Goal: Transaction & Acquisition: Obtain resource

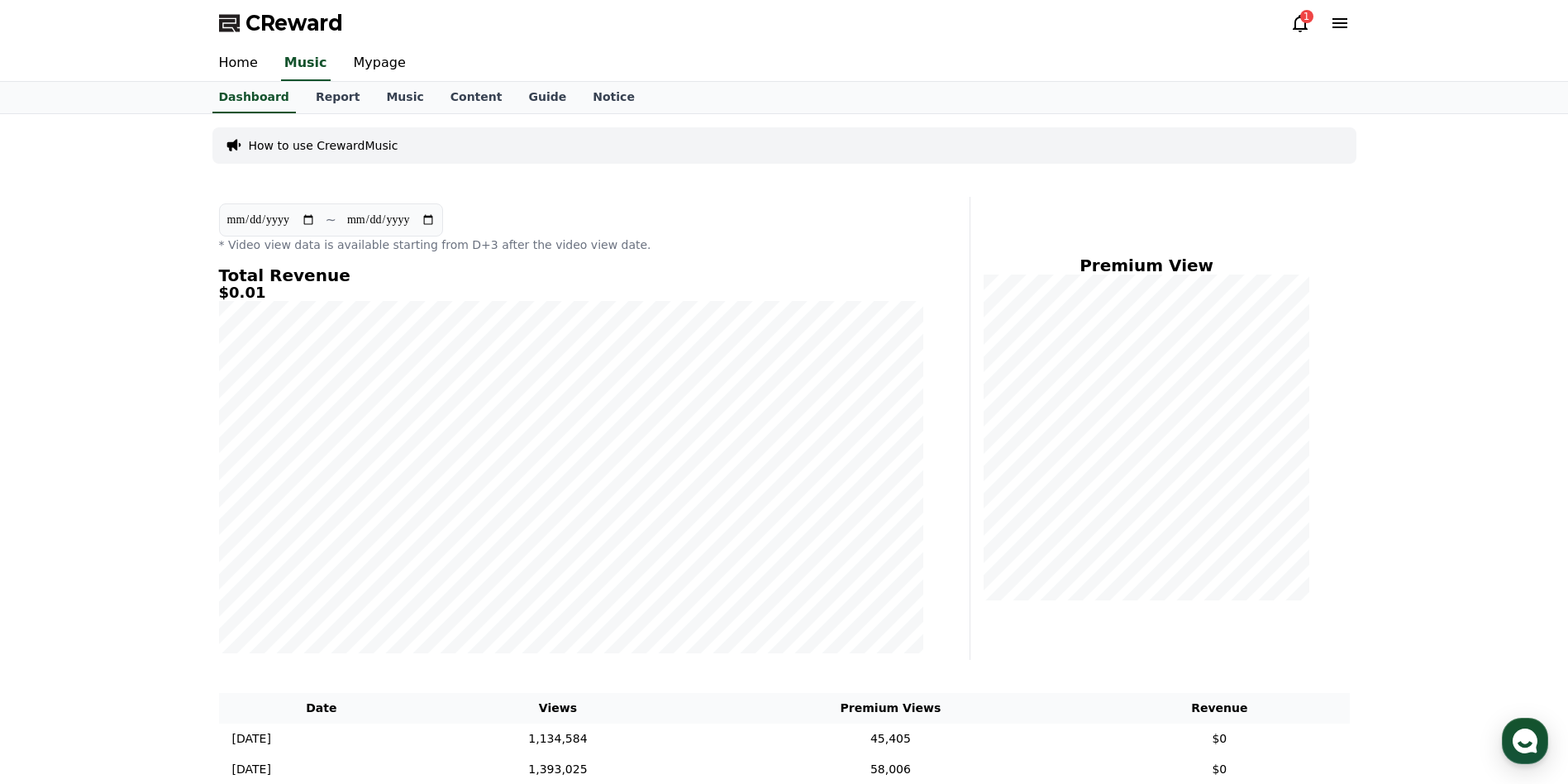
click at [1303, 18] on div "1" at bounding box center [1307, 17] width 13 height 13
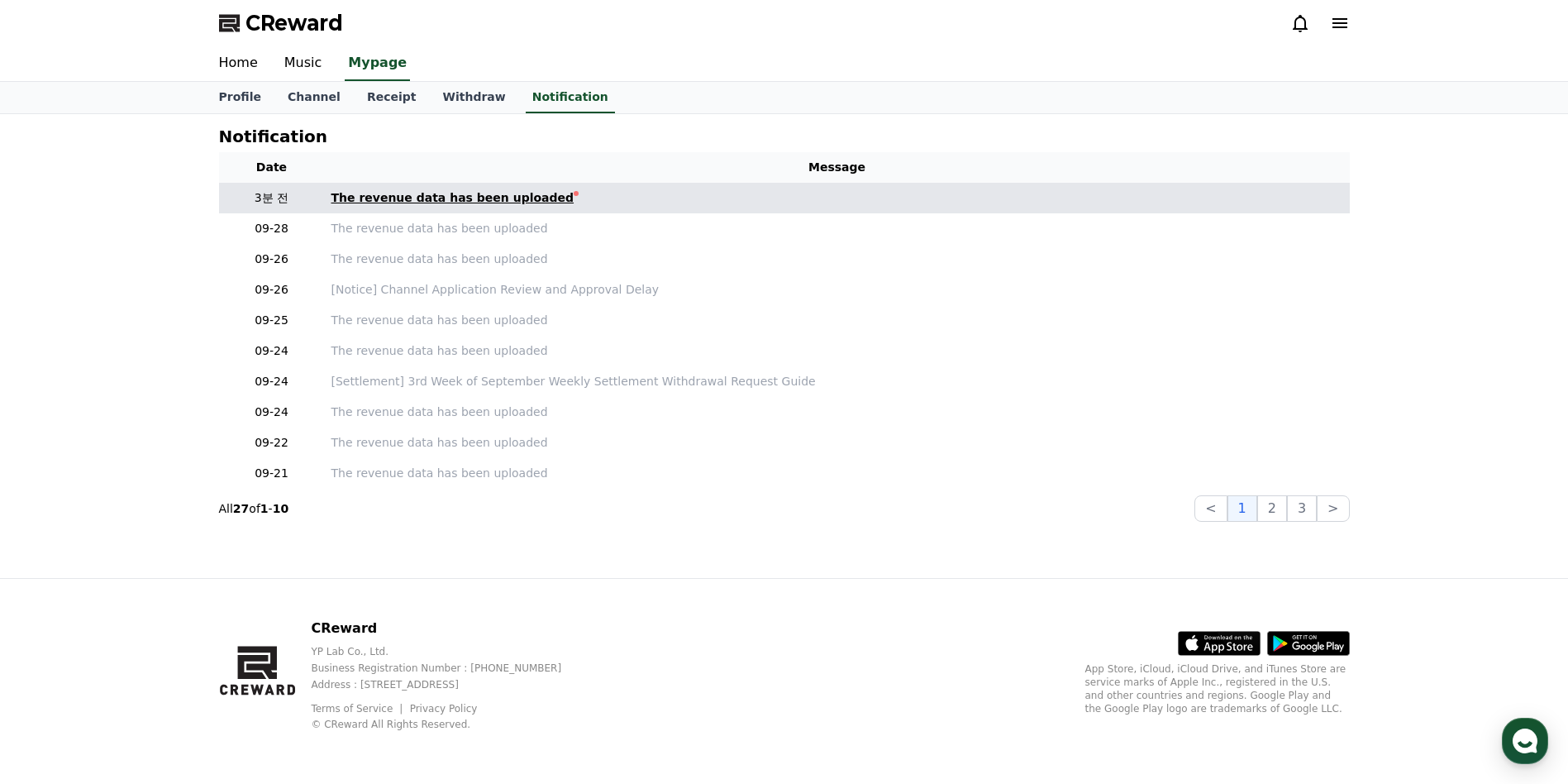
click at [476, 203] on div "The revenue data has been uploaded" at bounding box center [453, 198] width 243 height 17
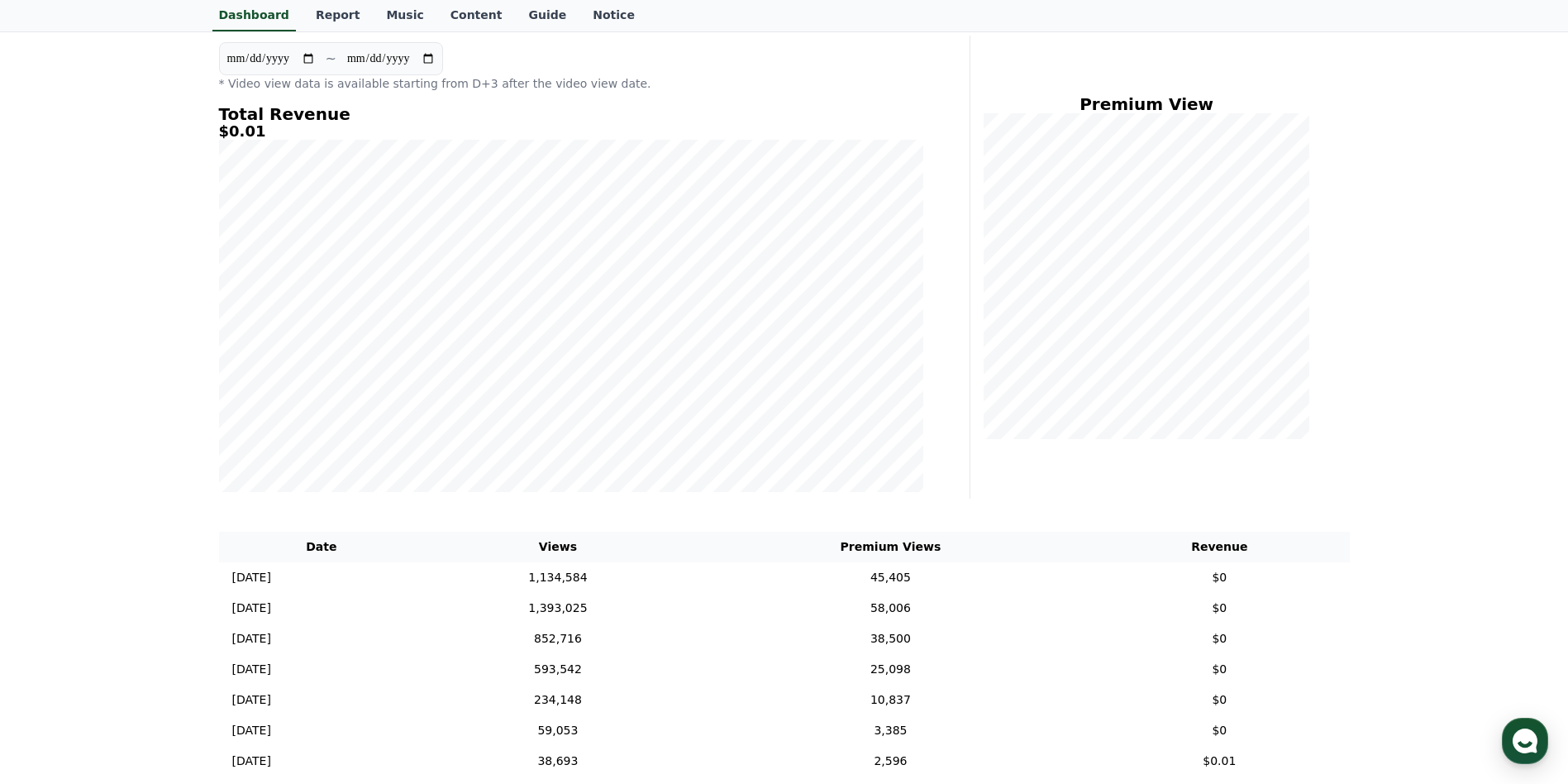
scroll to position [103, 0]
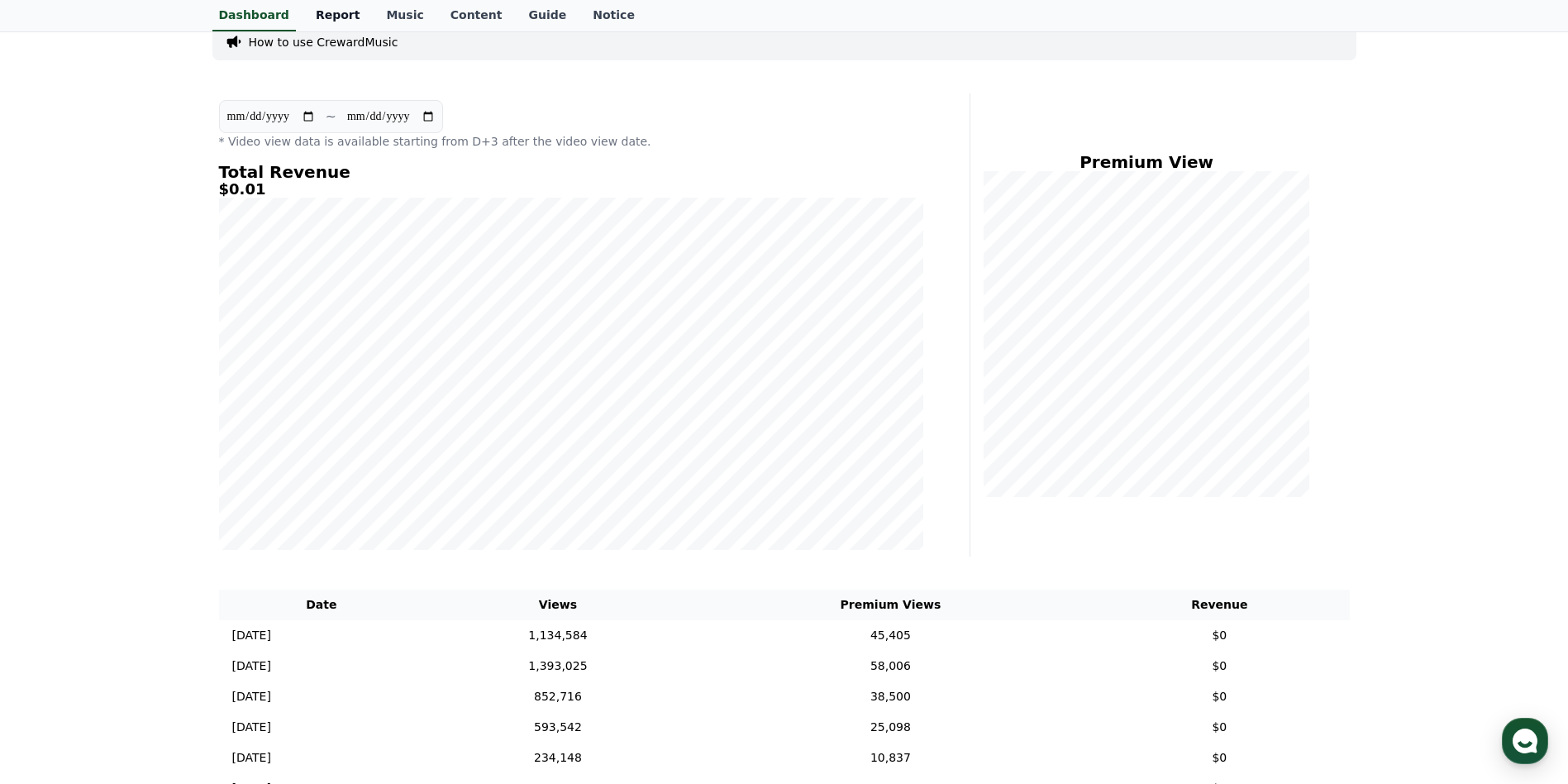
click at [327, 11] on link "Report" at bounding box center [338, 15] width 71 height 31
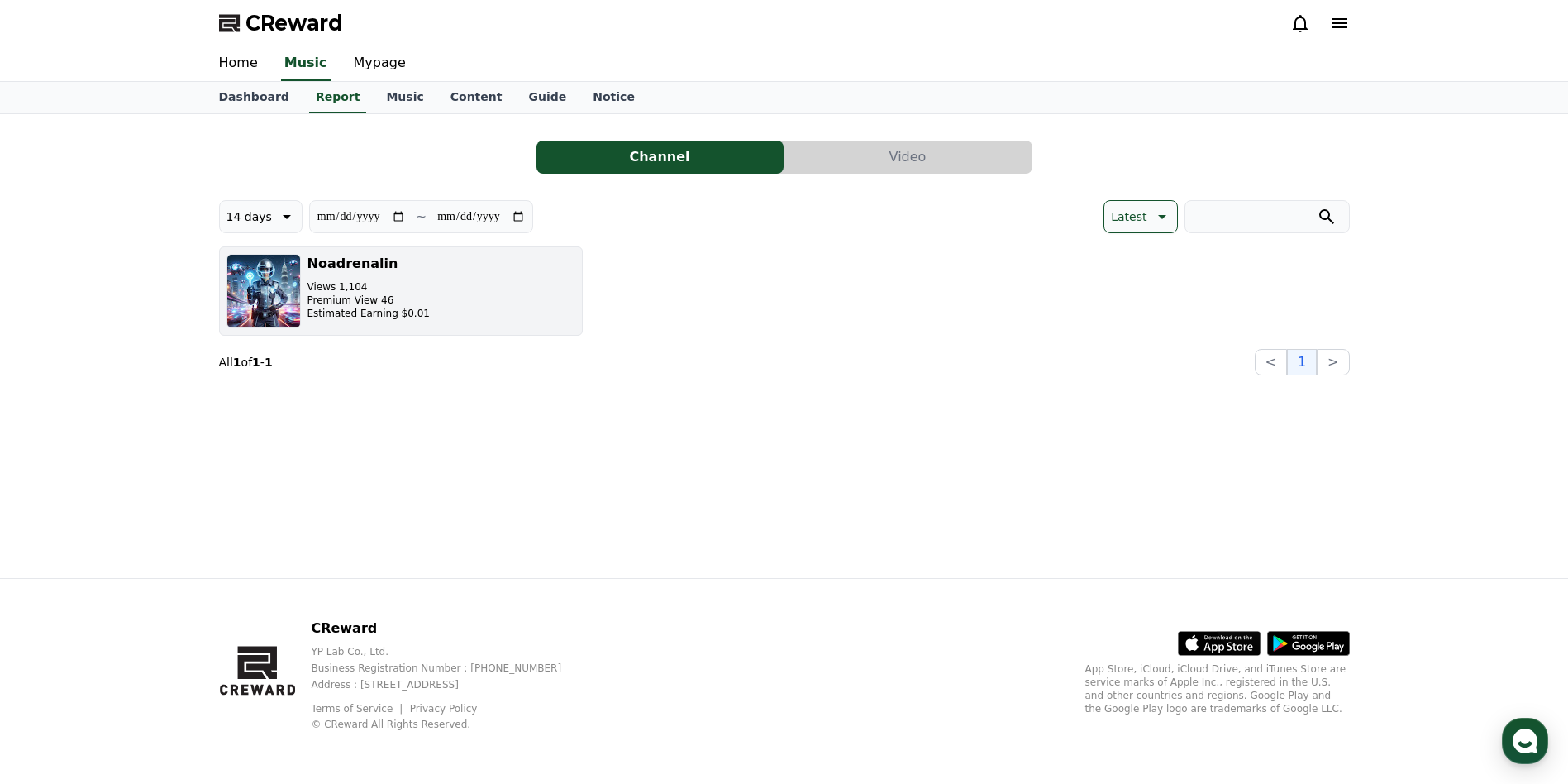
click at [356, 292] on p "Views 1,104" at bounding box center [368, 287] width 122 height 13
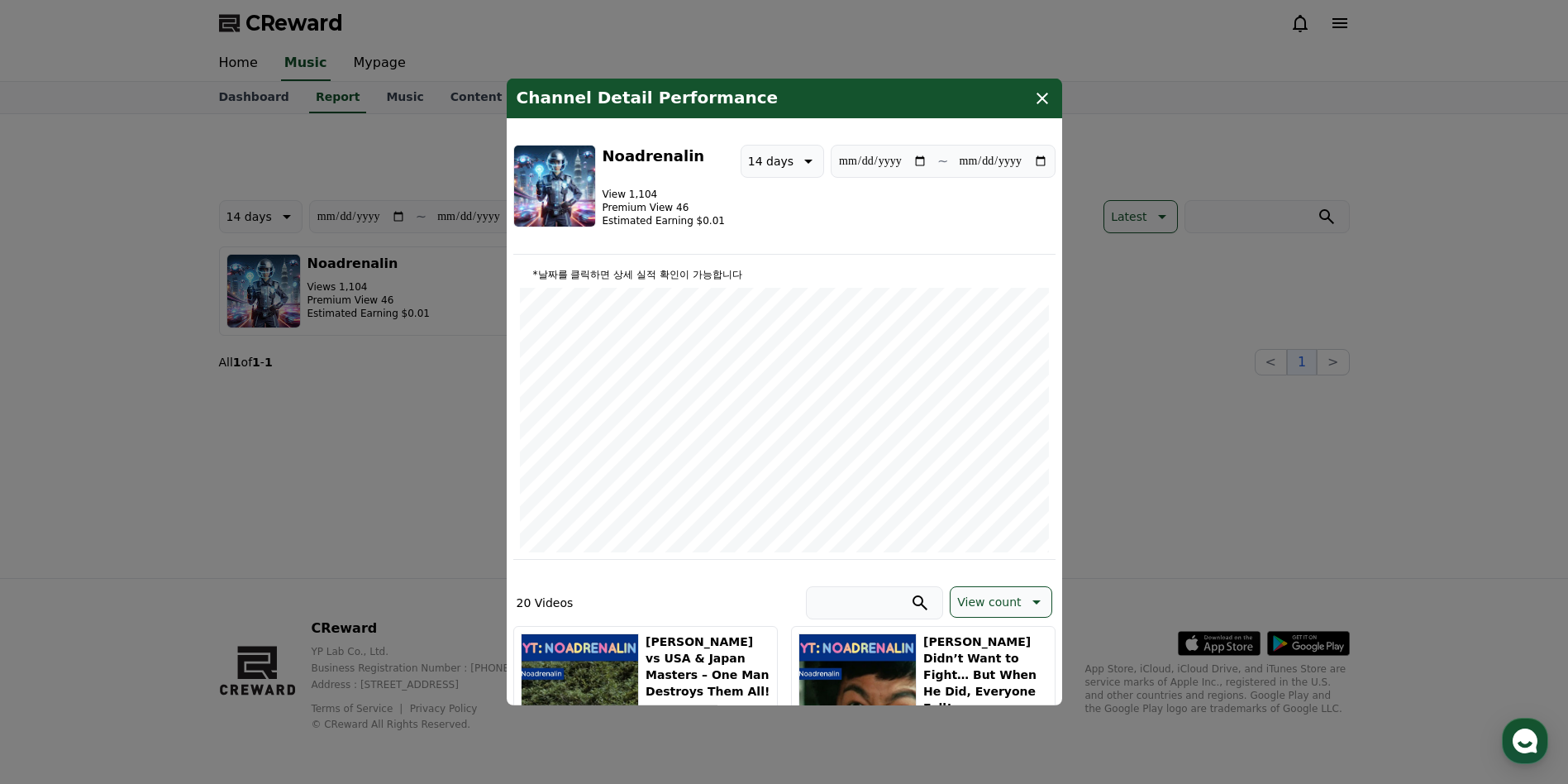
click at [1045, 96] on icon "modal" at bounding box center [1043, 99] width 11 height 11
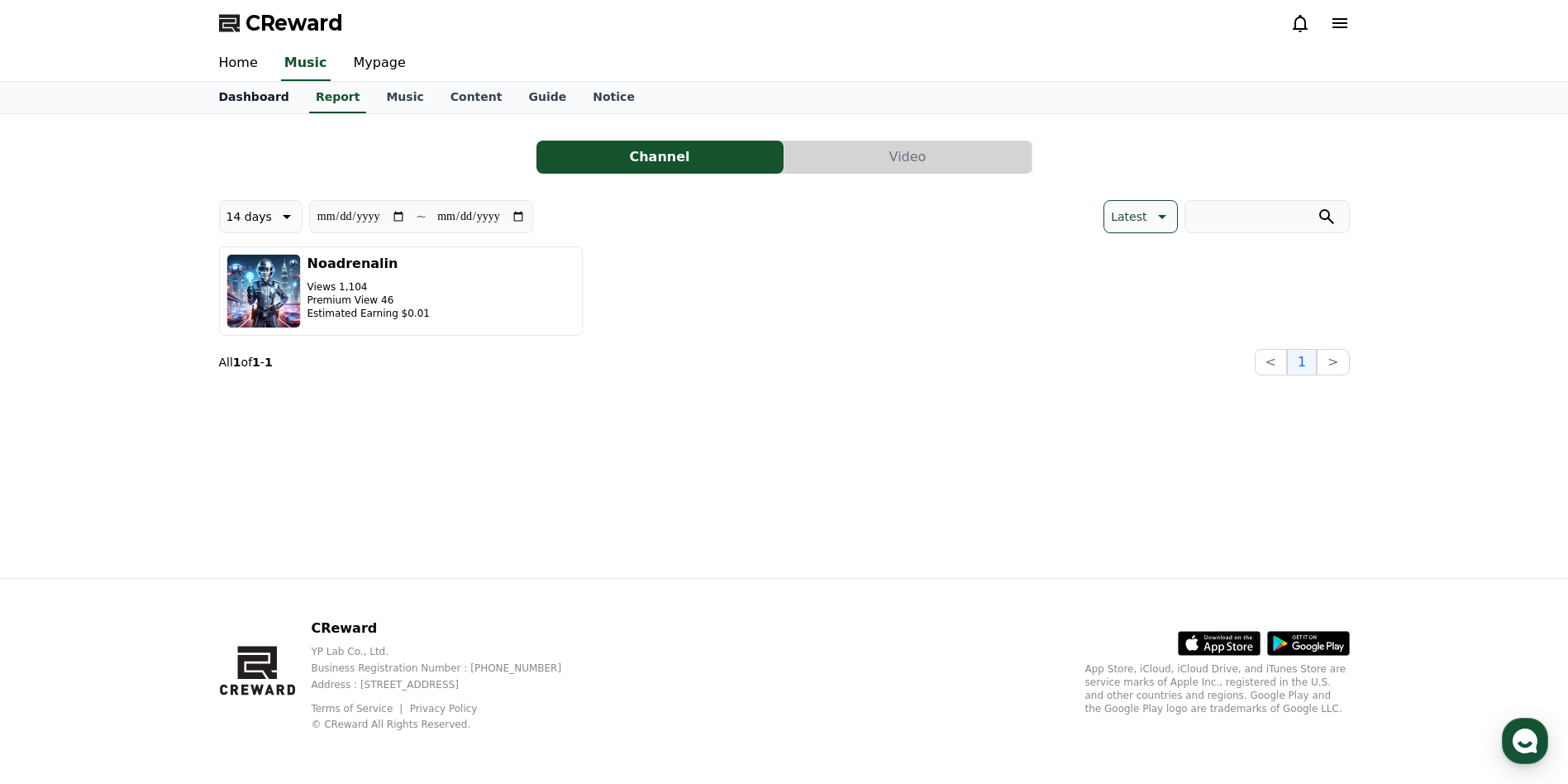
click at [242, 100] on link "Dashboard" at bounding box center [254, 97] width 97 height 31
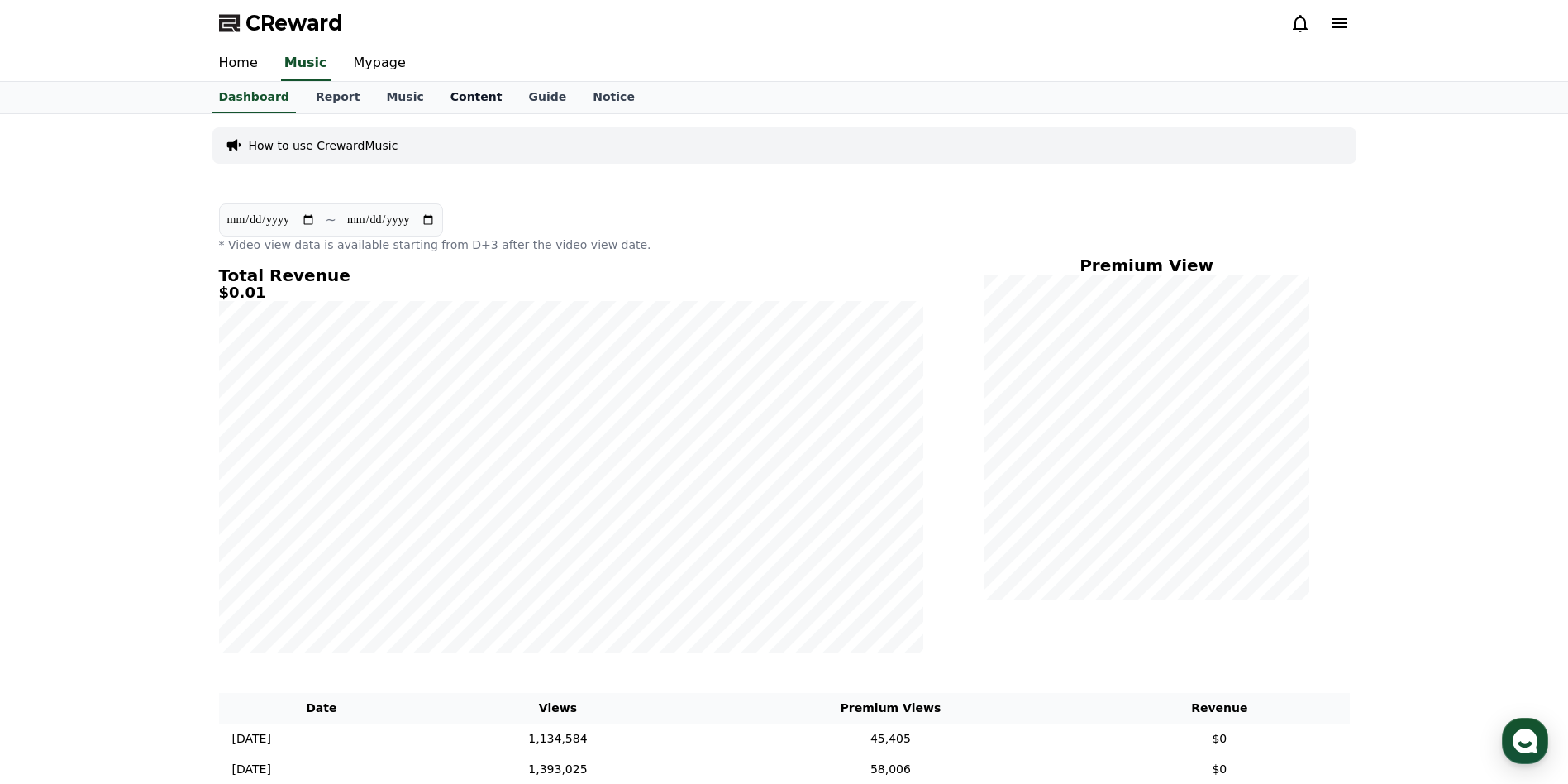
click at [447, 102] on link "Content" at bounding box center [477, 97] width 79 height 31
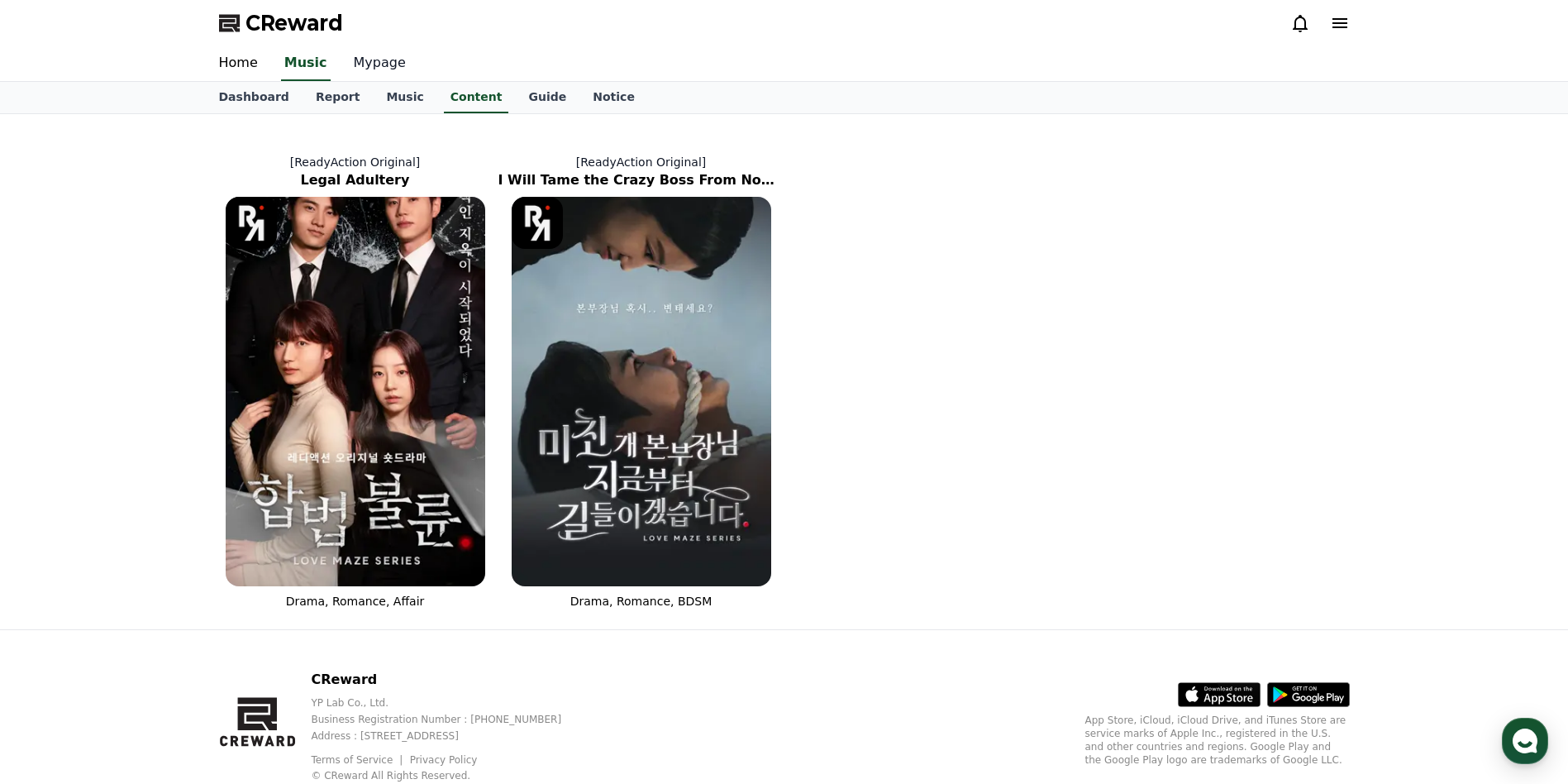
click at [375, 69] on link "Mypage" at bounding box center [380, 63] width 79 height 35
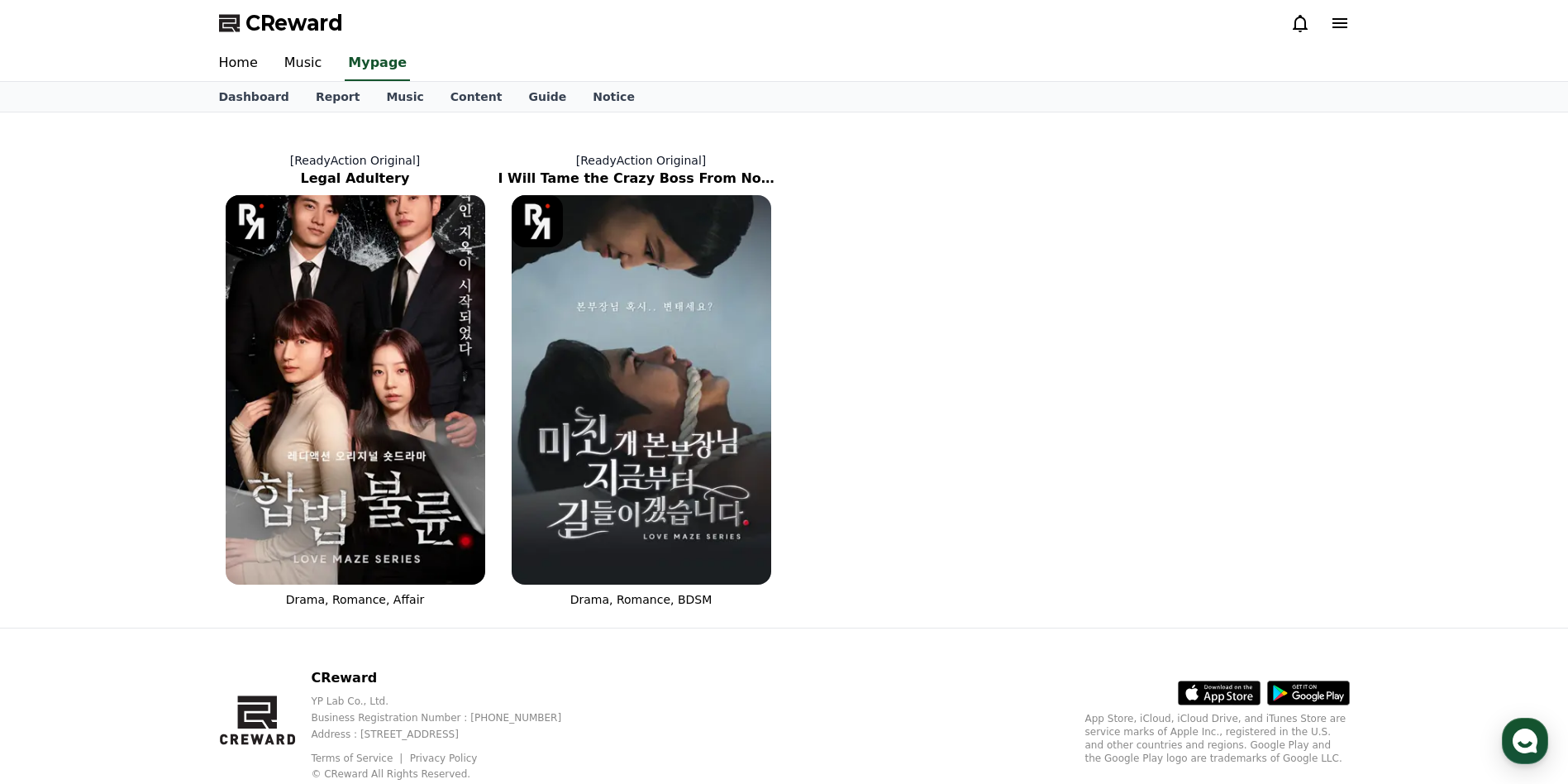
select select "**********"
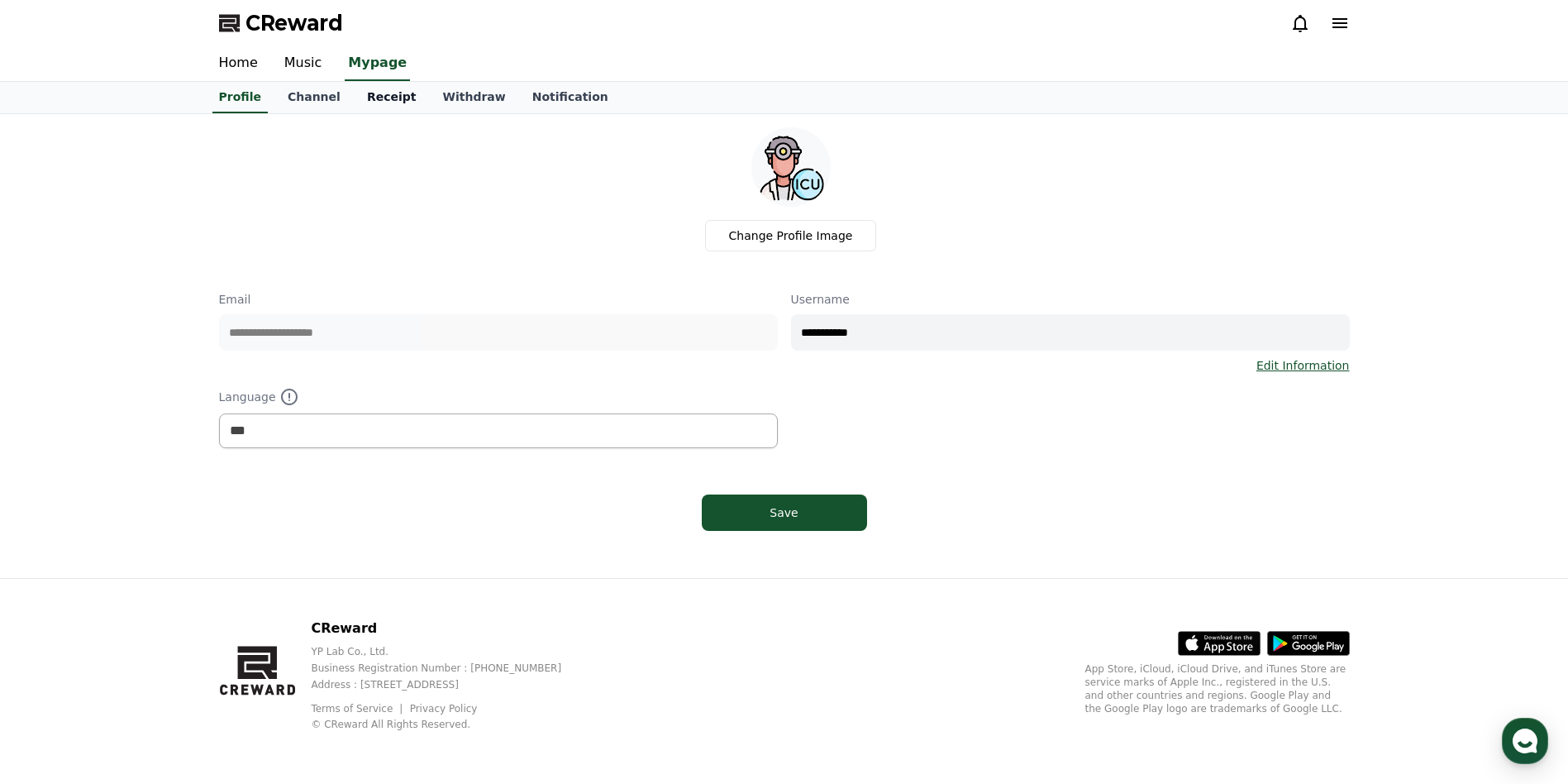
click at [372, 93] on link "Receipt" at bounding box center [392, 97] width 76 height 31
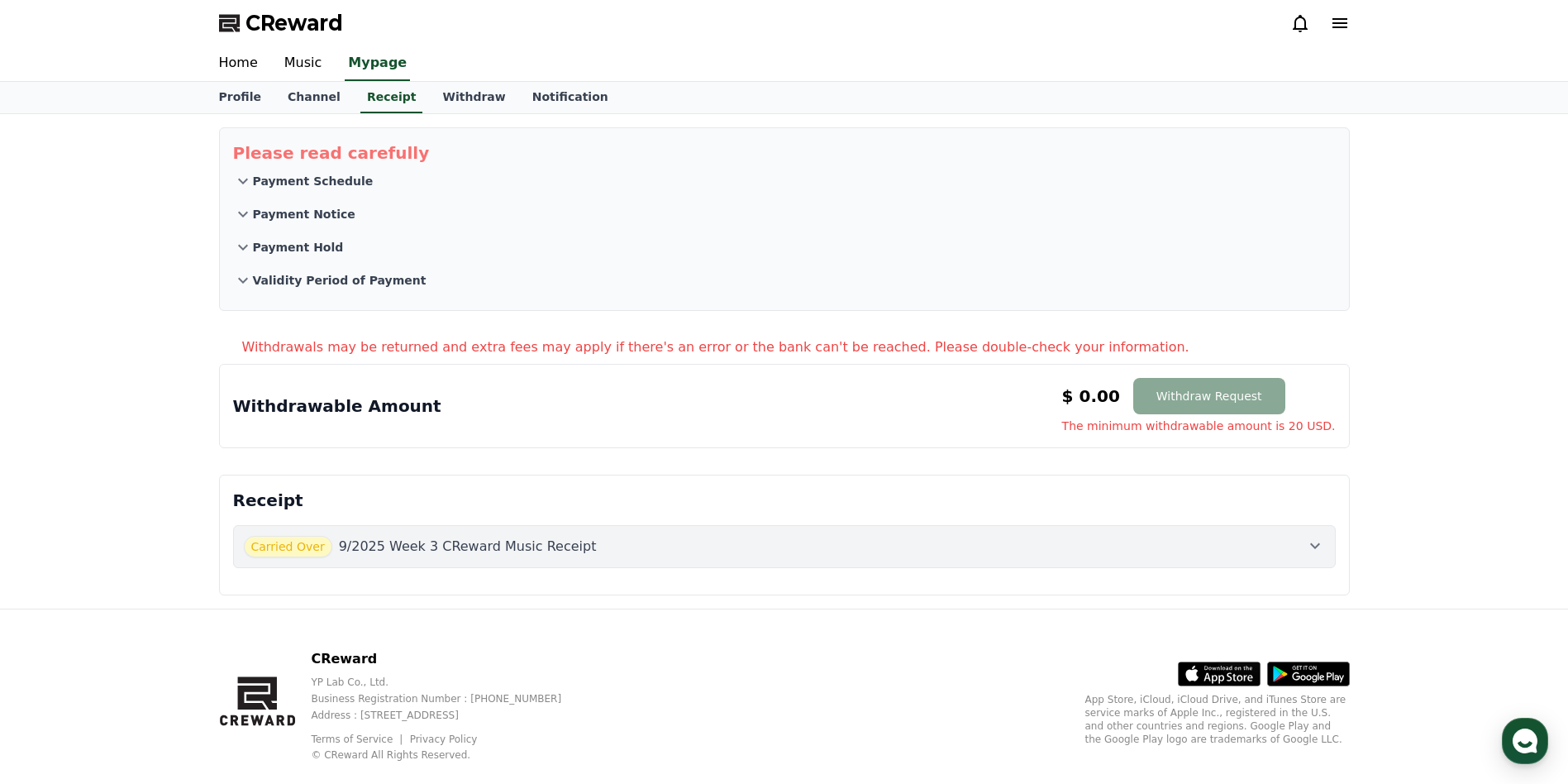
click at [669, 552] on div "Carried Over 9/2025 Week 3 CReward Music Receipt" at bounding box center [784, 546] width 1081 height 22
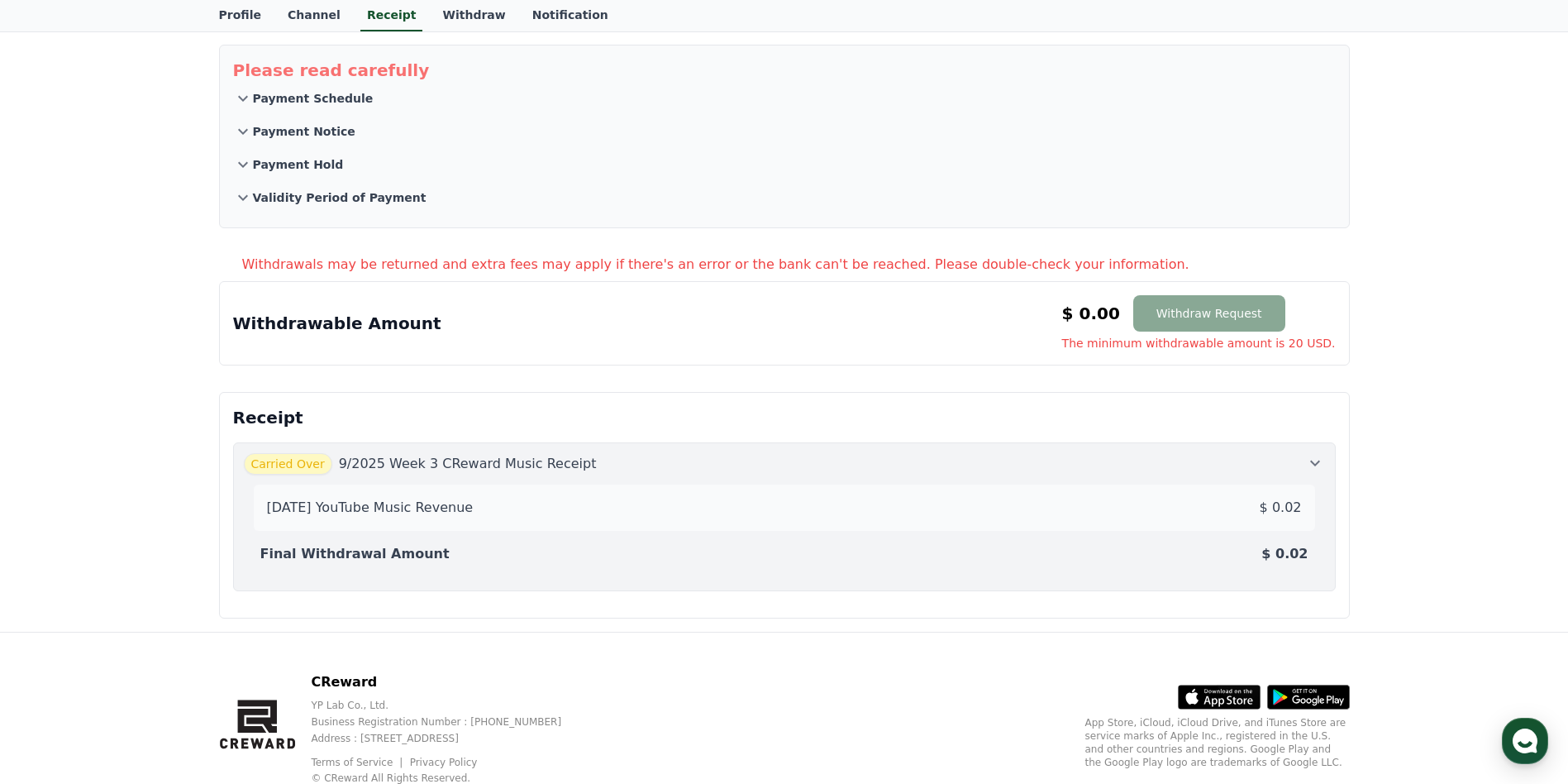
click at [618, 469] on div "Carried Over 9/2025 Week 3 CReward Music Receipt" at bounding box center [784, 463] width 1081 height 22
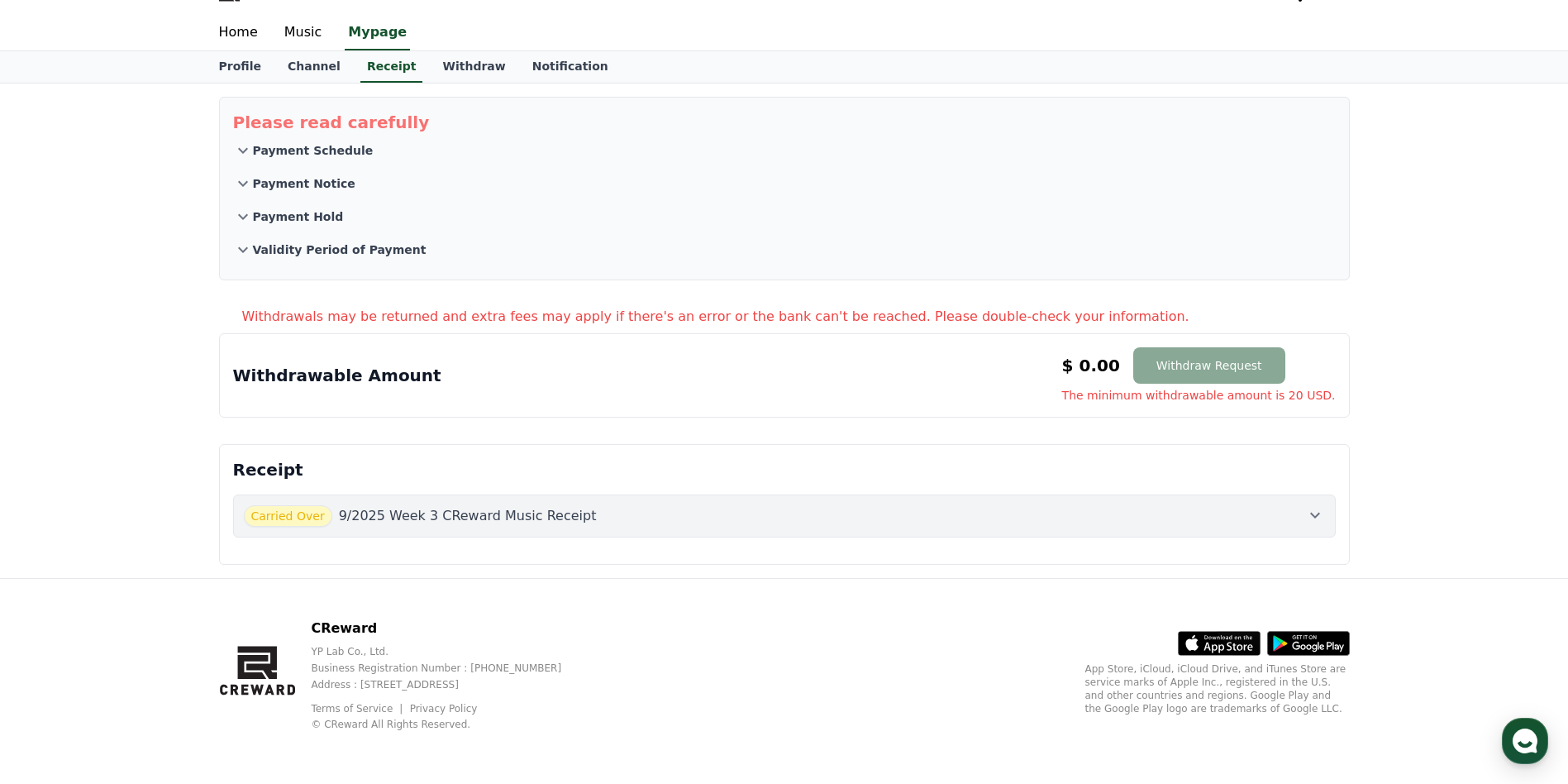
click at [325, 145] on p "Payment Schedule" at bounding box center [313, 150] width 120 height 17
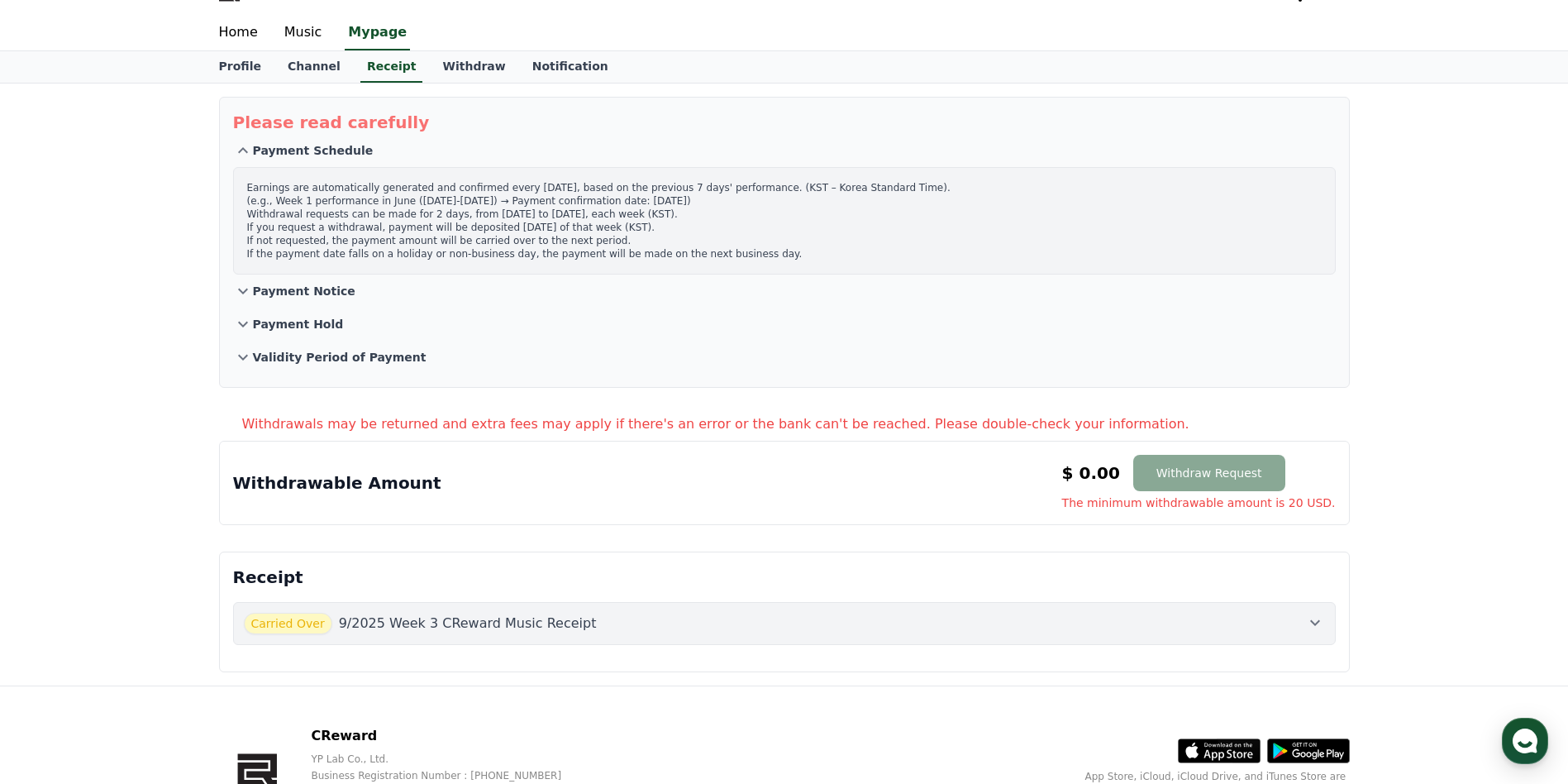
click at [323, 155] on p "Payment Schedule" at bounding box center [313, 150] width 120 height 17
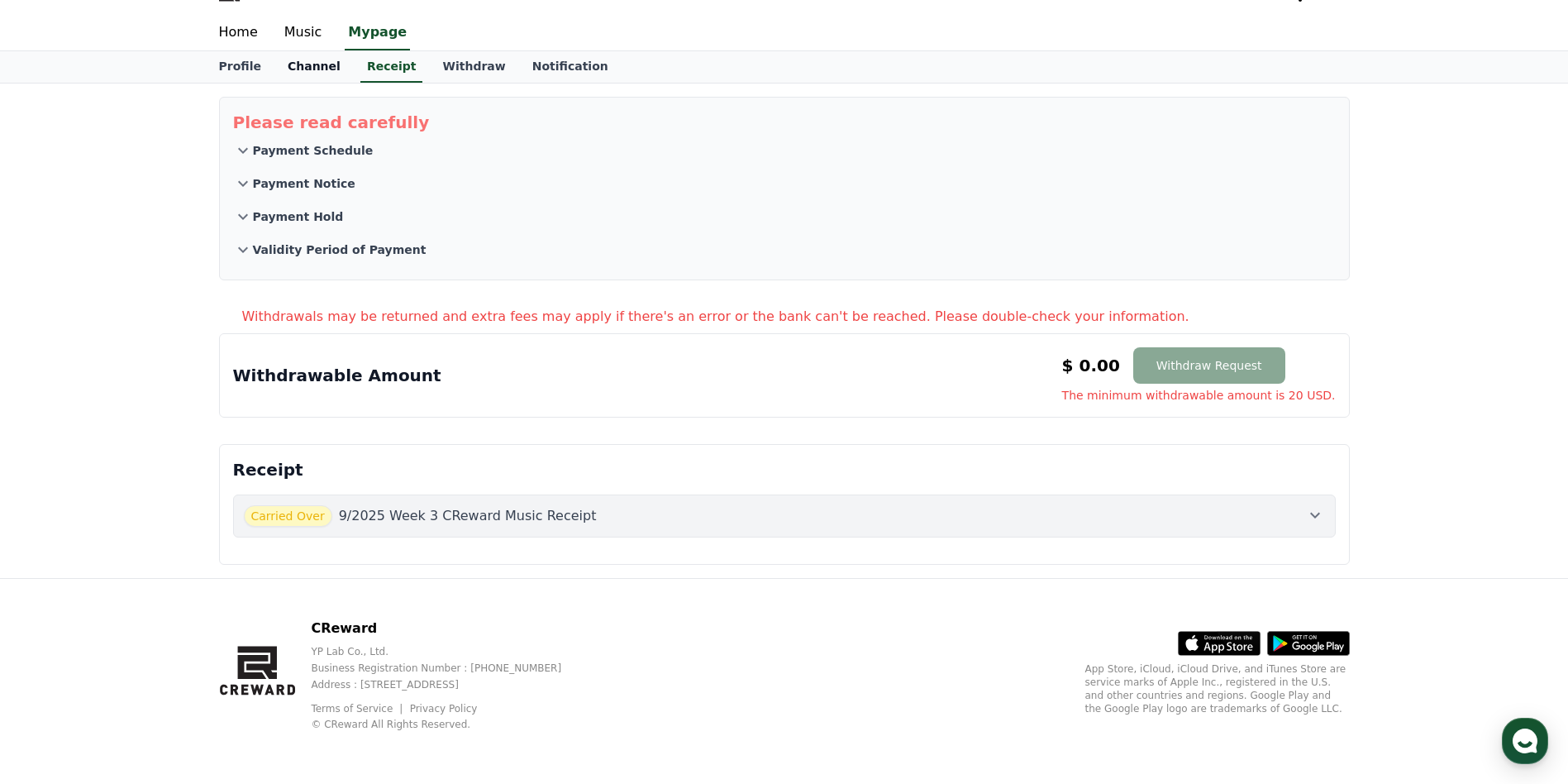
click at [303, 65] on link "Channel" at bounding box center [314, 67] width 79 height 31
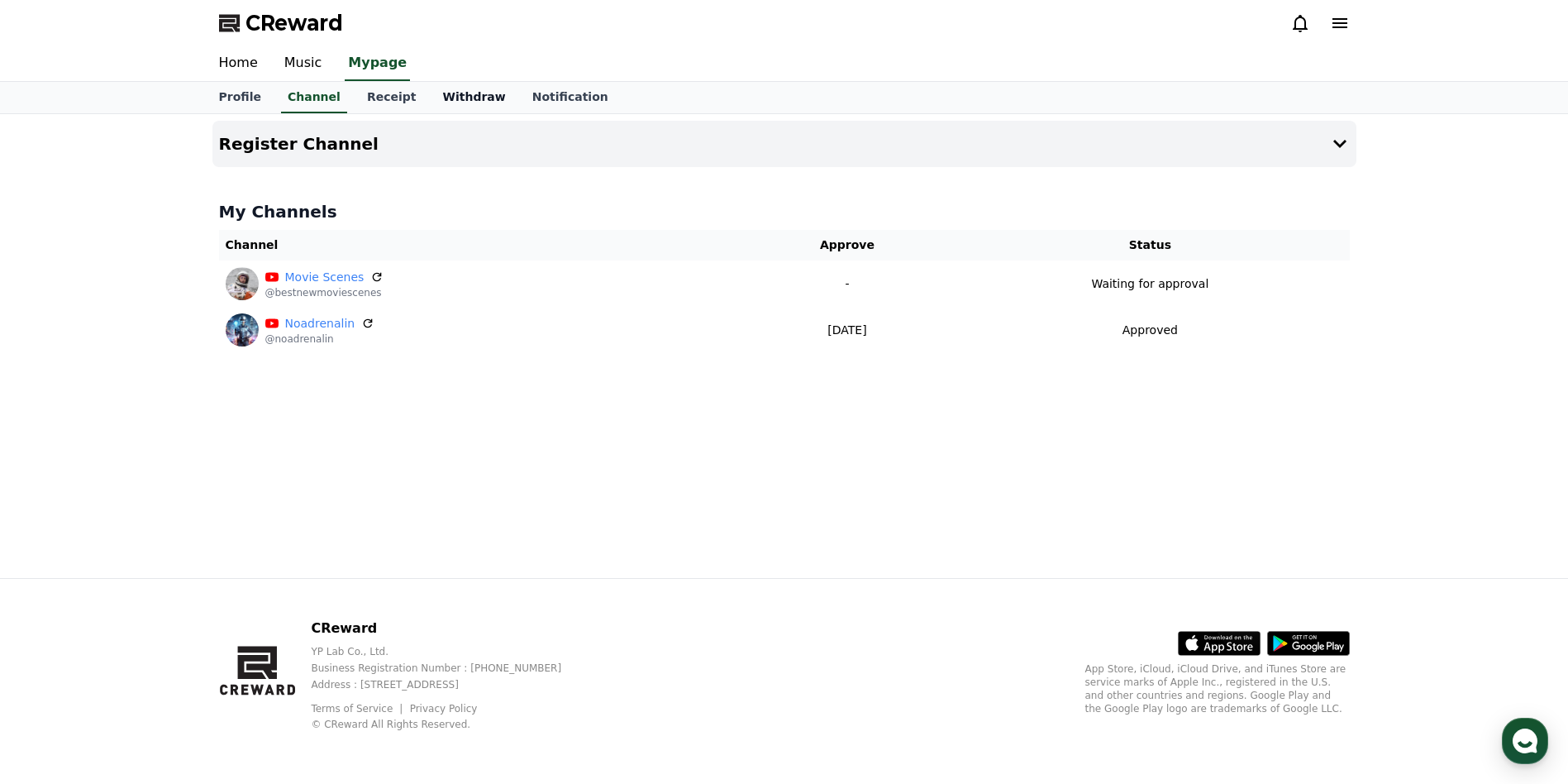
click at [451, 100] on link "Withdraw" at bounding box center [474, 97] width 89 height 31
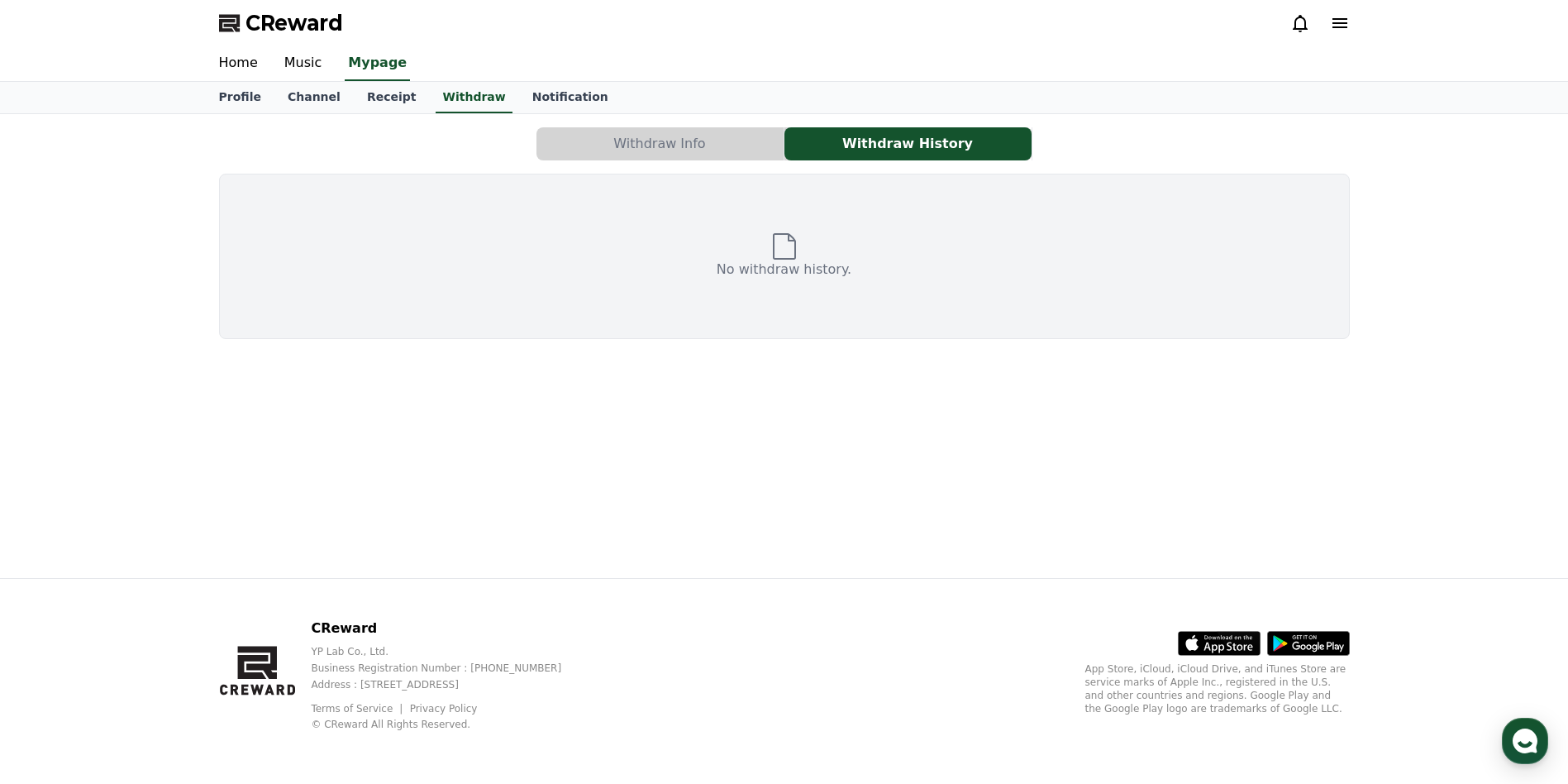
click at [640, 135] on button "Withdraw Info" at bounding box center [660, 144] width 247 height 33
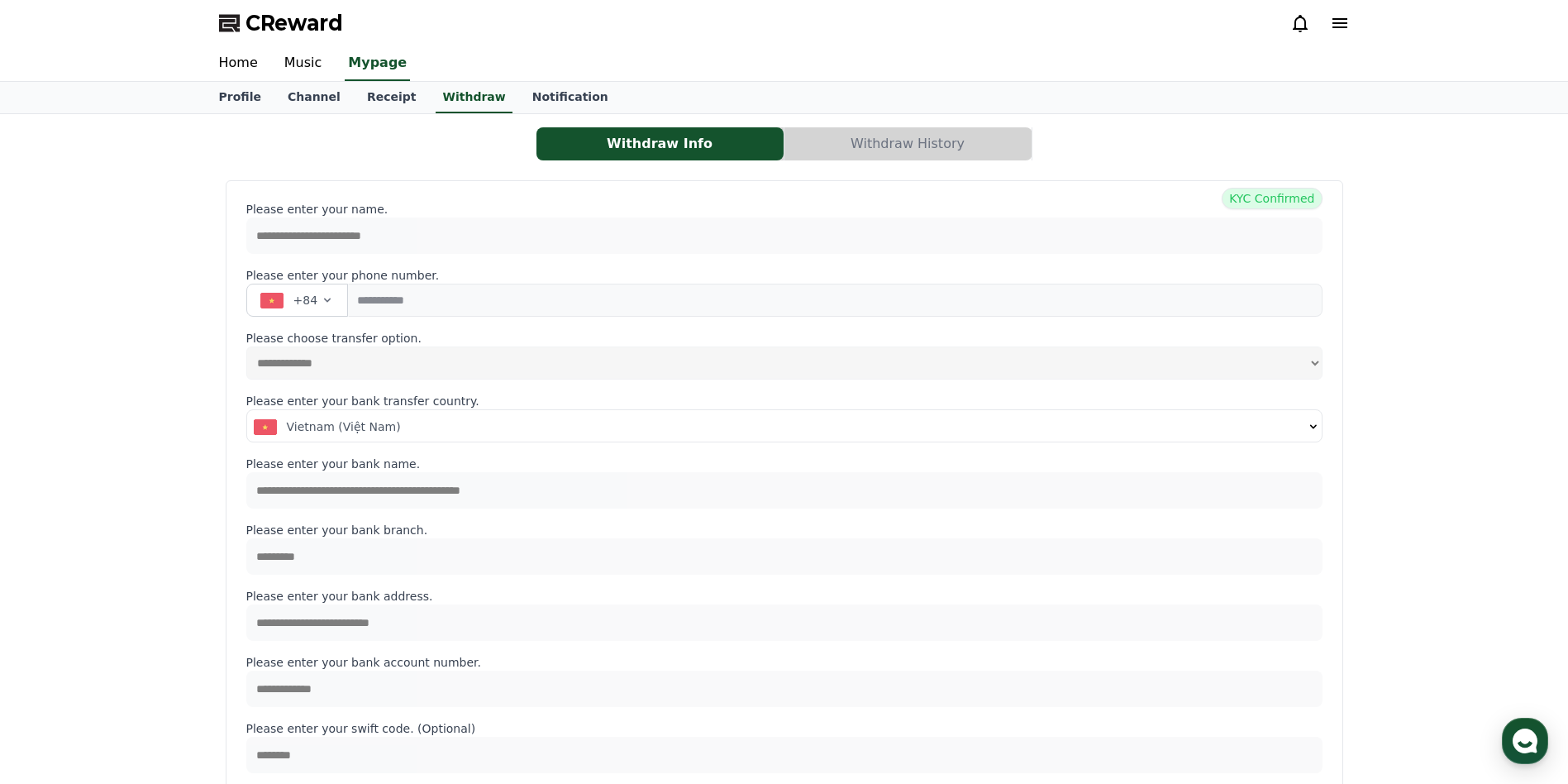
click at [862, 149] on button "Withdraw History" at bounding box center [908, 144] width 247 height 33
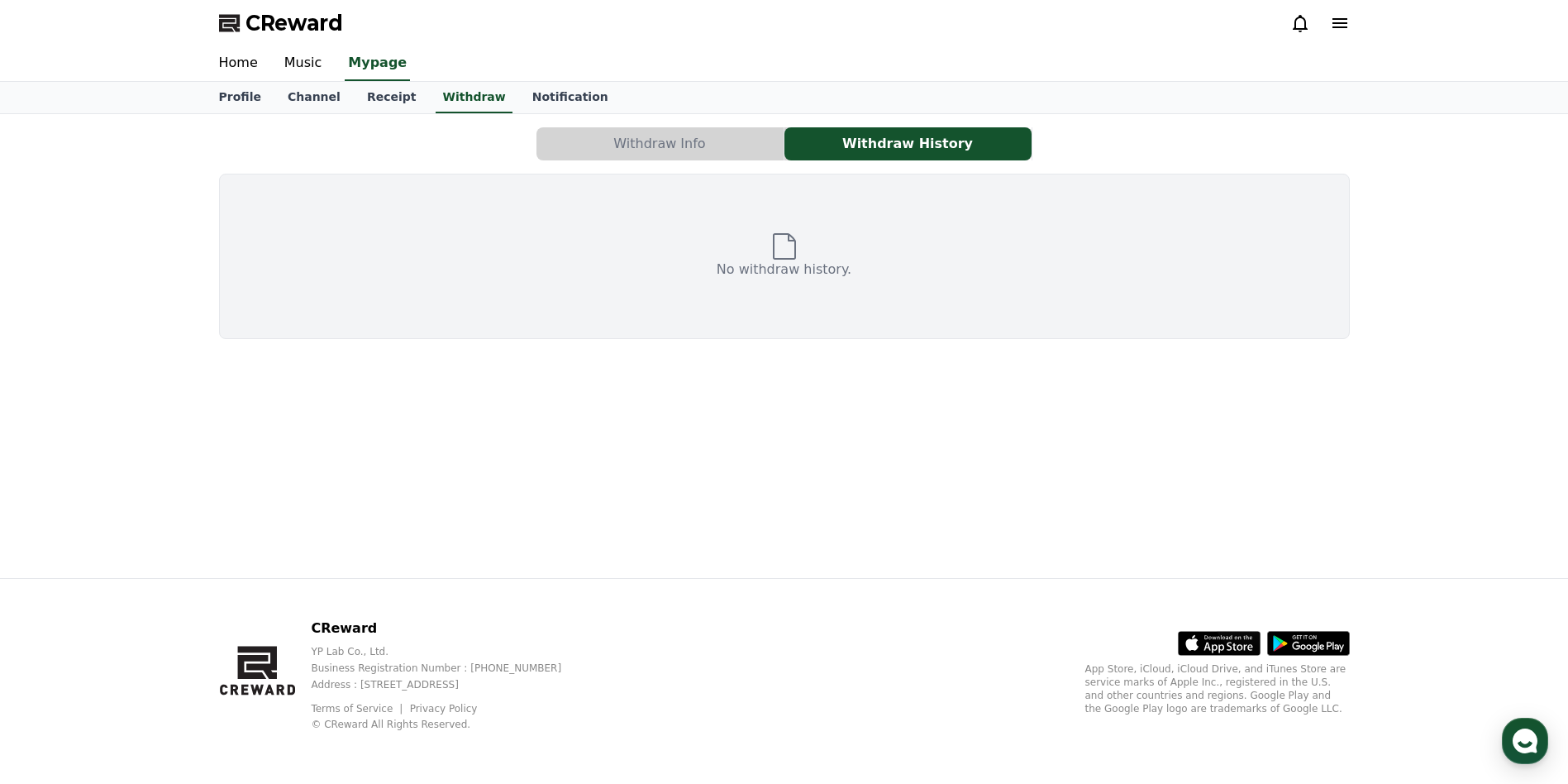
click at [675, 141] on button "Withdraw Info" at bounding box center [660, 144] width 247 height 33
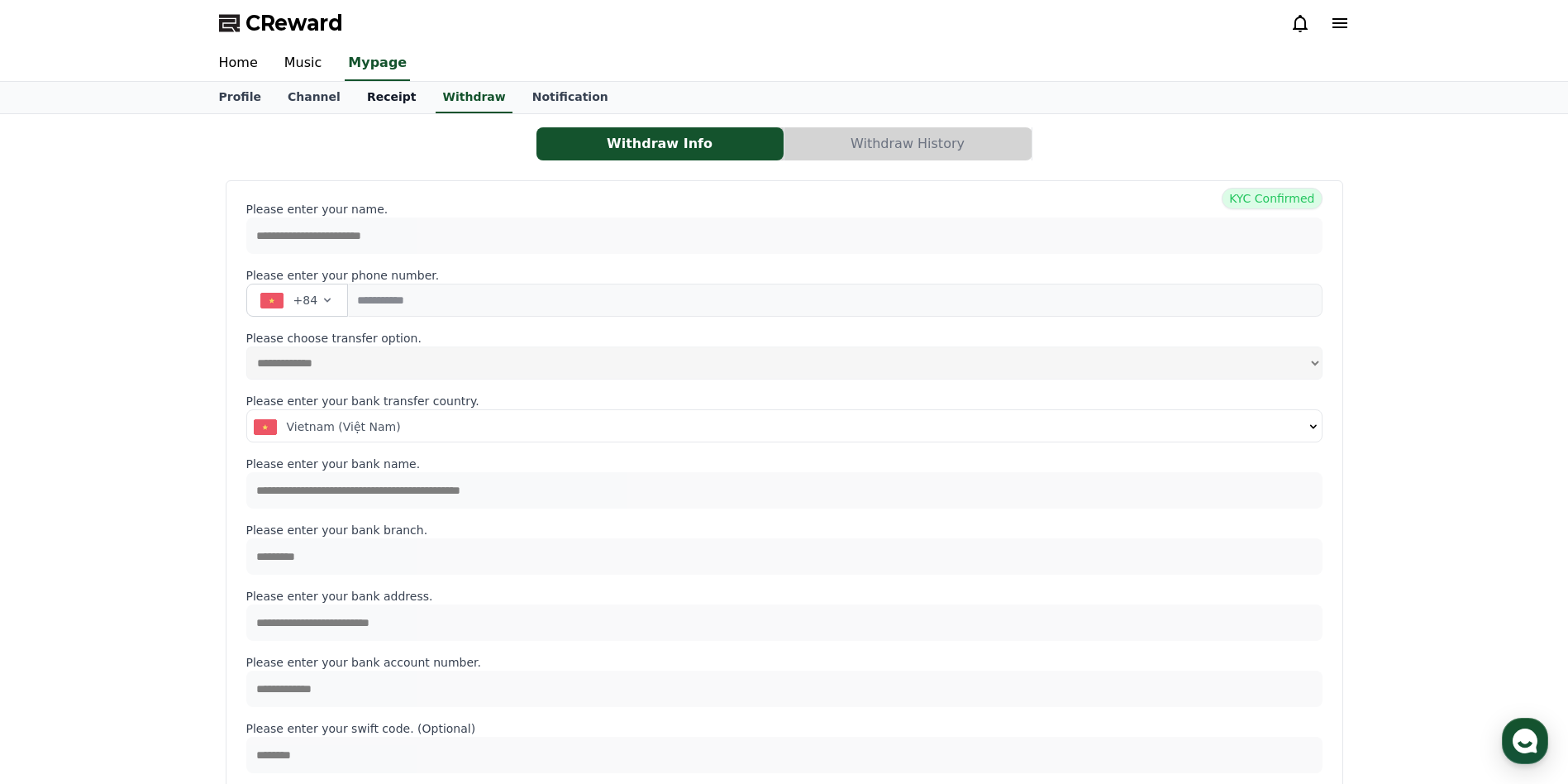
click at [378, 94] on link "Receipt" at bounding box center [392, 97] width 76 height 31
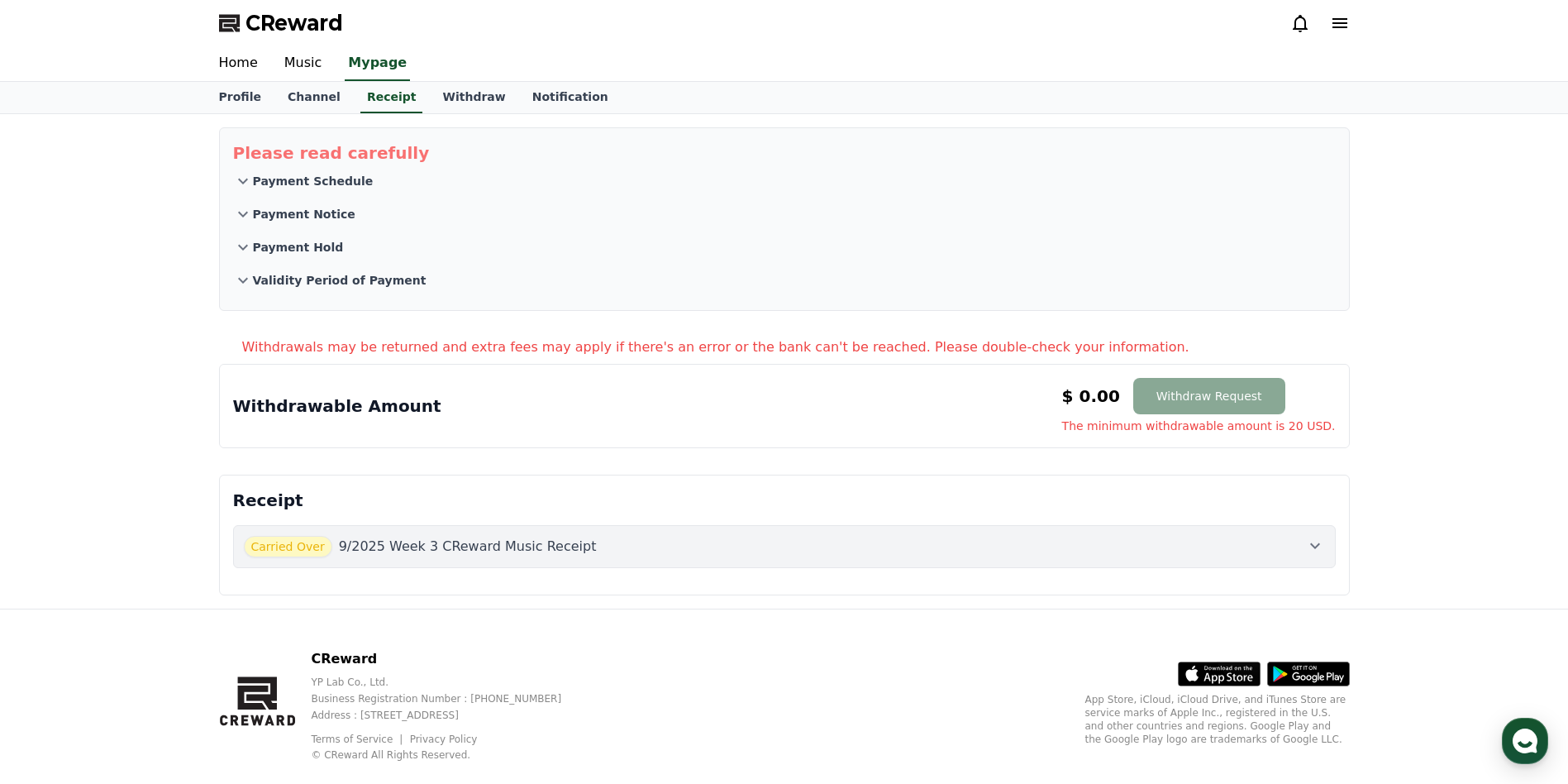
click at [305, 184] on p "Payment Schedule" at bounding box center [313, 181] width 120 height 17
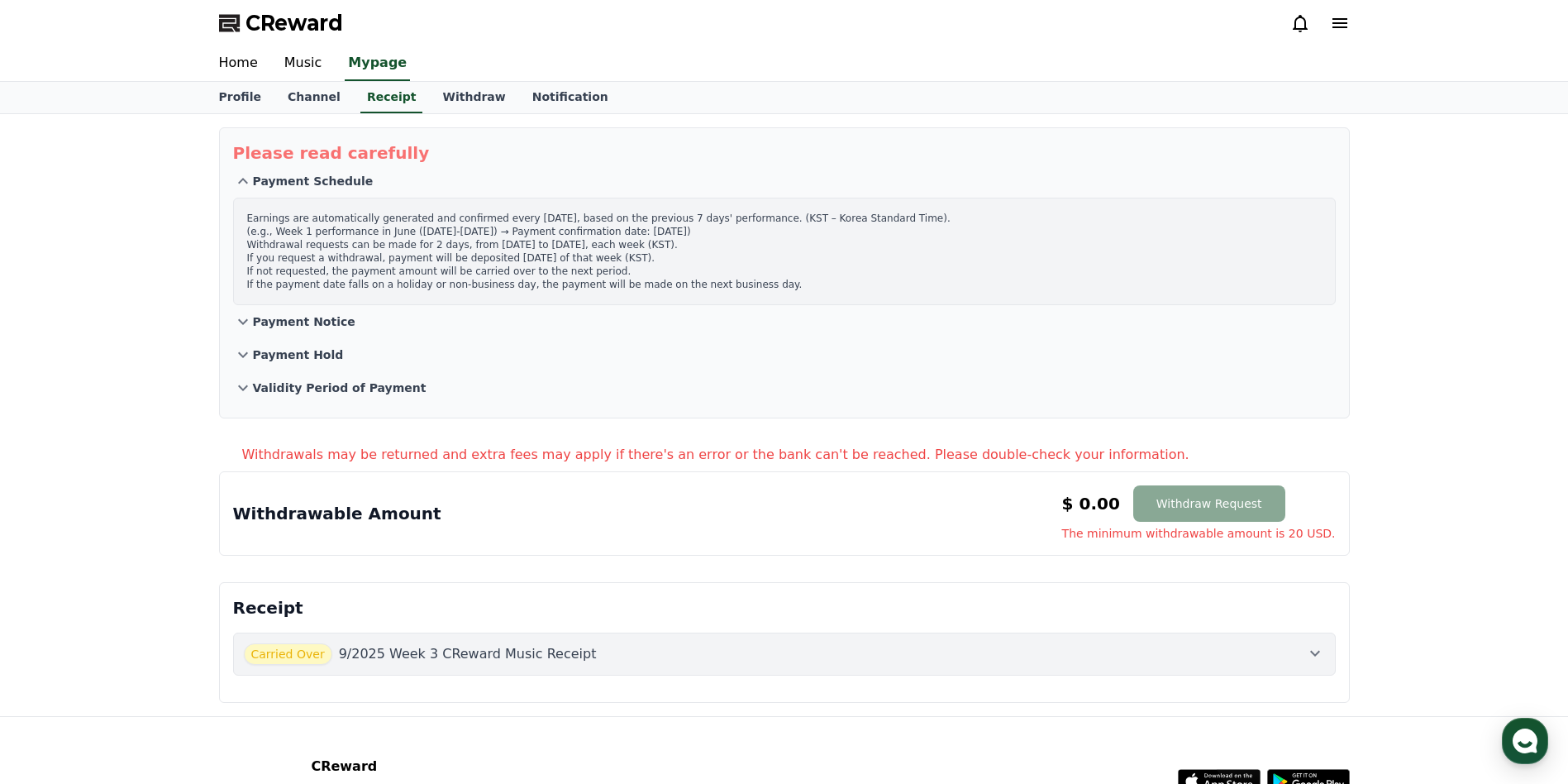
click at [305, 184] on p "Payment Schedule" at bounding box center [313, 181] width 120 height 17
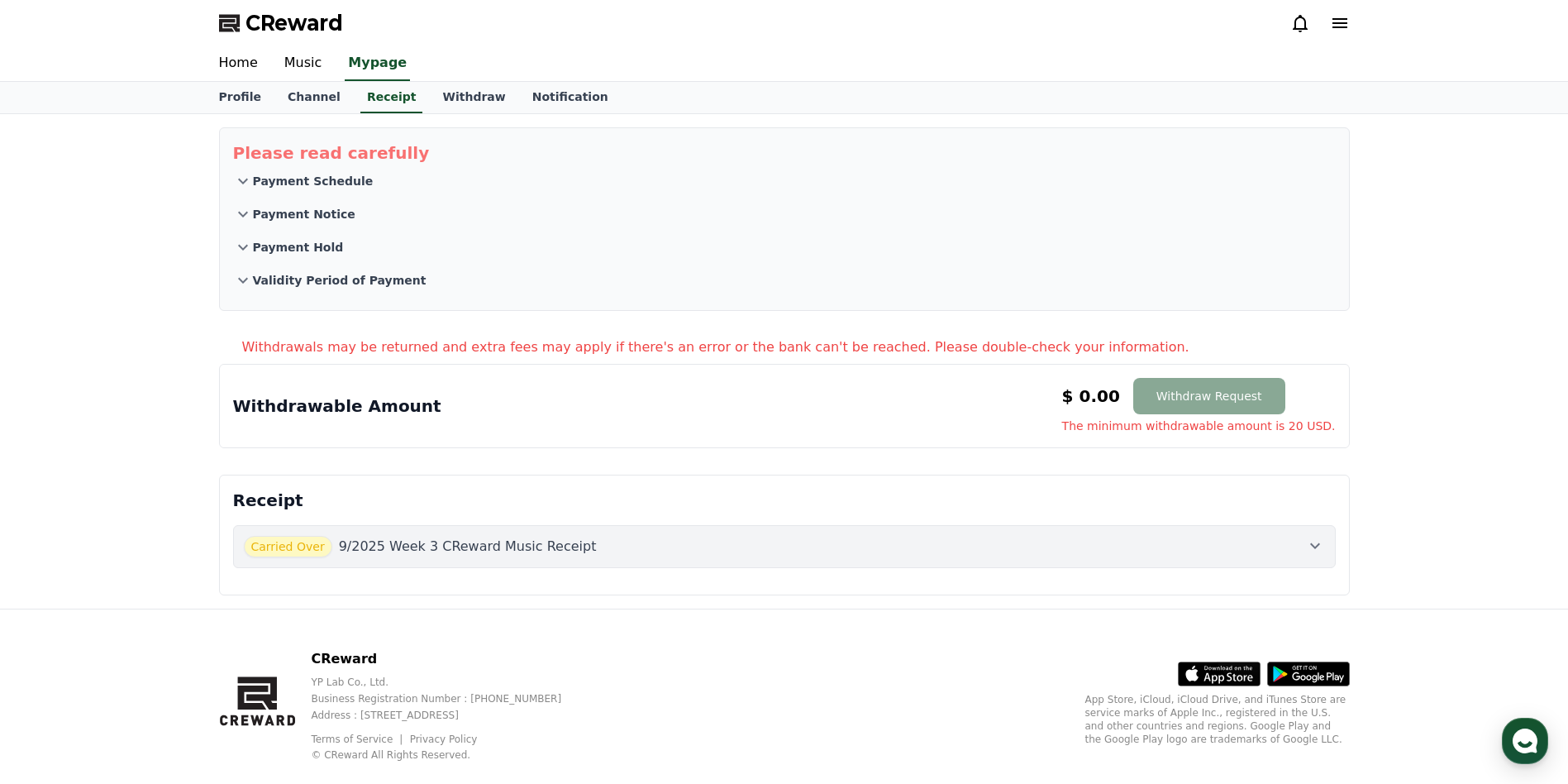
click at [298, 211] on p "Payment Notice" at bounding box center [303, 214] width 102 height 17
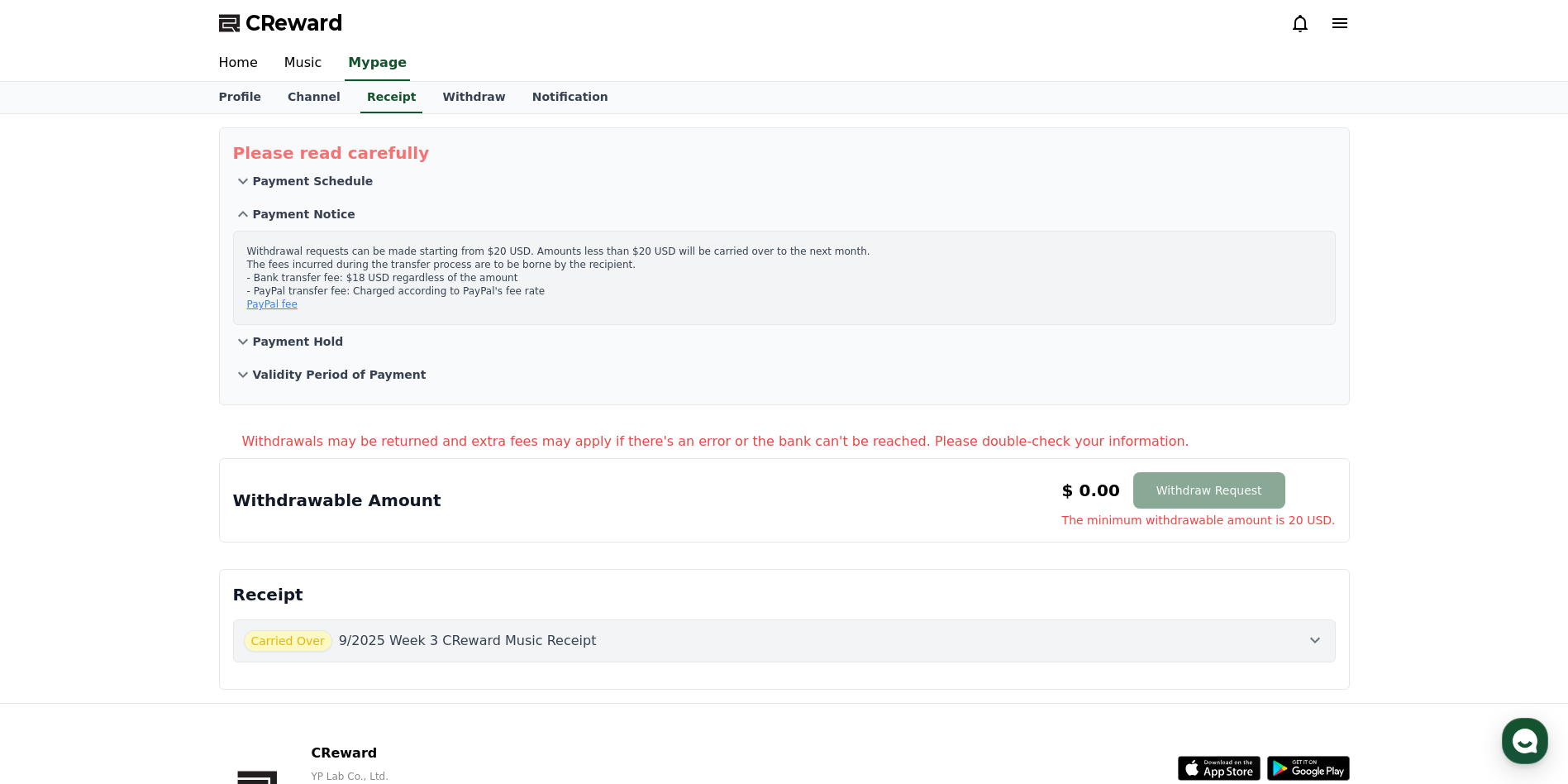
click at [298, 211] on p "Payment Notice" at bounding box center [303, 214] width 102 height 17
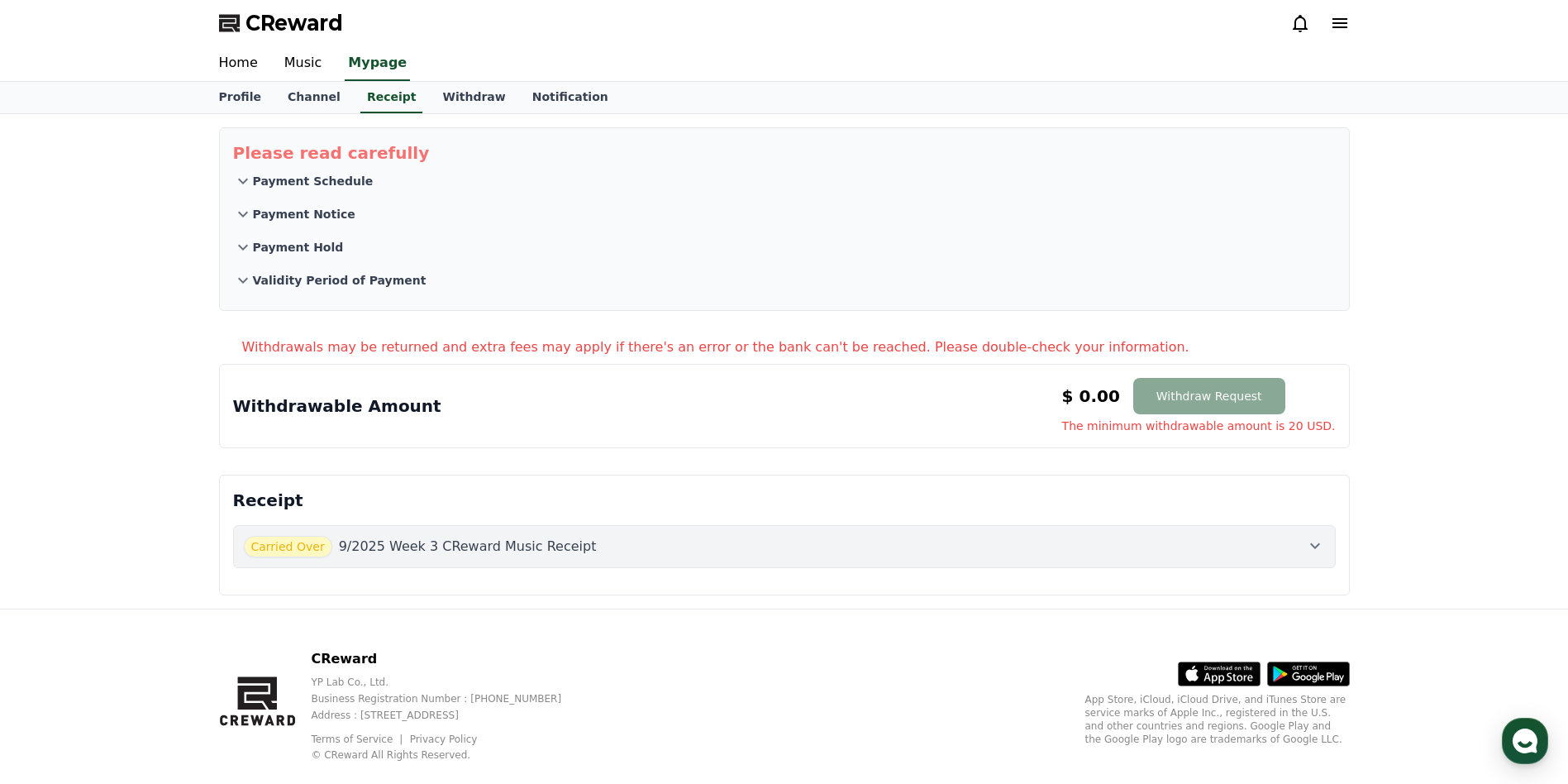
click at [306, 185] on p "Payment Schedule" at bounding box center [313, 181] width 120 height 17
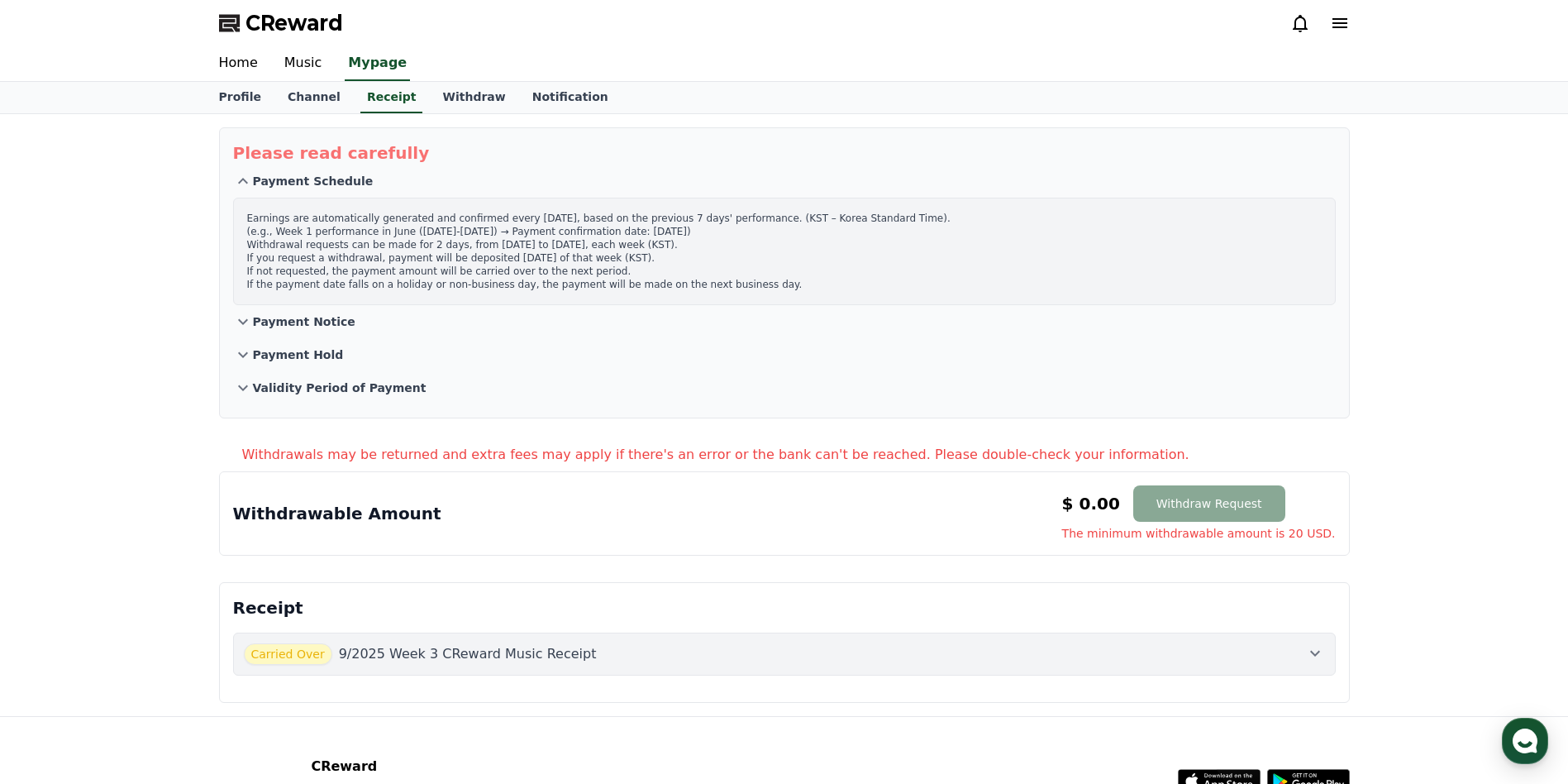
click at [711, 454] on p "Withdrawals may be returned and extra fees may apply if there's an error or the…" at bounding box center [796, 454] width 1108 height 20
click at [1313, 31] on div at bounding box center [1320, 23] width 59 height 20
click at [1307, 27] on icon at bounding box center [1300, 23] width 20 height 20
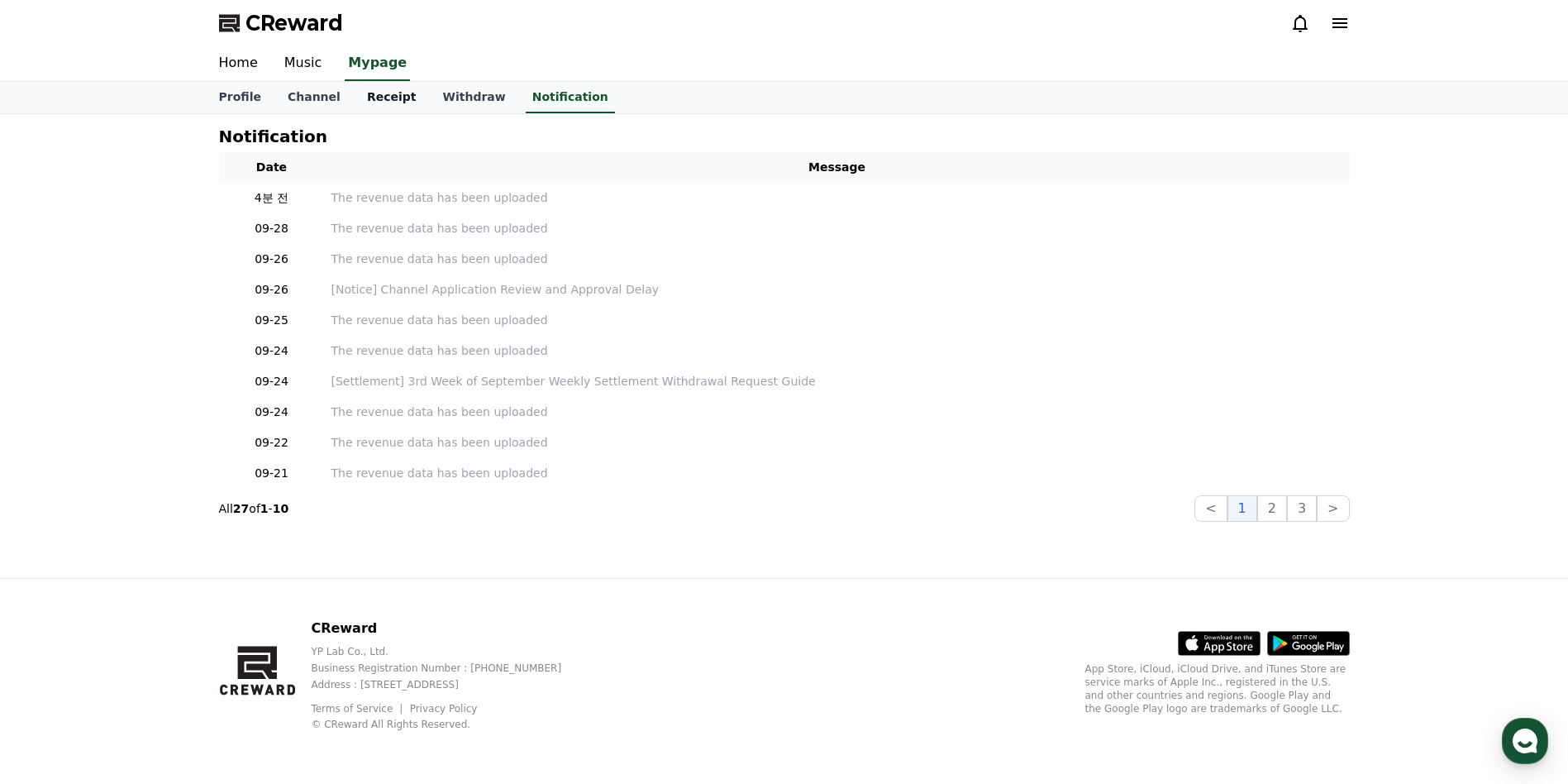
click at [372, 94] on link "Receipt" at bounding box center [392, 97] width 76 height 31
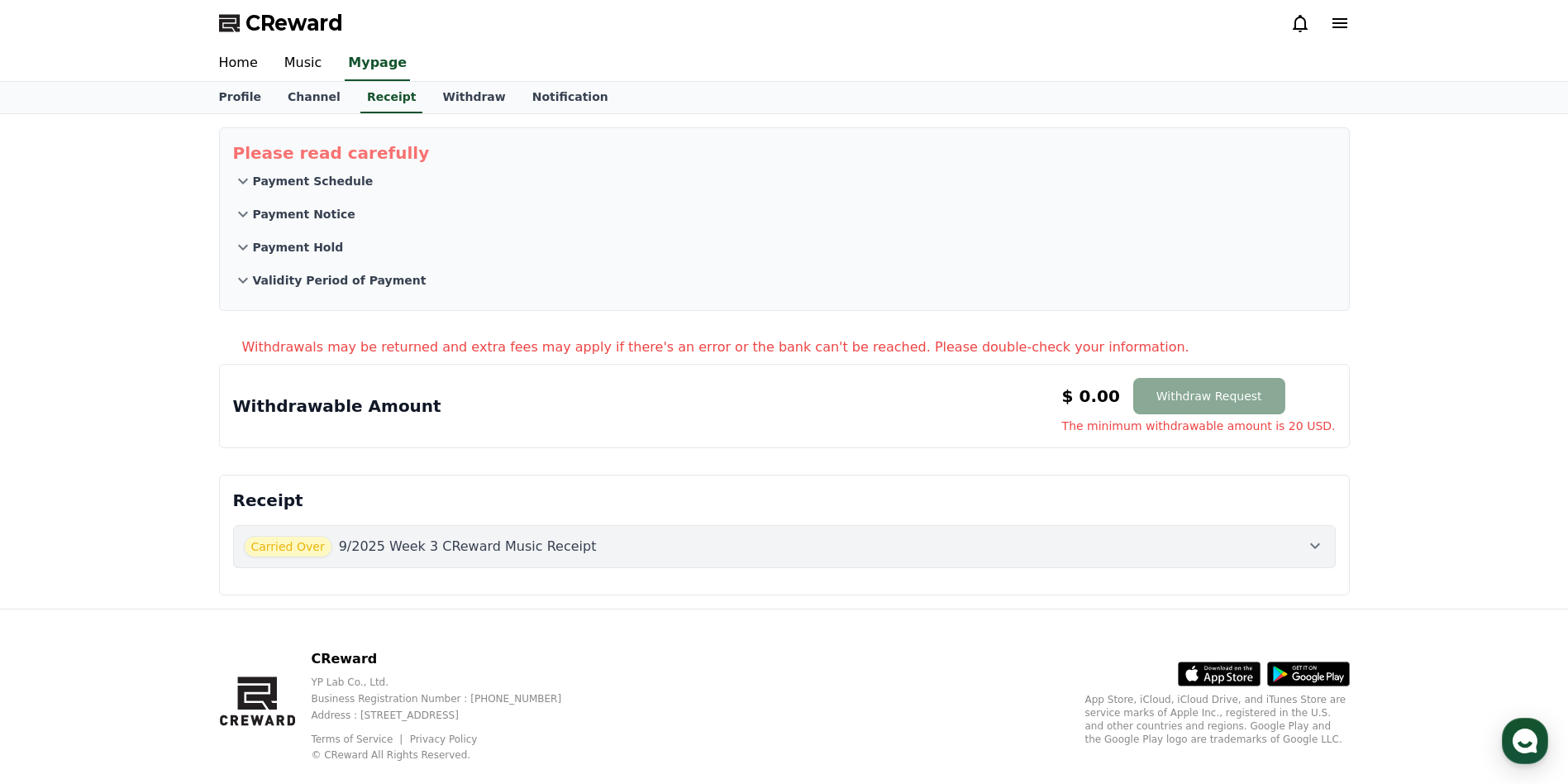
click at [300, 285] on p "Validity Period of Payment" at bounding box center [339, 281] width 174 height 17
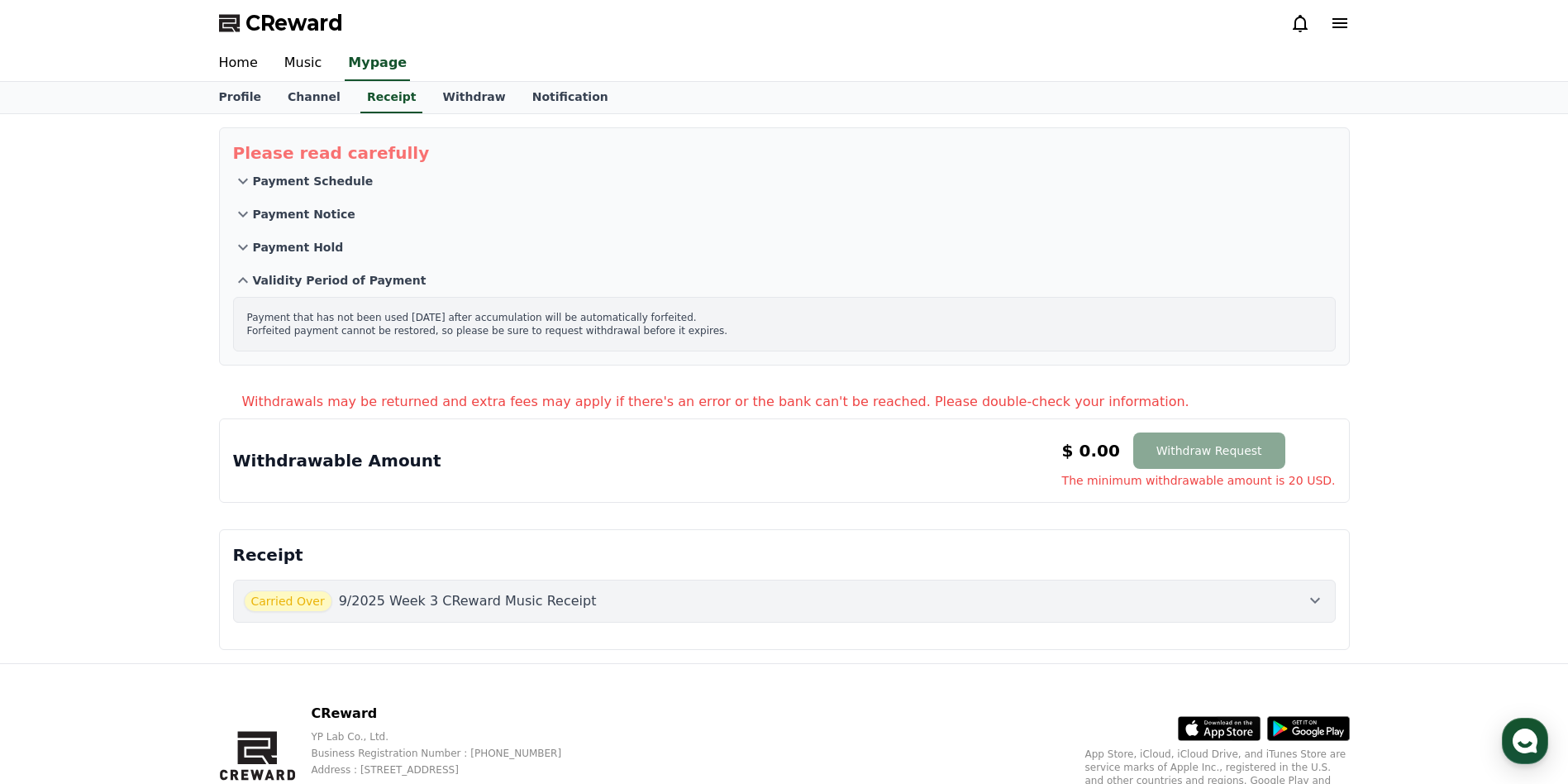
click at [616, 609] on div "Carried Over 9/2025 Week 3 CReward Music Receipt" at bounding box center [784, 601] width 1081 height 22
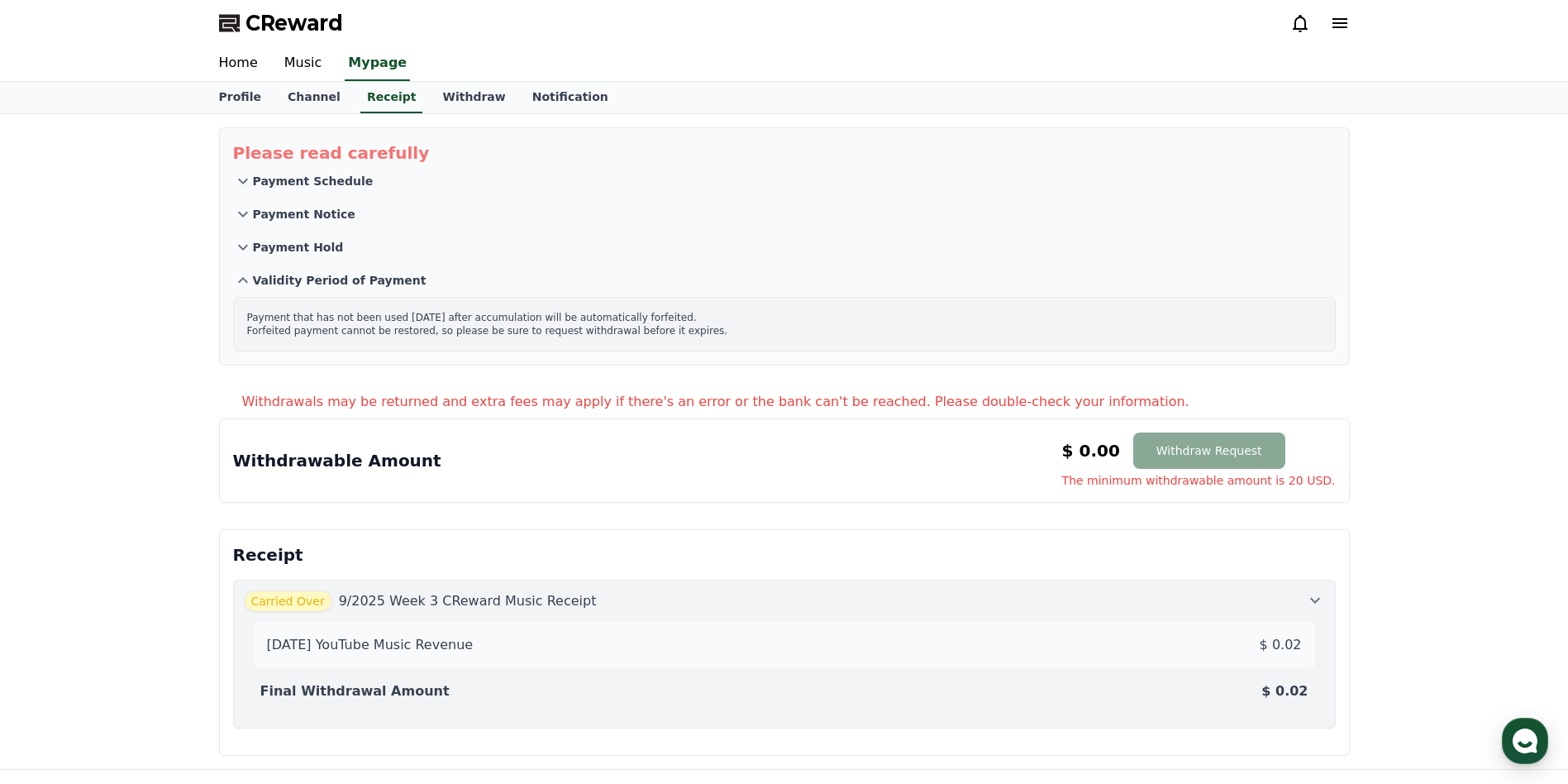
click at [569, 644] on div "[DATE] YouTube Music Revenue $ 0.02" at bounding box center [784, 645] width 1048 height 33
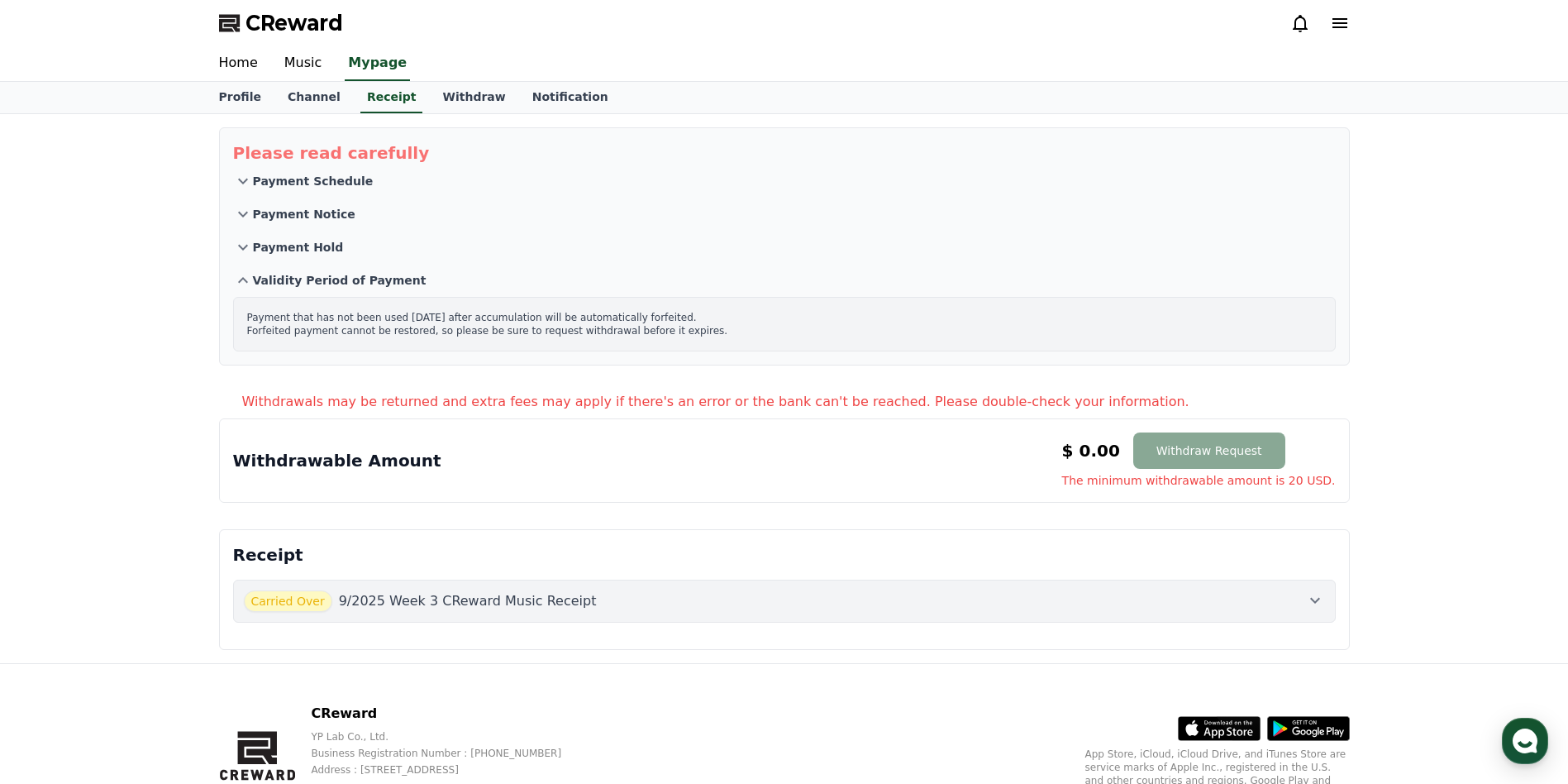
click at [569, 644] on div "Receipt Carried Over 9/2025 Week 3 CReward Music Receipt" at bounding box center [784, 589] width 1131 height 120
click at [644, 614] on button "Carried Over 9/2025 Week 3 CReward Music Receipt" at bounding box center [784, 602] width 1103 height 43
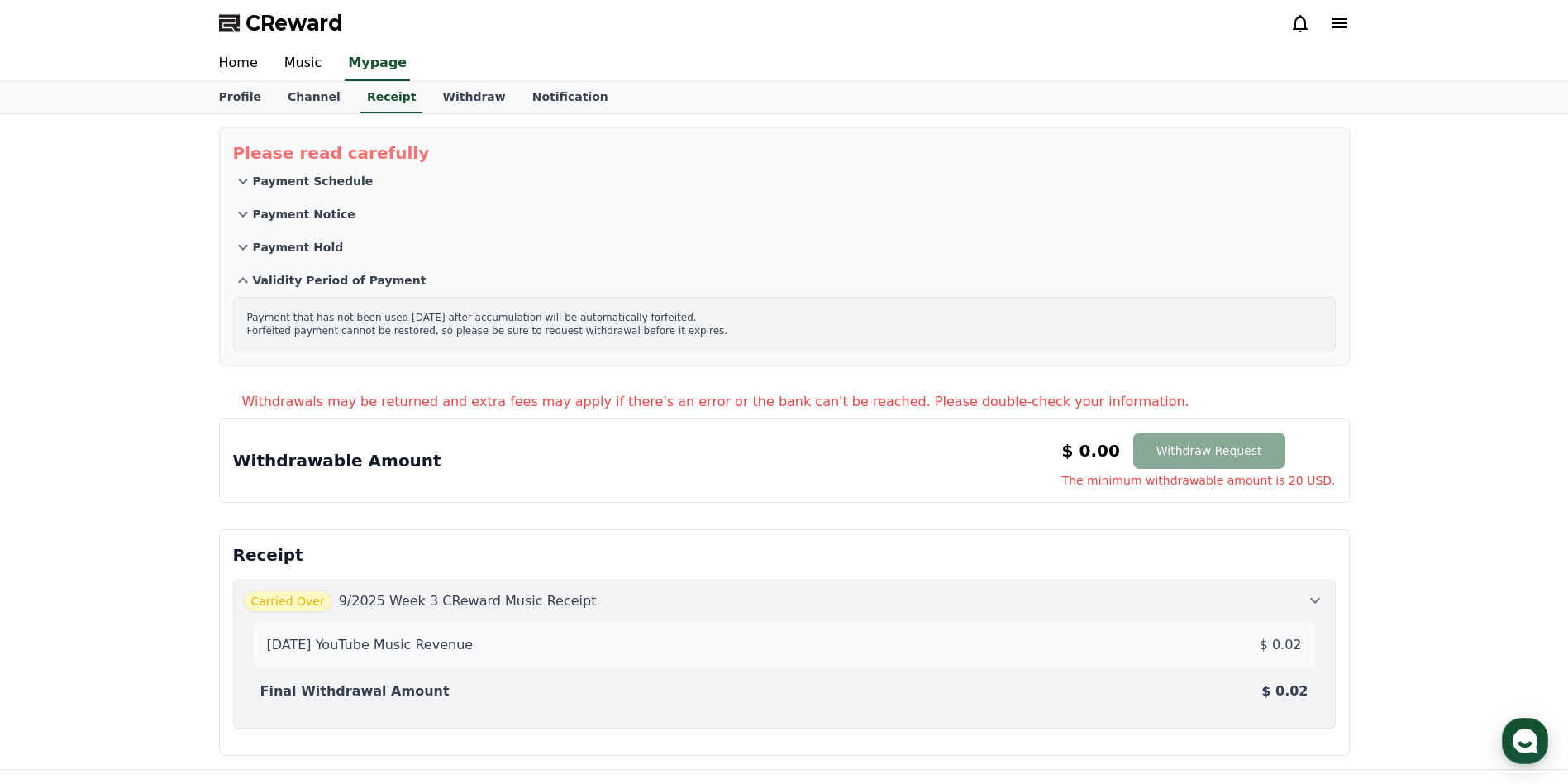
click at [557, 698] on div "Final Withdrawal Amount $ 0.02" at bounding box center [784, 691] width 1062 height 33
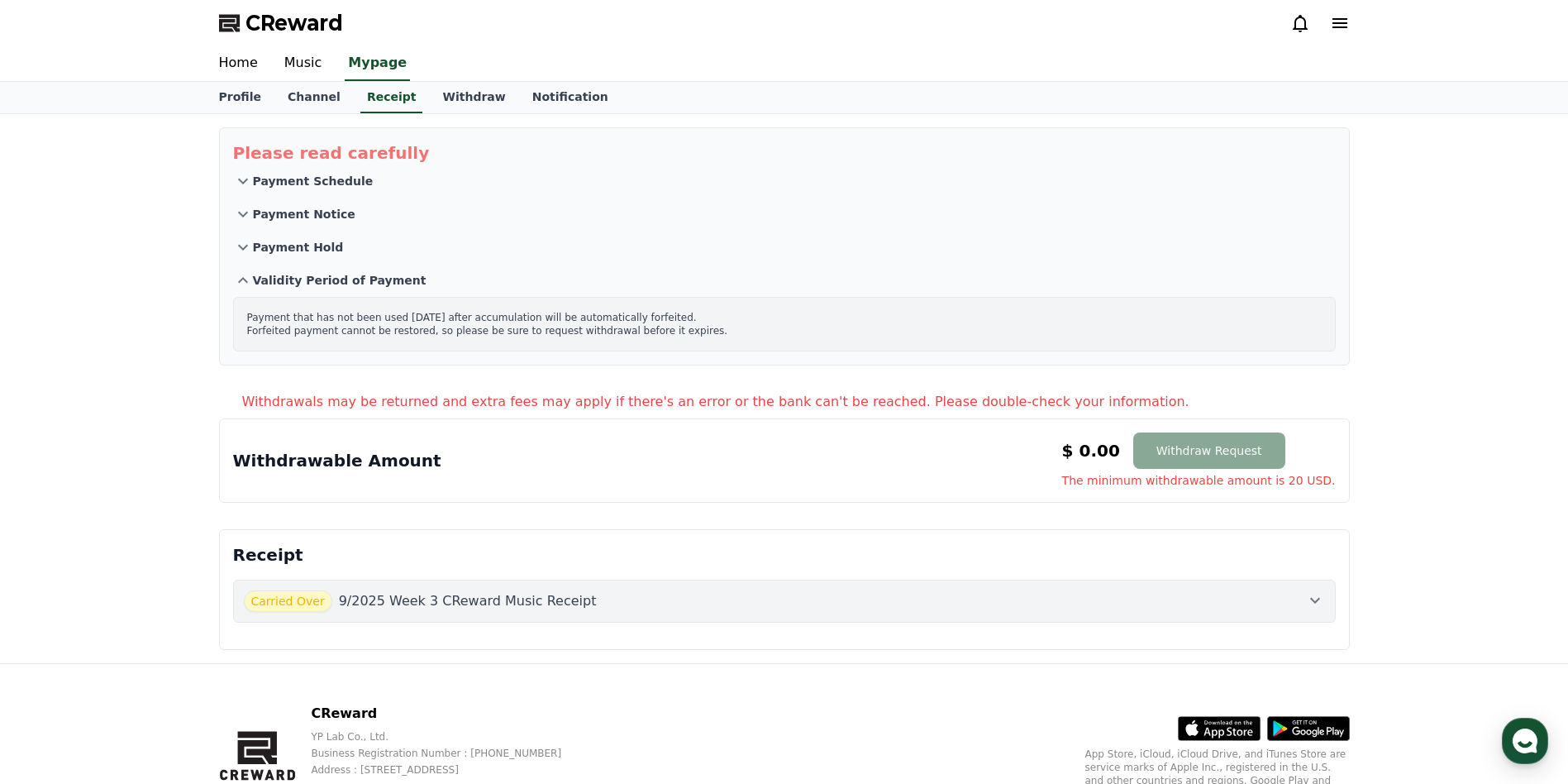
click at [738, 611] on div "Carried Over 9/2025 Week 3 CReward Music Receipt" at bounding box center [784, 601] width 1081 height 22
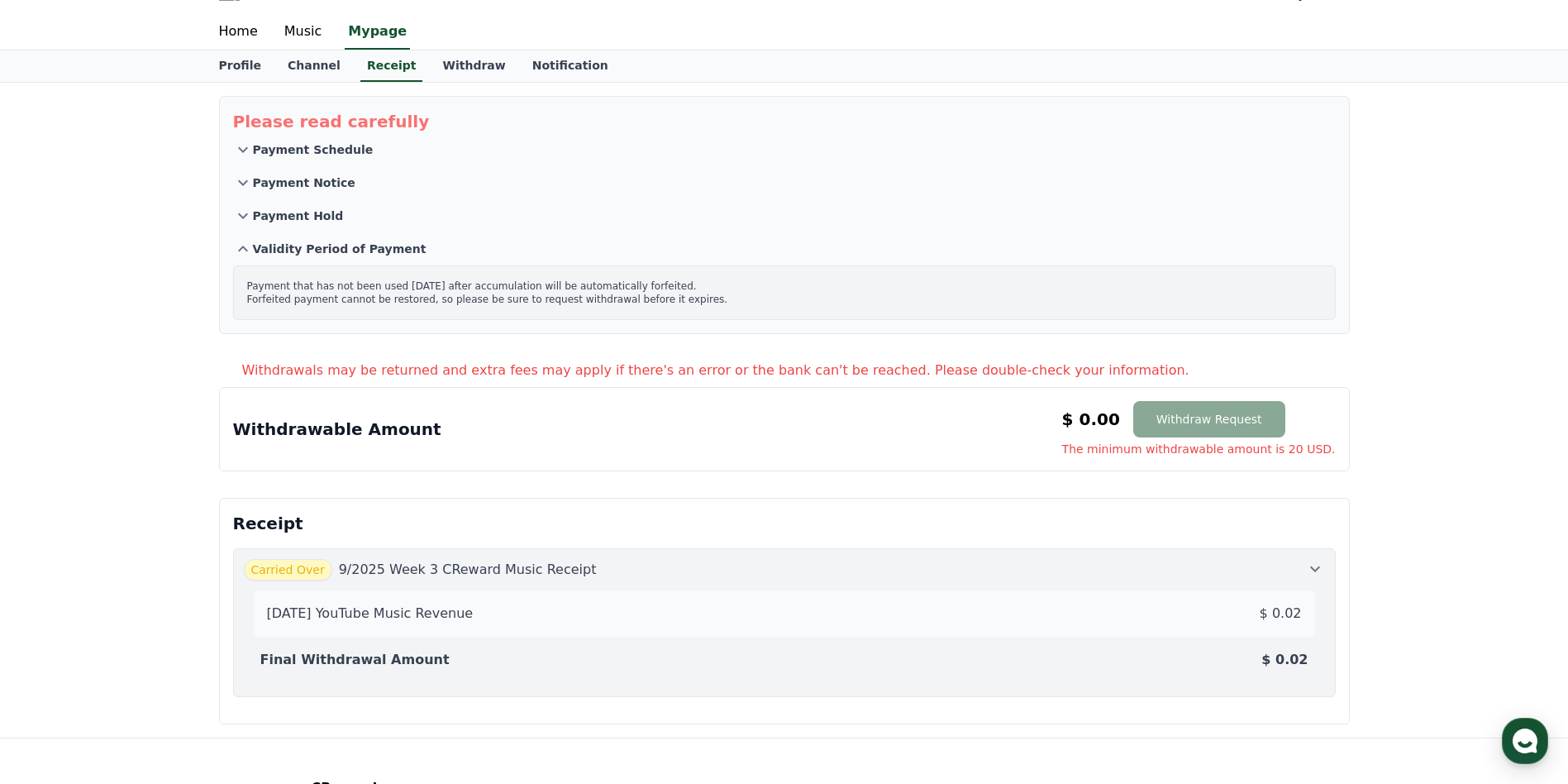
scroll to position [165, 0]
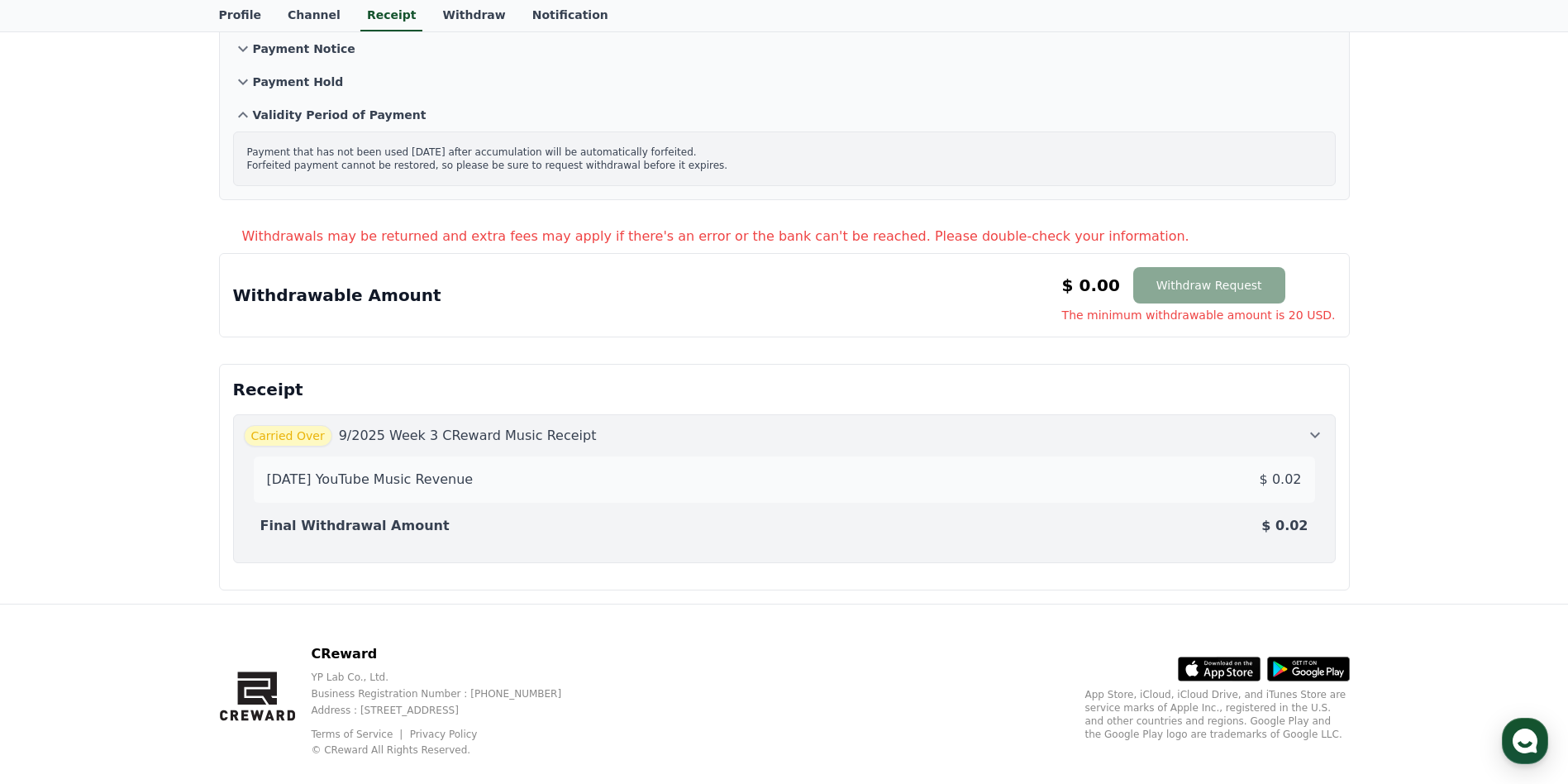
click at [1466, 420] on div "Please read carefully Payment Schedule Payment Notice Payment Hold Validity Per…" at bounding box center [784, 275] width 1568 height 655
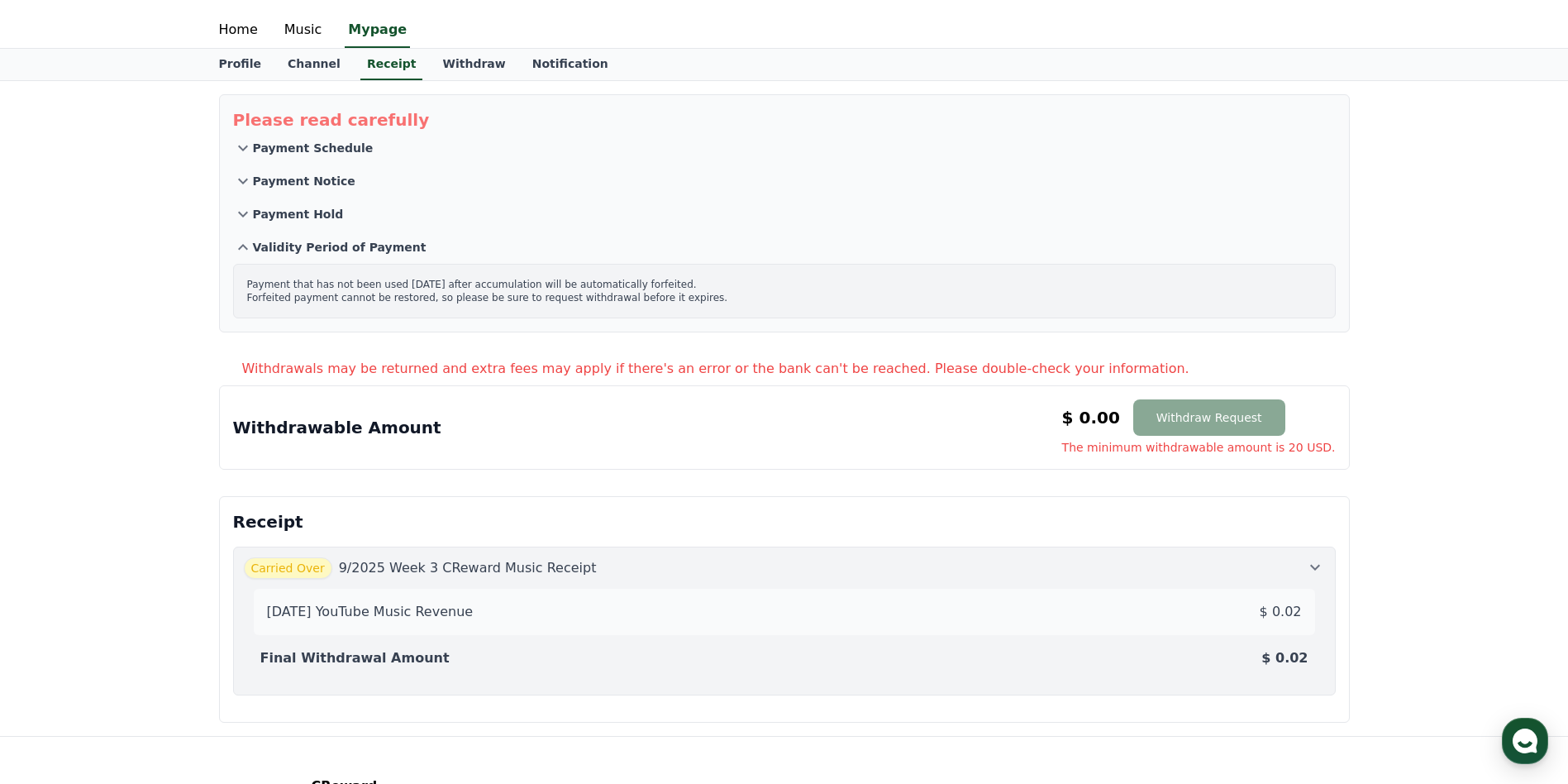
scroll to position [0, 0]
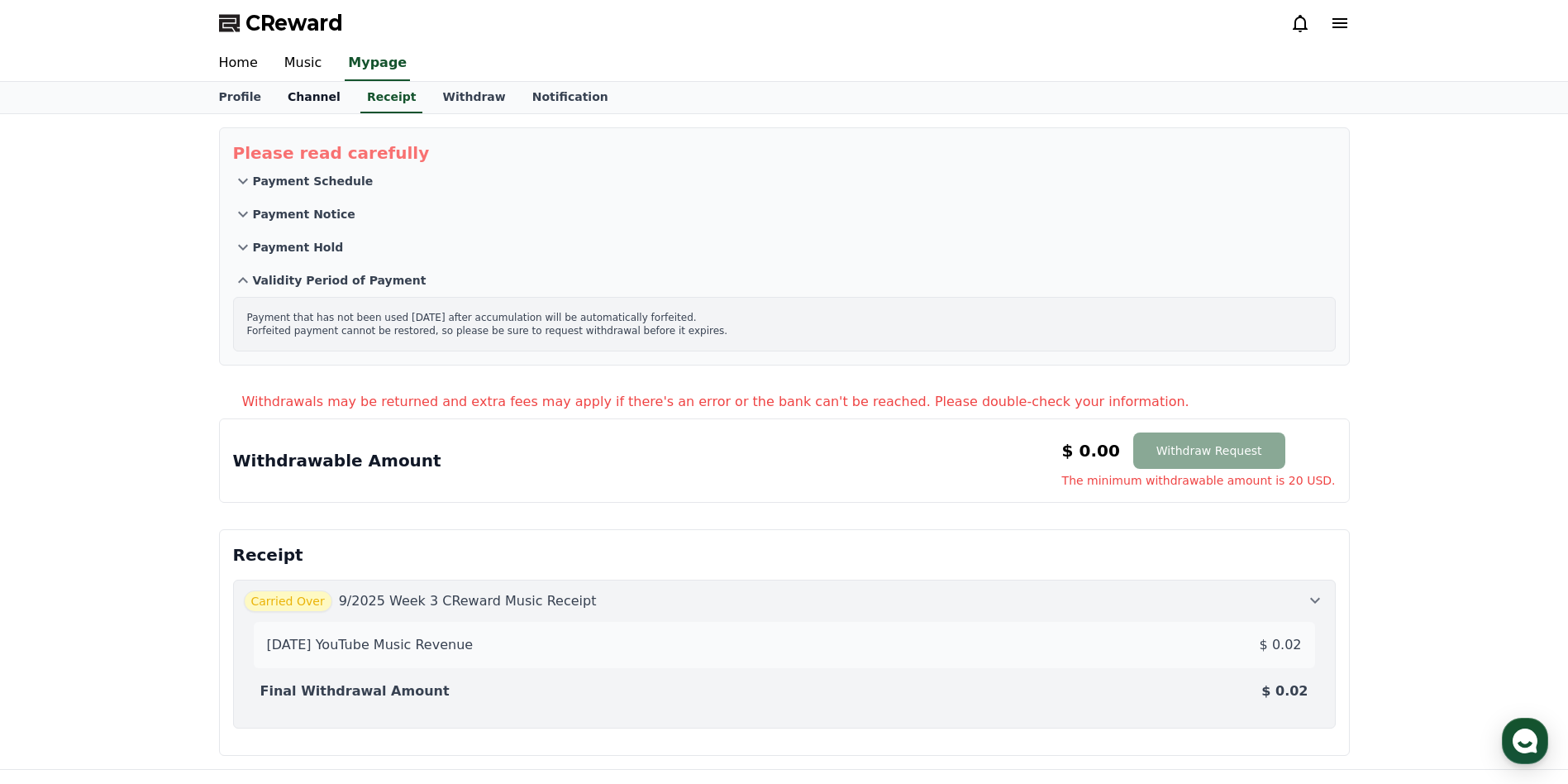
click at [299, 84] on link "Channel" at bounding box center [314, 97] width 79 height 31
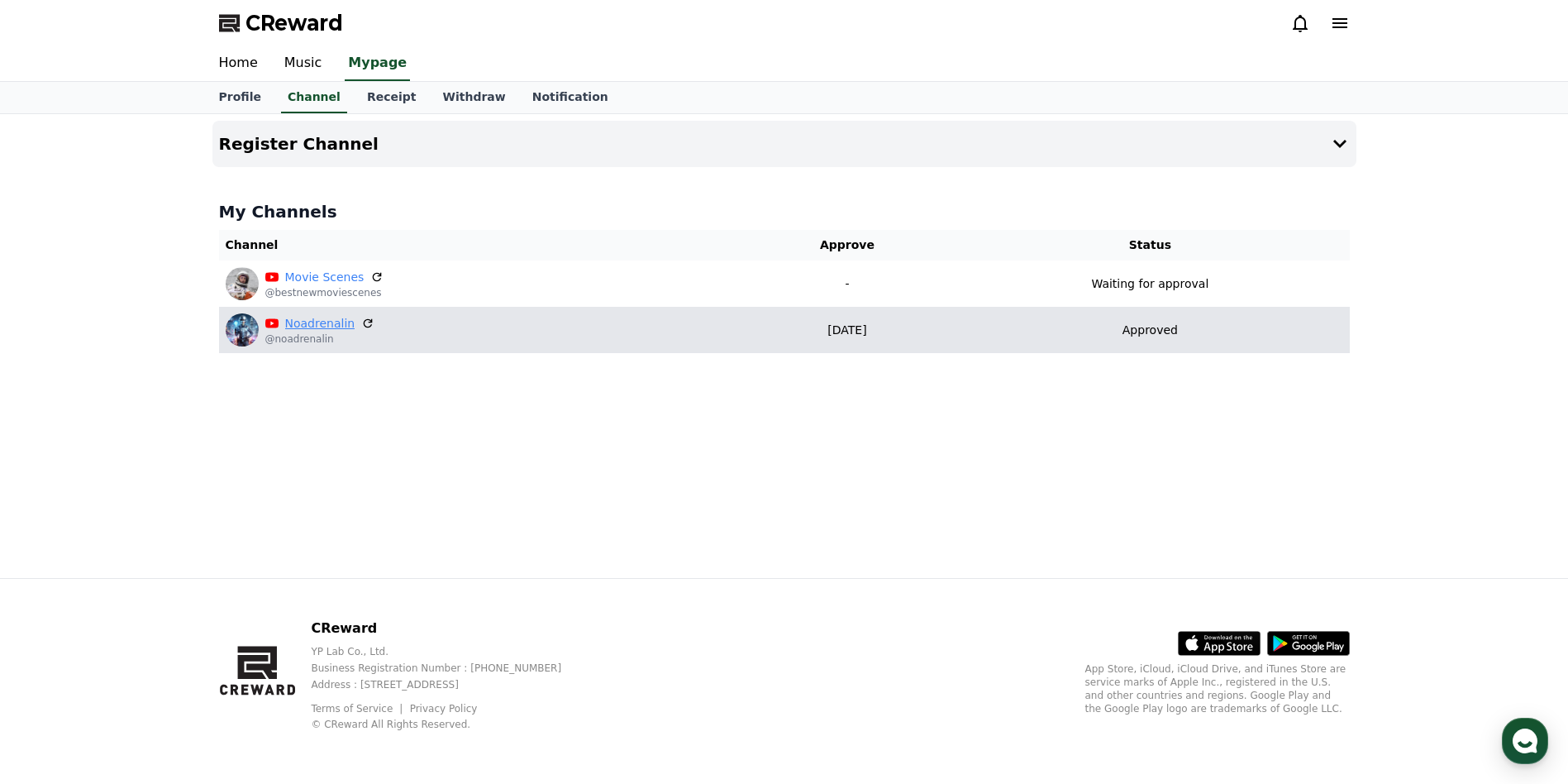
click at [313, 329] on link "Noadrenalin" at bounding box center [320, 323] width 70 height 17
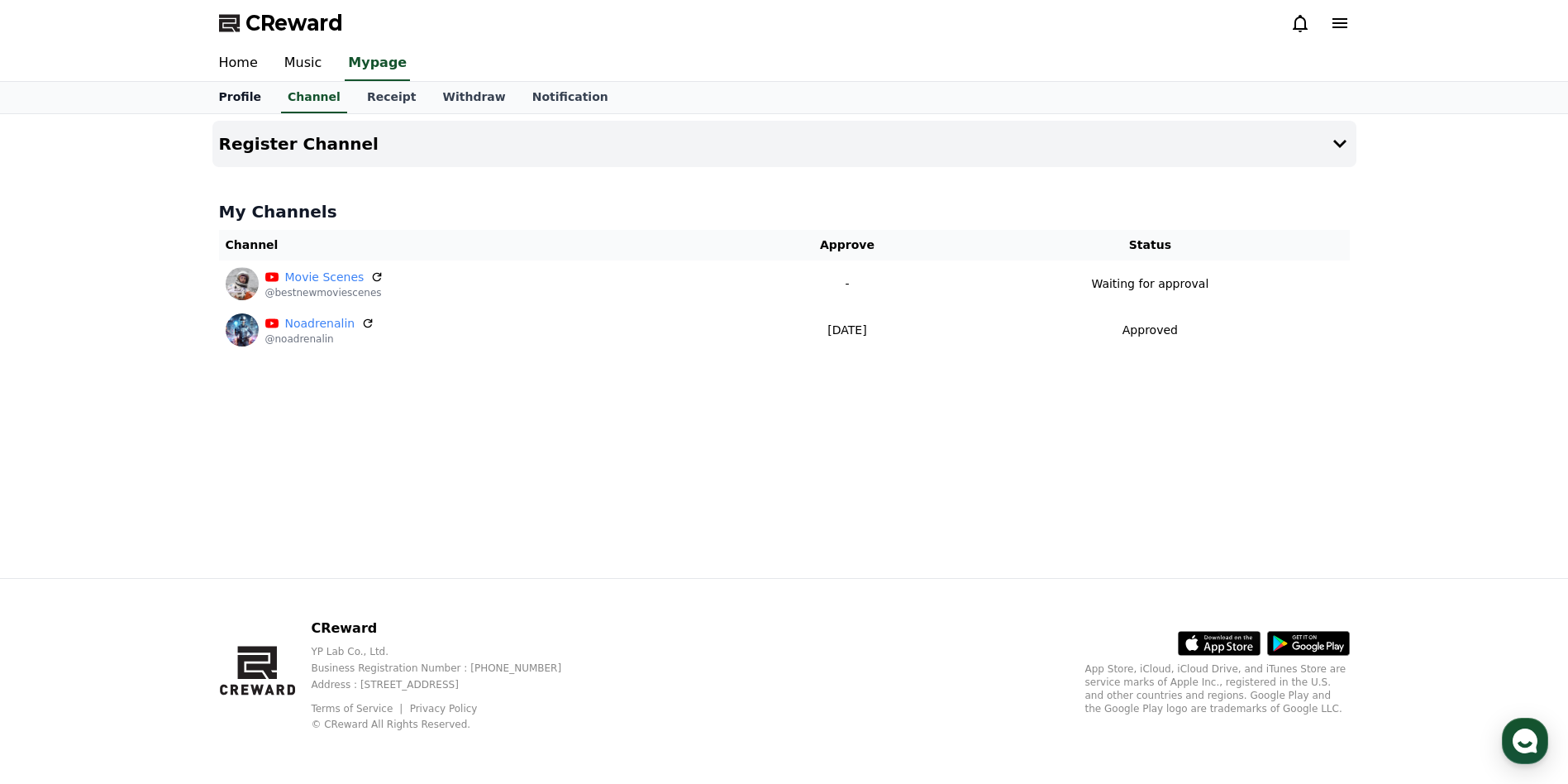
click at [249, 95] on link "Profile" at bounding box center [240, 97] width 69 height 31
select select "**********"
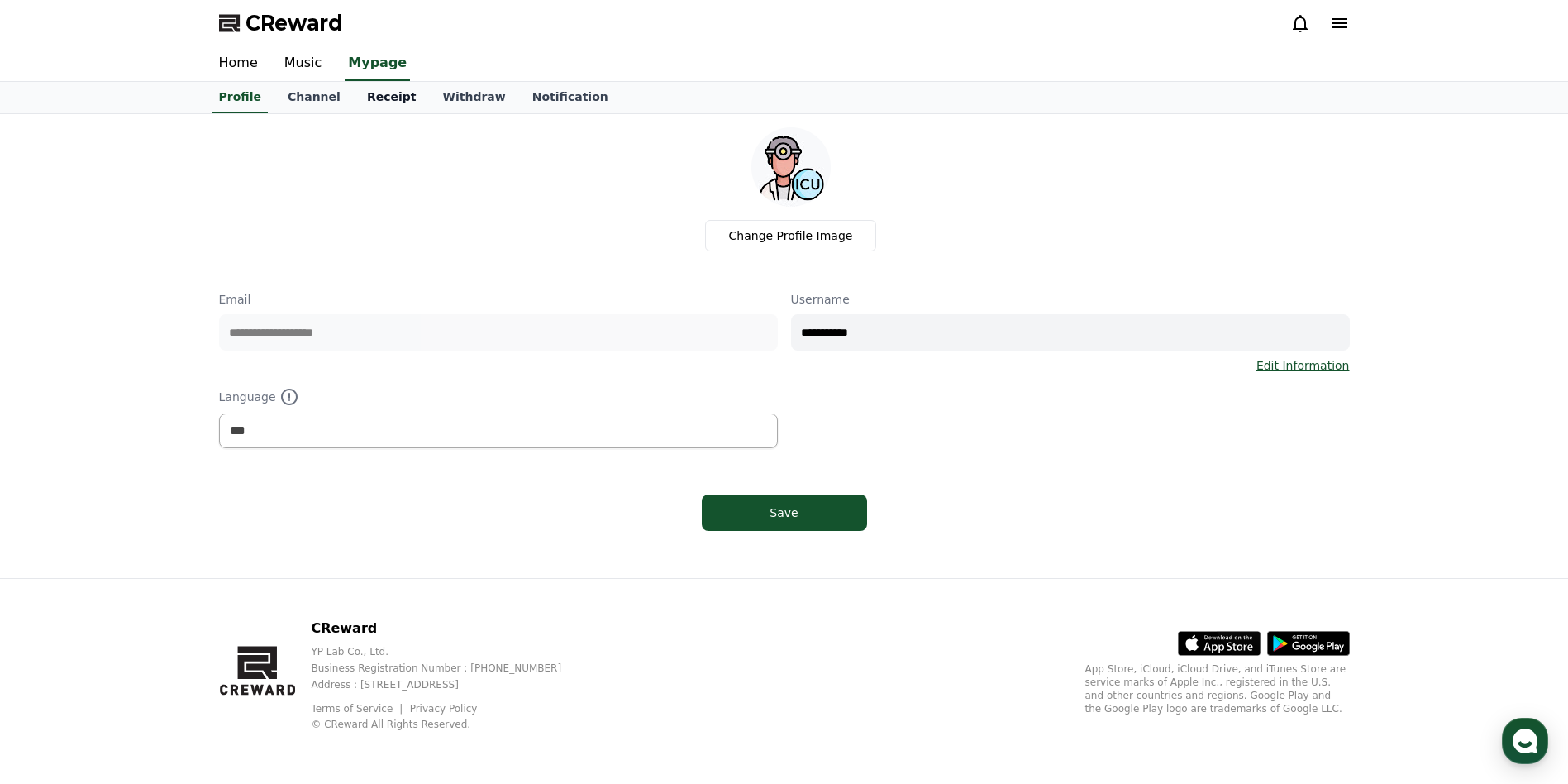
click at [371, 93] on link "Receipt" at bounding box center [392, 97] width 76 height 31
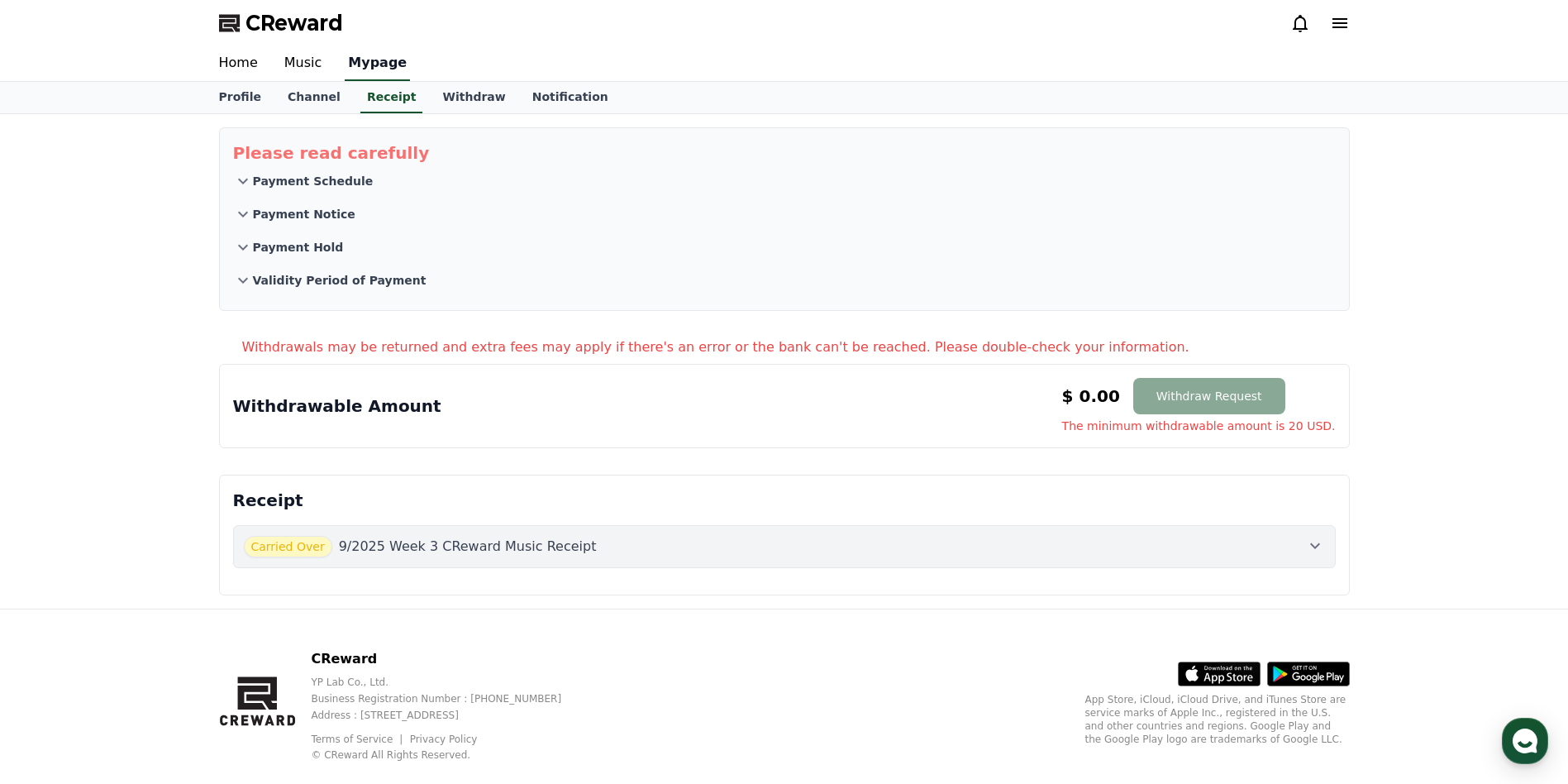
click at [360, 66] on link "Mypage" at bounding box center [378, 63] width 66 height 35
select select "**********"
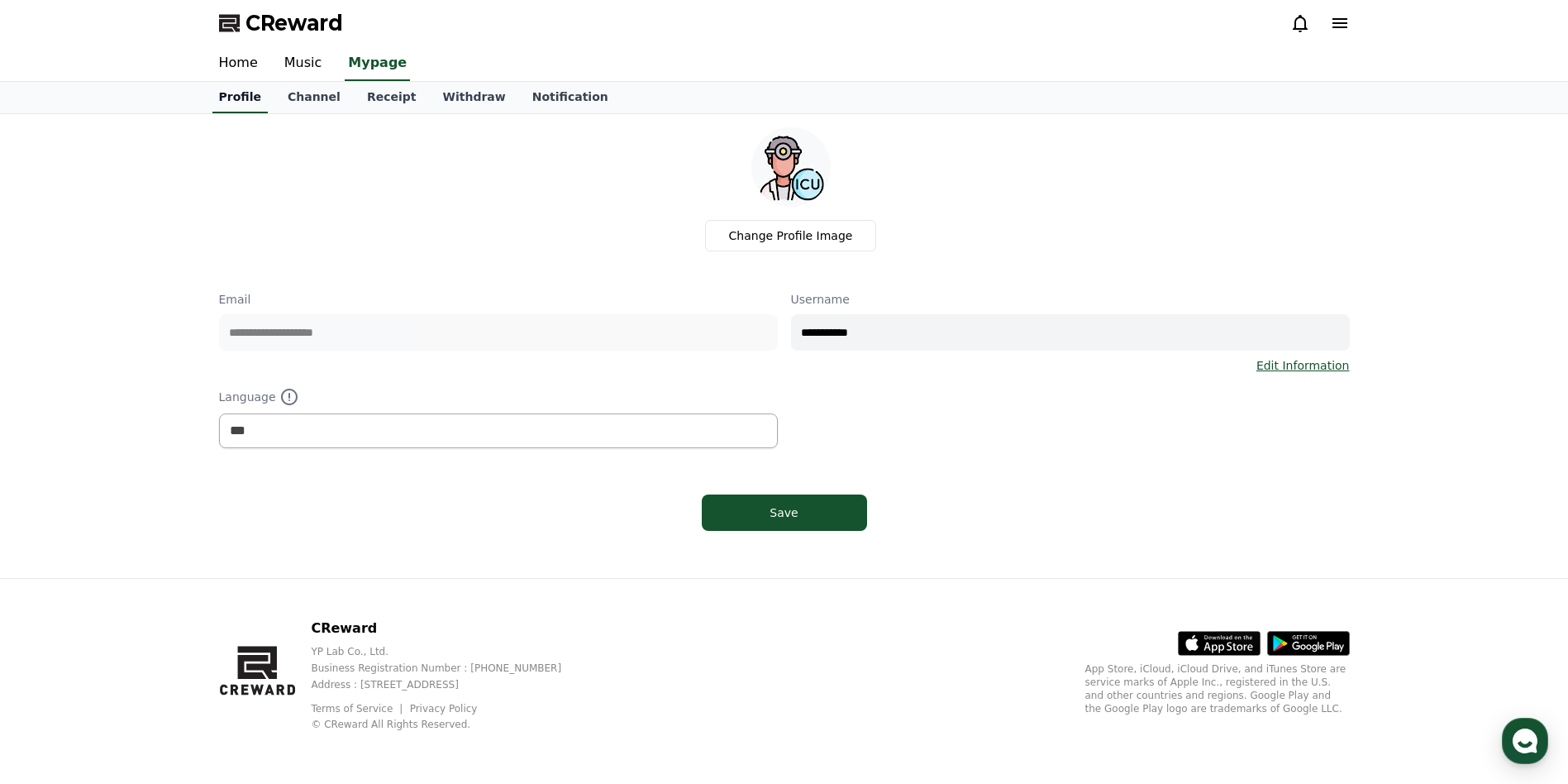
click at [217, 101] on link "Profile" at bounding box center [240, 97] width 55 height 31
click at [238, 60] on link "Home" at bounding box center [239, 63] width 66 height 35
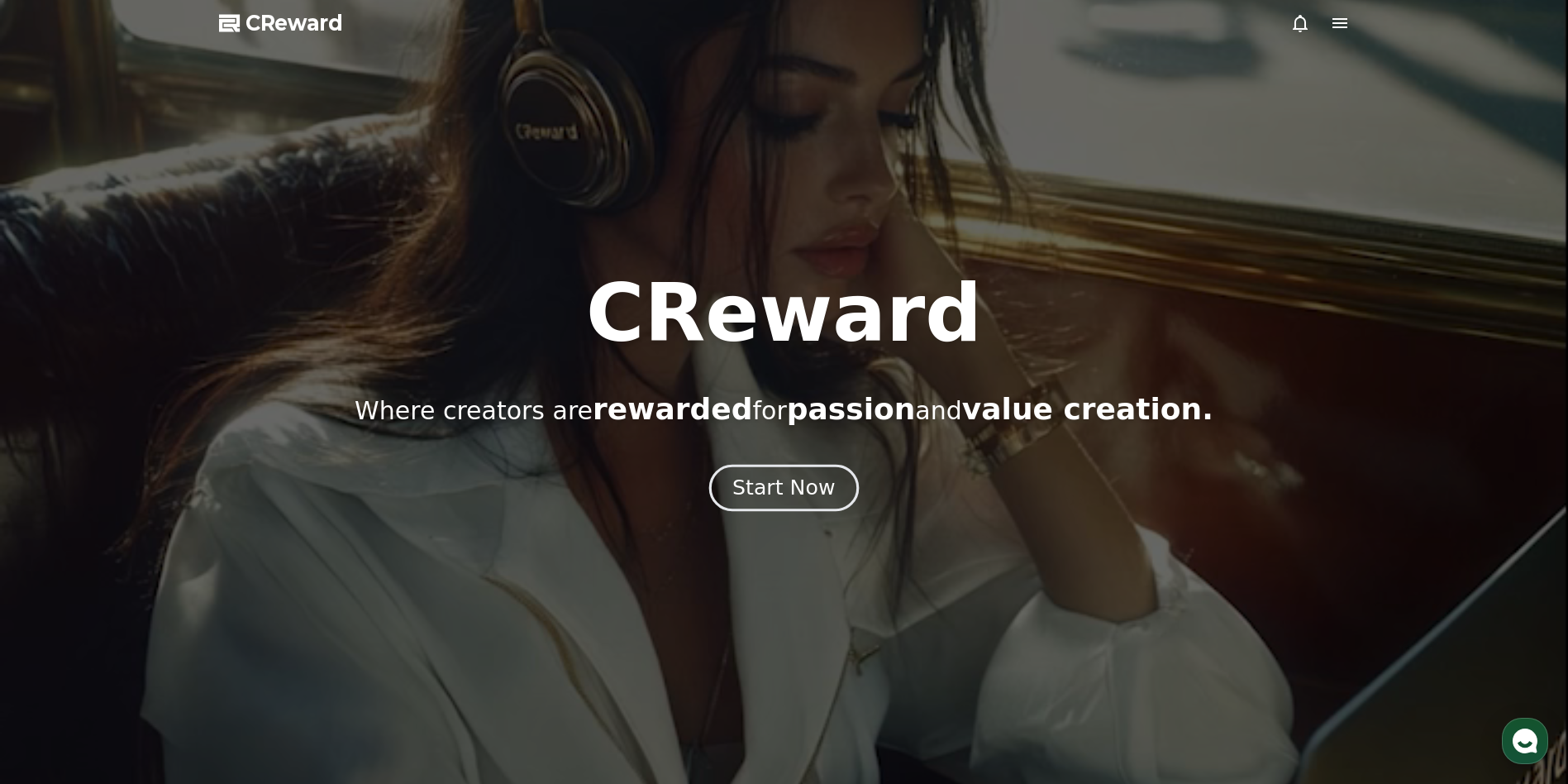
click at [769, 485] on div "Start Now" at bounding box center [784, 488] width 102 height 28
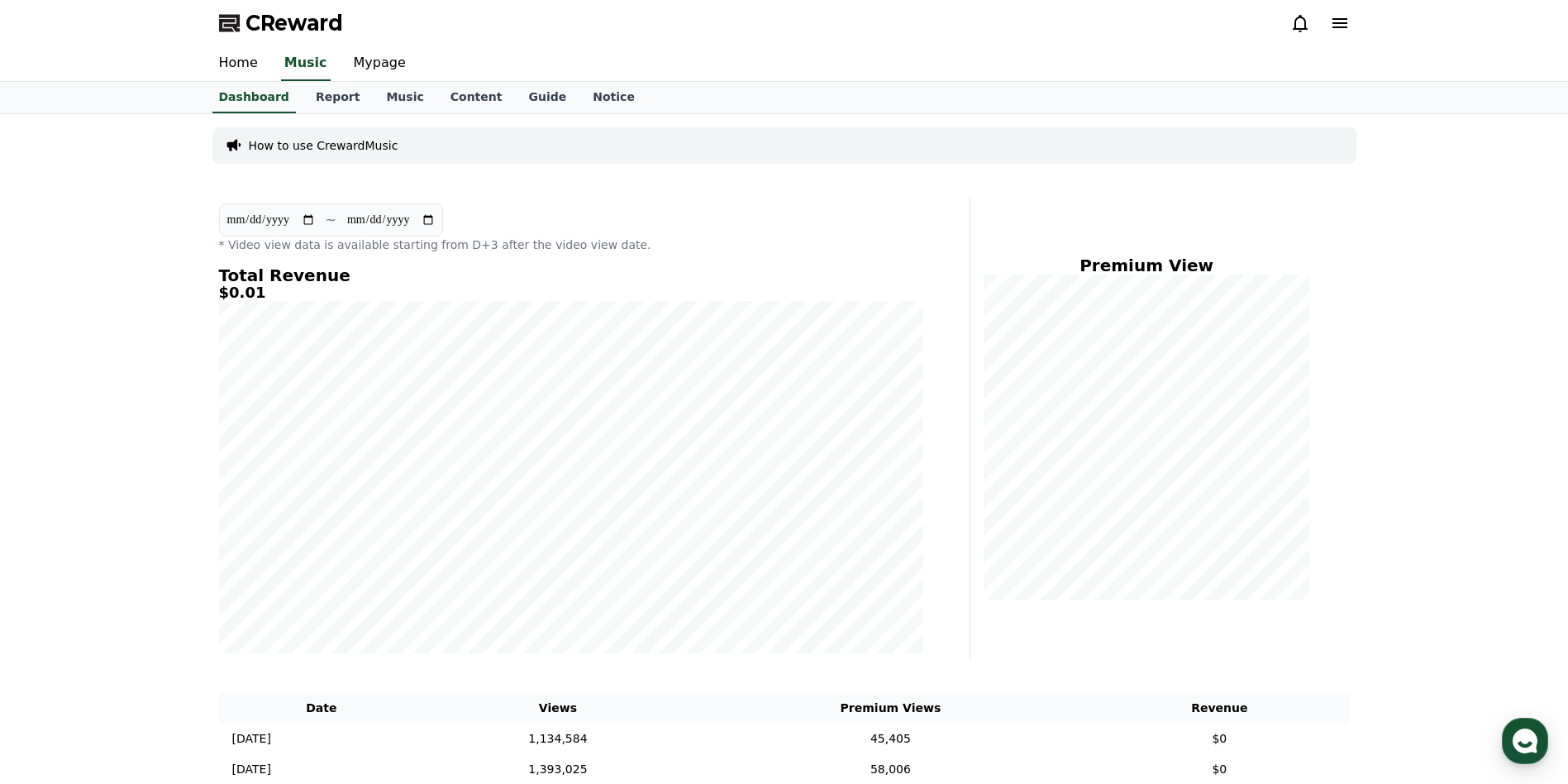
click at [320, 142] on p "How to use CrewardMusic" at bounding box center [323, 146] width 149 height 17
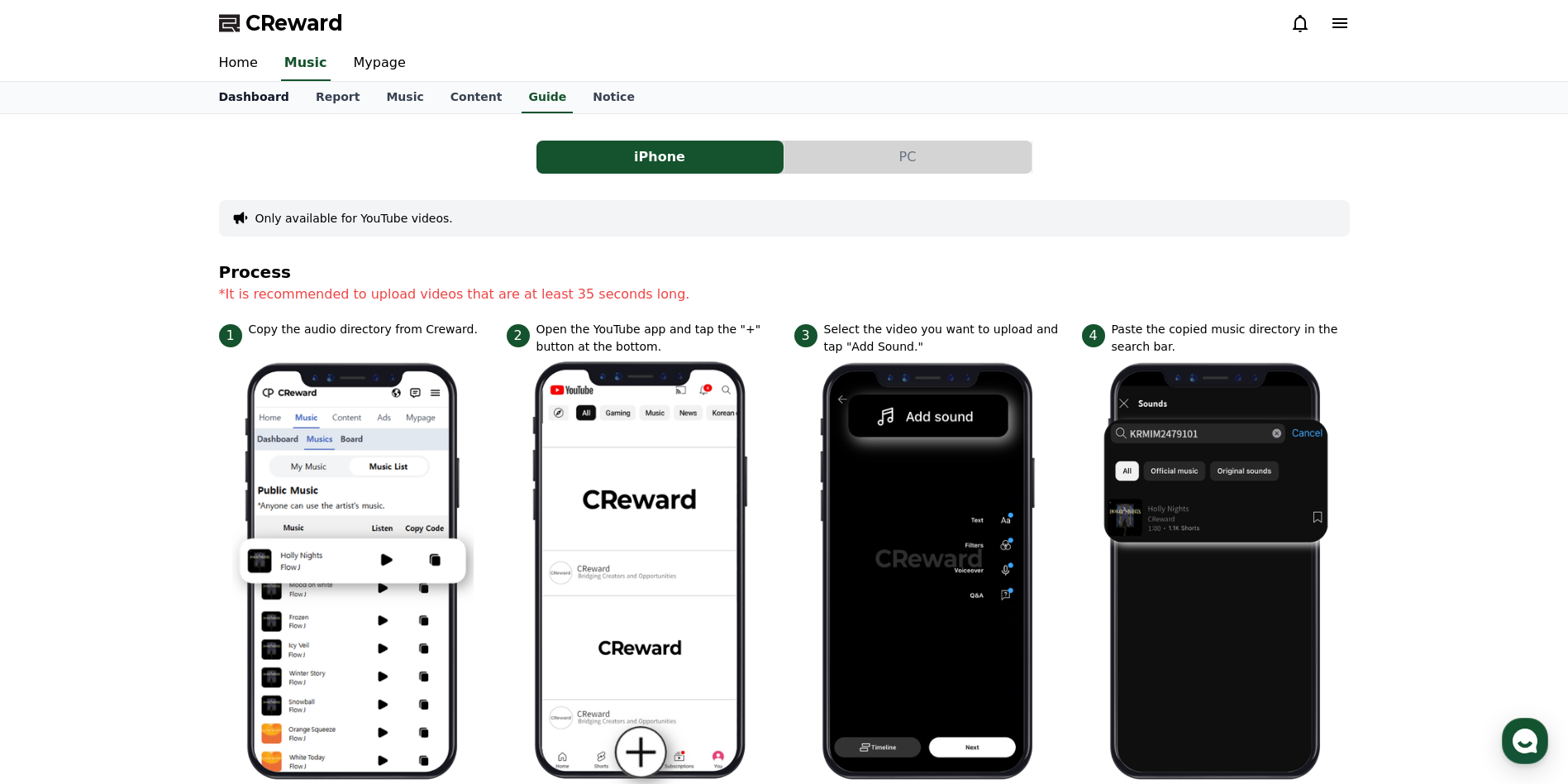
click at [251, 105] on link "Dashboard" at bounding box center [254, 97] width 97 height 31
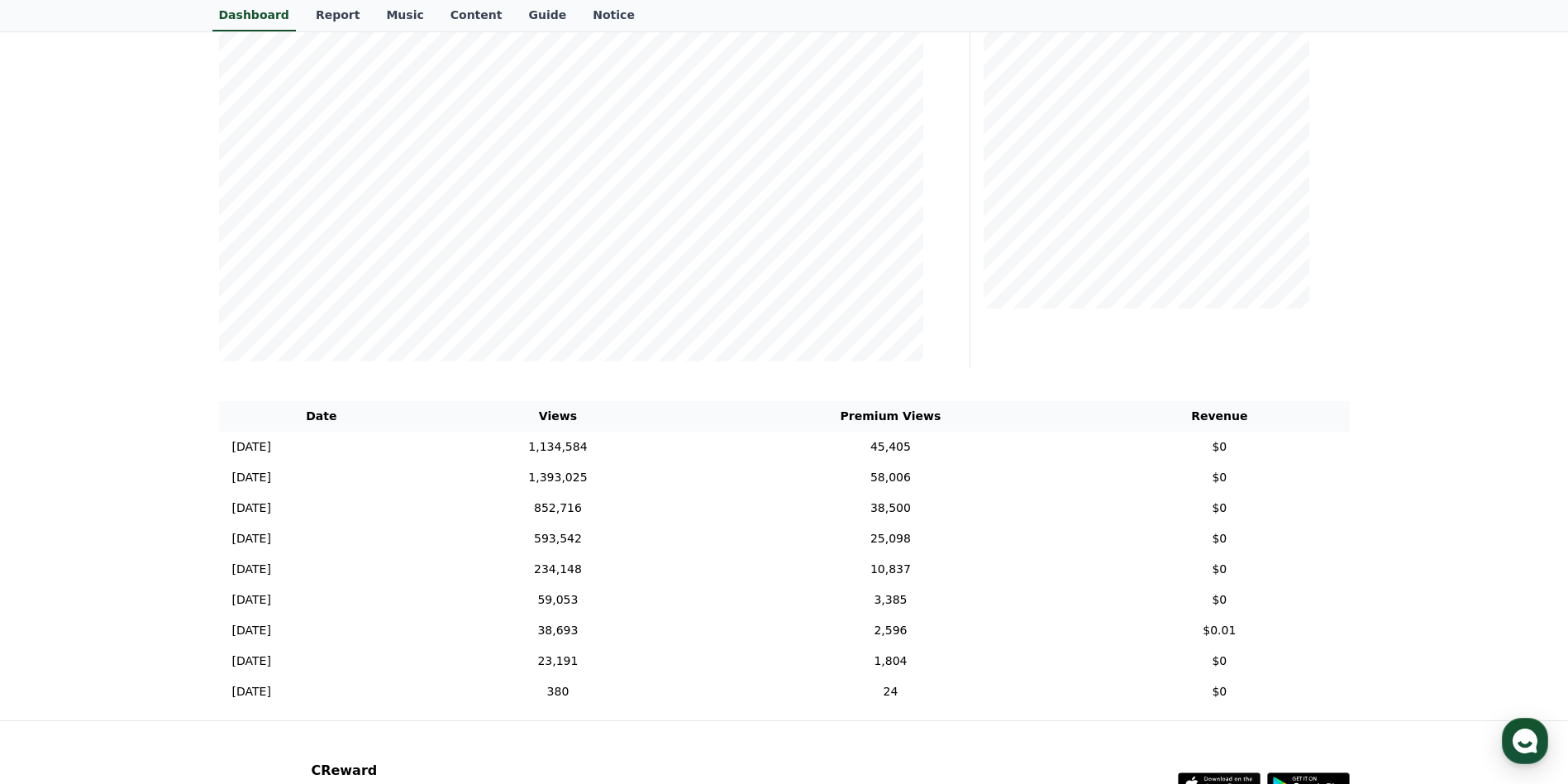
scroll to position [434, 0]
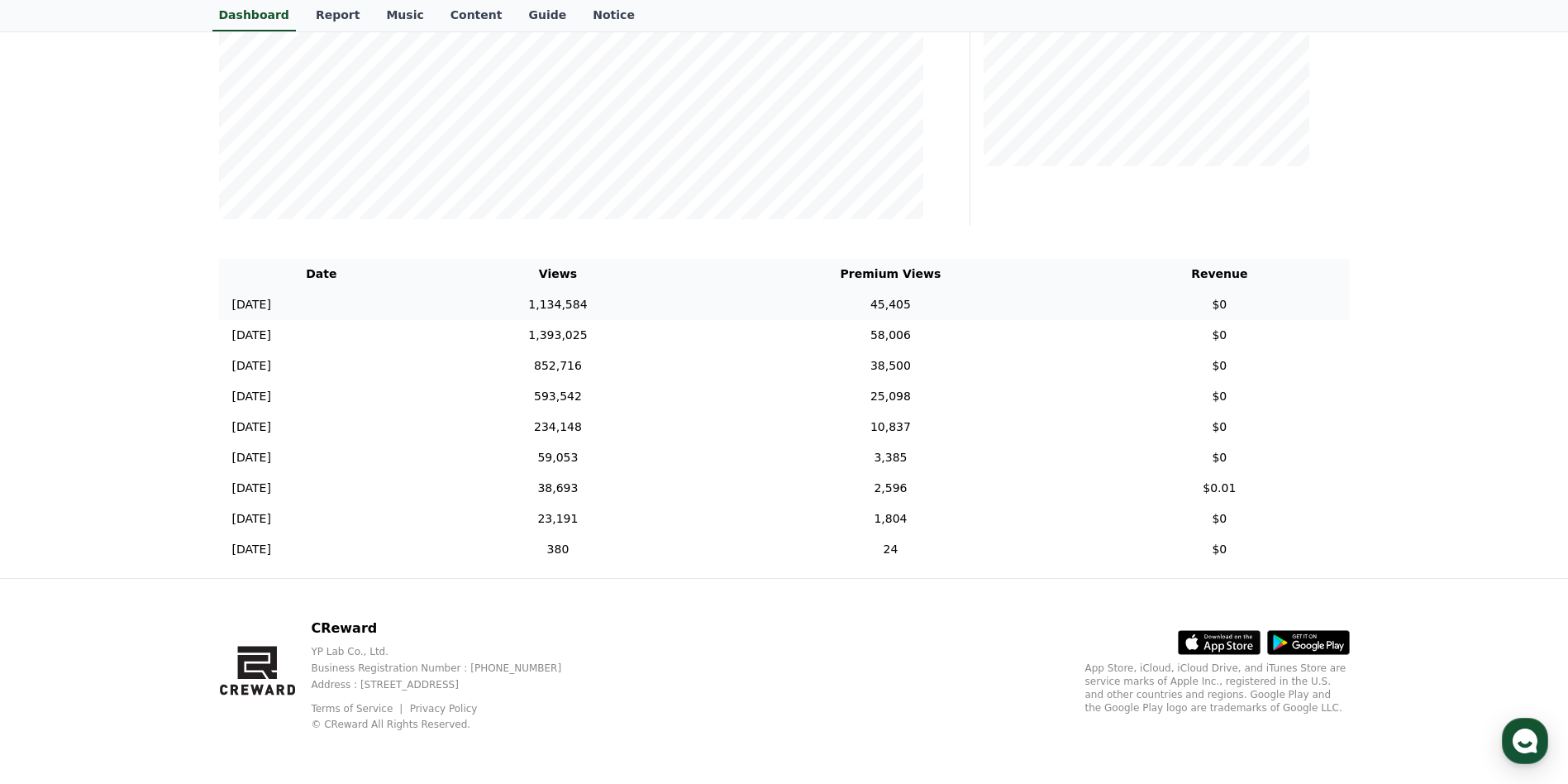
click at [1219, 306] on td "$0" at bounding box center [1219, 305] width 259 height 31
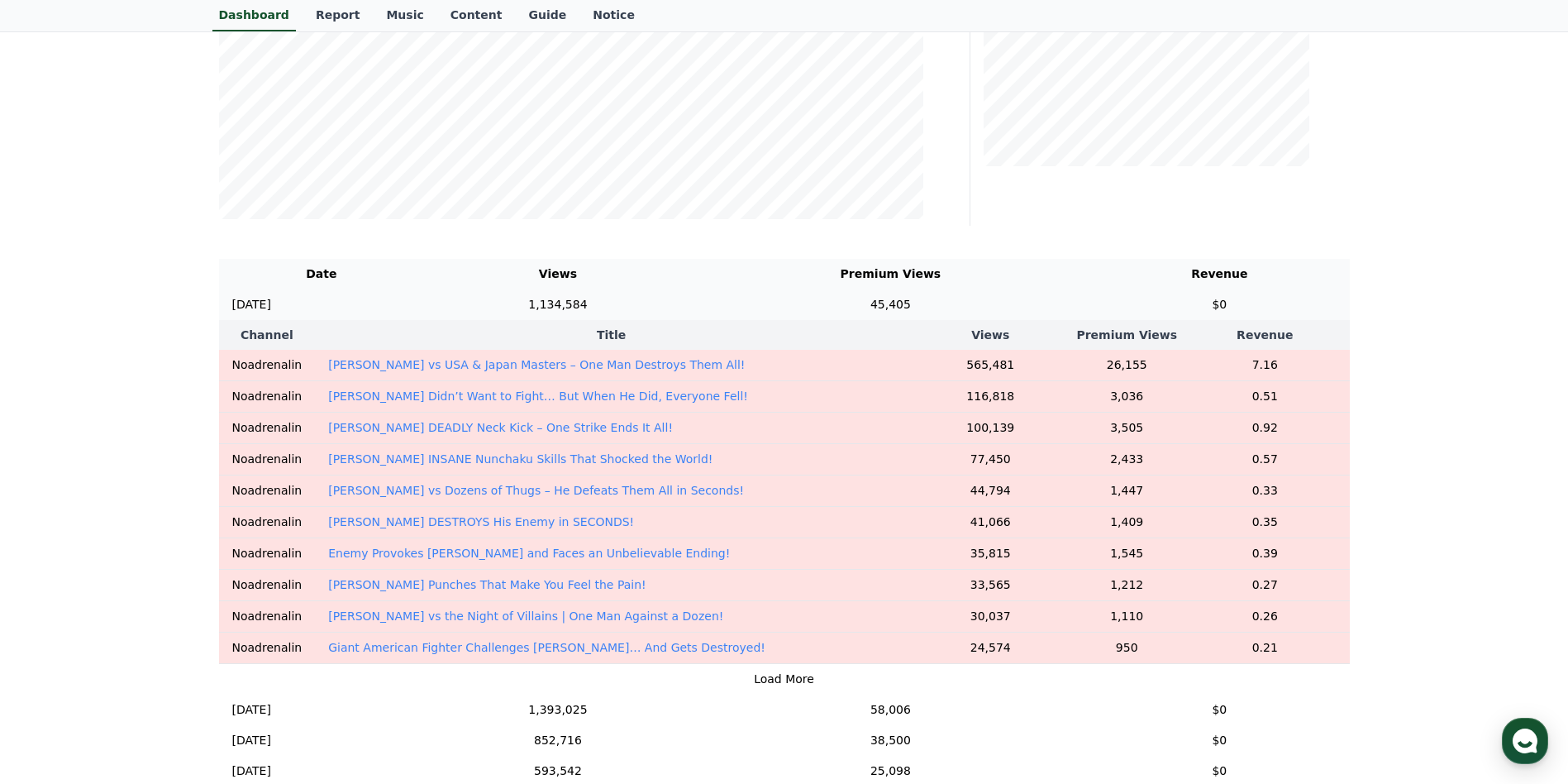
click at [1238, 301] on td "$0" at bounding box center [1219, 305] width 259 height 31
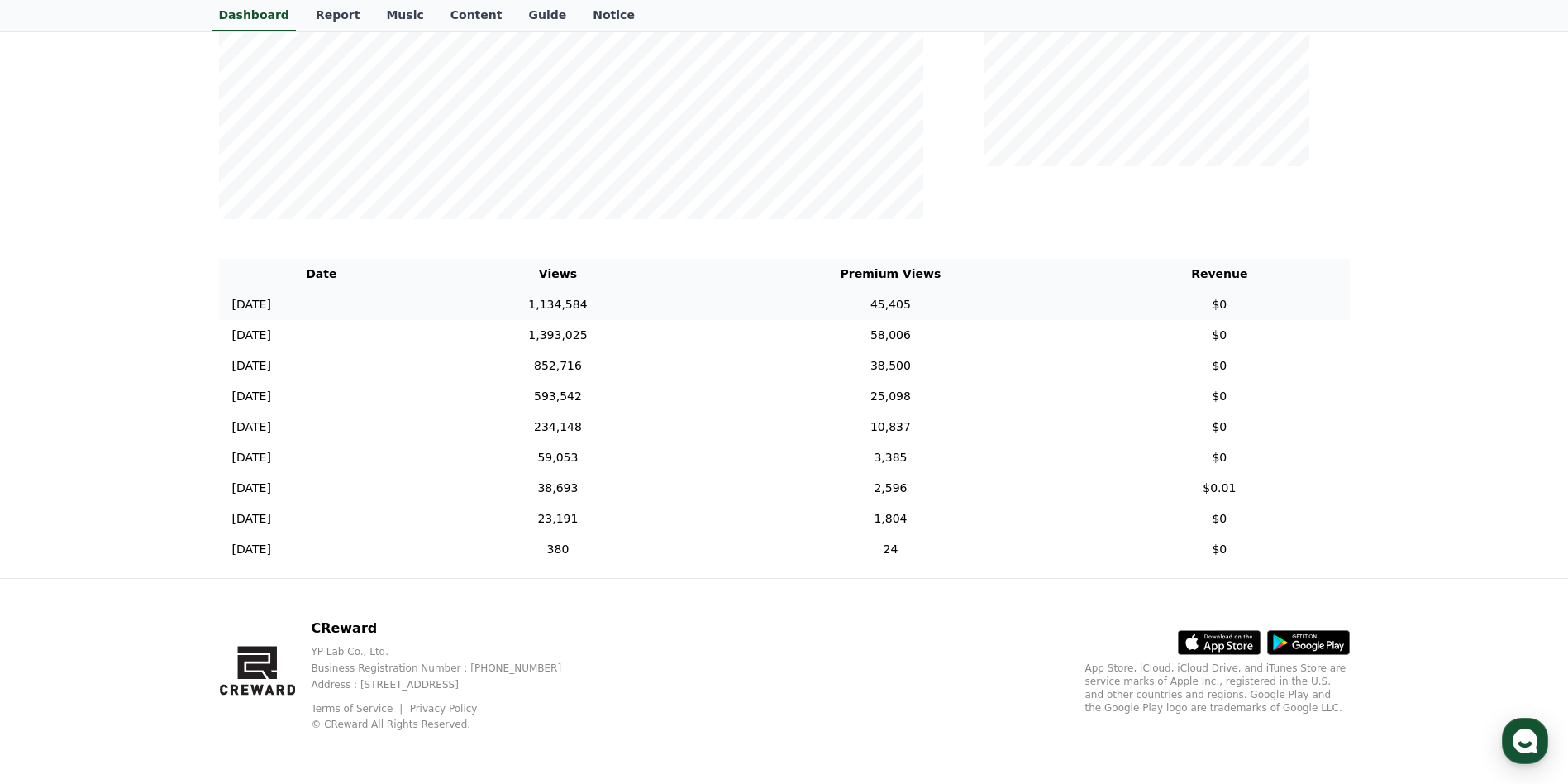
click at [1238, 301] on td "$0" at bounding box center [1219, 305] width 259 height 31
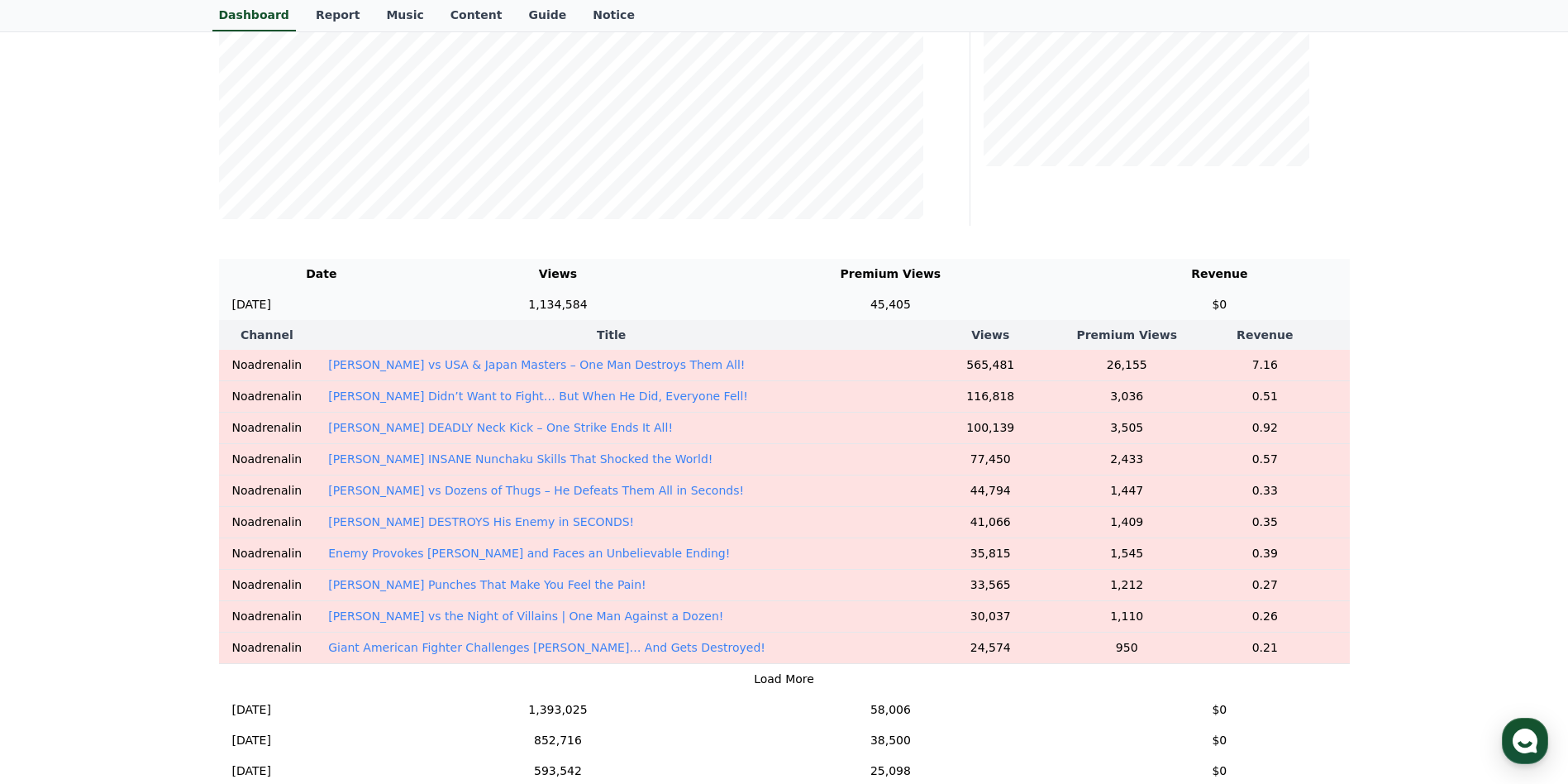
click at [1238, 301] on td "$0" at bounding box center [1219, 305] width 259 height 31
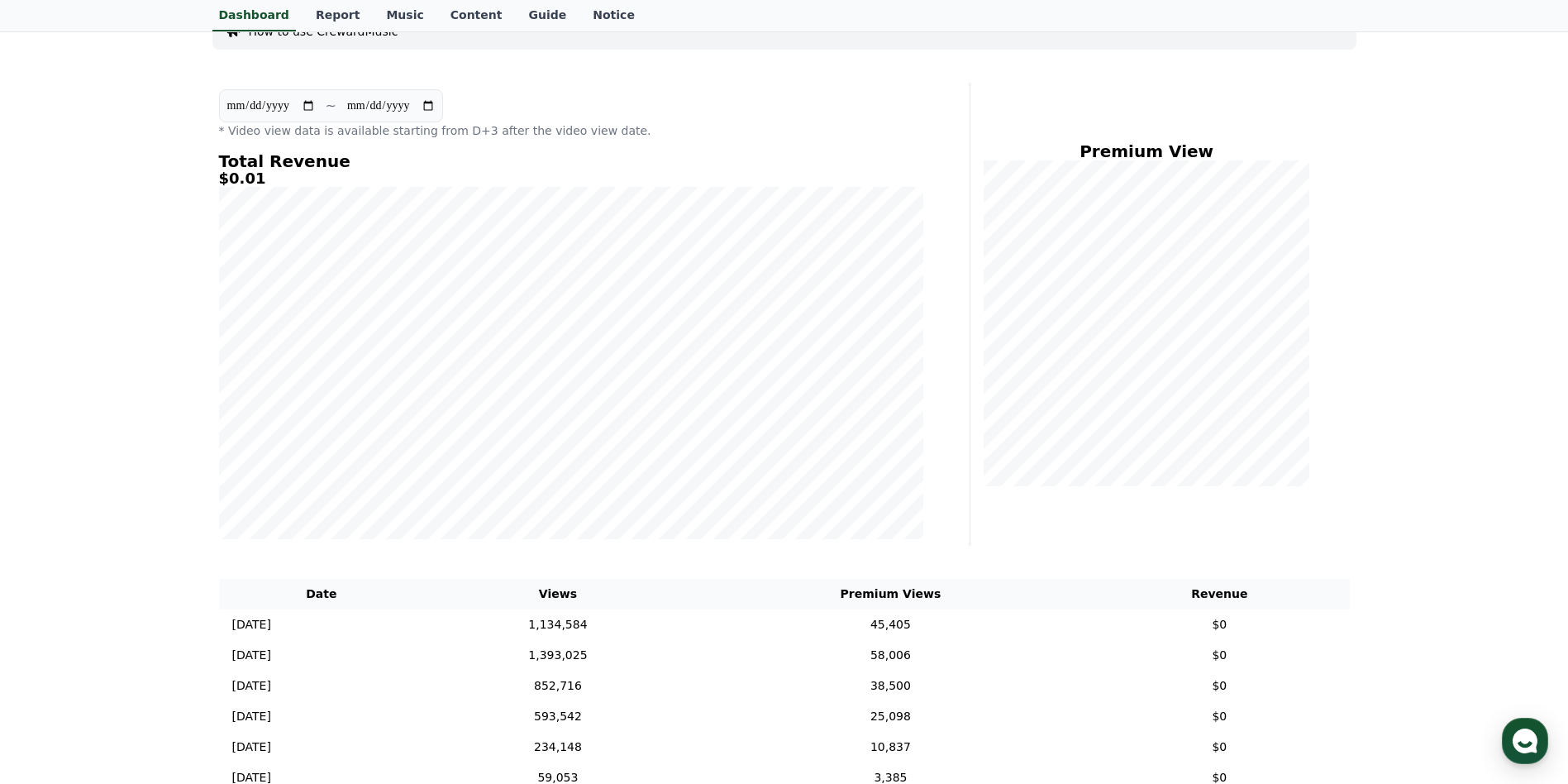
scroll to position [103, 0]
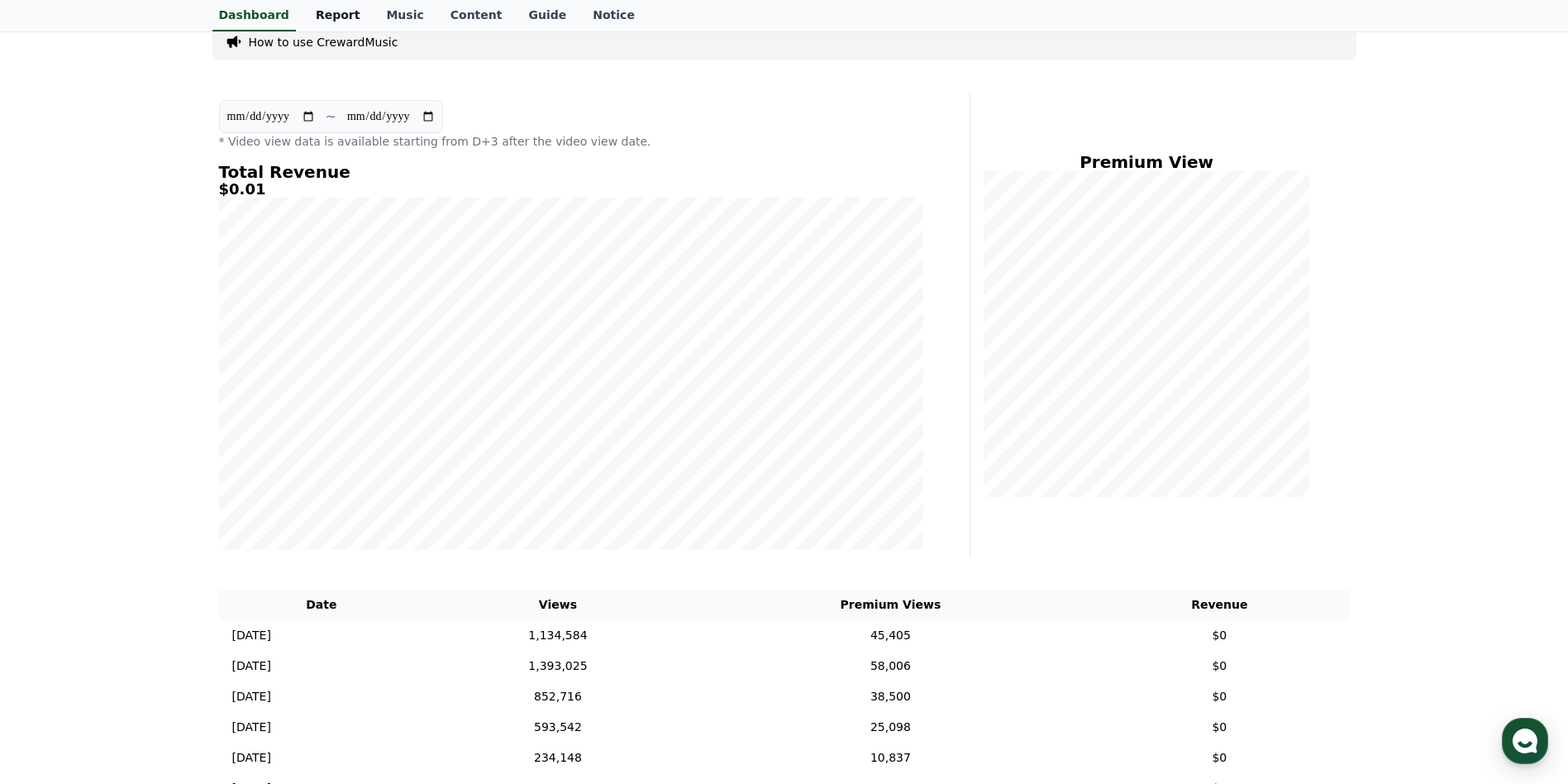
click at [325, 13] on link "Report" at bounding box center [338, 15] width 71 height 31
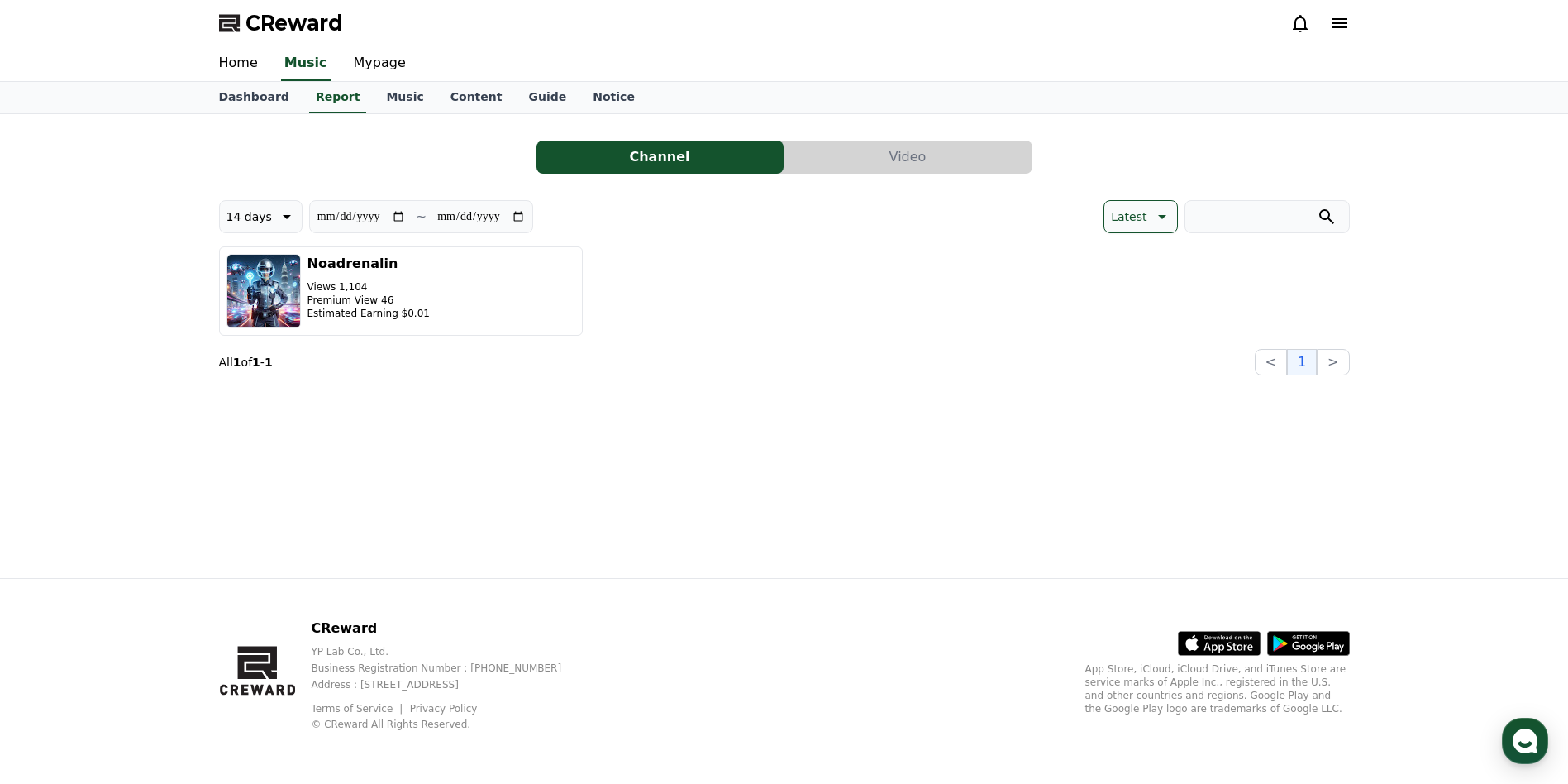
click at [267, 217] on button "14 days" at bounding box center [260, 216] width 84 height 33
click at [251, 260] on button "Latest" at bounding box center [244, 259] width 49 height 37
click at [252, 215] on p "Latest" at bounding box center [244, 216] width 36 height 24
click at [252, 393] on button "30 days" at bounding box center [249, 387] width 58 height 37
click at [242, 224] on p "30 days" at bounding box center [249, 216] width 45 height 24
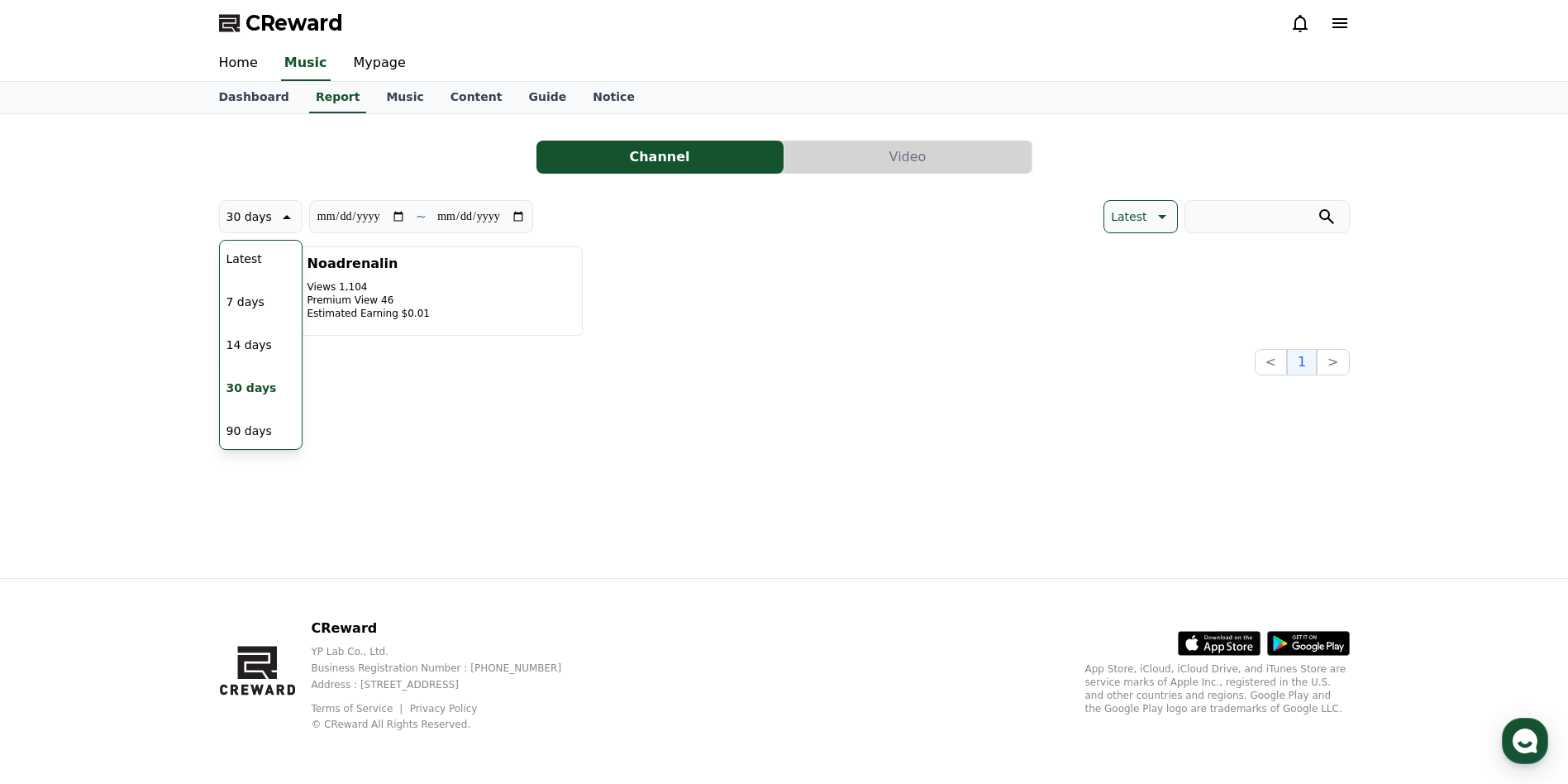
click at [251, 431] on button "90 days" at bounding box center [249, 431] width 58 height 37
click at [259, 215] on p "90 days" at bounding box center [249, 216] width 45 height 24
click at [256, 342] on button "14 days" at bounding box center [249, 345] width 58 height 37
type input "**********"
click at [956, 157] on button "Video" at bounding box center [908, 157] width 247 height 33
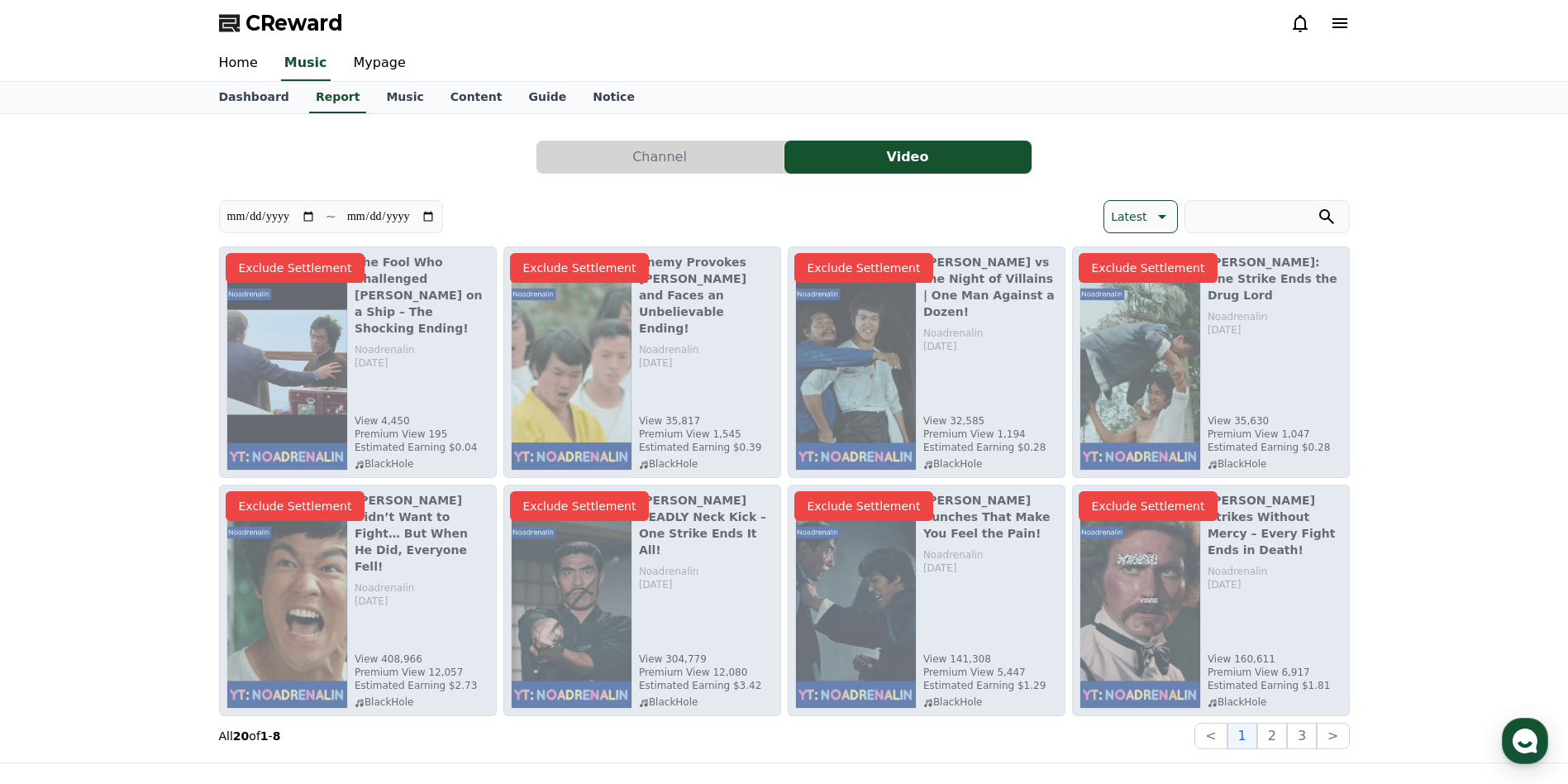
click at [672, 157] on button "Channel" at bounding box center [660, 157] width 247 height 33
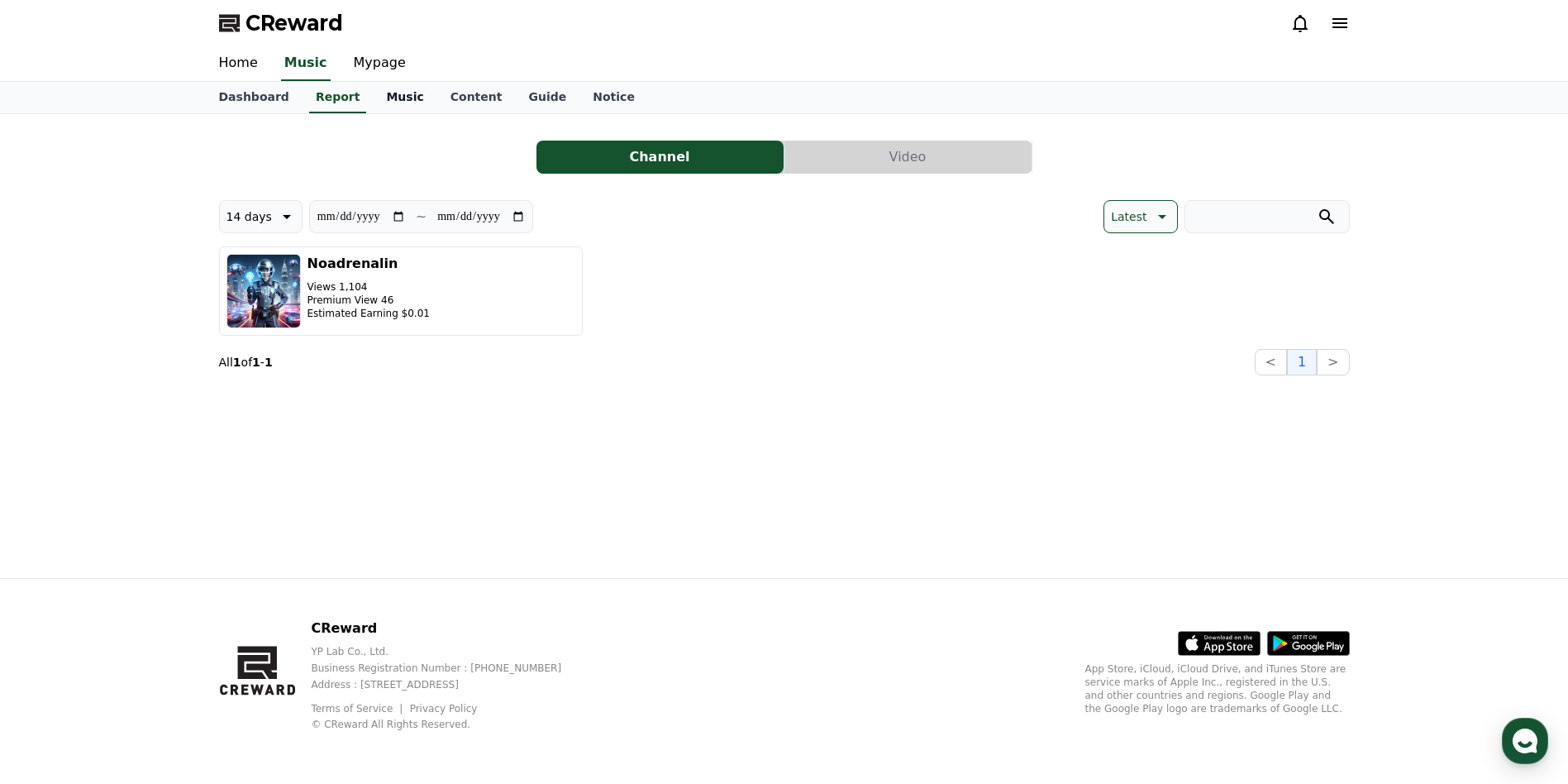
click at [373, 96] on link "Music" at bounding box center [405, 97] width 64 height 31
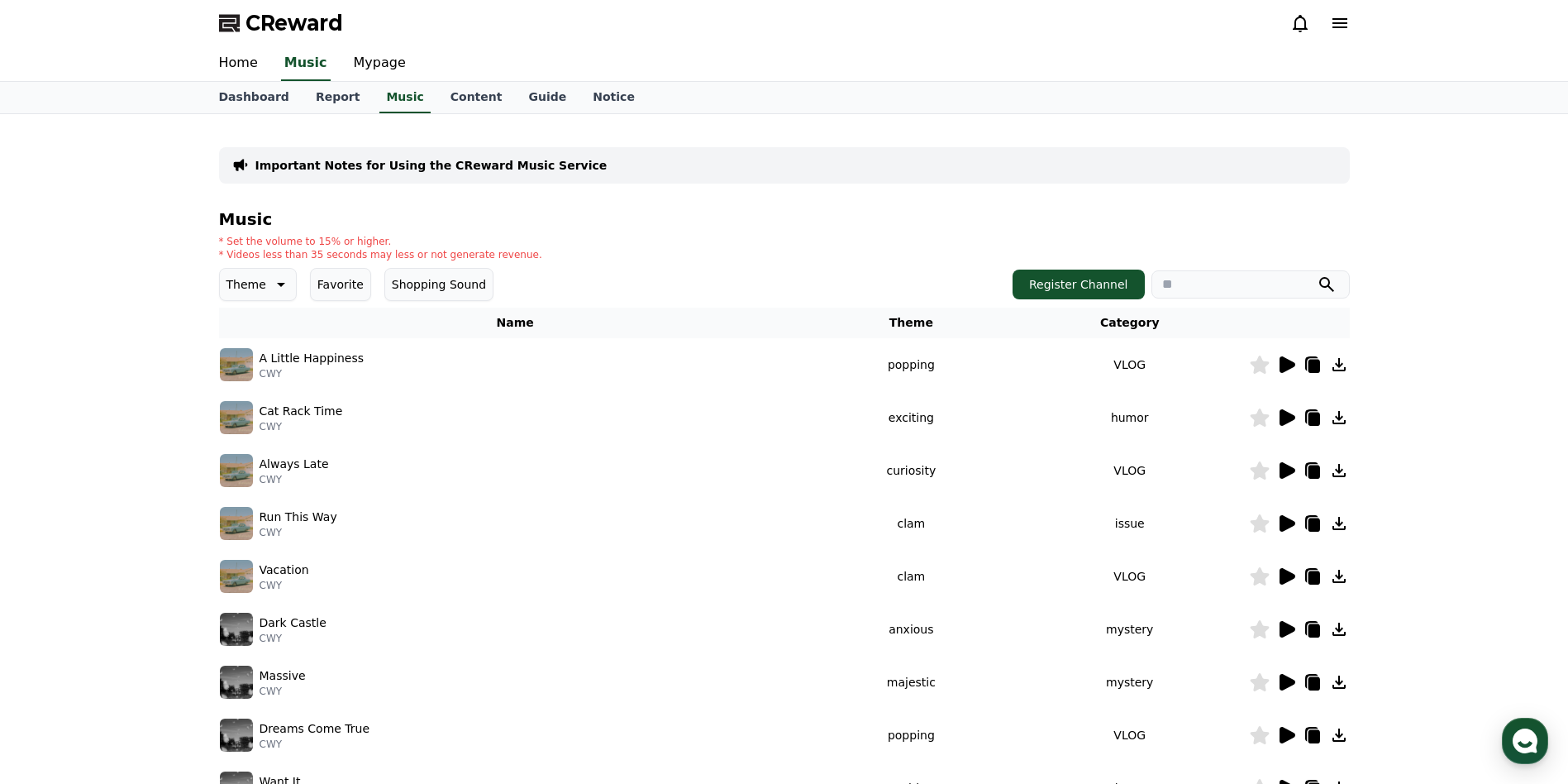
click at [1291, 18] on icon at bounding box center [1300, 23] width 20 height 20
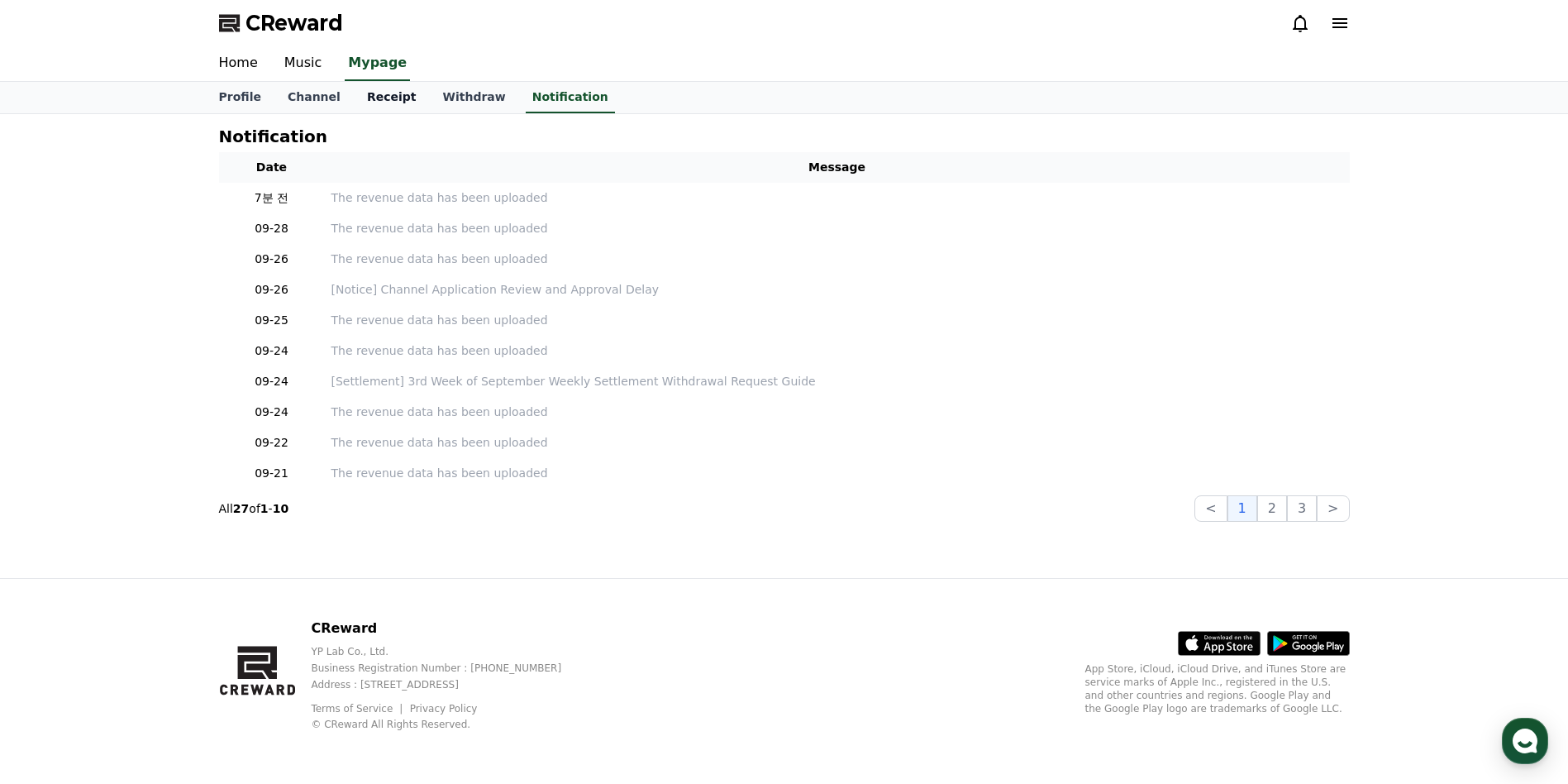
click at [375, 100] on link "Receipt" at bounding box center [392, 97] width 76 height 31
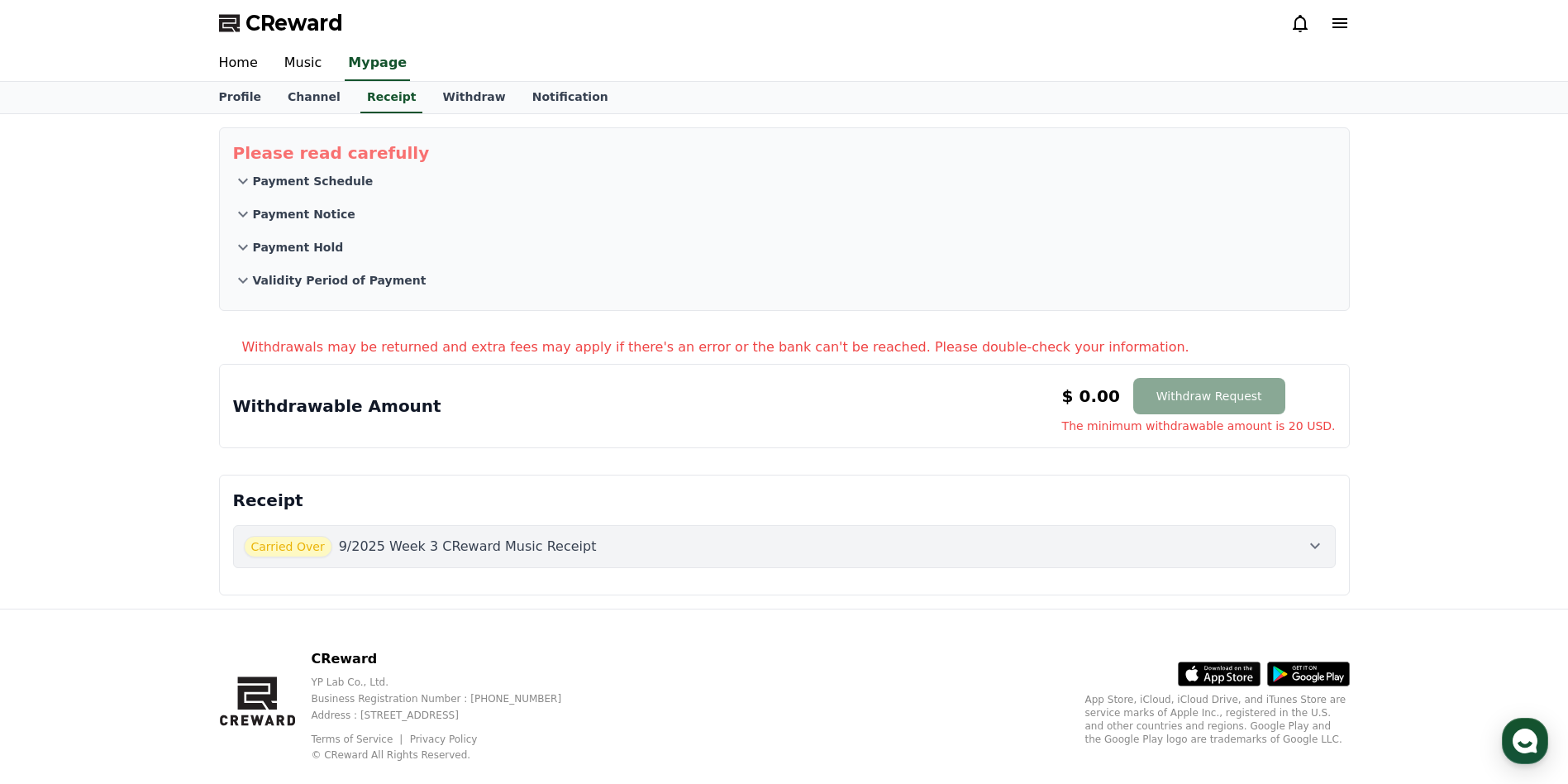
click at [581, 545] on div "Carried Over 9/2025 Week 3 CReward Music Receipt" at bounding box center [784, 546] width 1081 height 22
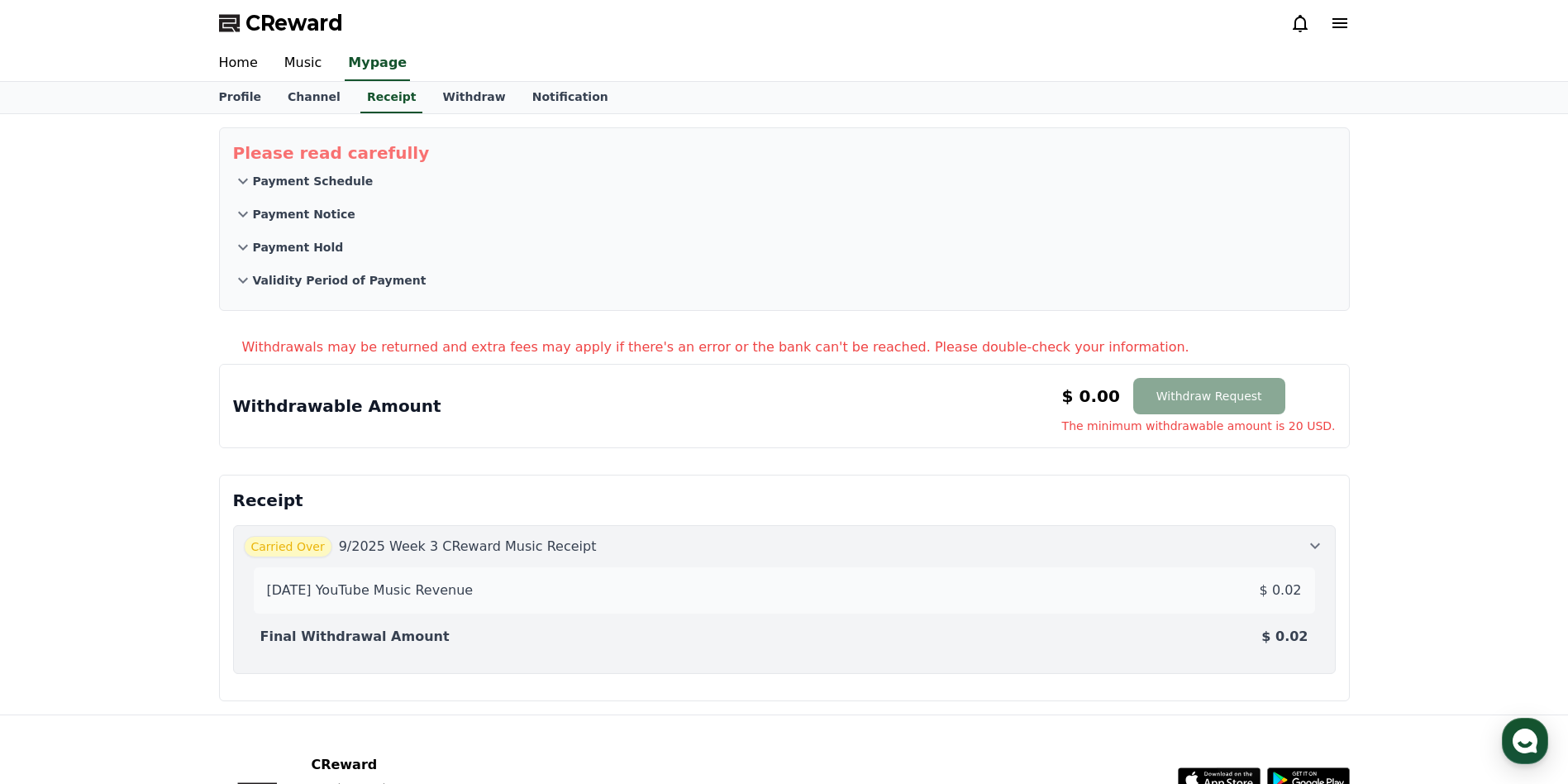
click at [1188, 596] on div "[DATE] YouTube Music Revenue $ 0.02" at bounding box center [784, 590] width 1048 height 33
click at [1188, 596] on div "Receipt Carried Over 9/2025 Week 3 CReward Music Receipt [DATE] YouTube Music R…" at bounding box center [784, 588] width 1144 height 240
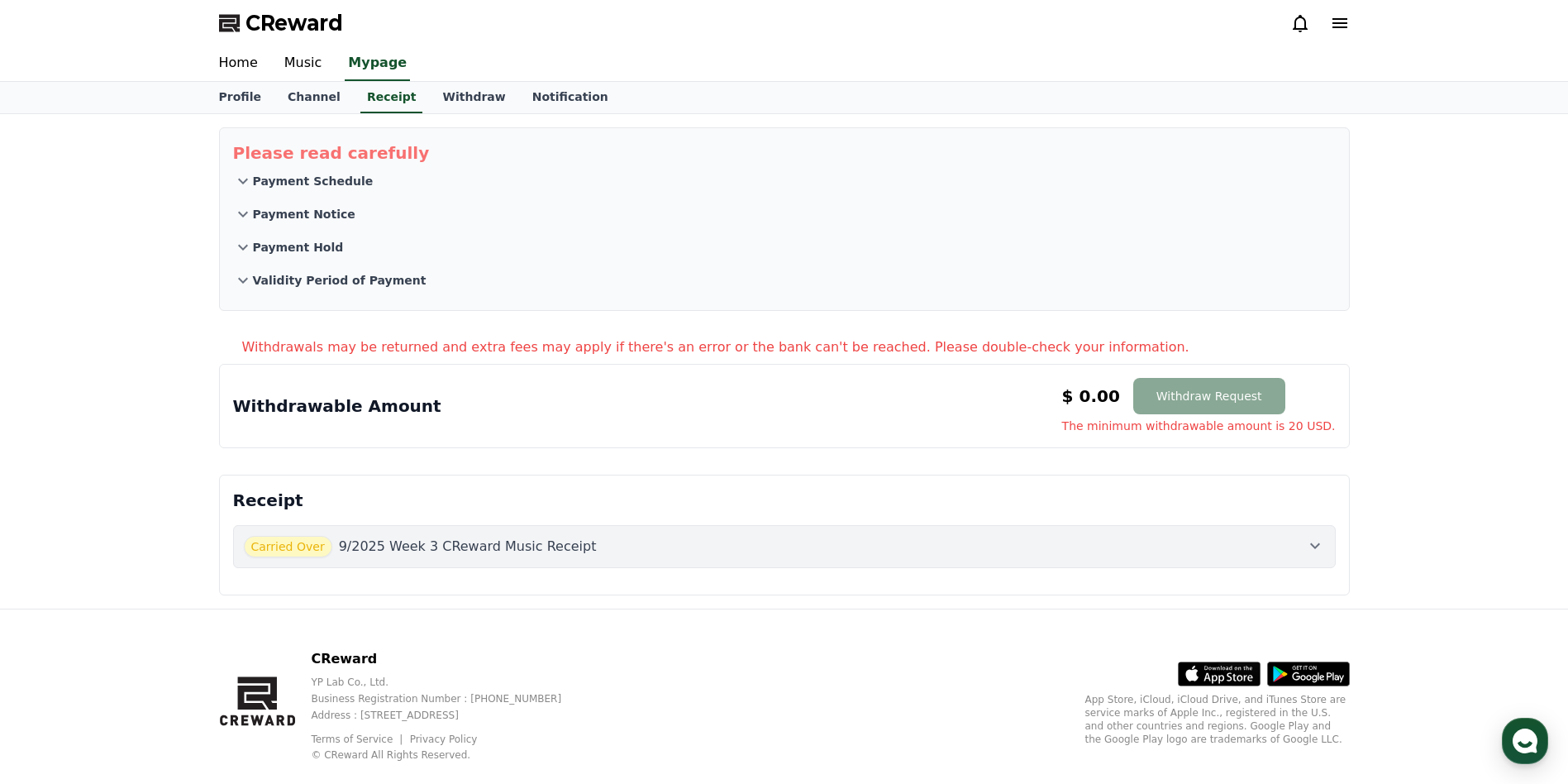
click at [591, 552] on div "Carried Over 9/2025 Week 3 CReward Music Receipt" at bounding box center [784, 546] width 1081 height 22
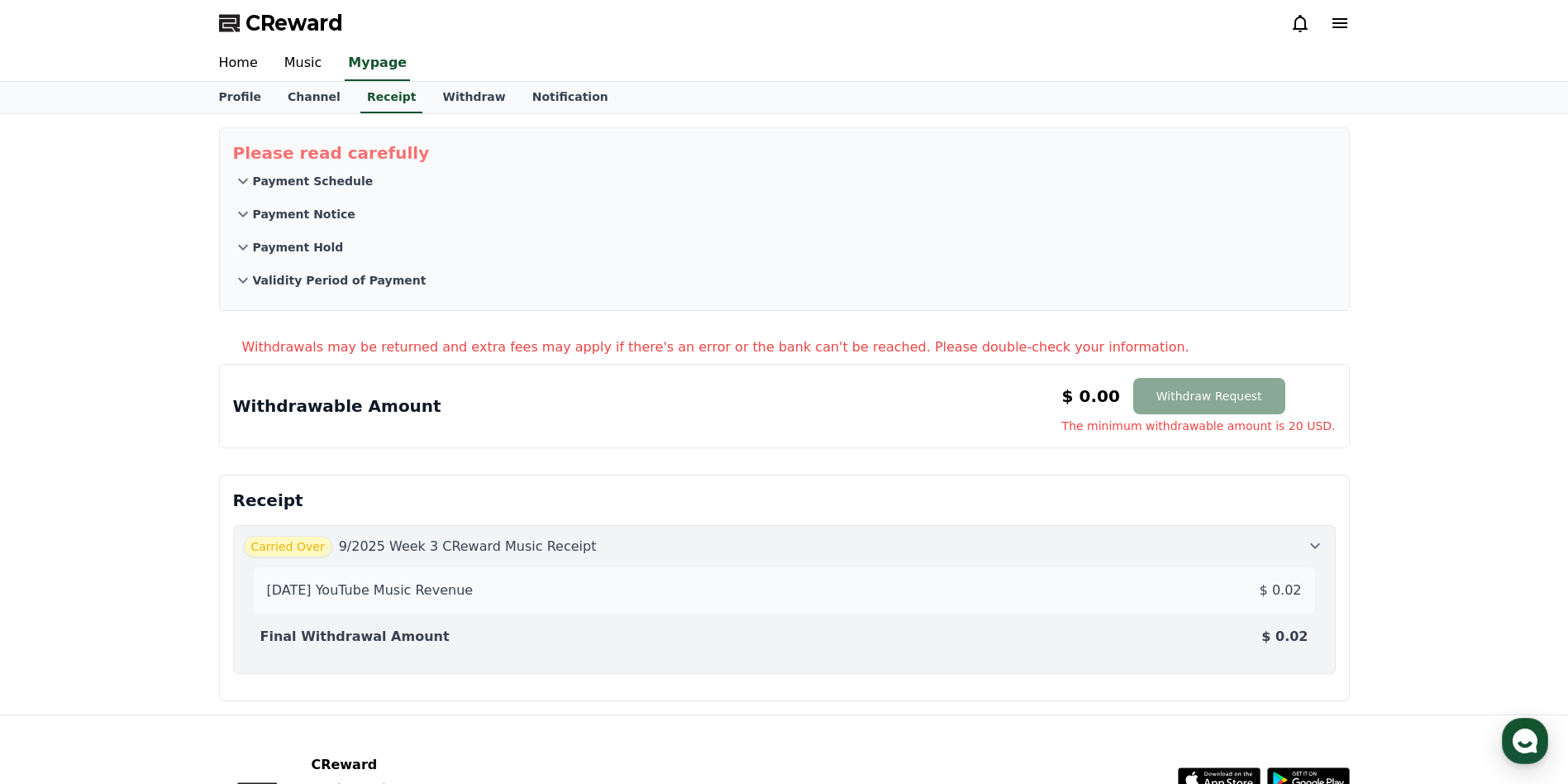
click at [564, 586] on div "[DATE] YouTube Music Revenue $ 0.02" at bounding box center [784, 590] width 1048 height 33
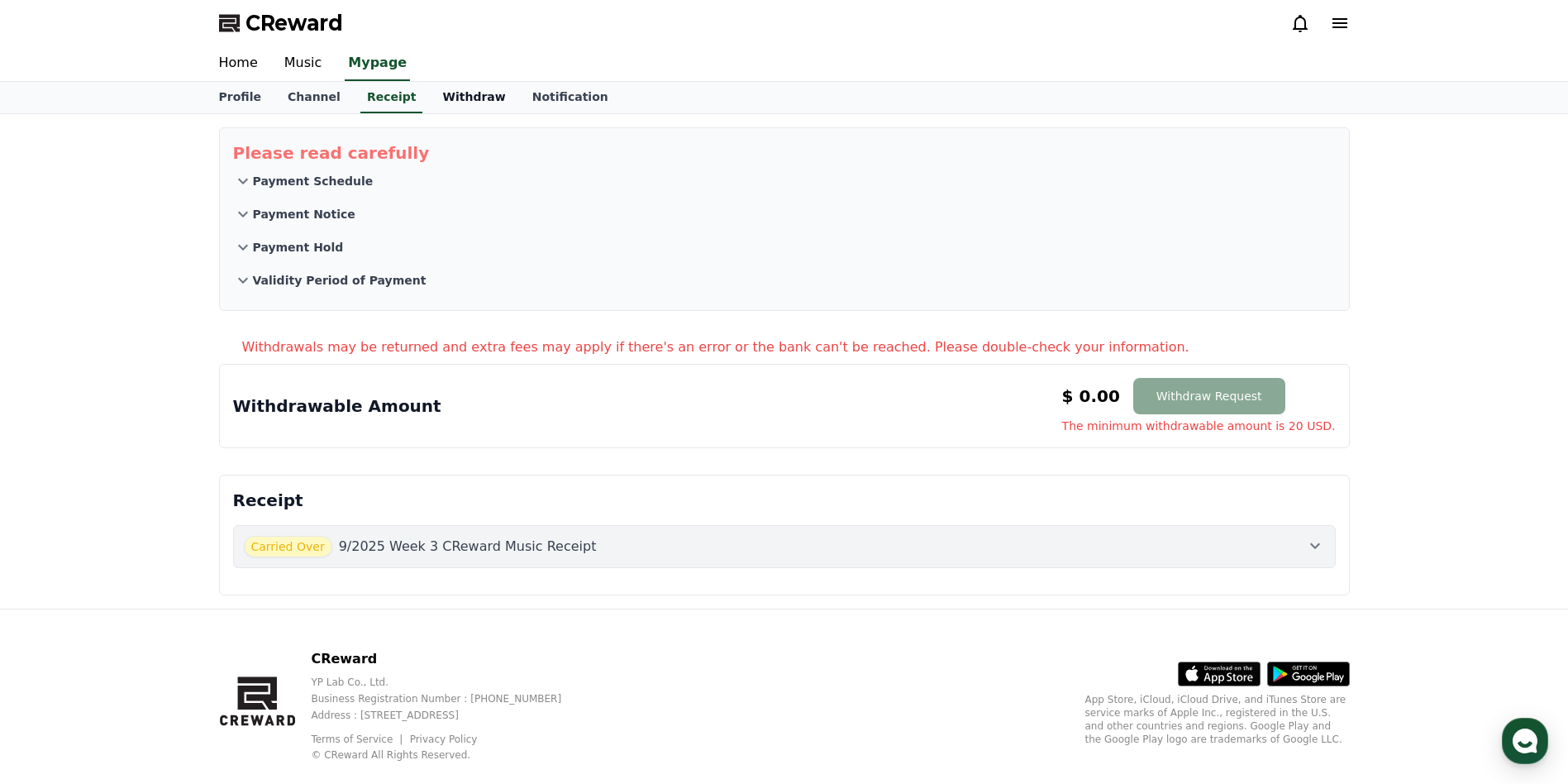
click at [460, 93] on link "Withdraw" at bounding box center [474, 97] width 89 height 31
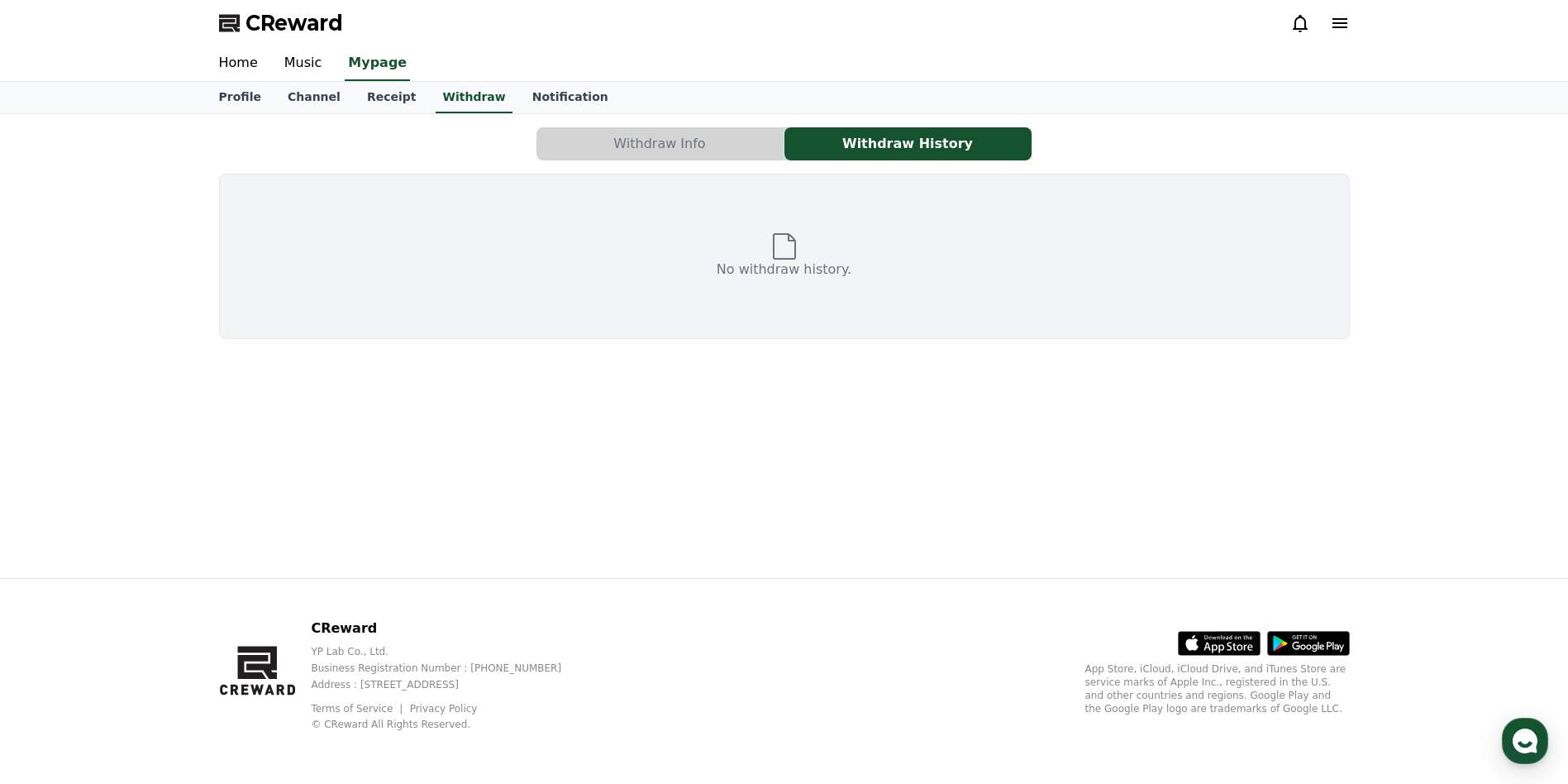
drag, startPoint x: 656, startPoint y: 132, endPoint x: 655, endPoint y: 140, distance: 8.1
click at [656, 133] on button "Withdraw Info" at bounding box center [660, 144] width 247 height 33
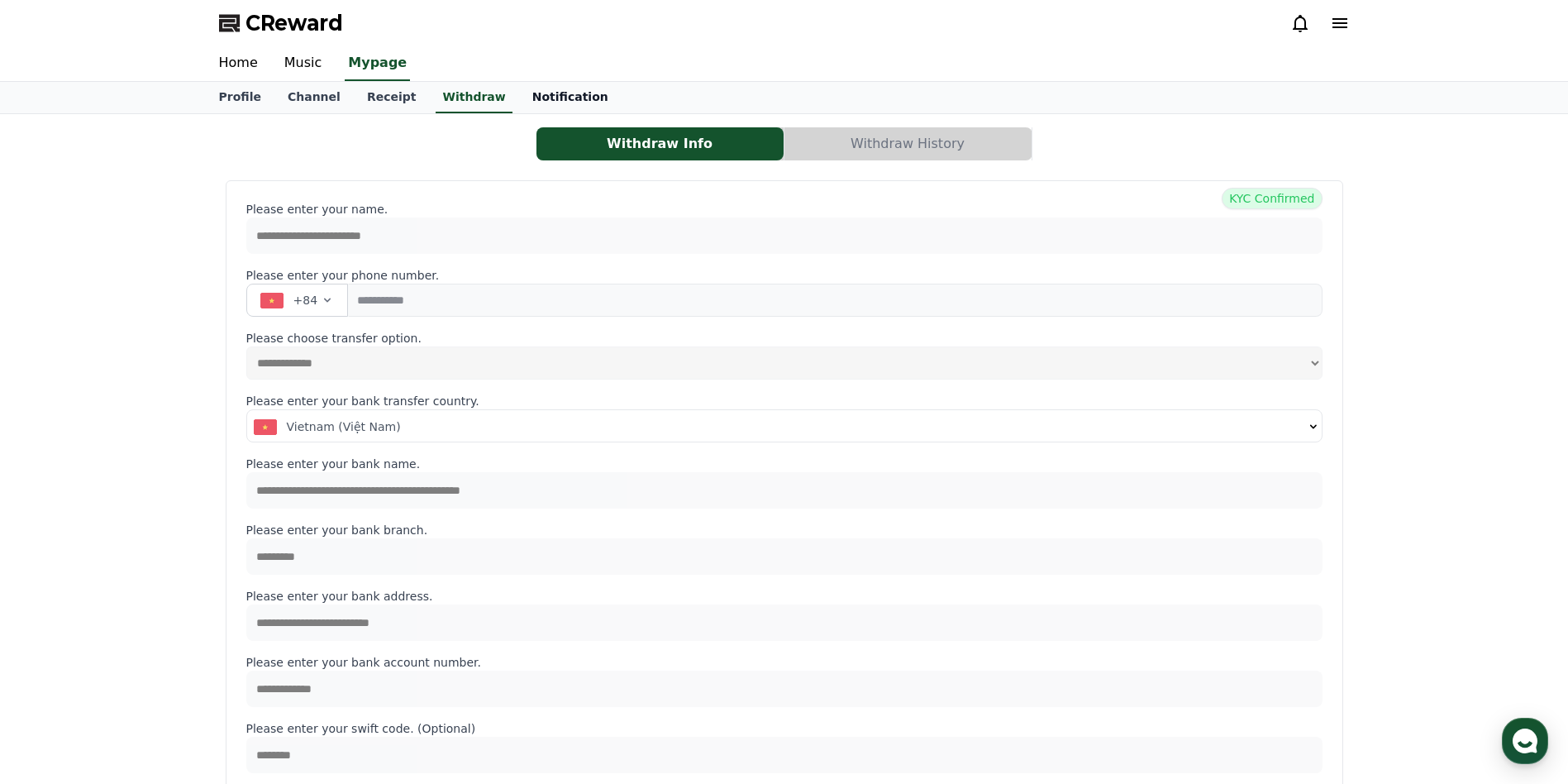
click at [528, 94] on link "Notification" at bounding box center [570, 97] width 102 height 31
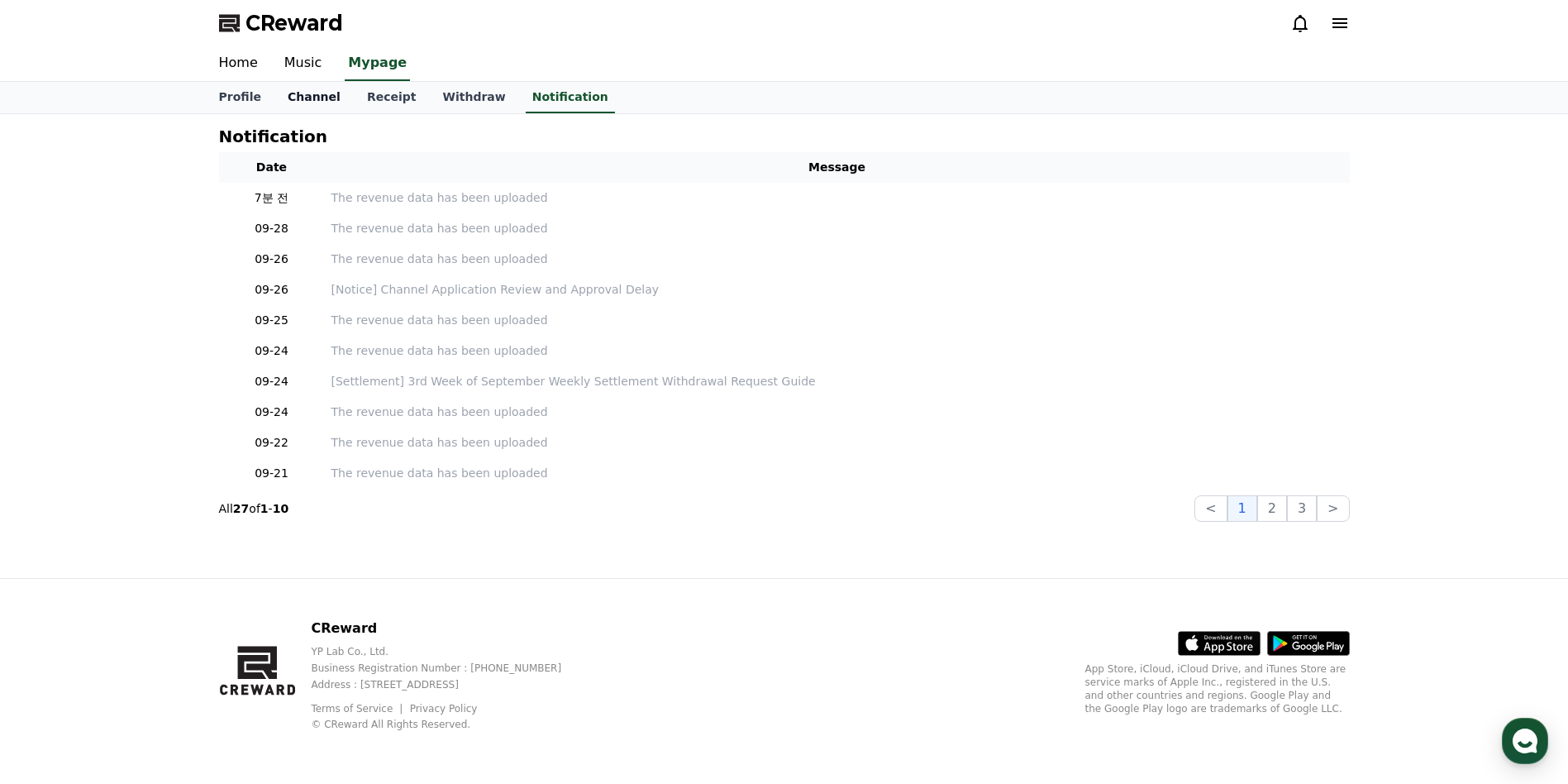
click at [287, 100] on link "Channel" at bounding box center [314, 97] width 79 height 31
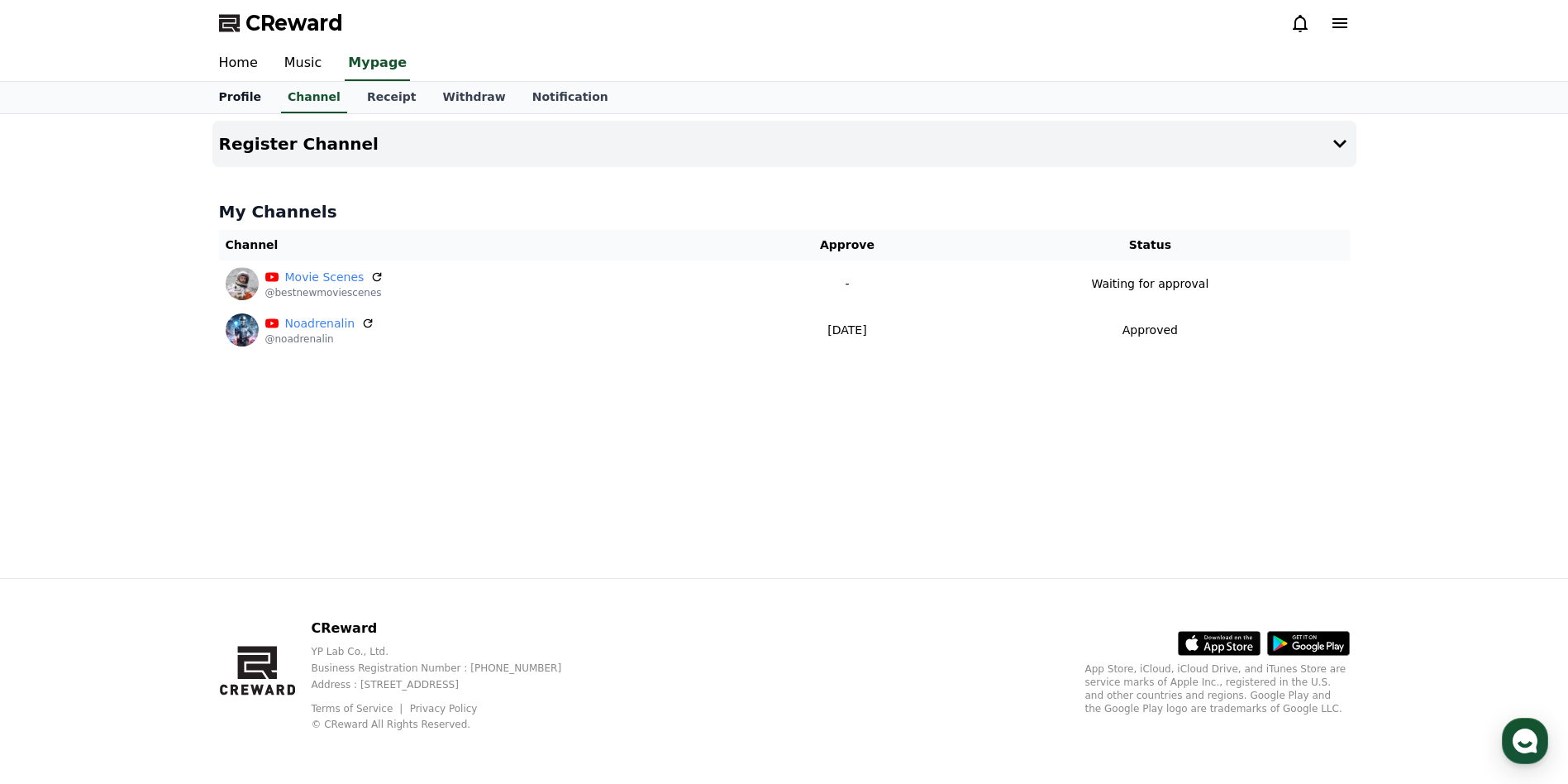
click at [249, 95] on link "Profile" at bounding box center [240, 97] width 69 height 31
select select "**********"
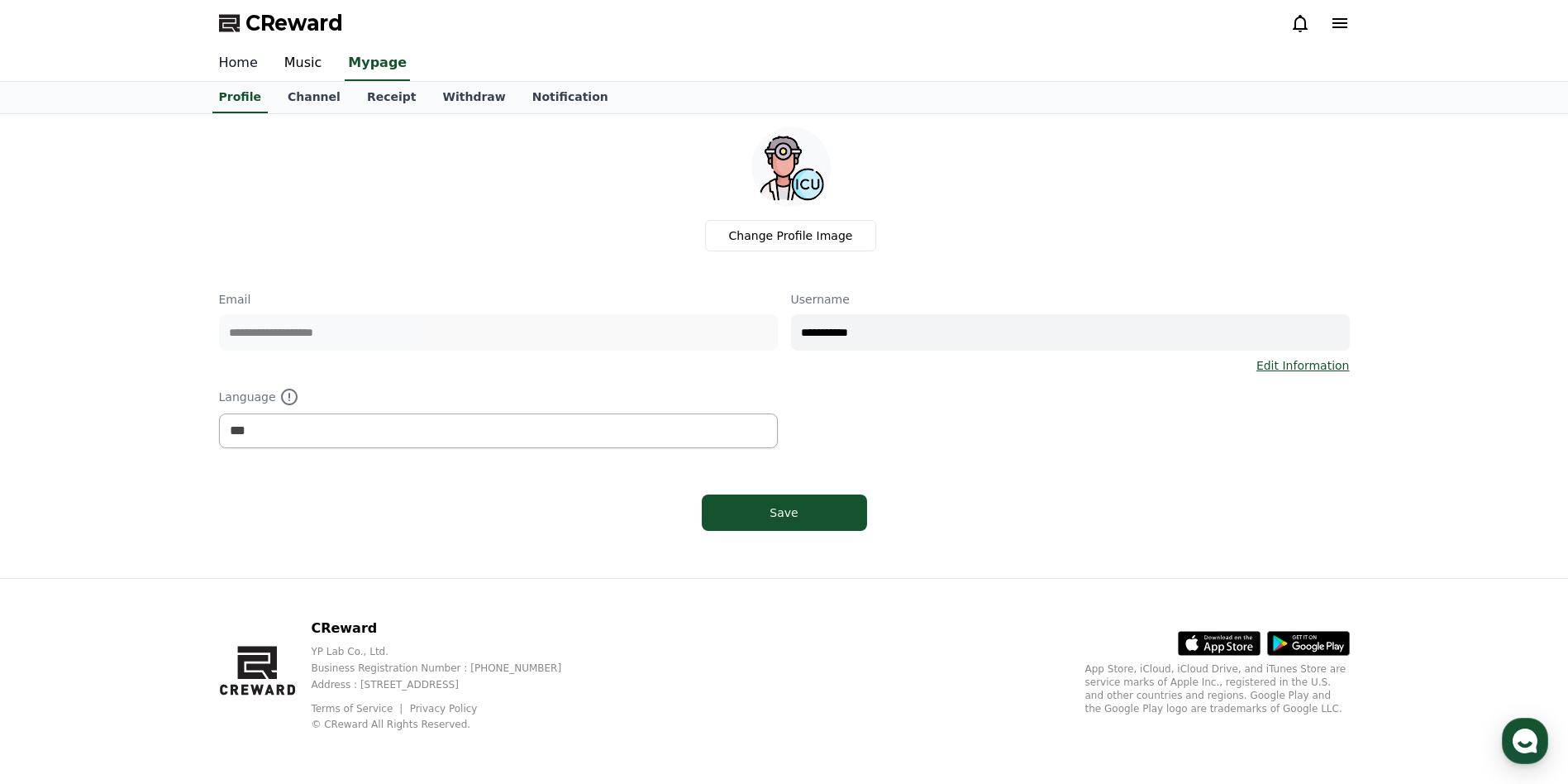
click at [244, 65] on link "Home" at bounding box center [239, 63] width 66 height 35
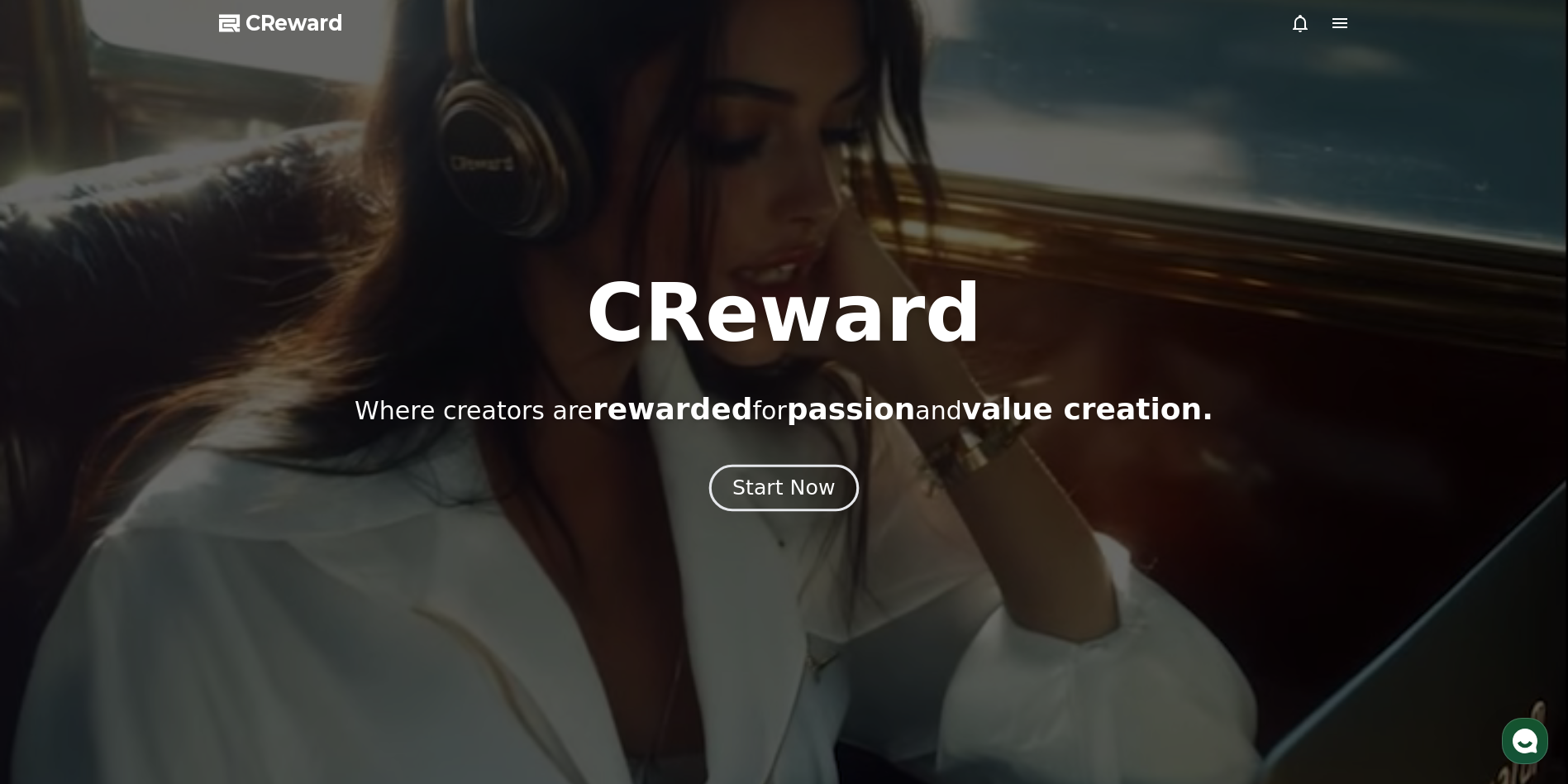
click at [773, 504] on button "Start Now" at bounding box center [784, 489] width 149 height 47
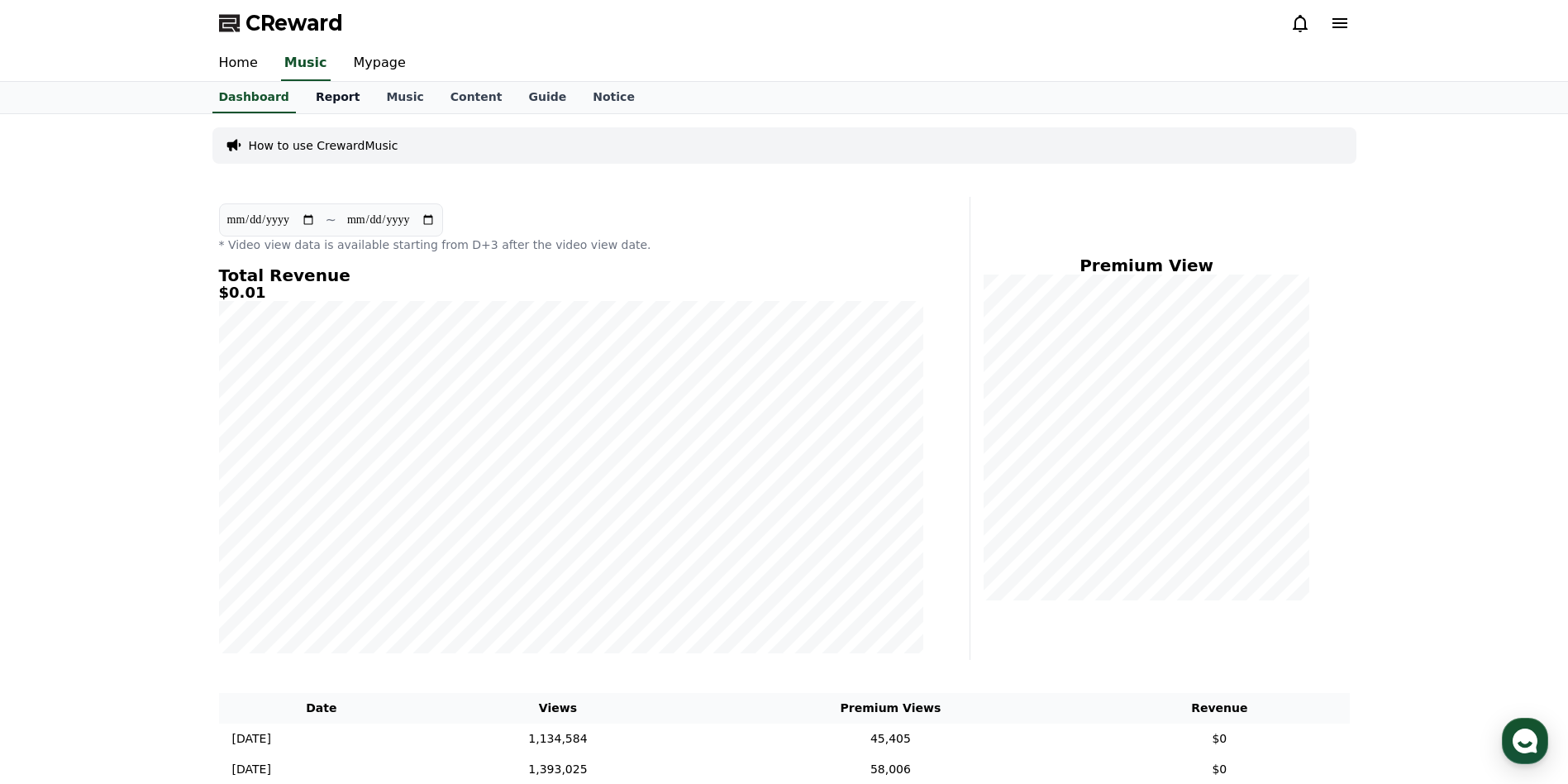
click at [323, 99] on link "Report" at bounding box center [338, 97] width 71 height 31
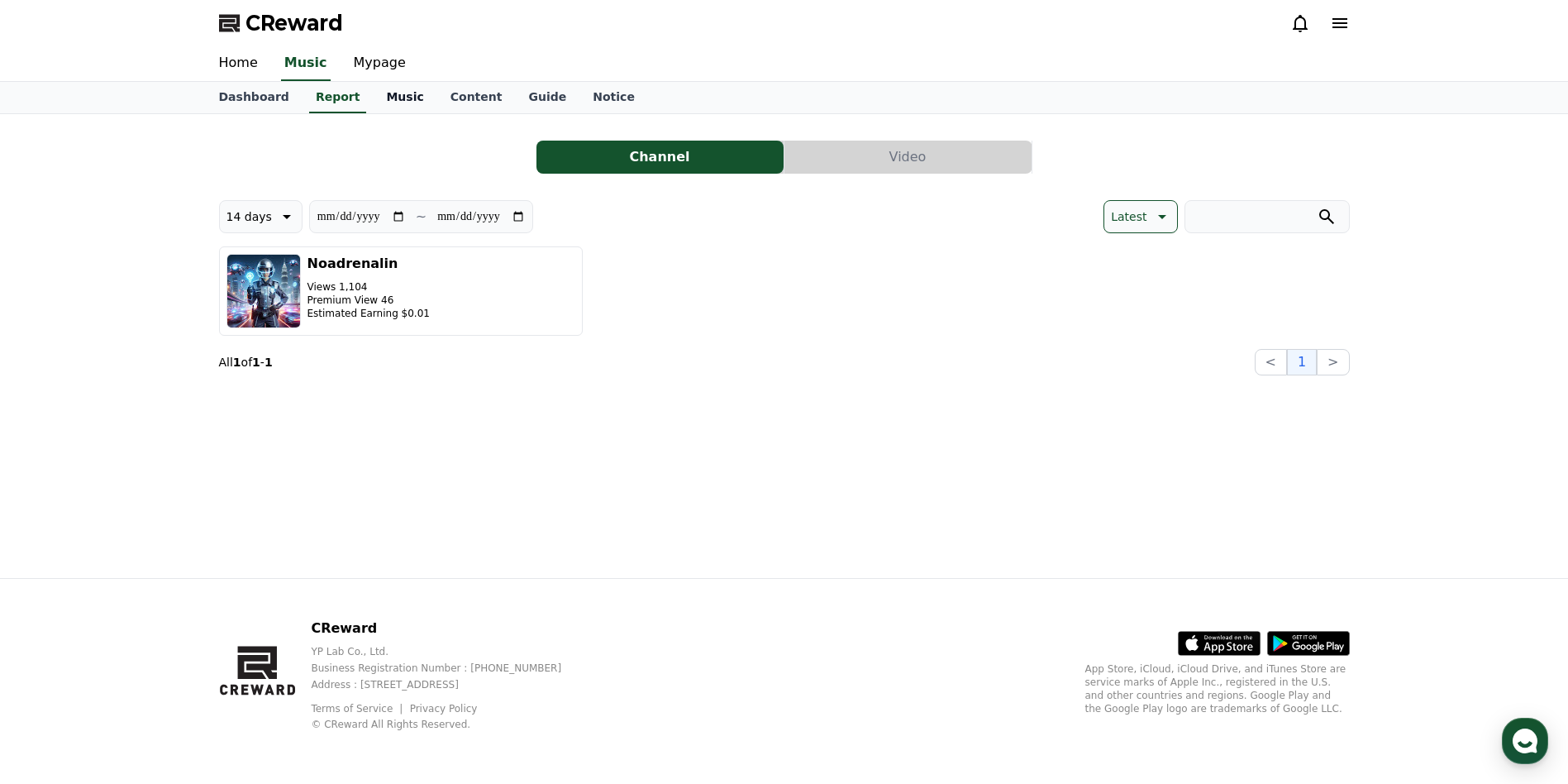
click at [378, 97] on link "Music" at bounding box center [405, 97] width 64 height 31
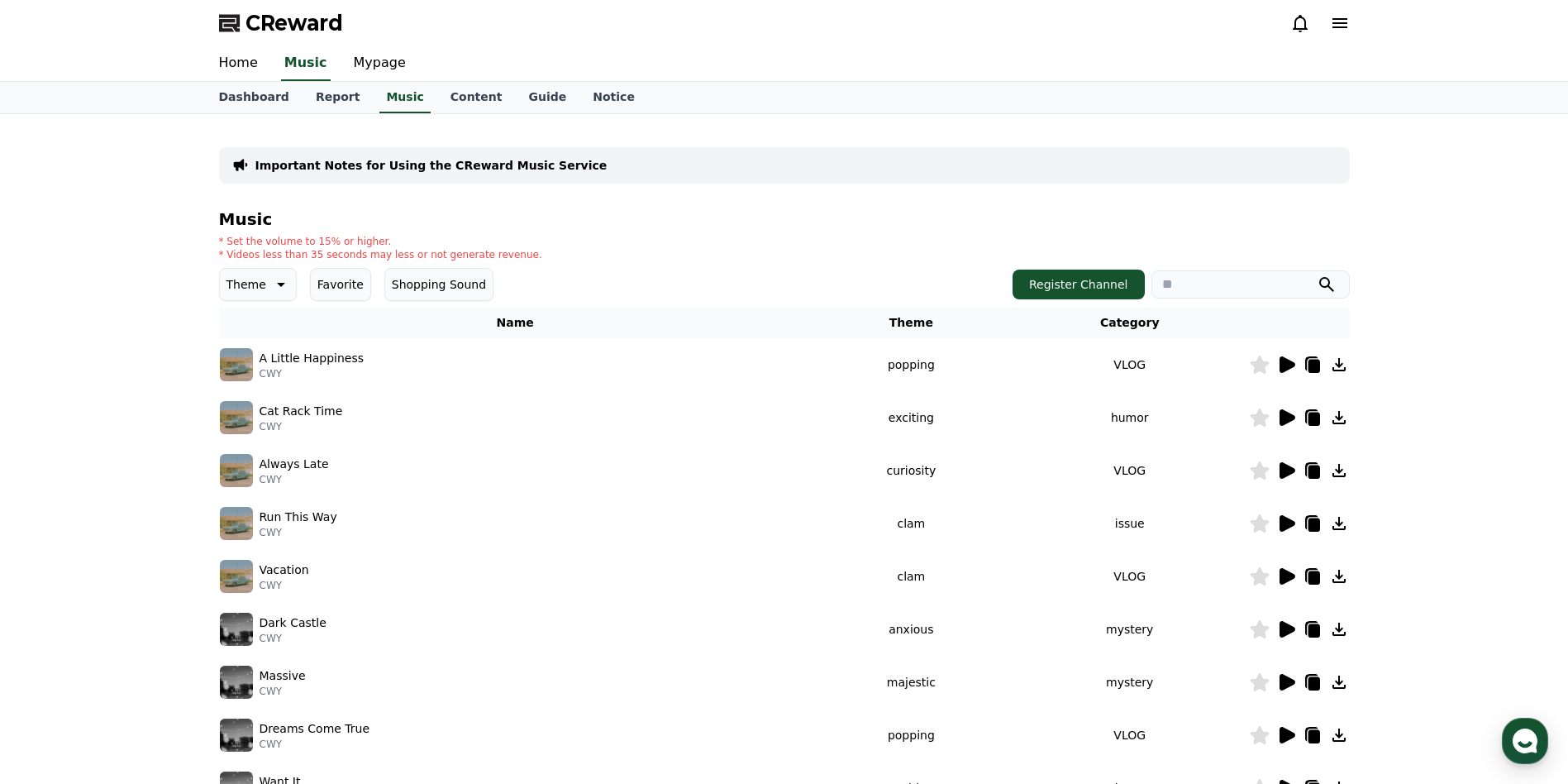
scroll to position [336, 0]
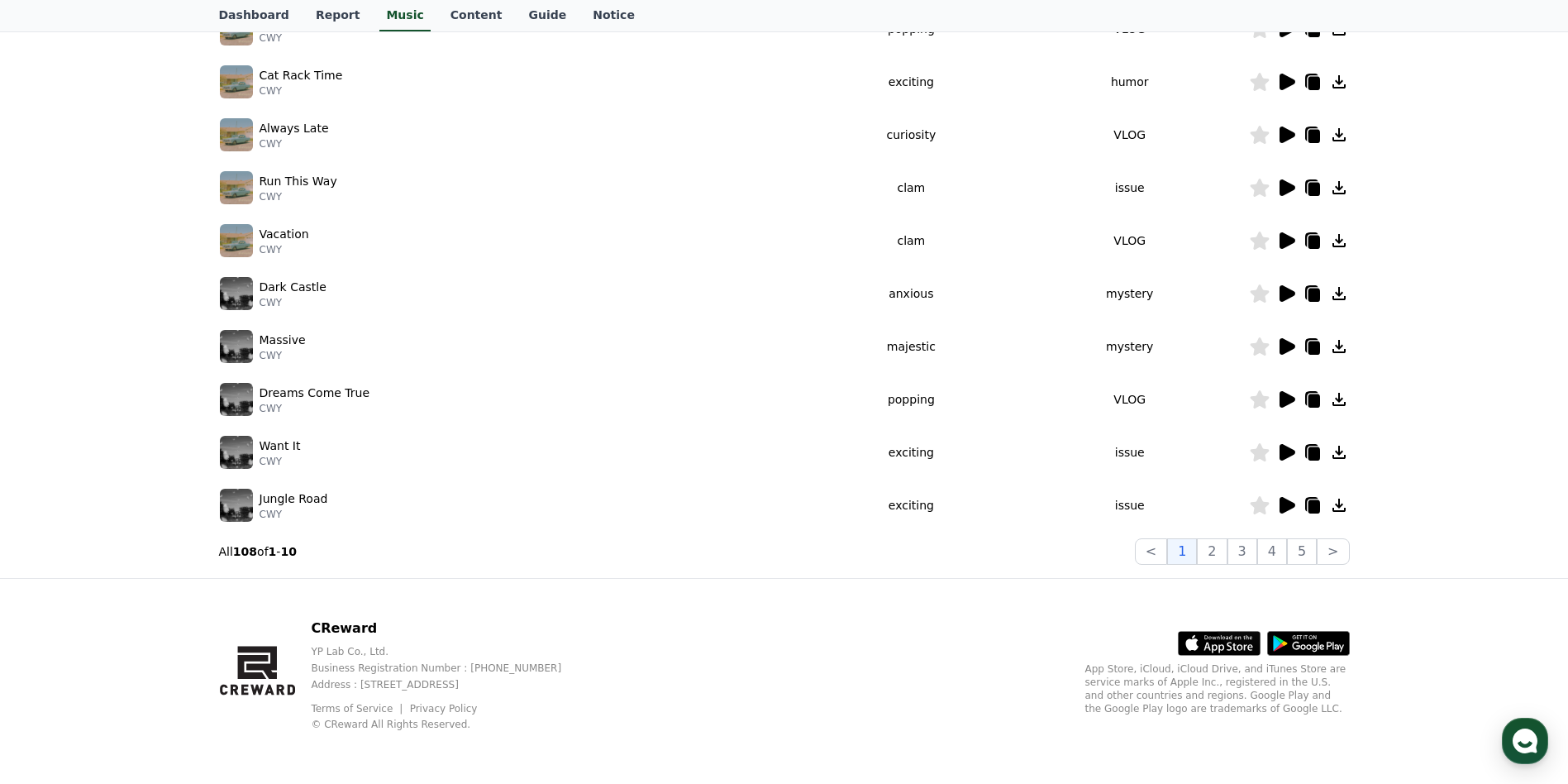
drag, startPoint x: 134, startPoint y: 263, endPoint x: 108, endPoint y: 279, distance: 30.5
click at [133, 263] on div "Important Notes for Using the CReward Music Service Music * Set the volume to 1…" at bounding box center [784, 178] width 1568 height 800
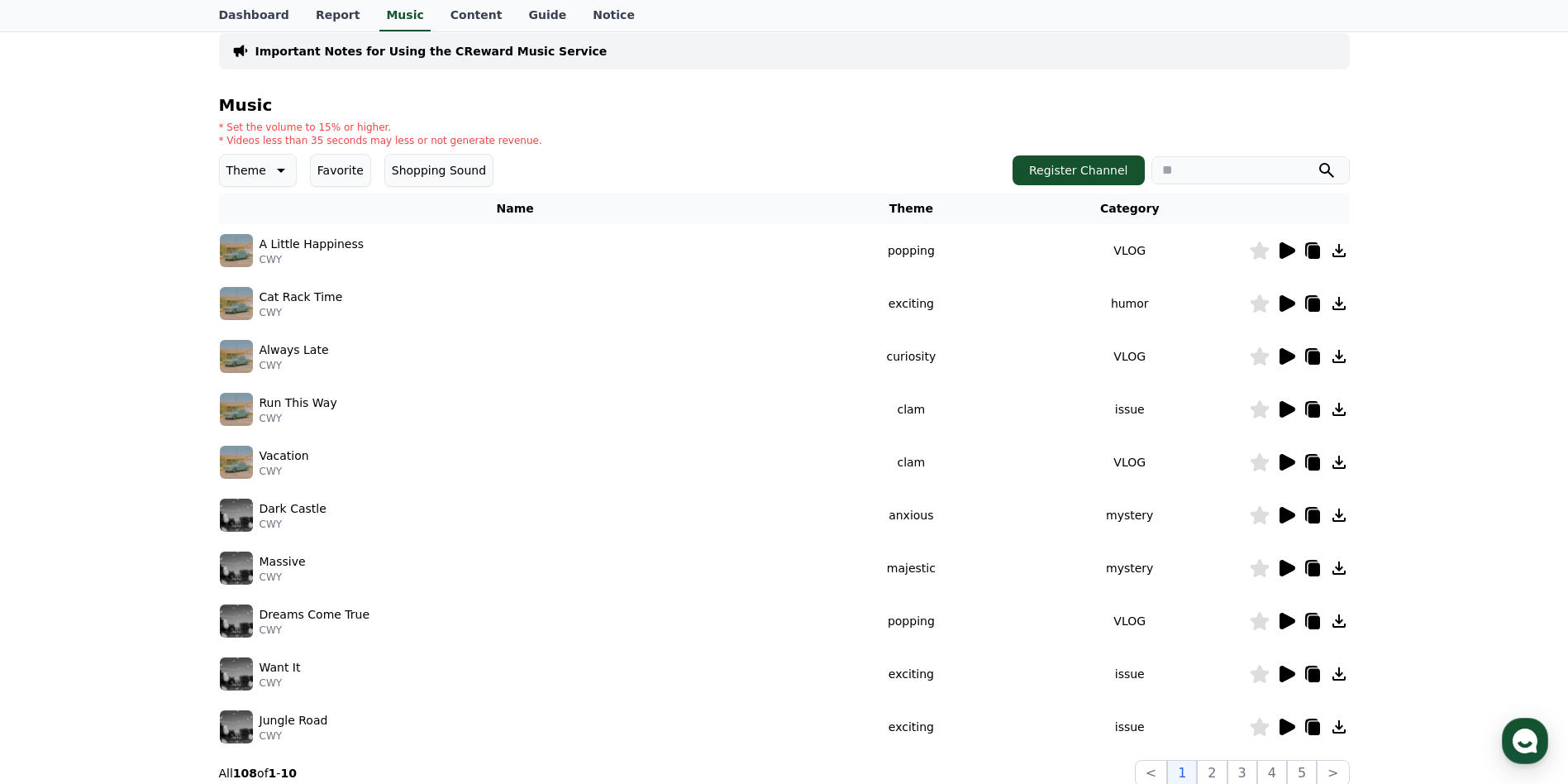
scroll to position [87, 0]
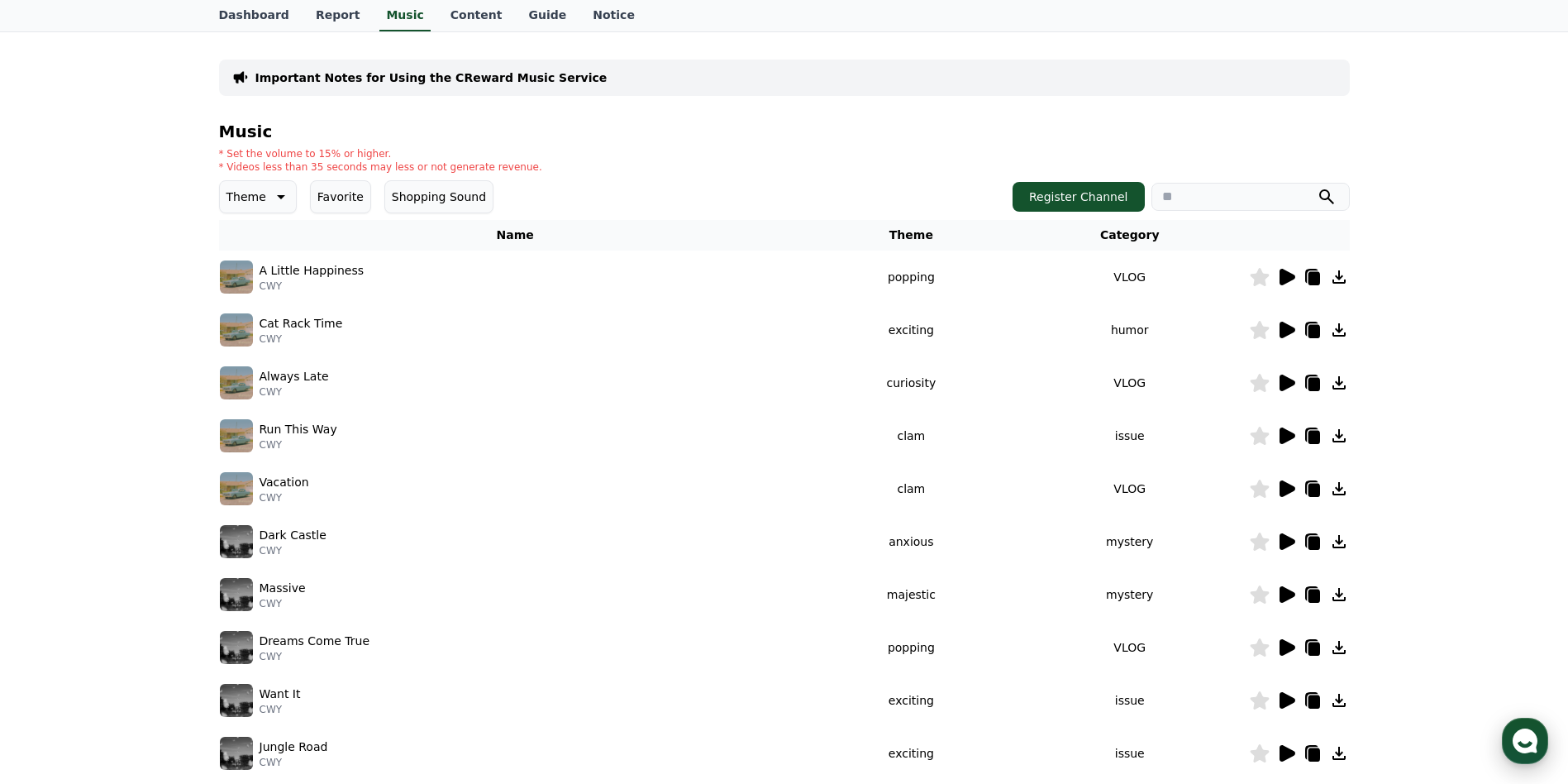
click at [1518, 736] on use "button" at bounding box center [1525, 741] width 24 height 24
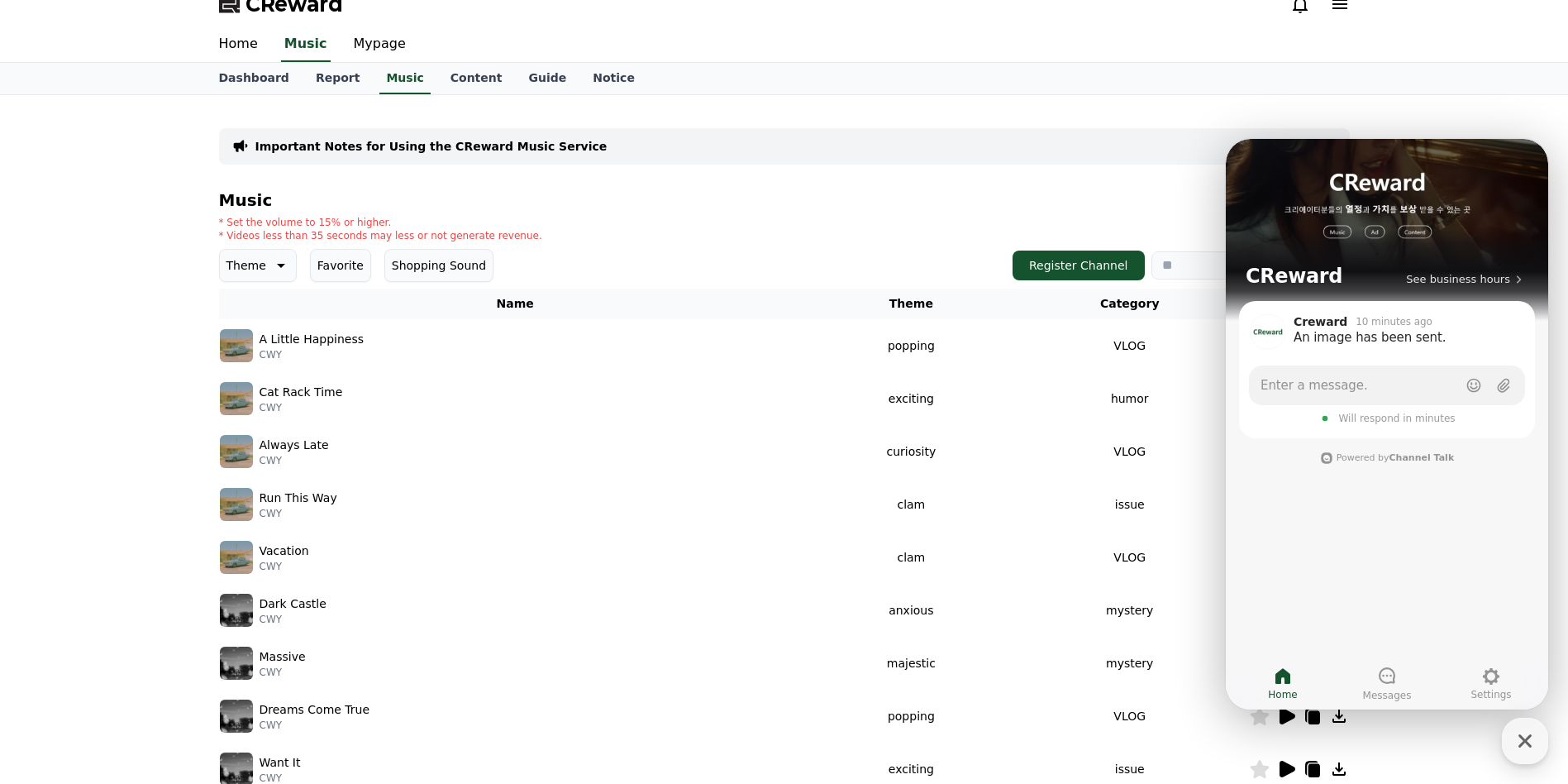
scroll to position [0, 0]
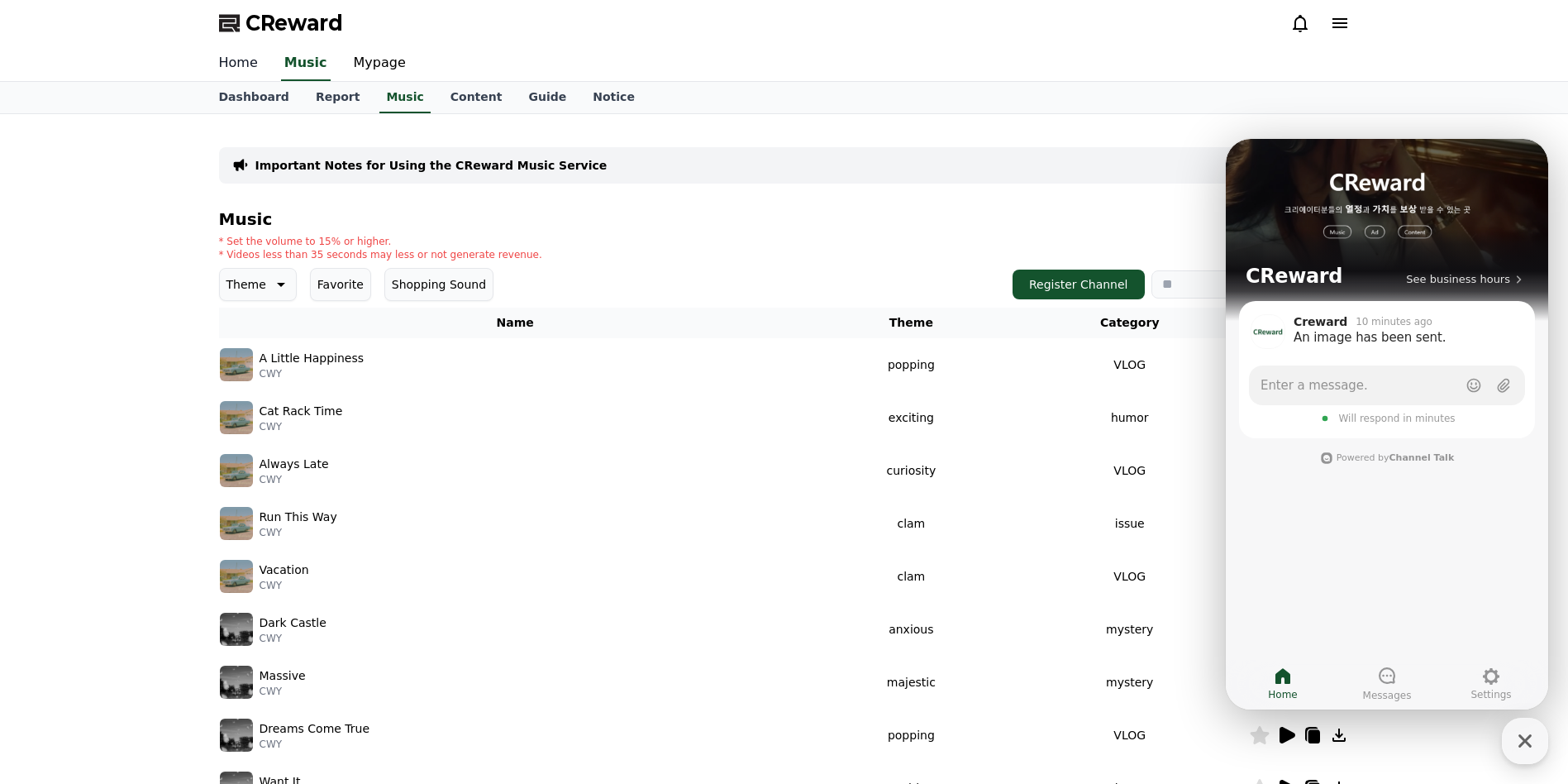
click at [241, 58] on link "Home" at bounding box center [239, 63] width 66 height 35
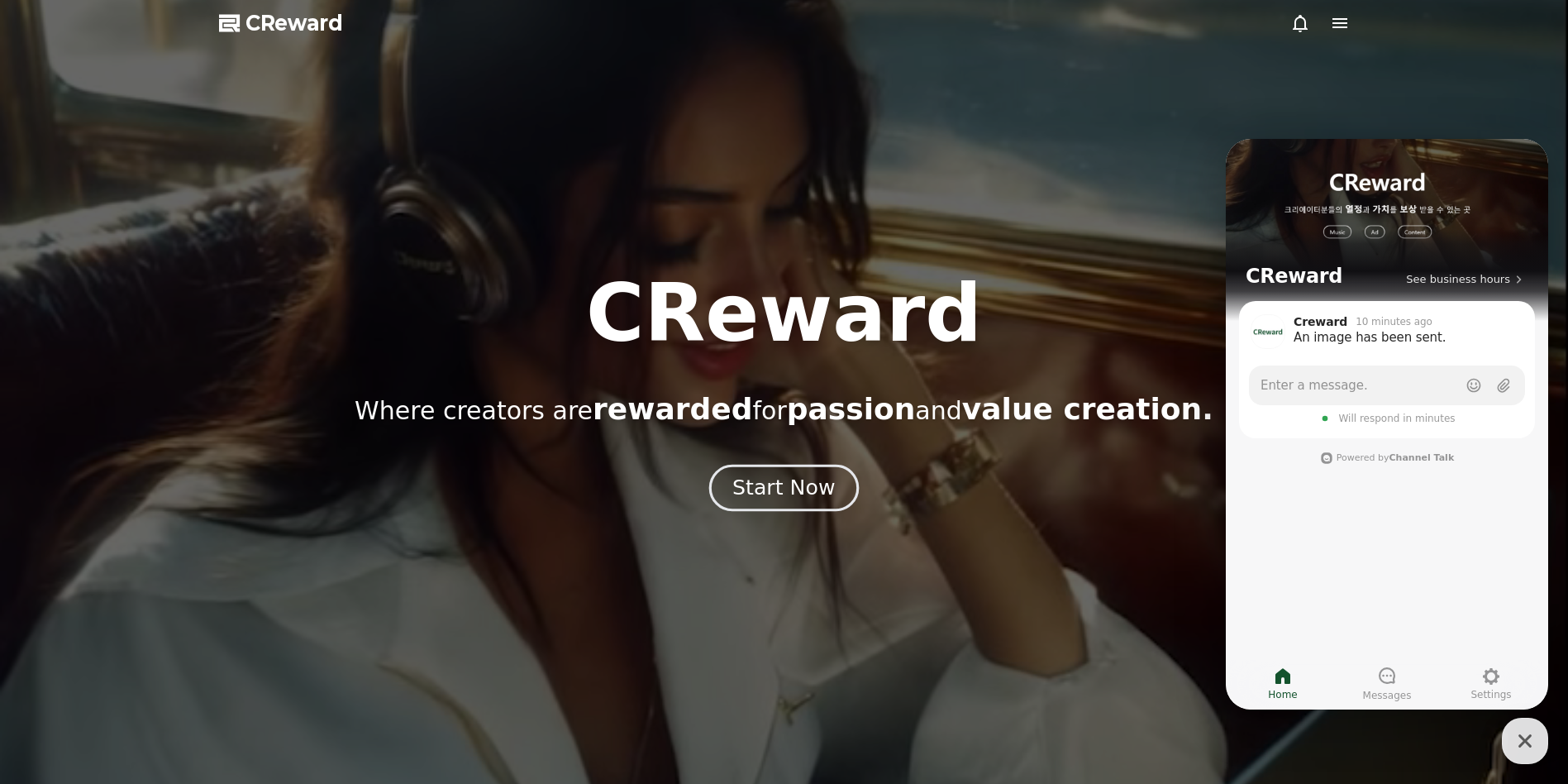
click at [805, 485] on div "Start Now" at bounding box center [784, 488] width 102 height 28
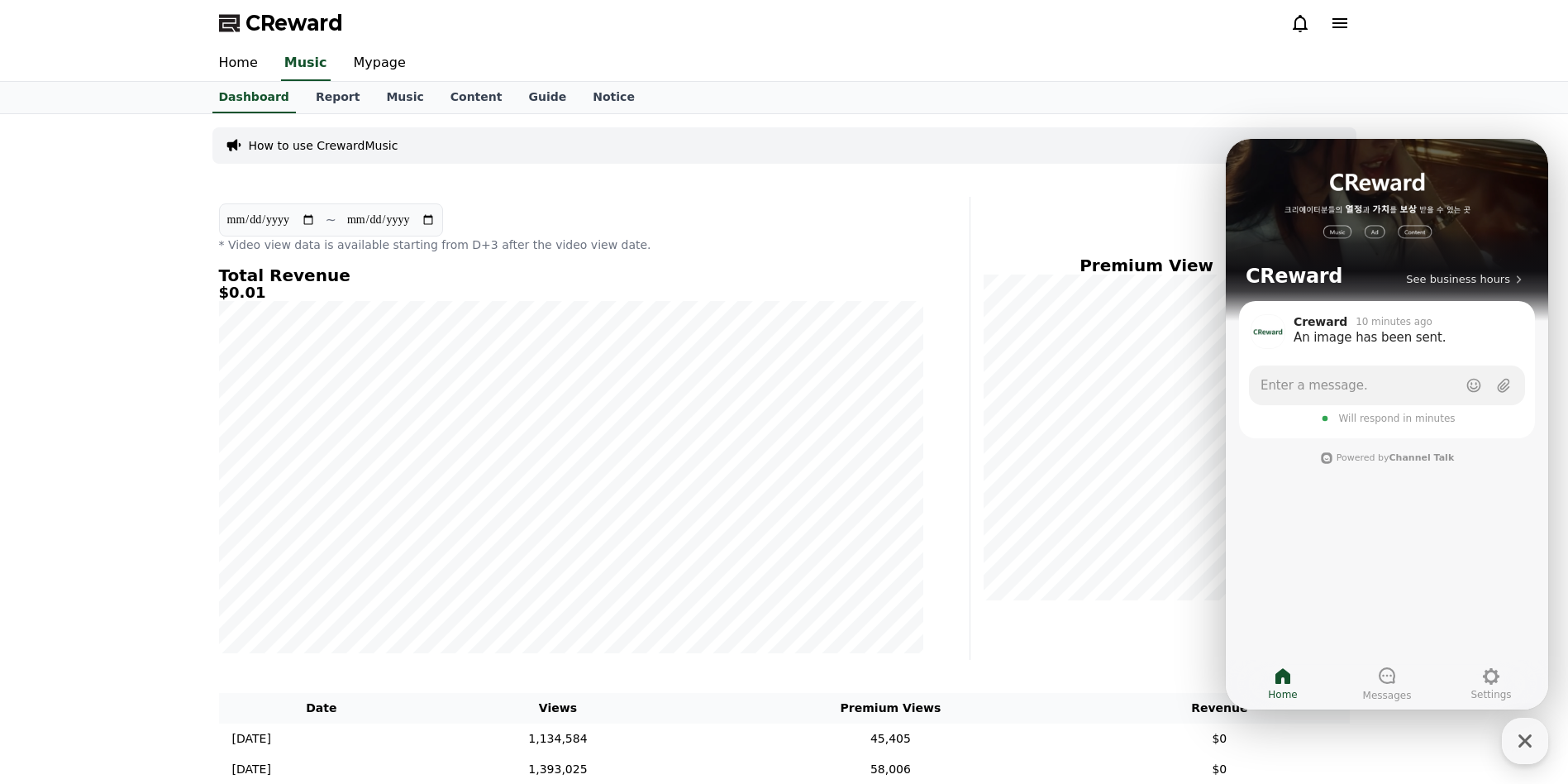
click at [271, 217] on input "**********" at bounding box center [271, 219] width 89 height 18
click at [316, 224] on input "**********" at bounding box center [271, 219] width 89 height 18
type input "**********"
click at [1526, 745] on icon "button" at bounding box center [1526, 742] width 30 height 30
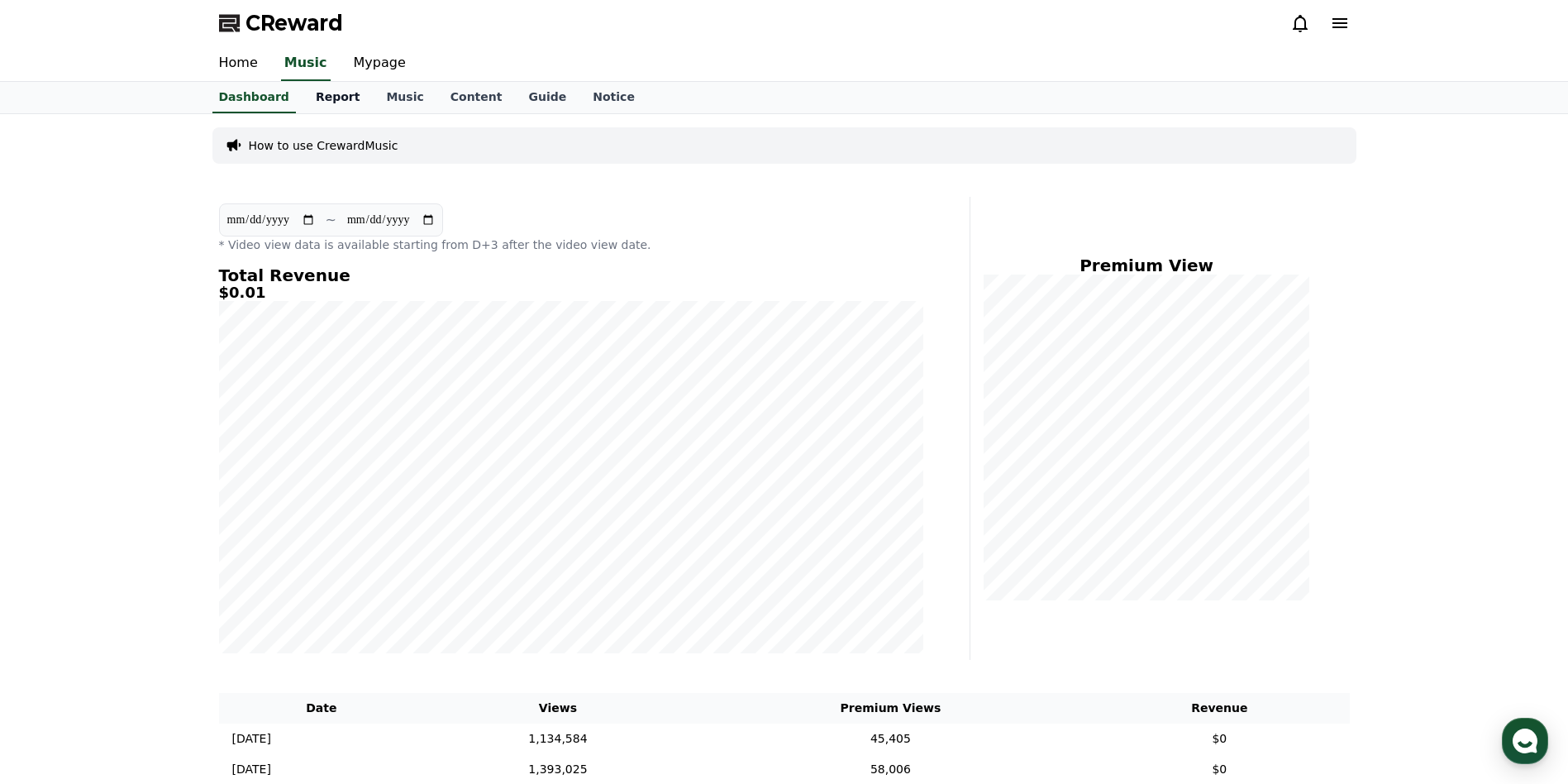
click at [318, 92] on link "Report" at bounding box center [338, 97] width 71 height 31
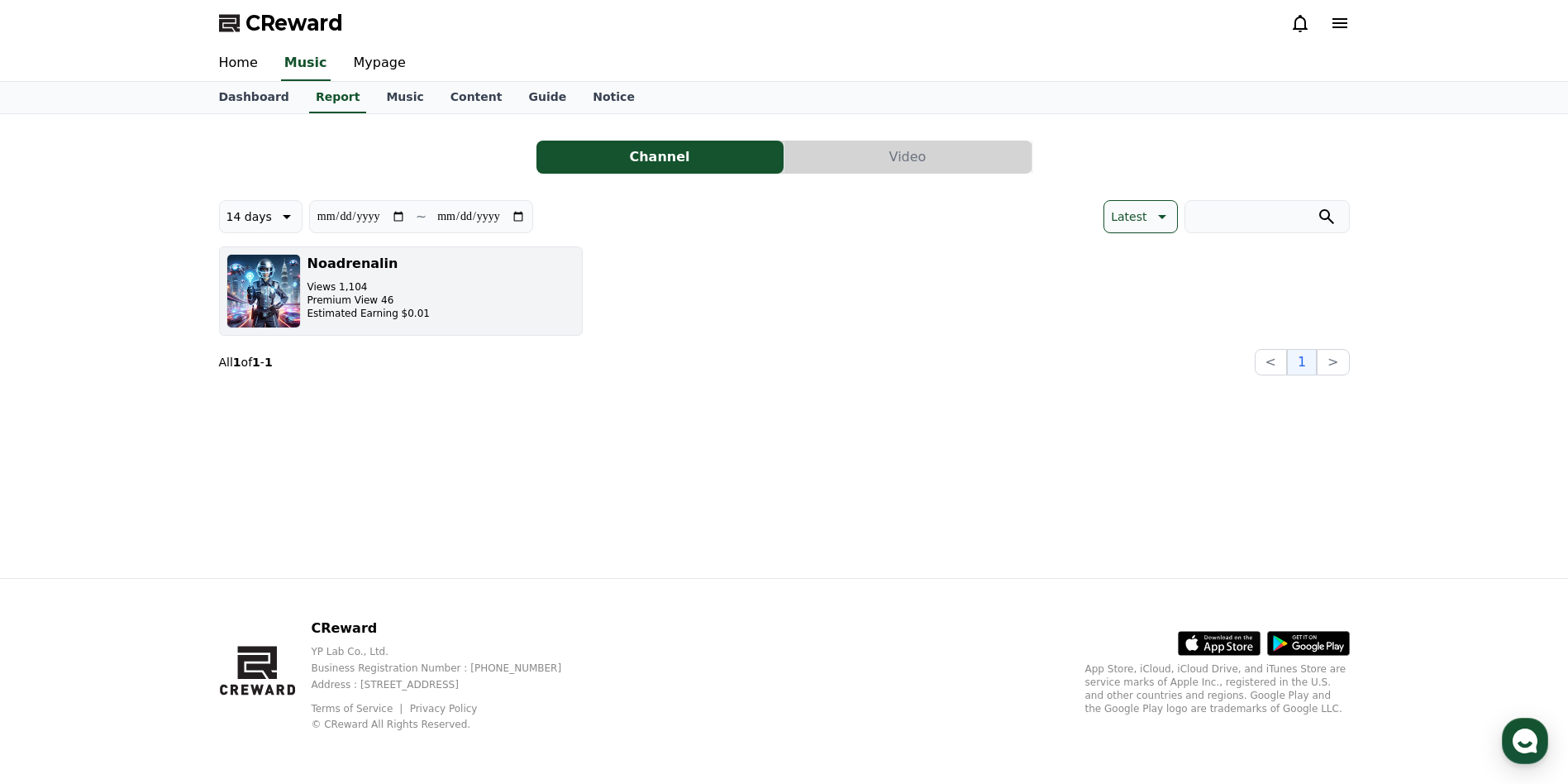
click at [410, 296] on p "Premium View 46" at bounding box center [368, 300] width 122 height 13
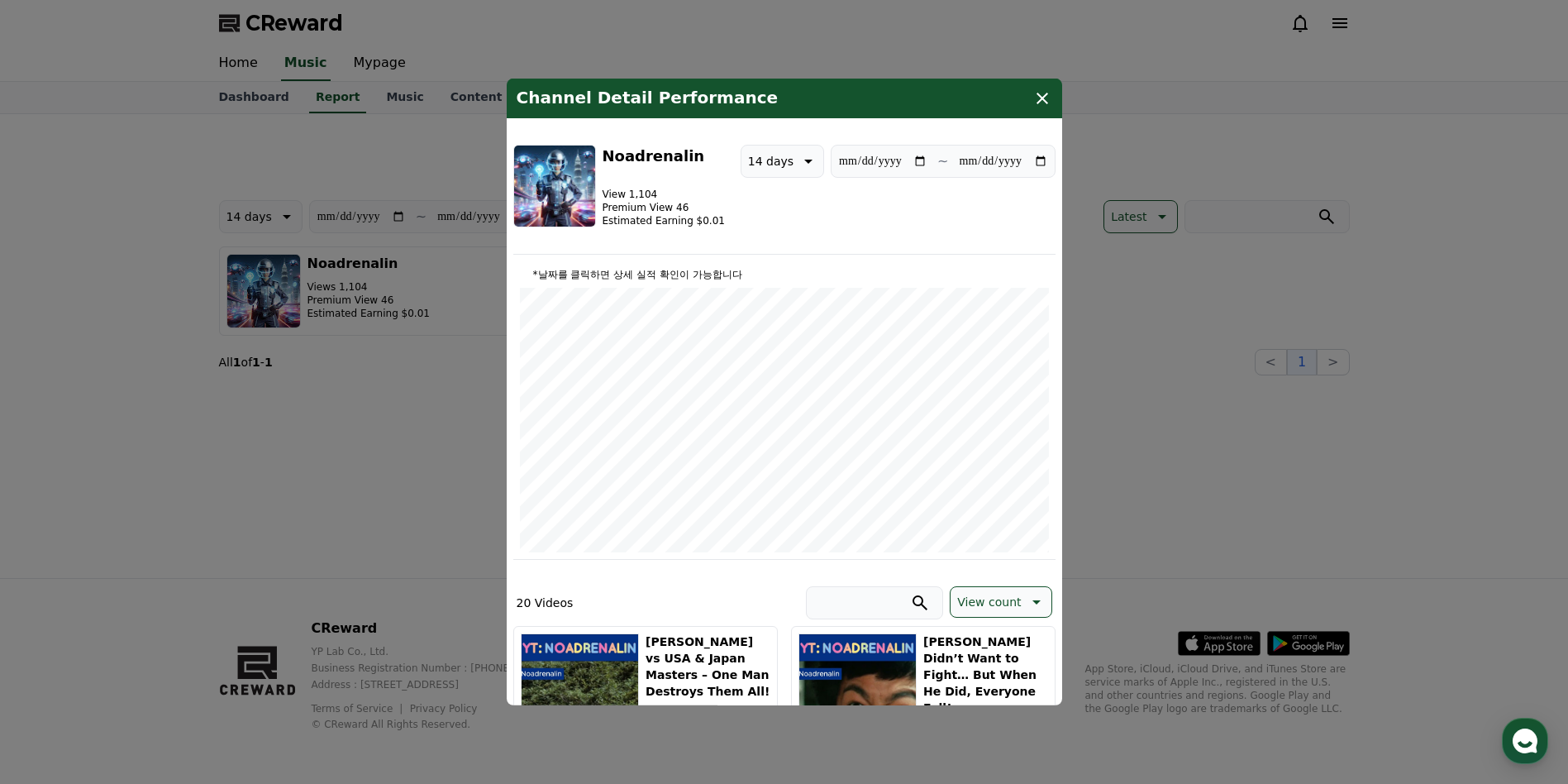
click at [959, 165] on input "**********" at bounding box center [1003, 161] width 89 height 18
click at [938, 165] on p "~" at bounding box center [942, 161] width 10 height 20
click at [938, 164] on p "~" at bounding box center [942, 161] width 10 height 20
click at [1034, 165] on input "**********" at bounding box center [1003, 161] width 89 height 18
type input "**********"
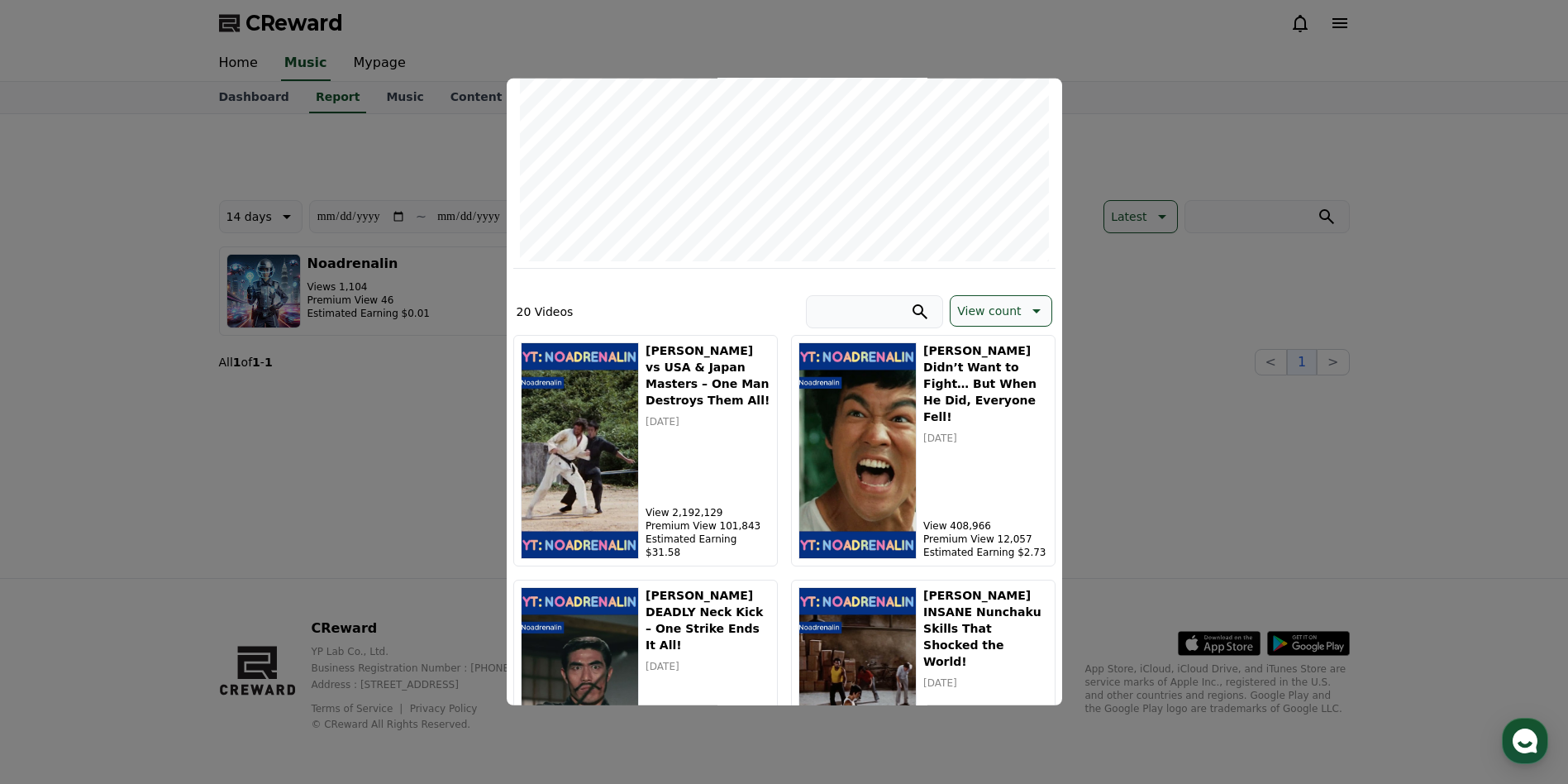
scroll to position [179, 0]
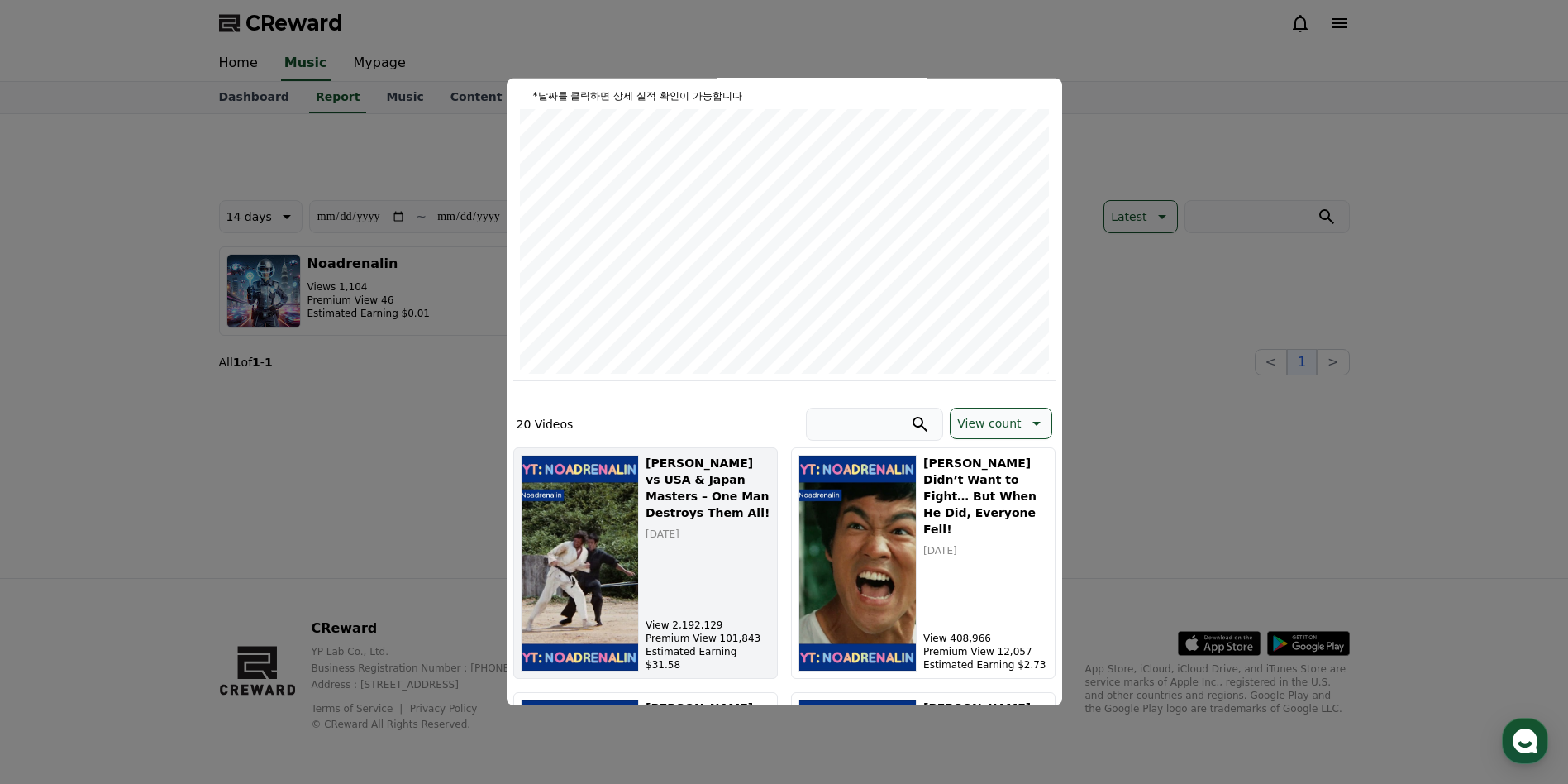
click at [660, 468] on h5 "[PERSON_NAME] vs USA & Japan Masters – One Man Destroys Them All!" at bounding box center [707, 488] width 124 height 66
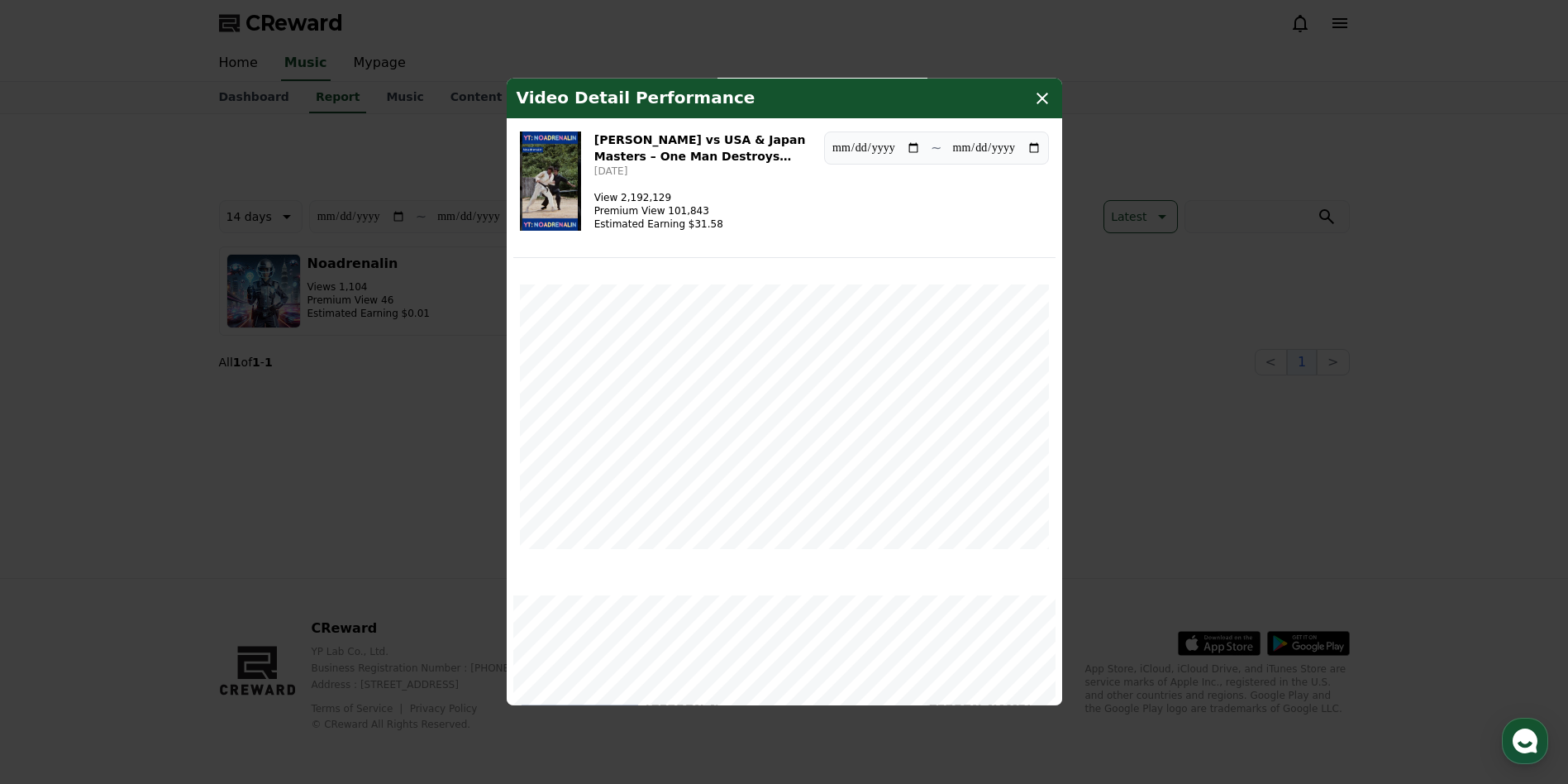
click at [1048, 94] on icon "modal" at bounding box center [1042, 98] width 20 height 20
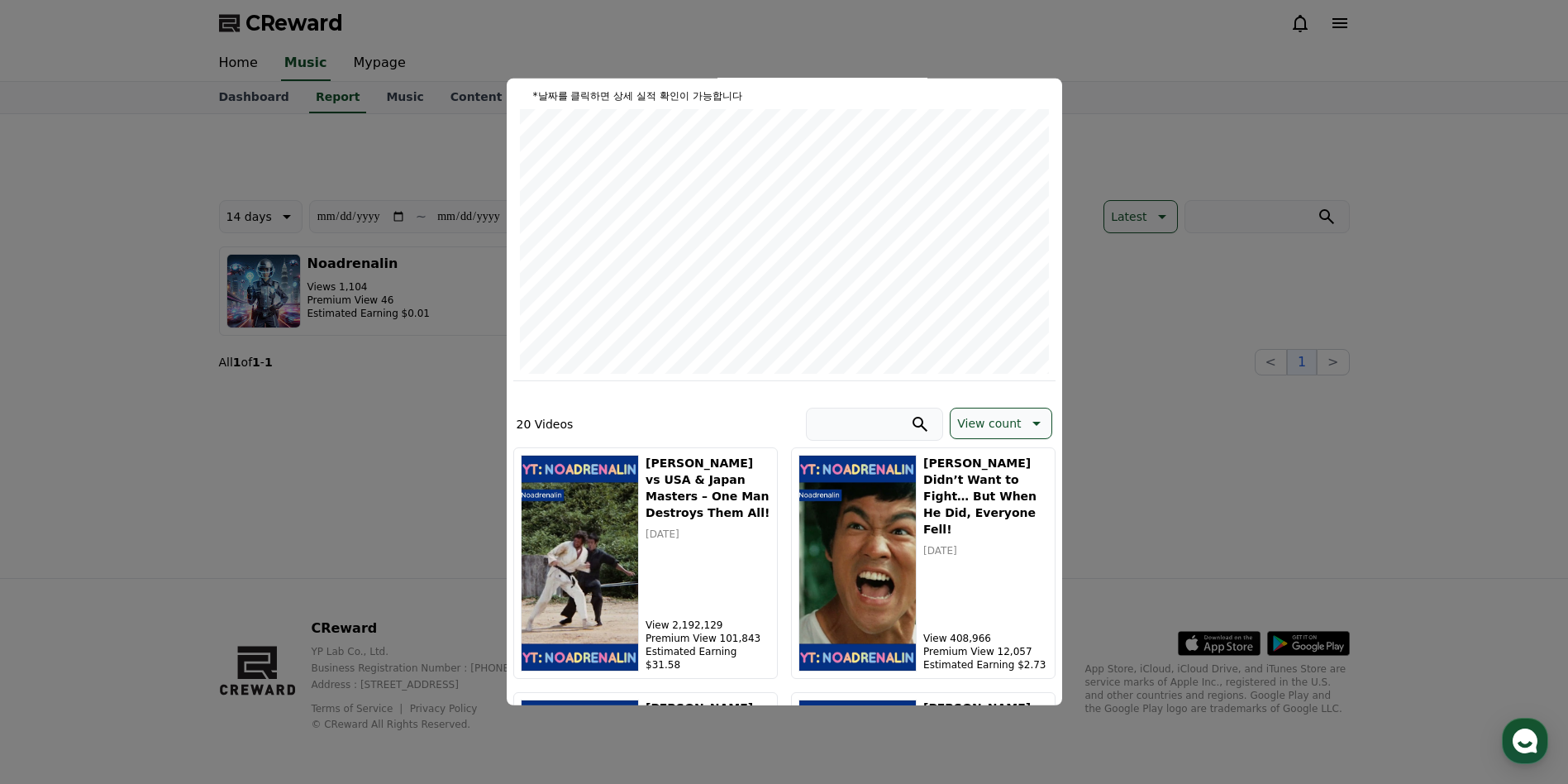
click at [1208, 384] on button "close modal" at bounding box center [784, 392] width 1568 height 784
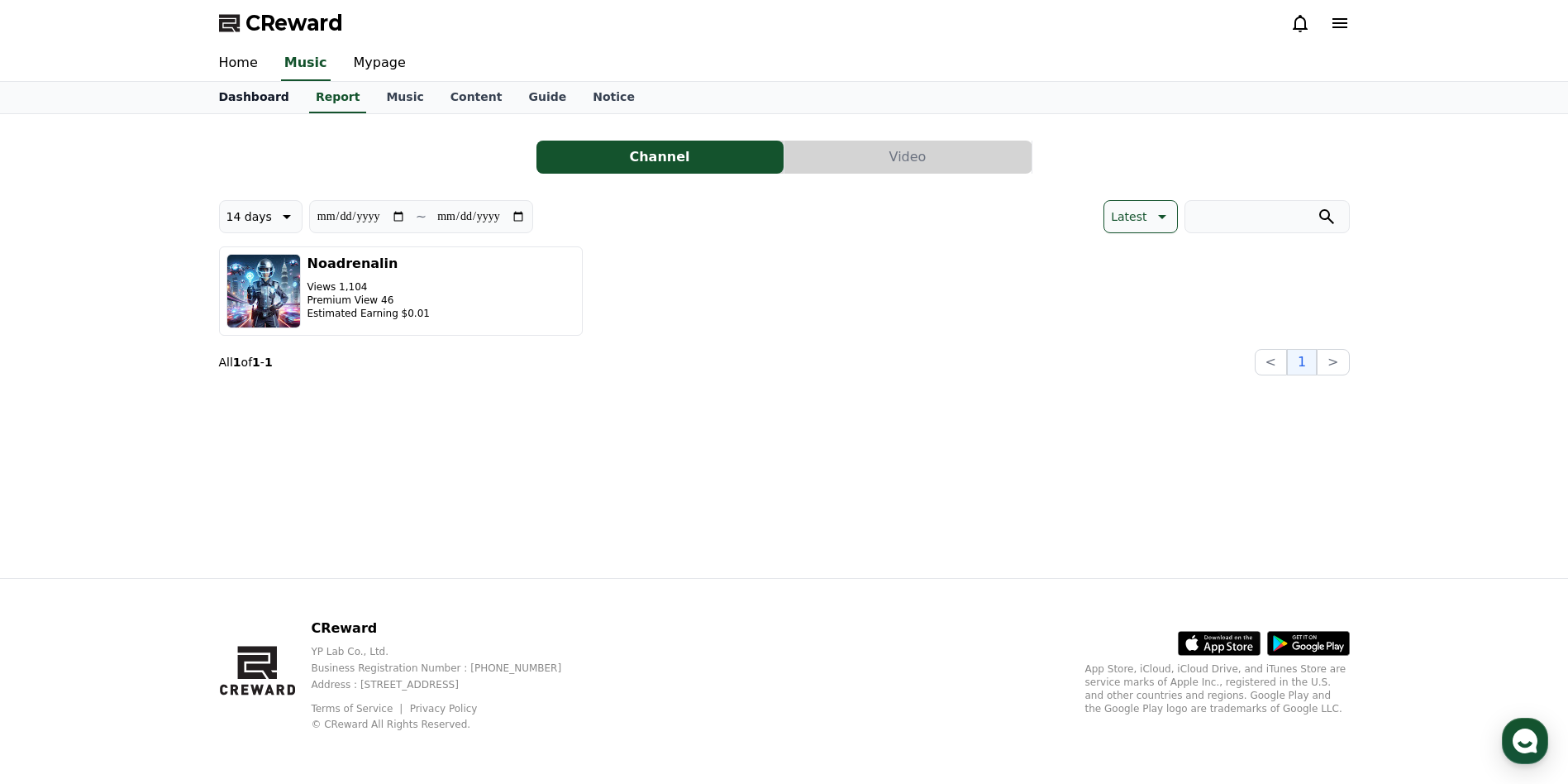
click at [247, 97] on link "Dashboard" at bounding box center [254, 97] width 97 height 31
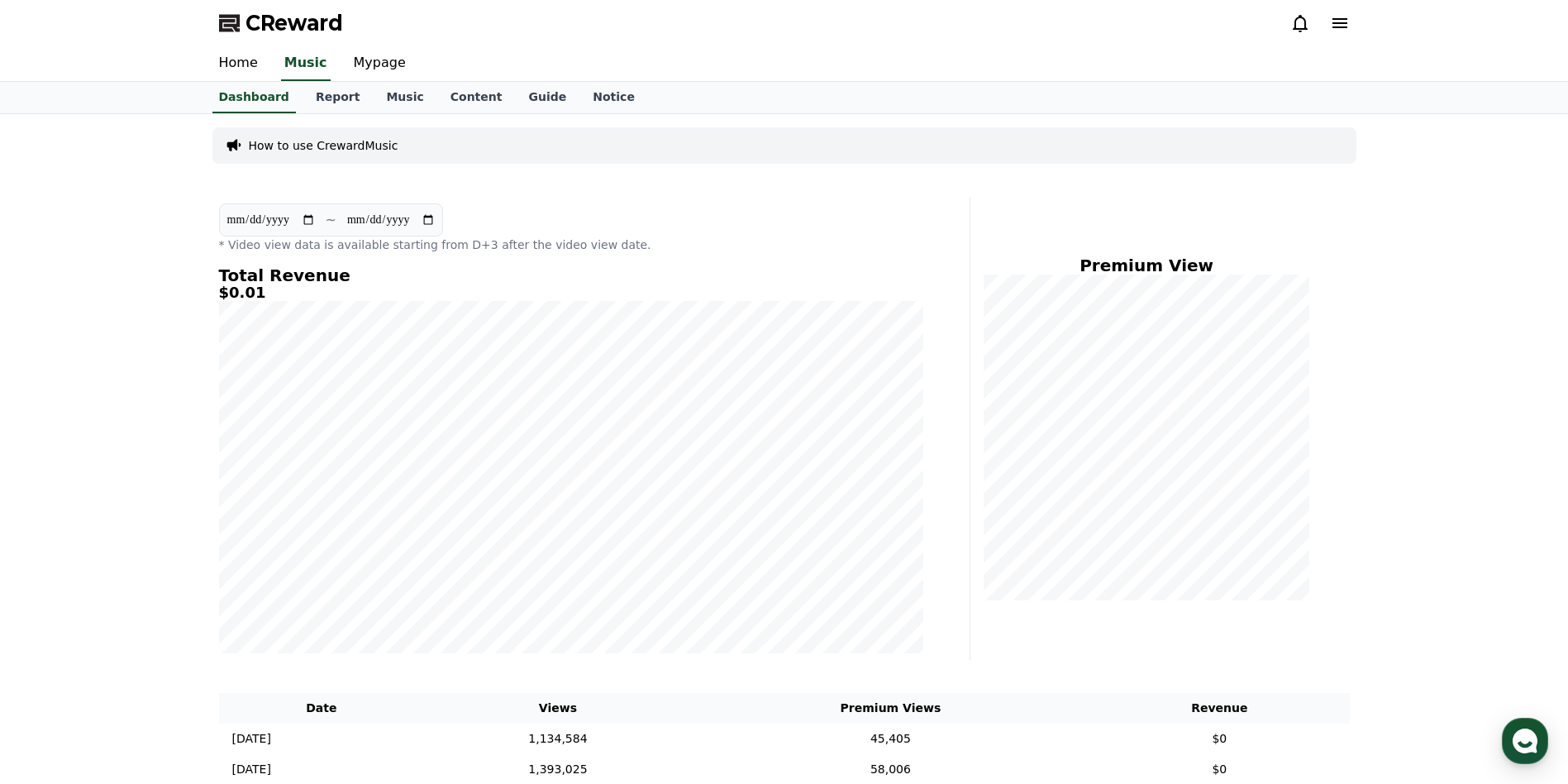
click at [320, 114] on div "Dashboard Report Music Content Guide Notice" at bounding box center [784, 98] width 1568 height 32
click at [327, 101] on link "Report" at bounding box center [338, 97] width 71 height 31
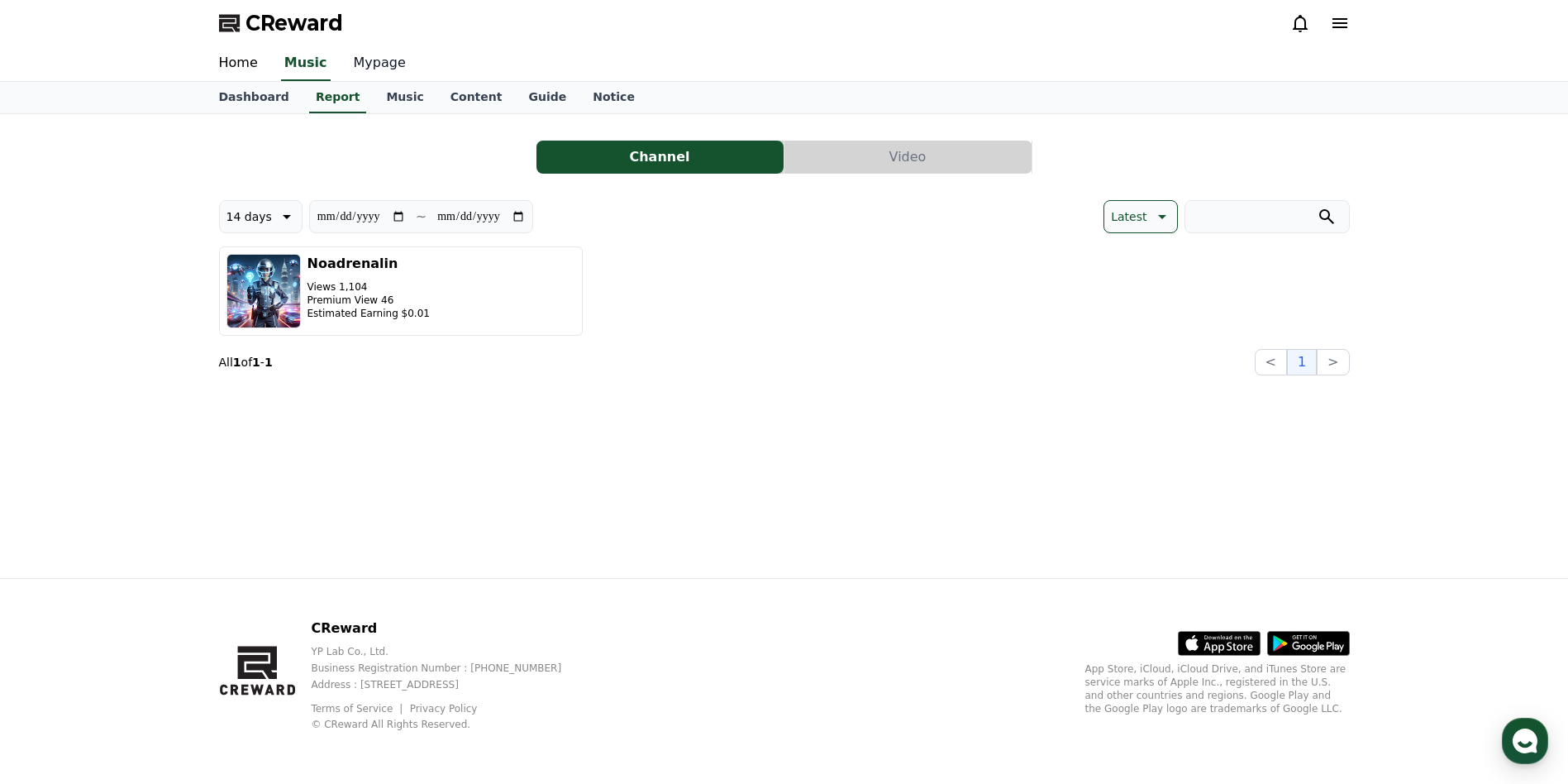
click at [370, 63] on link "Mypage" at bounding box center [380, 63] width 79 height 35
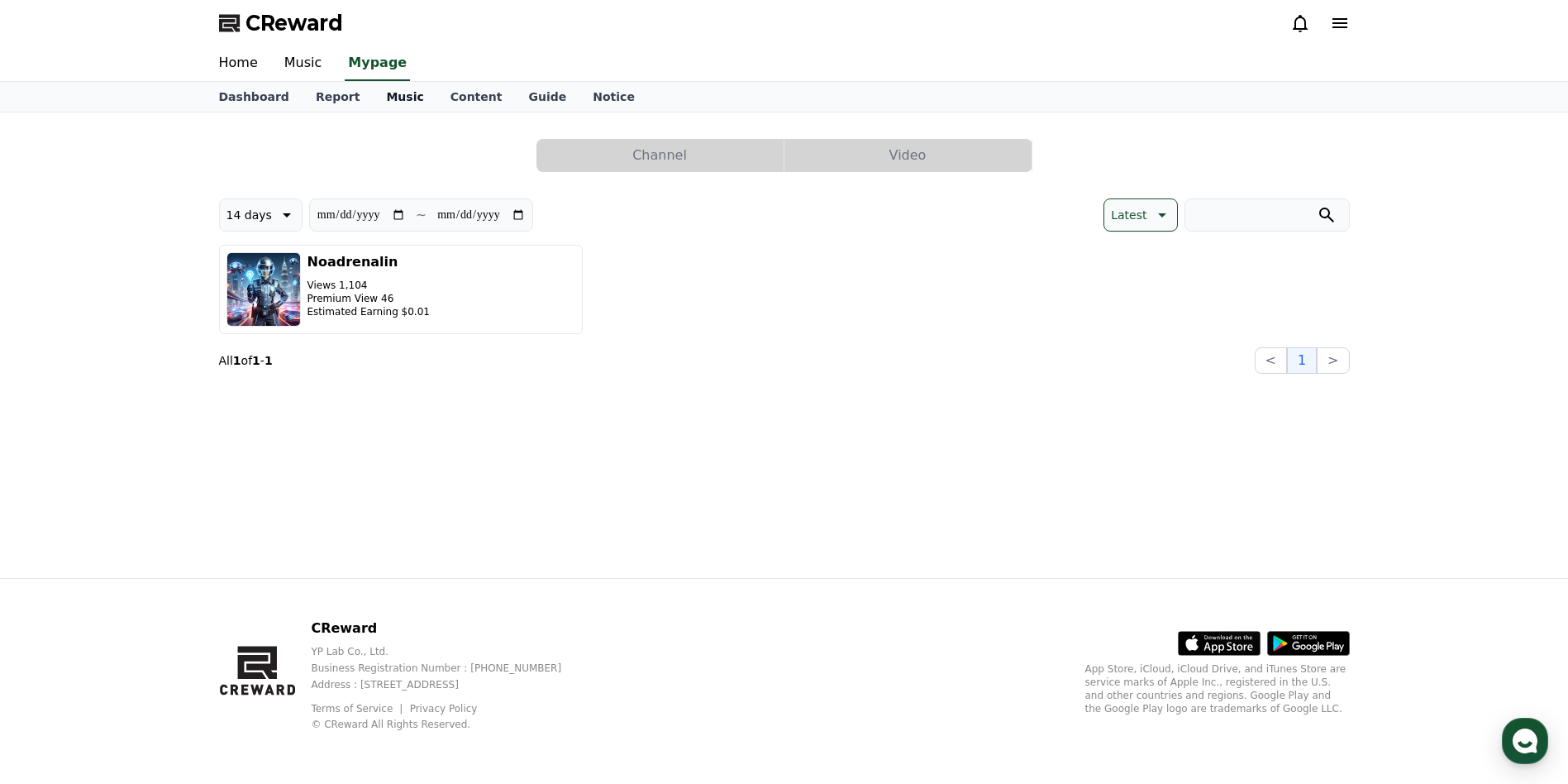
select select "**********"
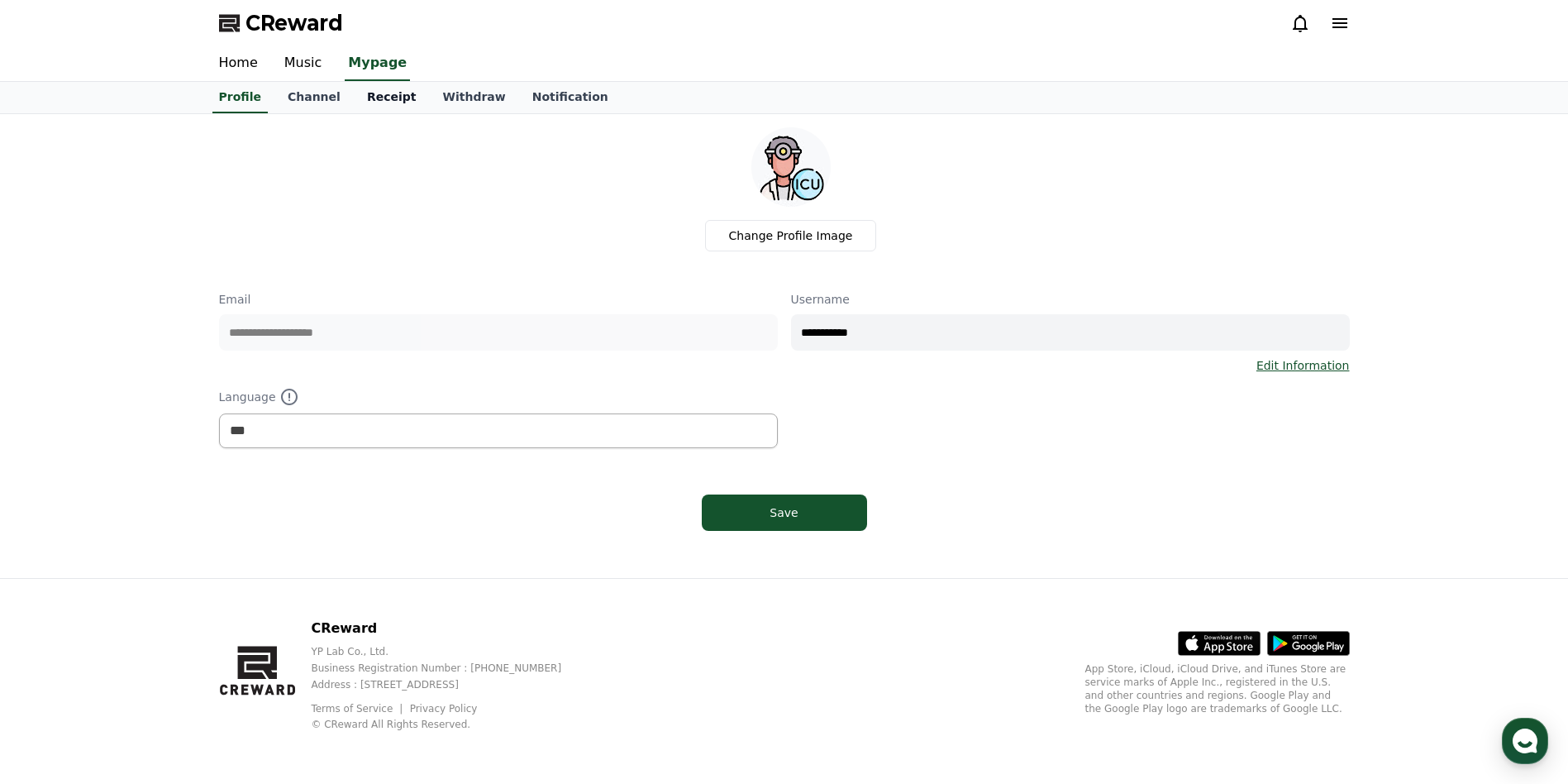
click at [378, 98] on link "Receipt" at bounding box center [392, 97] width 76 height 31
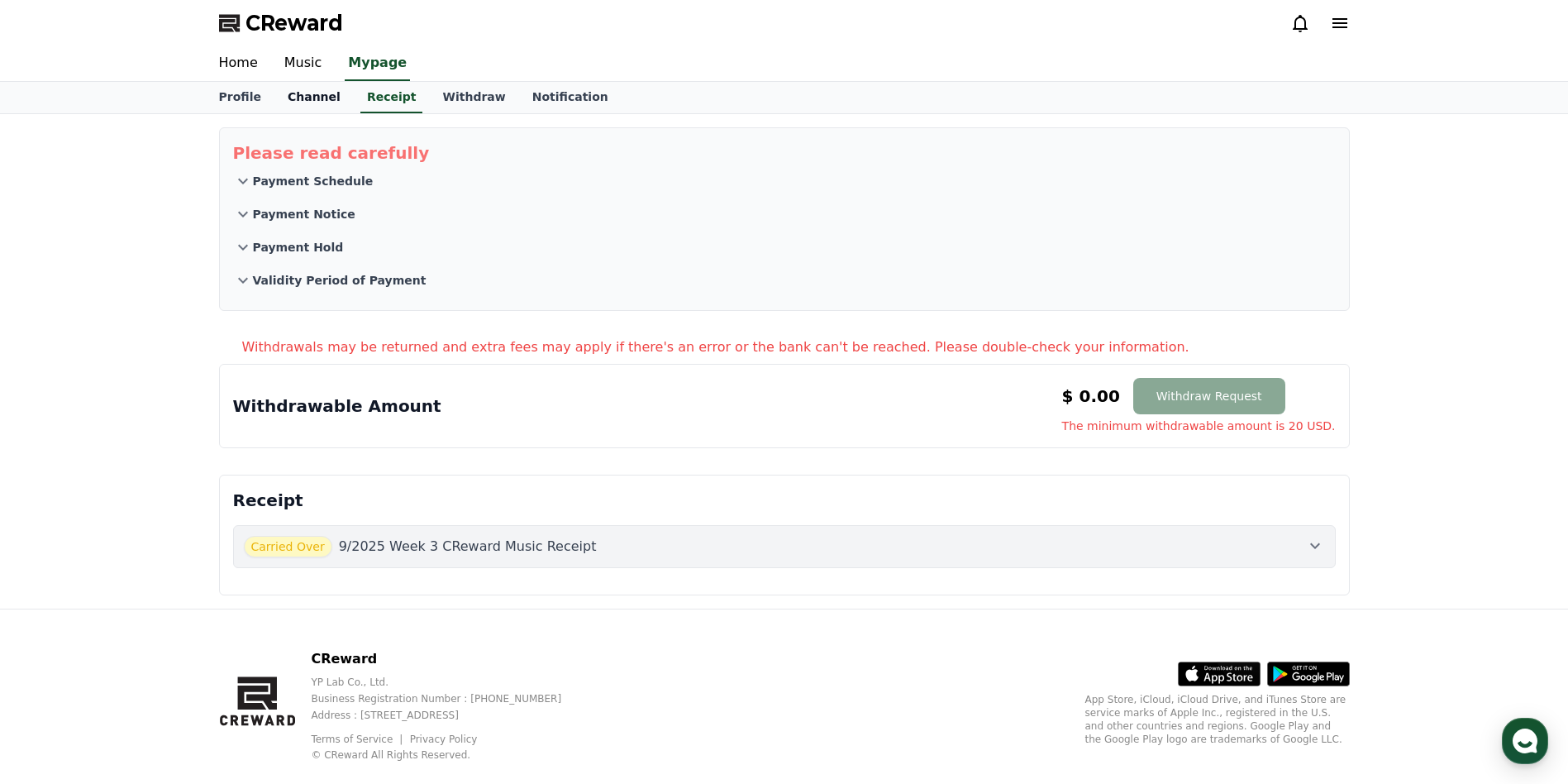
click at [320, 102] on link "Channel" at bounding box center [314, 97] width 79 height 31
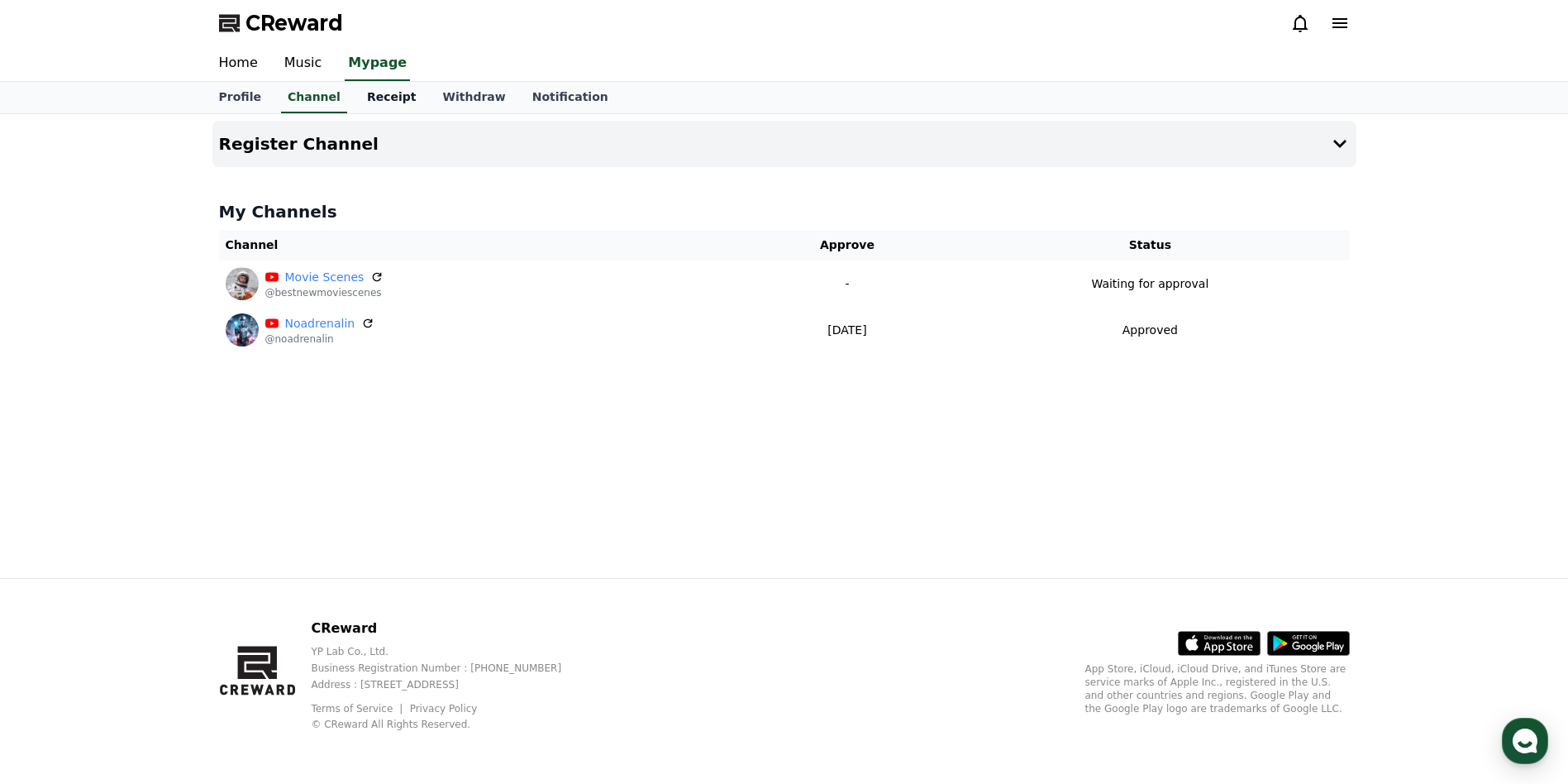
click at [382, 109] on link "Receipt" at bounding box center [392, 97] width 76 height 31
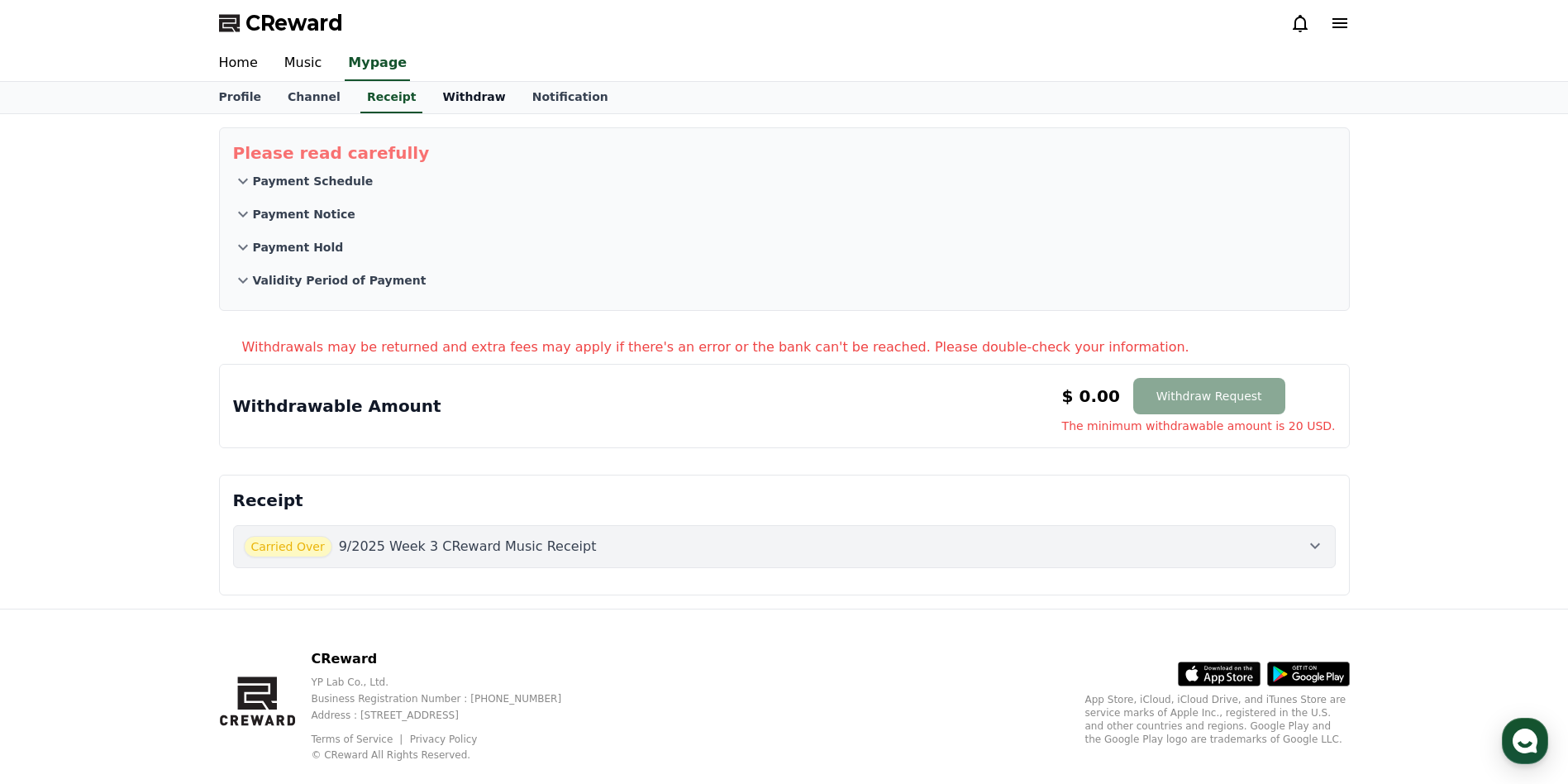
click at [435, 101] on link "Withdraw" at bounding box center [474, 97] width 89 height 31
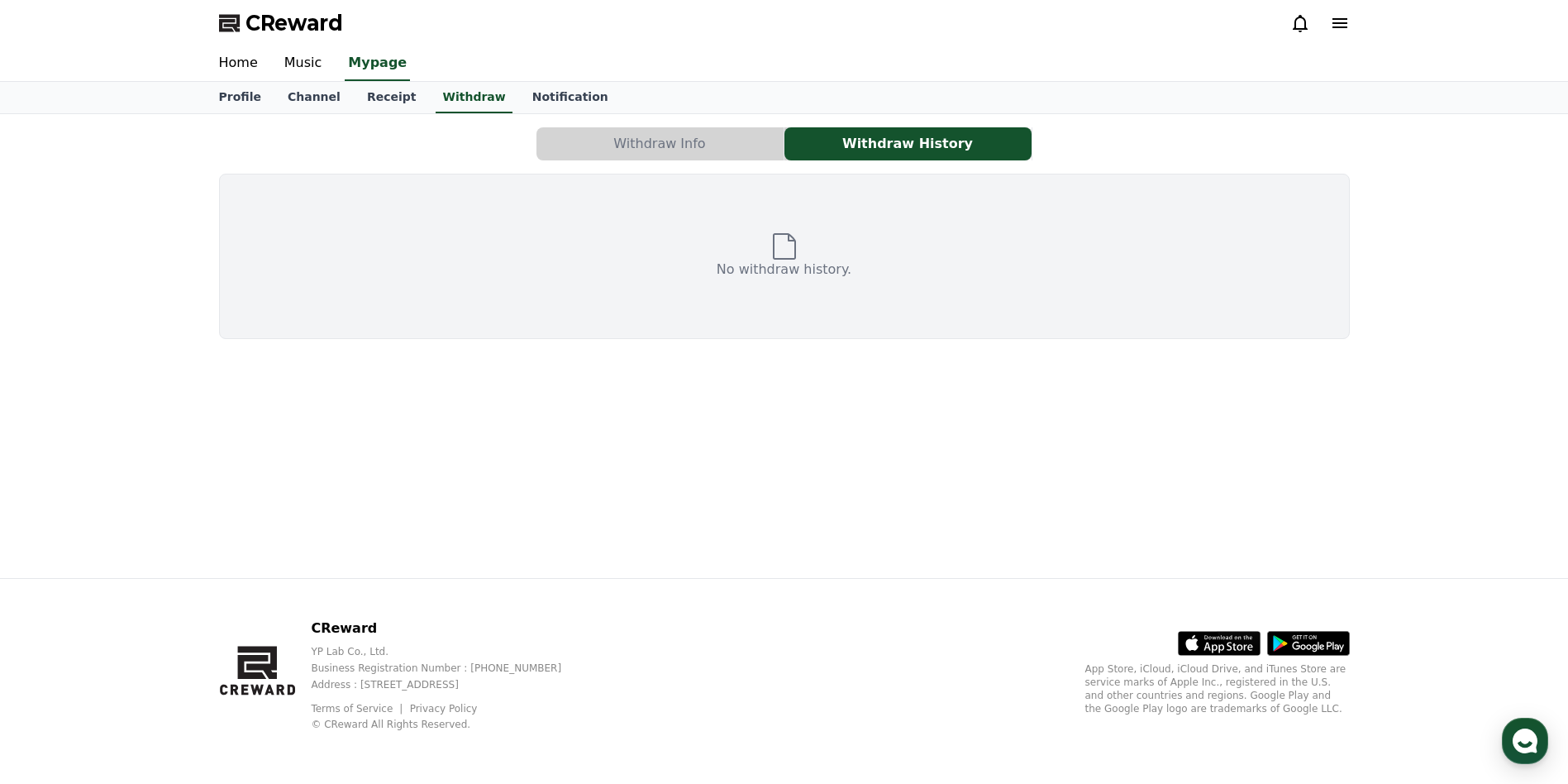
click at [597, 140] on button "Withdraw Info" at bounding box center [660, 144] width 247 height 33
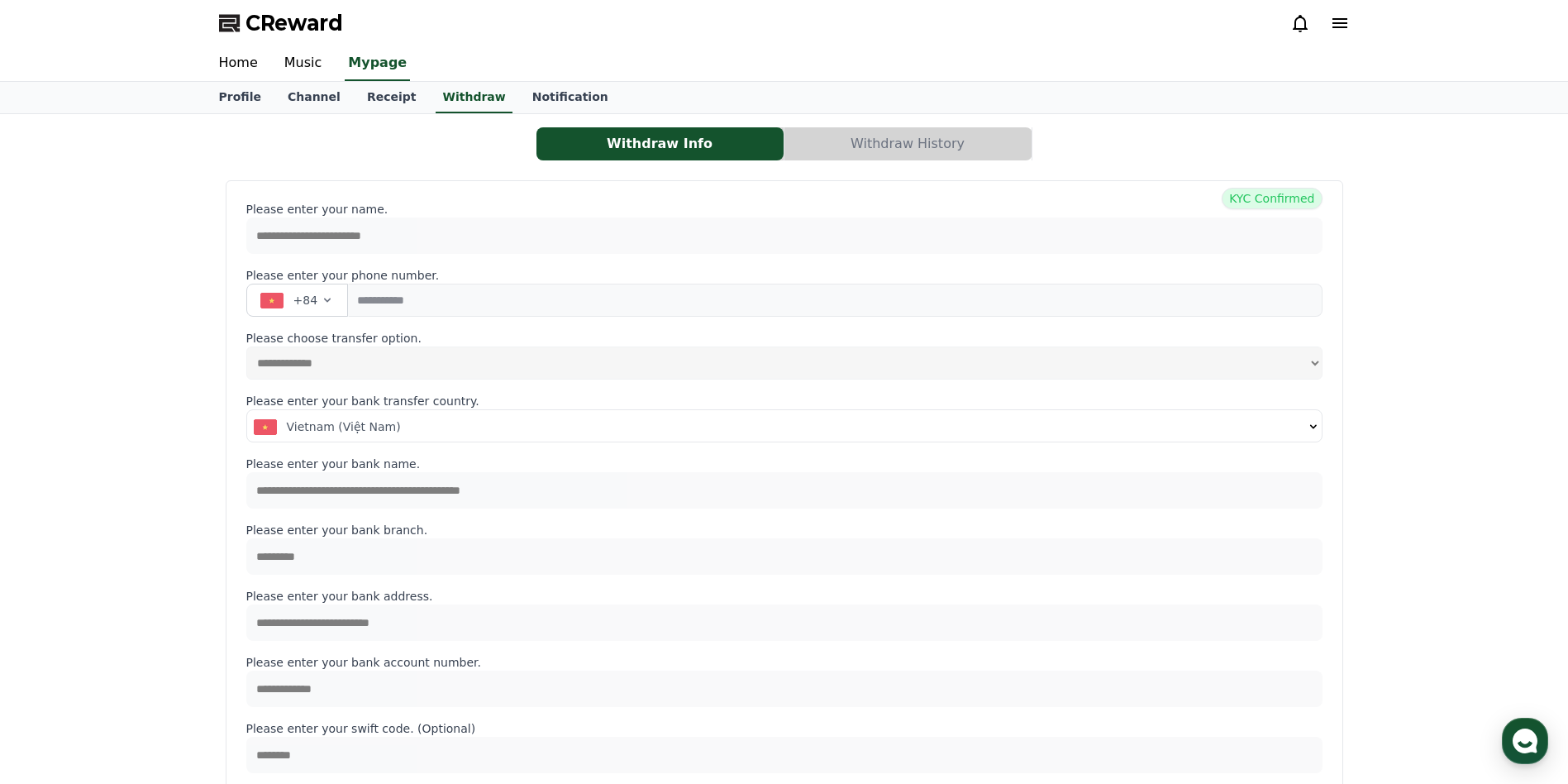
click at [853, 153] on button "Withdraw History" at bounding box center [908, 144] width 247 height 33
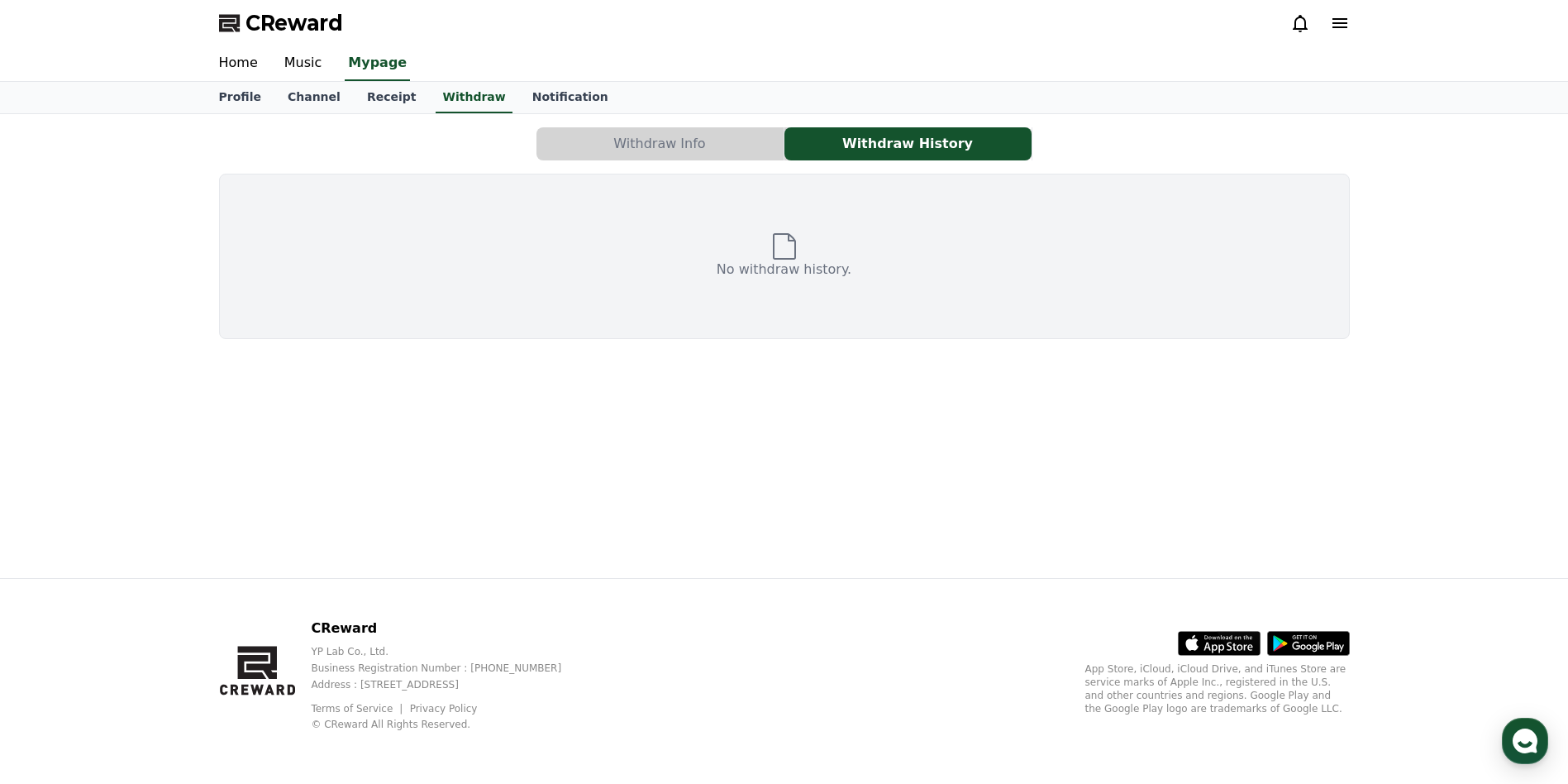
click at [780, 268] on p "No withdraw history." at bounding box center [784, 269] width 134 height 20
click at [521, 95] on link "Notification" at bounding box center [570, 97] width 102 height 31
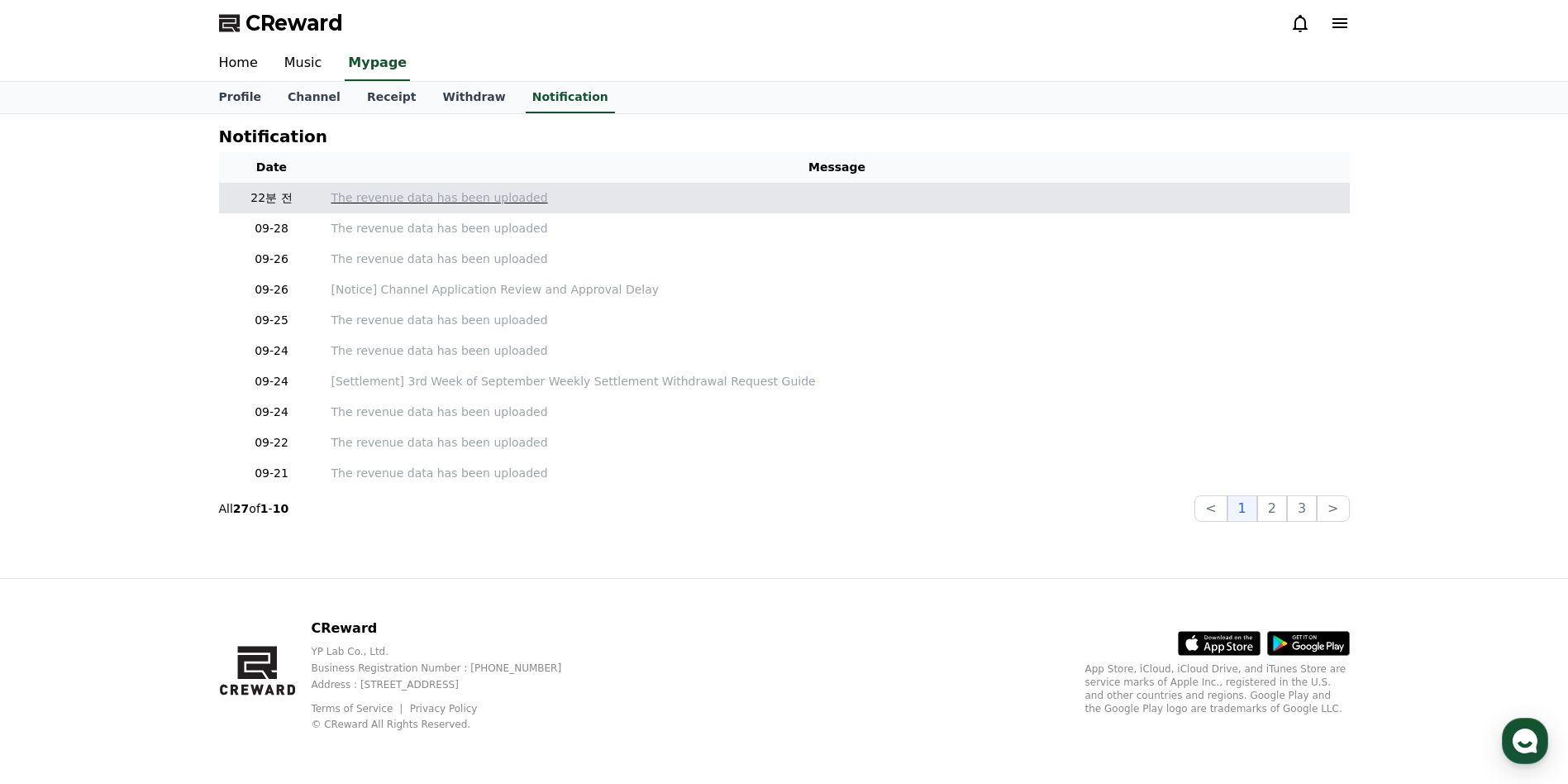
click at [394, 200] on p "The revenue data has been uploaded" at bounding box center [837, 198] width 1012 height 17
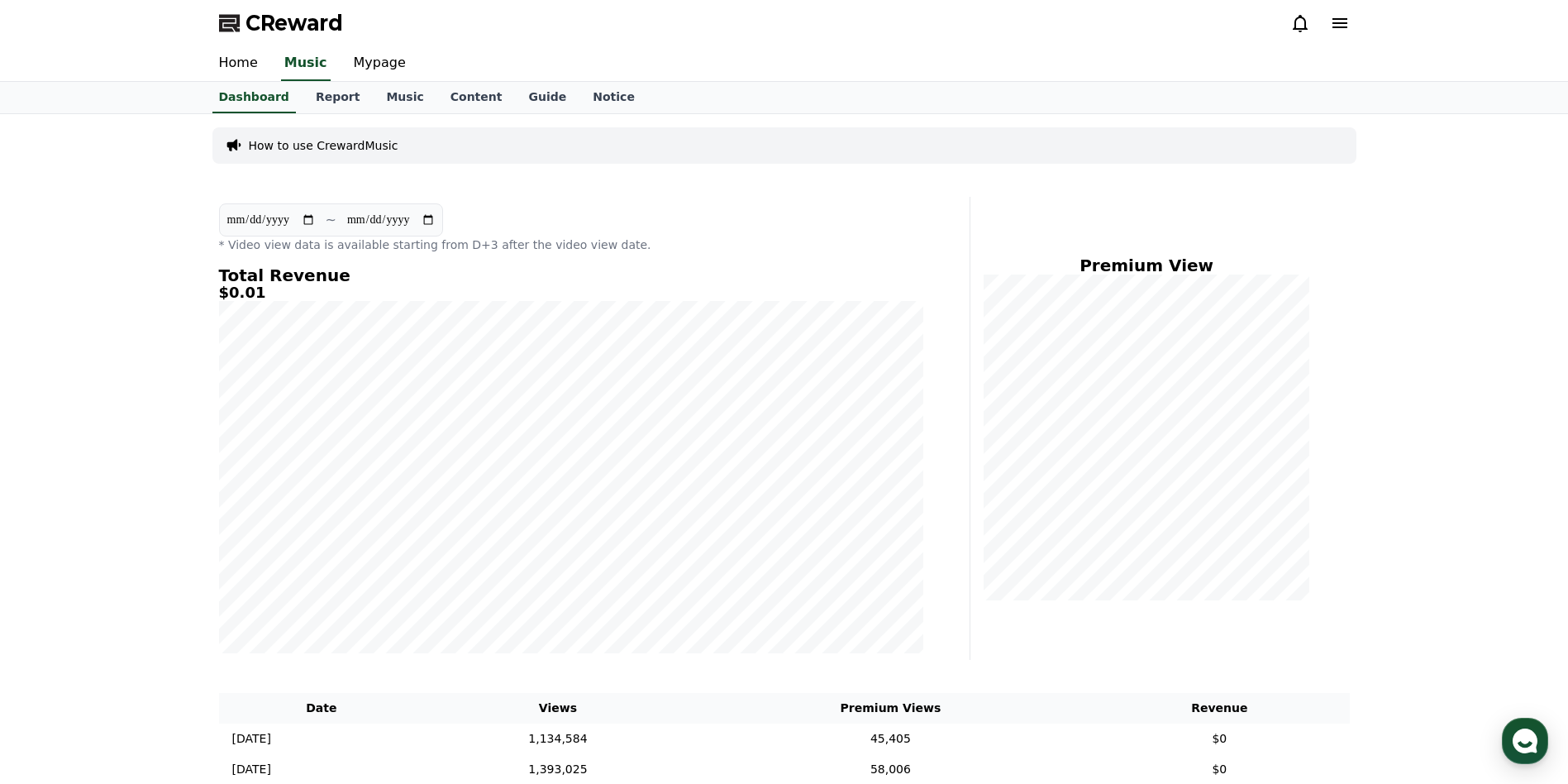
click at [389, 149] on div "How to use CrewardMusic" at bounding box center [784, 146] width 1144 height 37
click at [318, 94] on link "Report" at bounding box center [338, 97] width 71 height 31
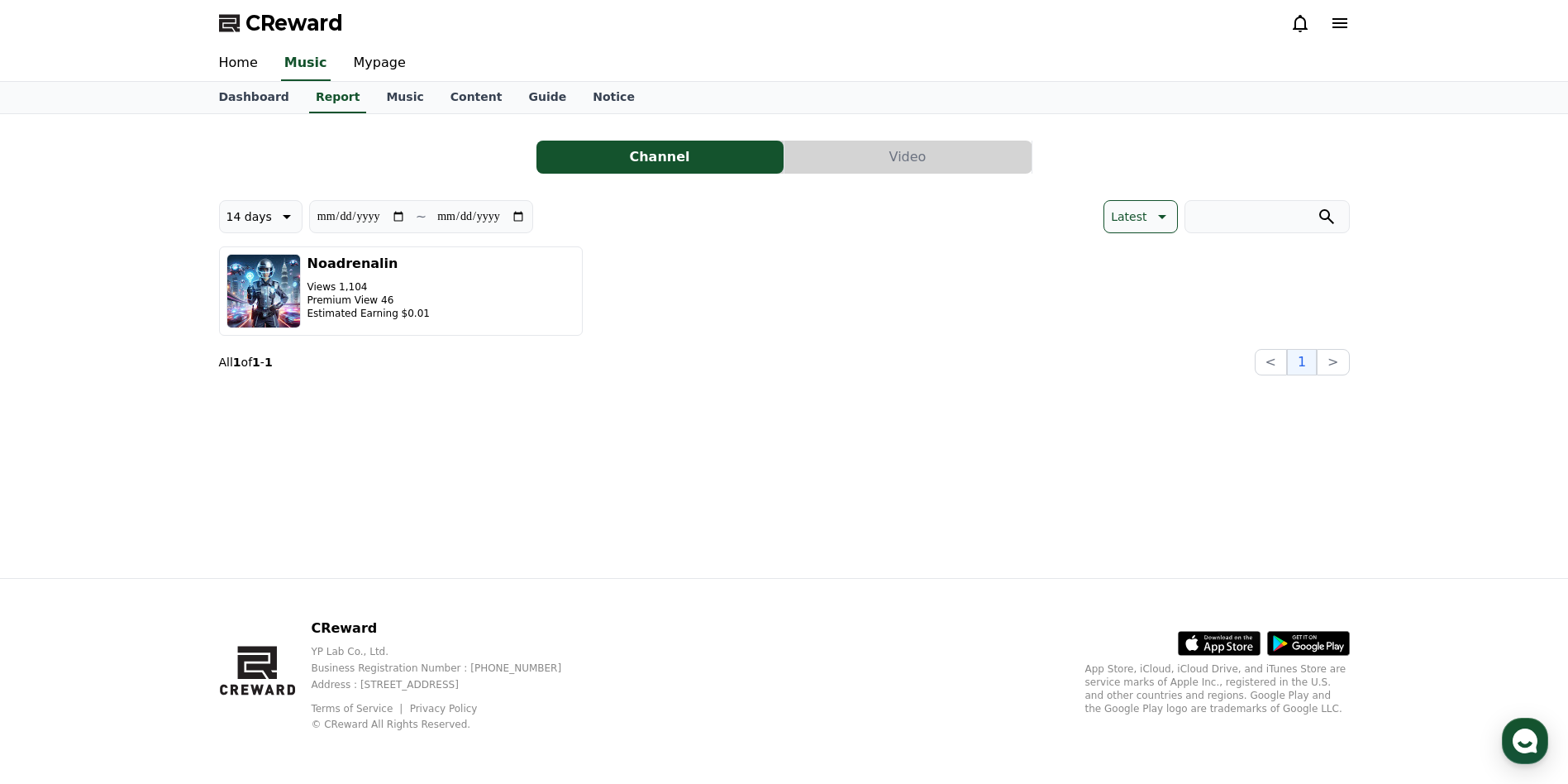
click at [849, 154] on button "Video" at bounding box center [908, 157] width 247 height 33
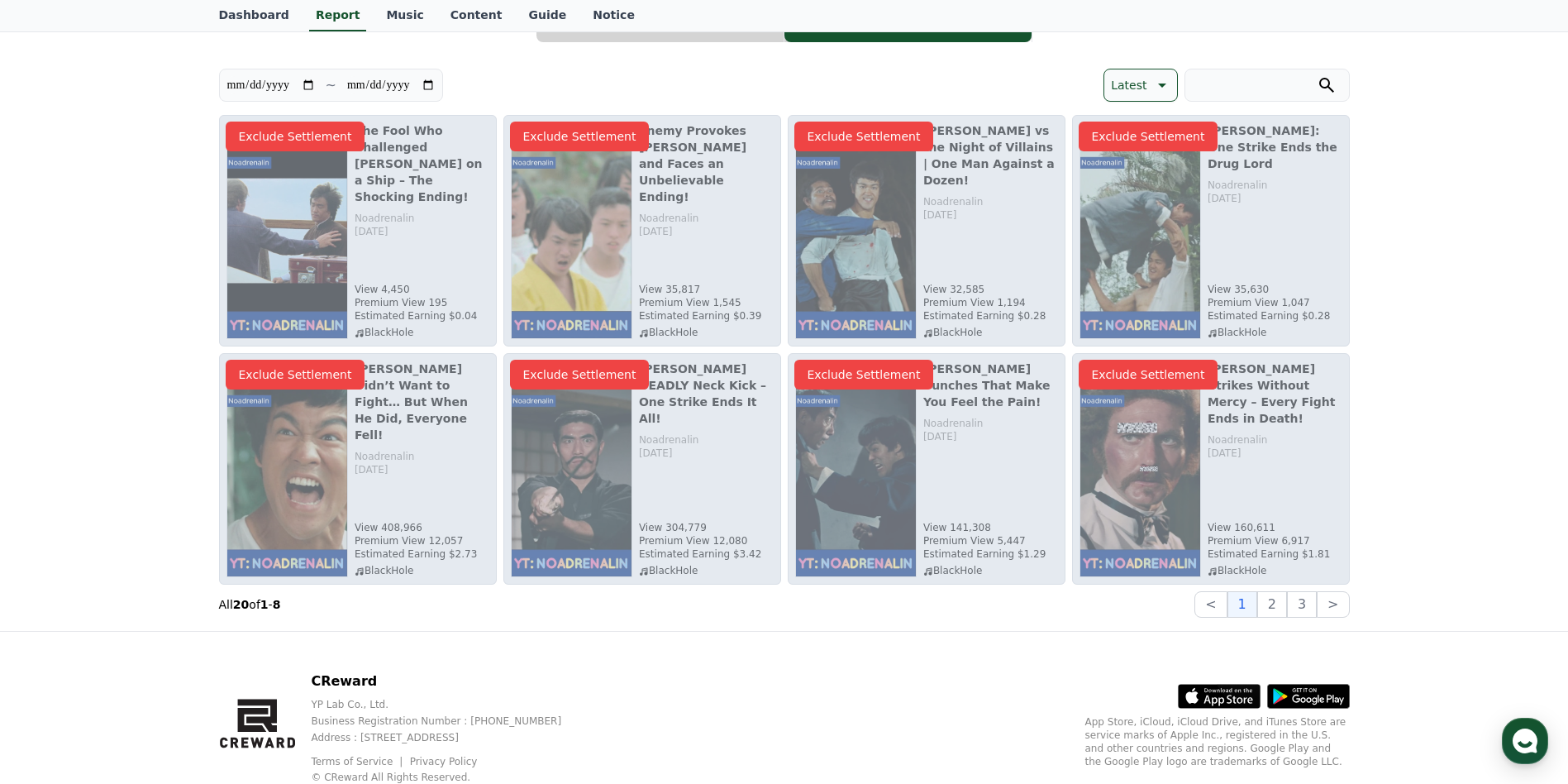
scroll to position [184, 0]
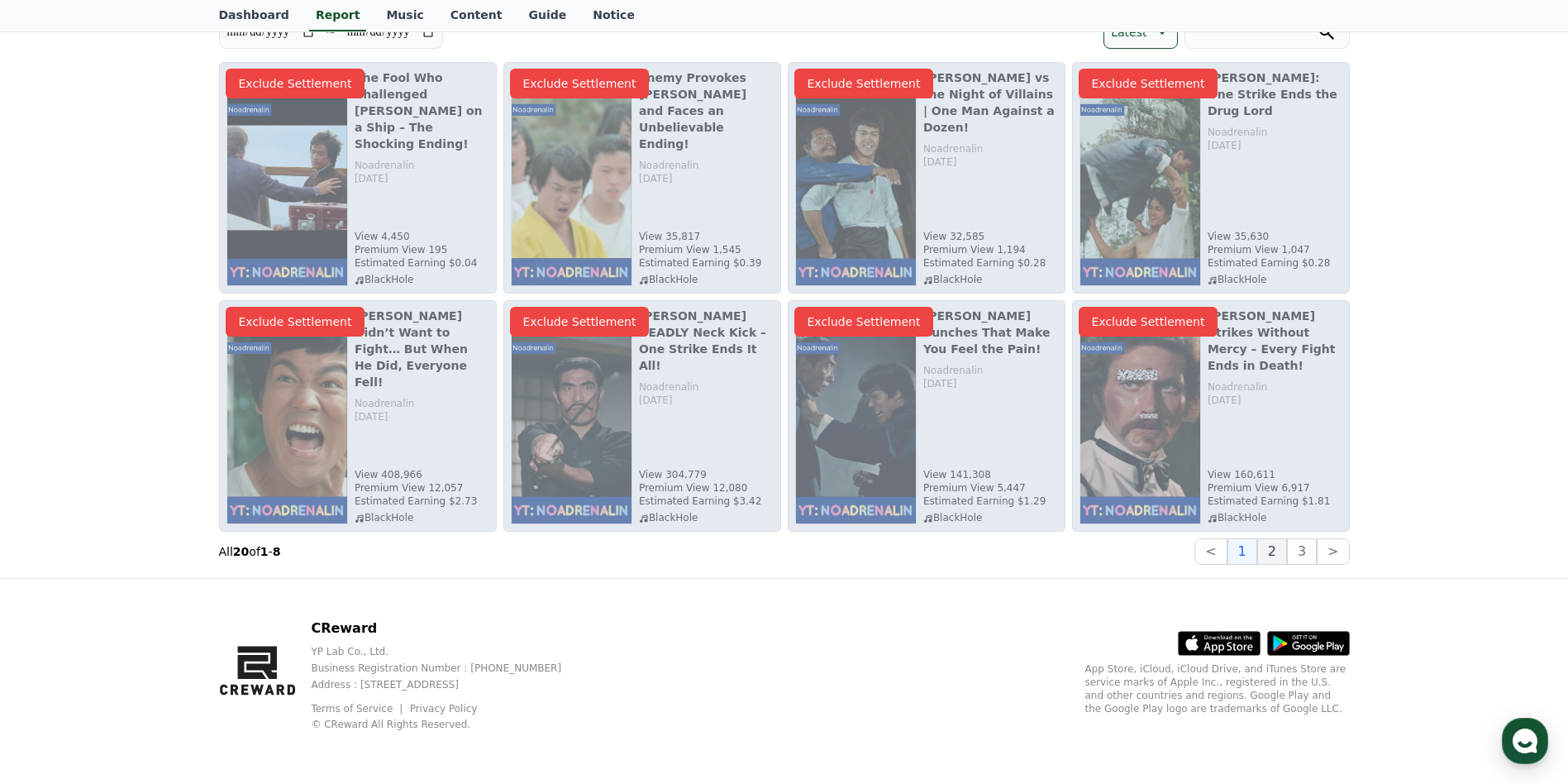
click at [1274, 555] on button "2" at bounding box center [1272, 552] width 30 height 26
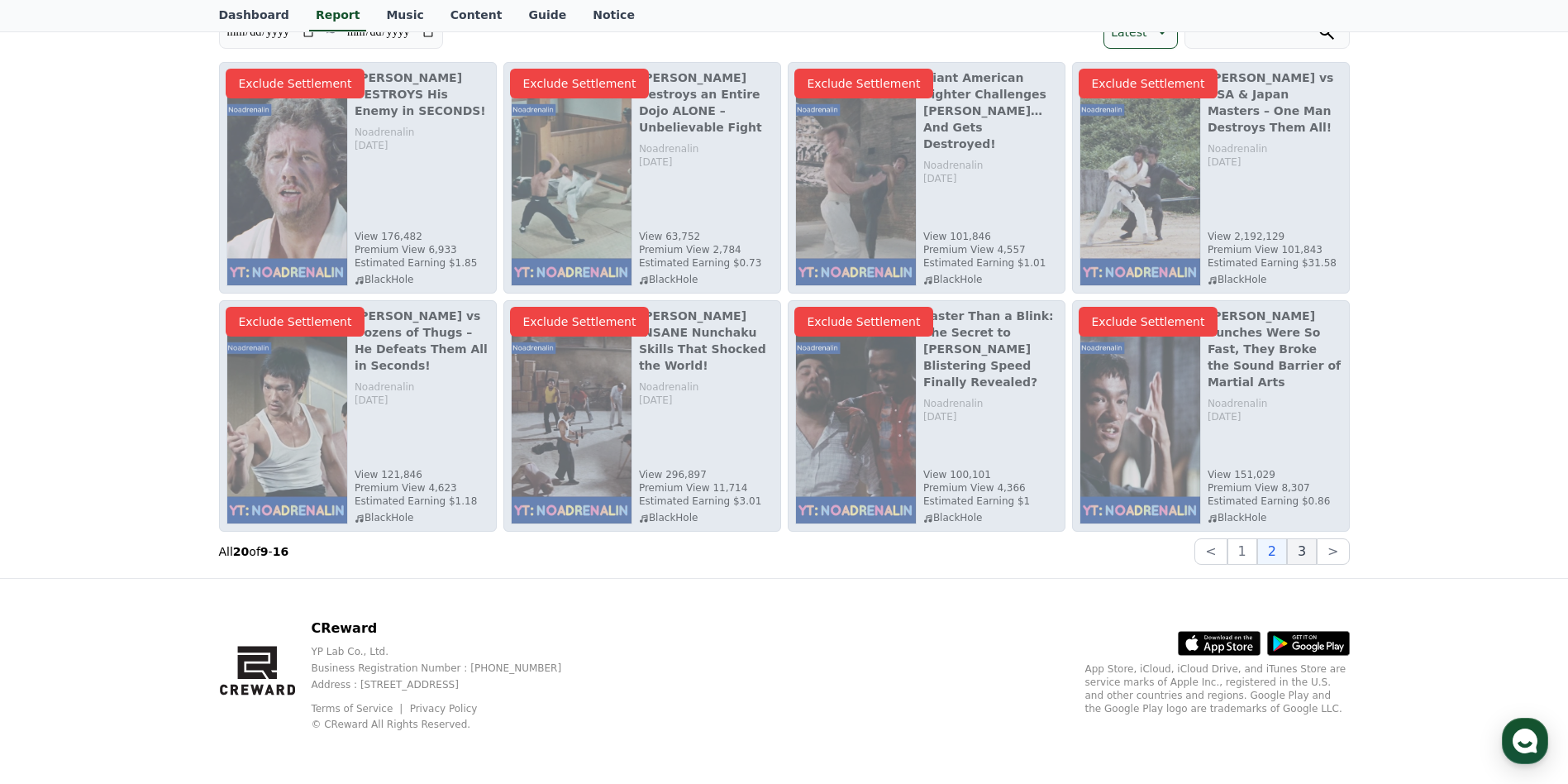
click at [1303, 550] on button "3" at bounding box center [1302, 552] width 30 height 26
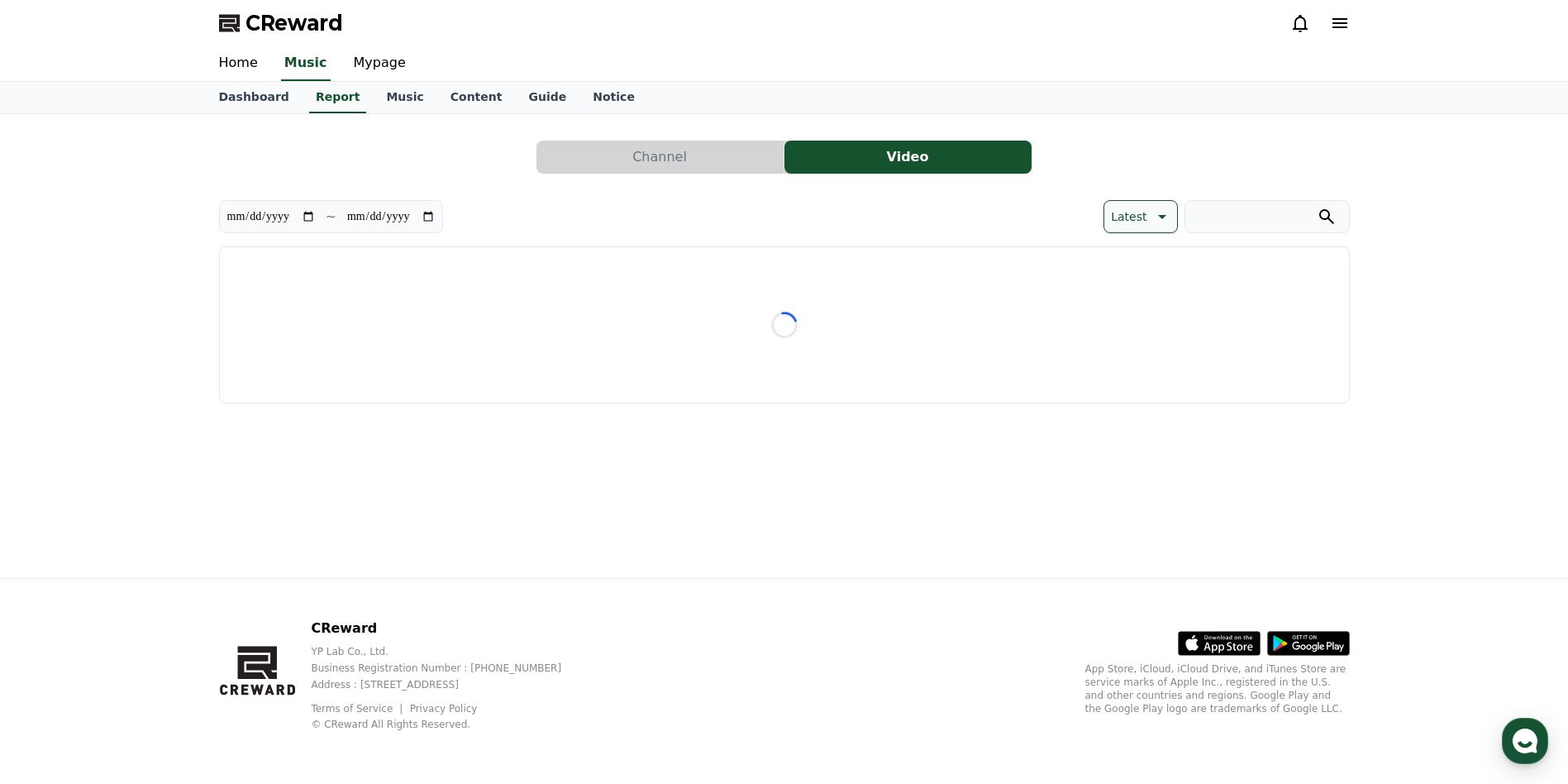
scroll to position [0, 0]
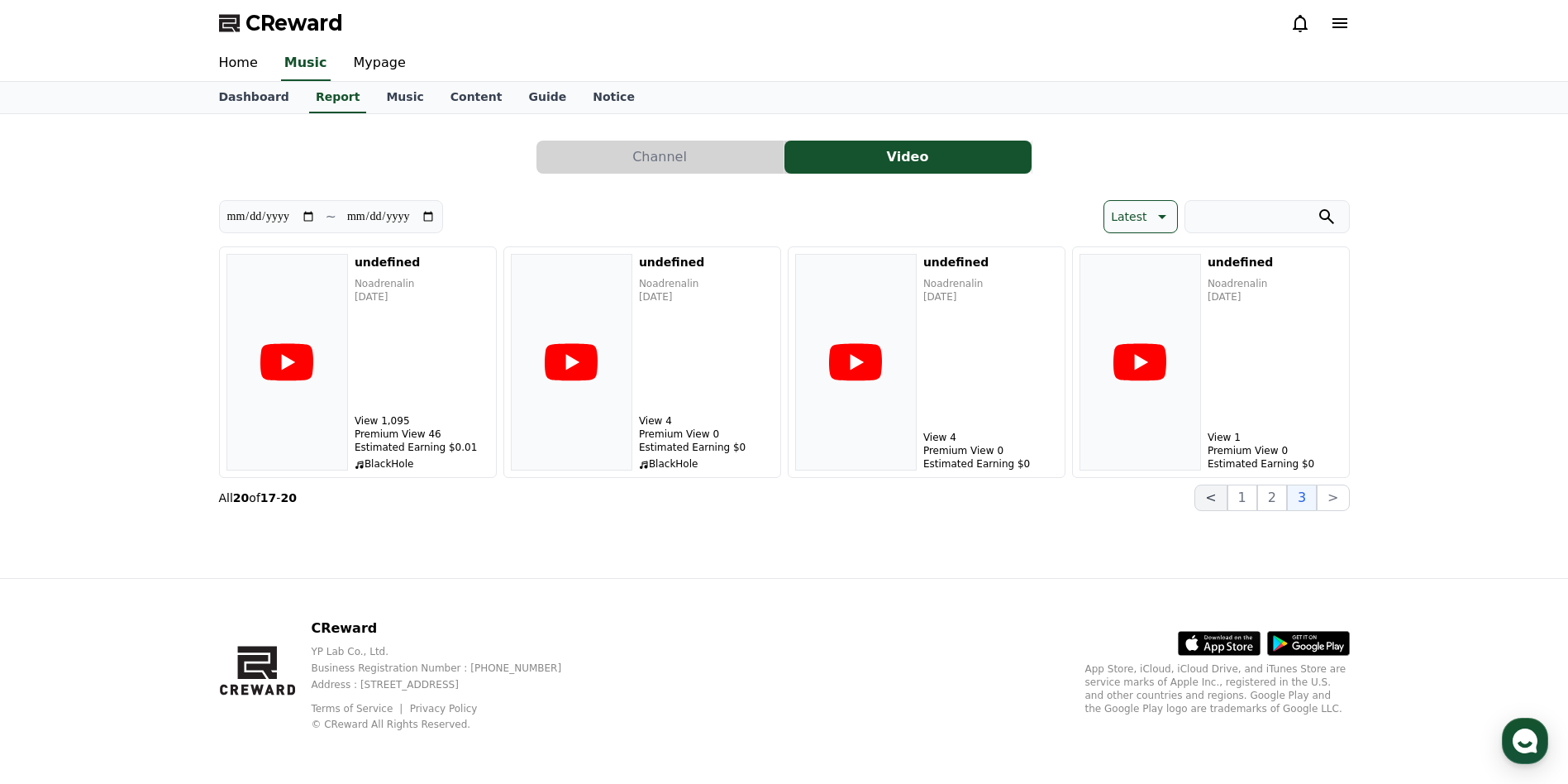
click at [1222, 499] on button "<" at bounding box center [1211, 498] width 32 height 26
click at [1246, 502] on button "1" at bounding box center [1243, 498] width 30 height 26
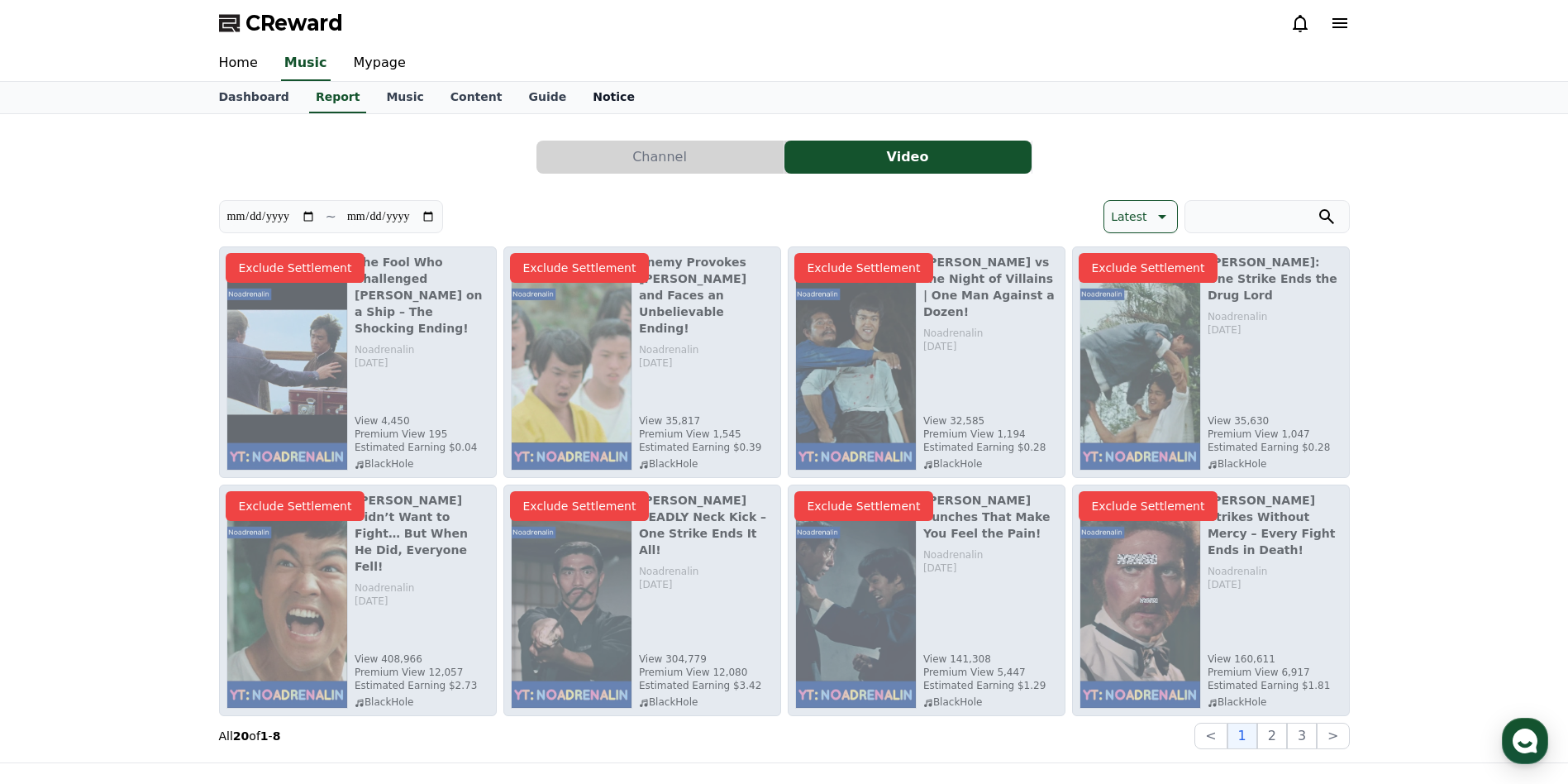
click at [582, 93] on link "Notice" at bounding box center [613, 97] width 69 height 31
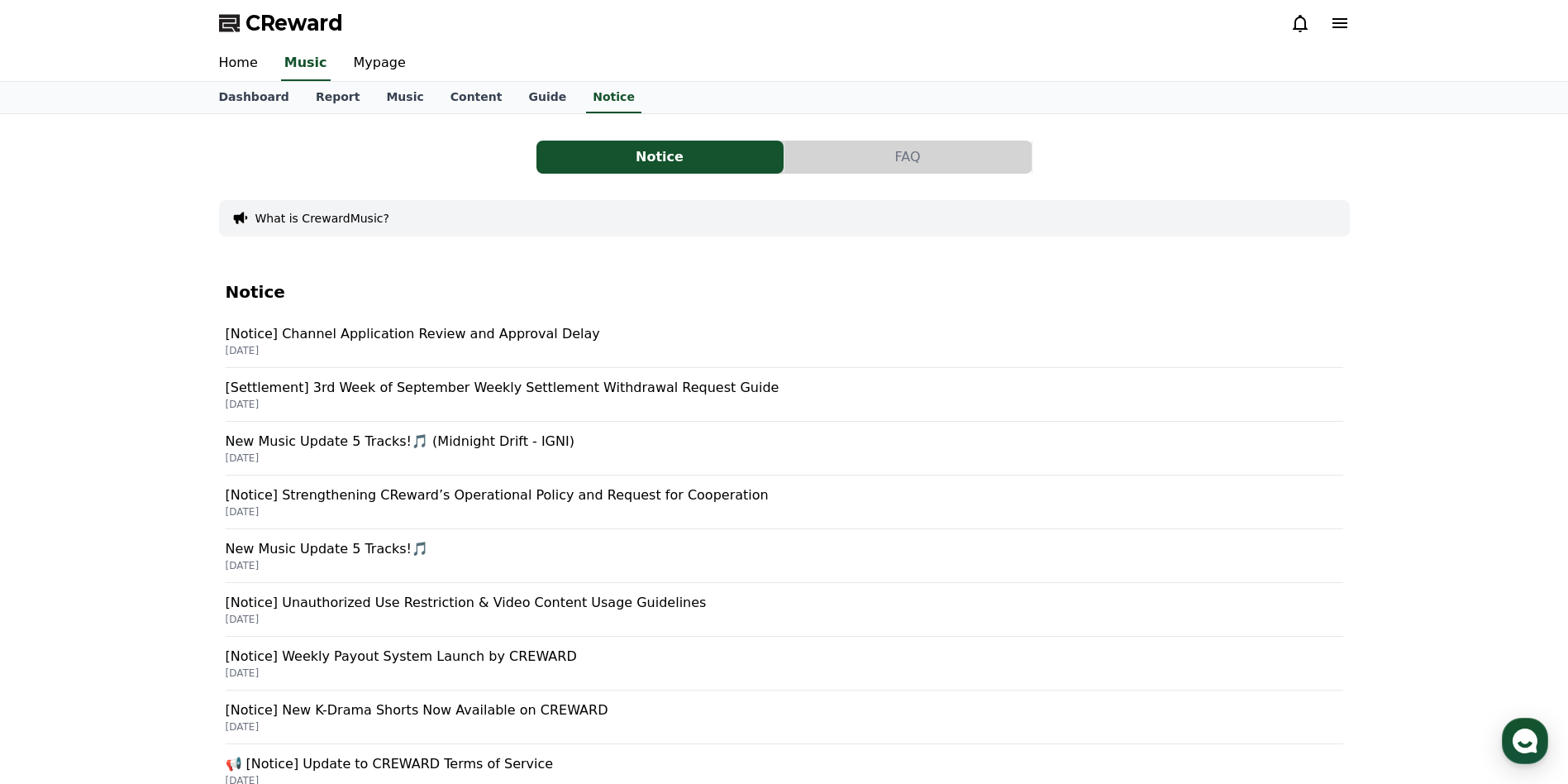
click at [442, 333] on p "[Notice] Channel Application Review and Approval Delay" at bounding box center [784, 334] width 1118 height 20
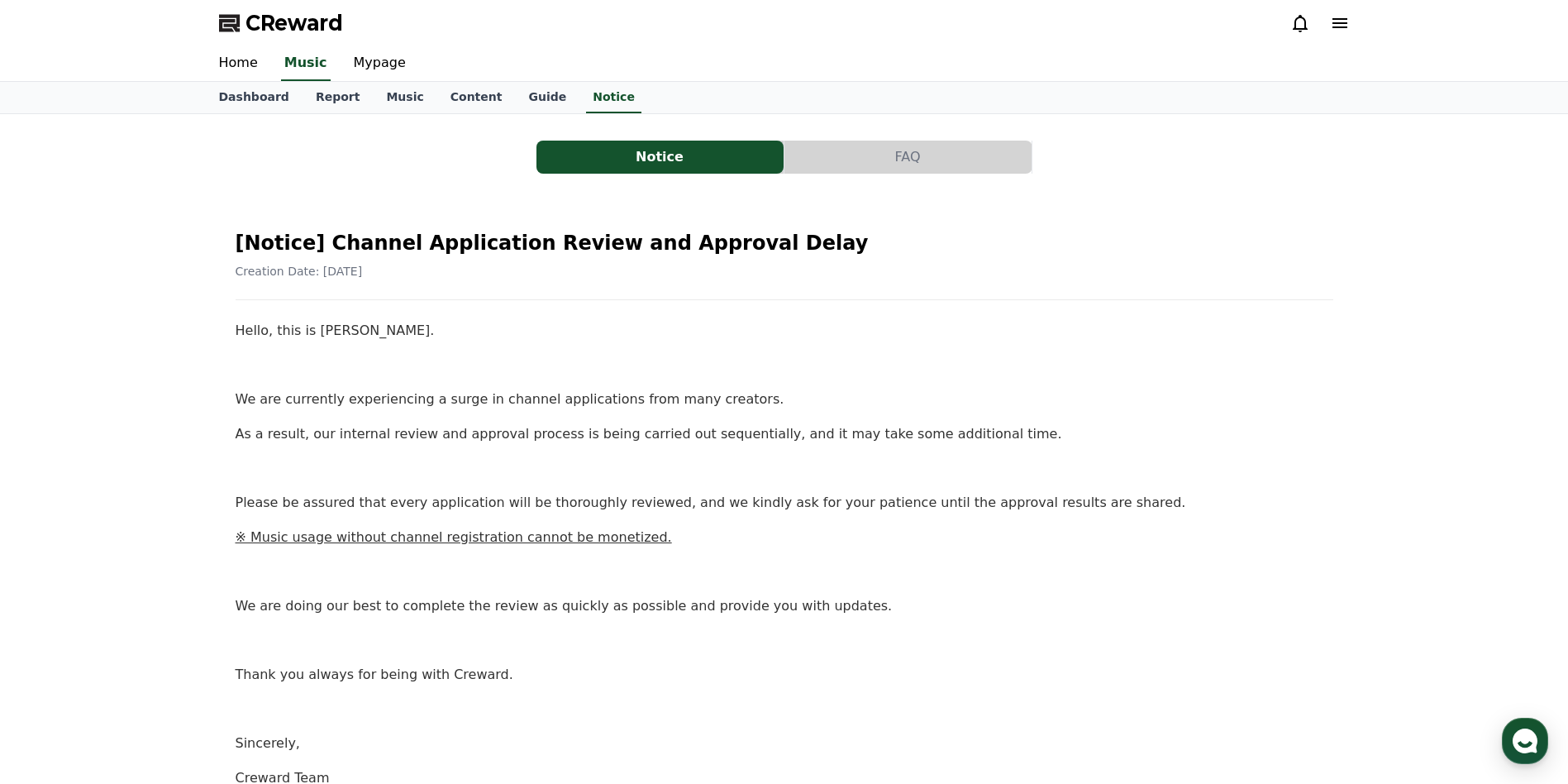
drag, startPoint x: 318, startPoint y: 240, endPoint x: 773, endPoint y: 254, distance: 455.2
click at [773, 254] on h2 "[Notice] Channel Application Review and Approval Delay" at bounding box center [784, 243] width 1098 height 26
drag, startPoint x: 773, startPoint y: 254, endPoint x: 711, endPoint y: 244, distance: 62.8
click at [711, 244] on h2 "[Notice] Channel Application Review and Approval Delay" at bounding box center [784, 243] width 1098 height 26
drag, startPoint x: 319, startPoint y: 238, endPoint x: 757, endPoint y: 257, distance: 438.4
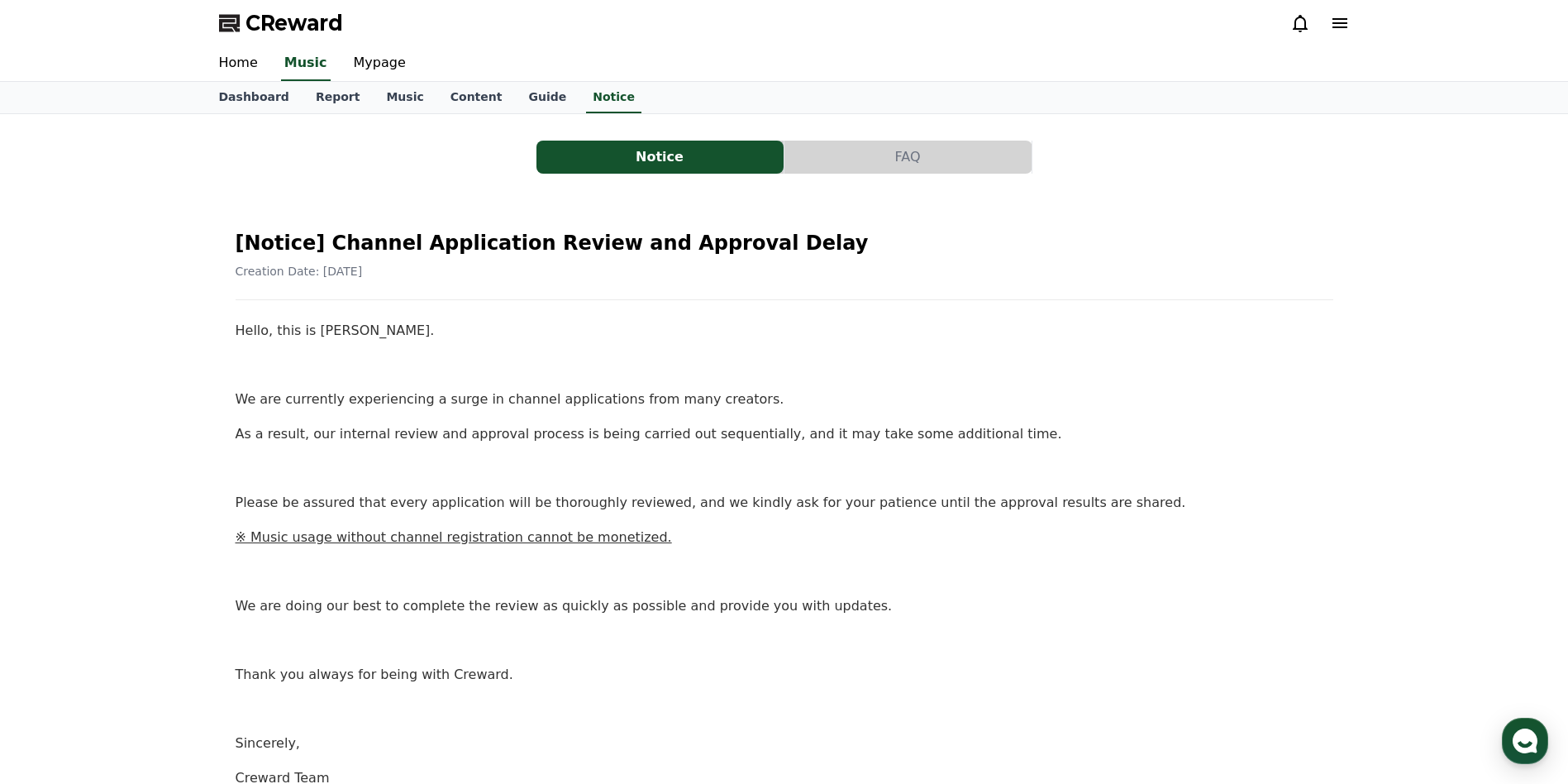
click at [757, 257] on div "[Notice] Channel Application Review and Approval Delay Creation Date: [DATE]" at bounding box center [784, 248] width 1098 height 63
drag, startPoint x: 757, startPoint y: 257, endPoint x: 568, endPoint y: 270, distance: 189.4
click at [568, 270] on div "Creation Date: [DATE]" at bounding box center [784, 272] width 1098 height 17
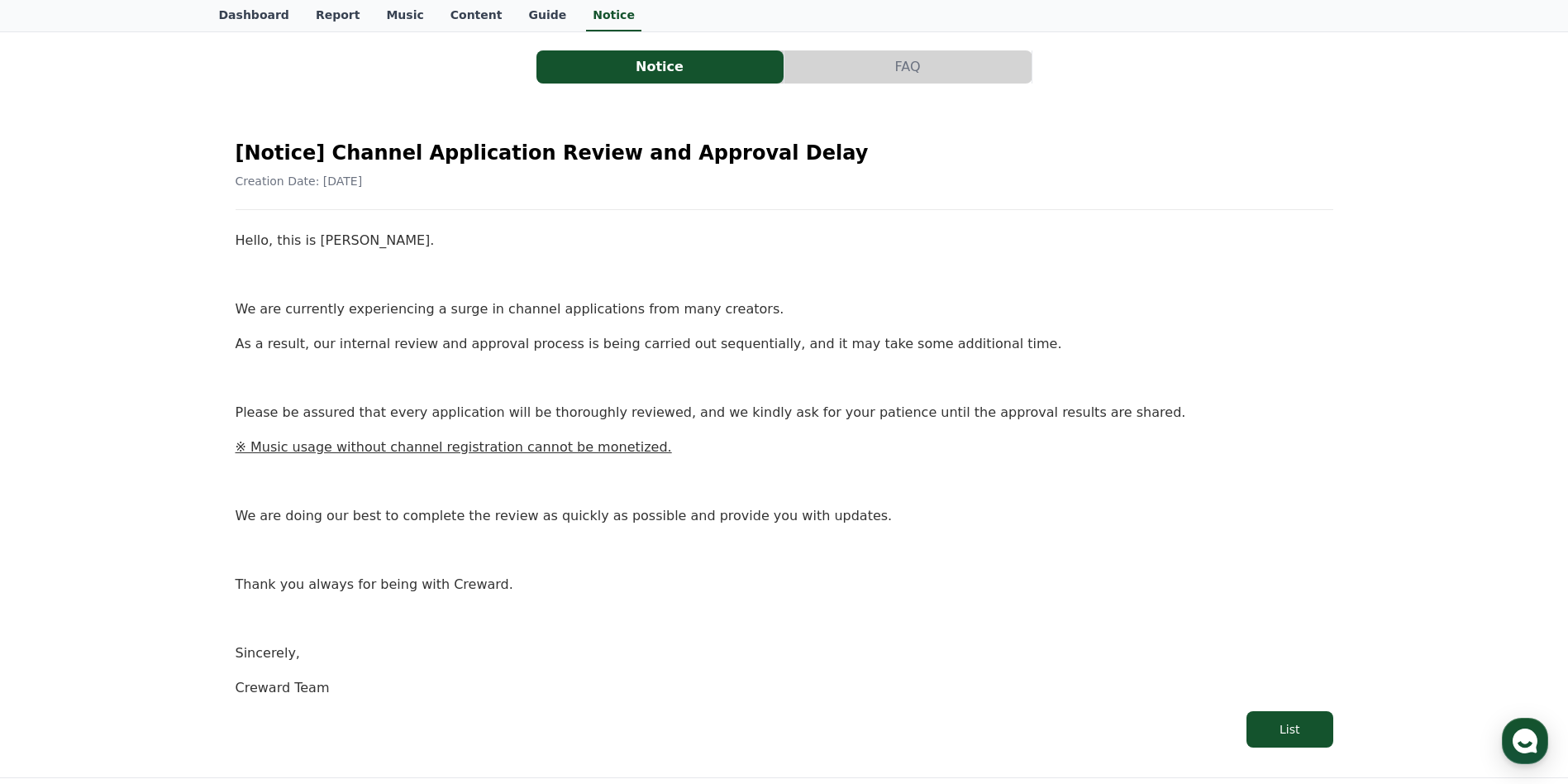
scroll to position [83, 0]
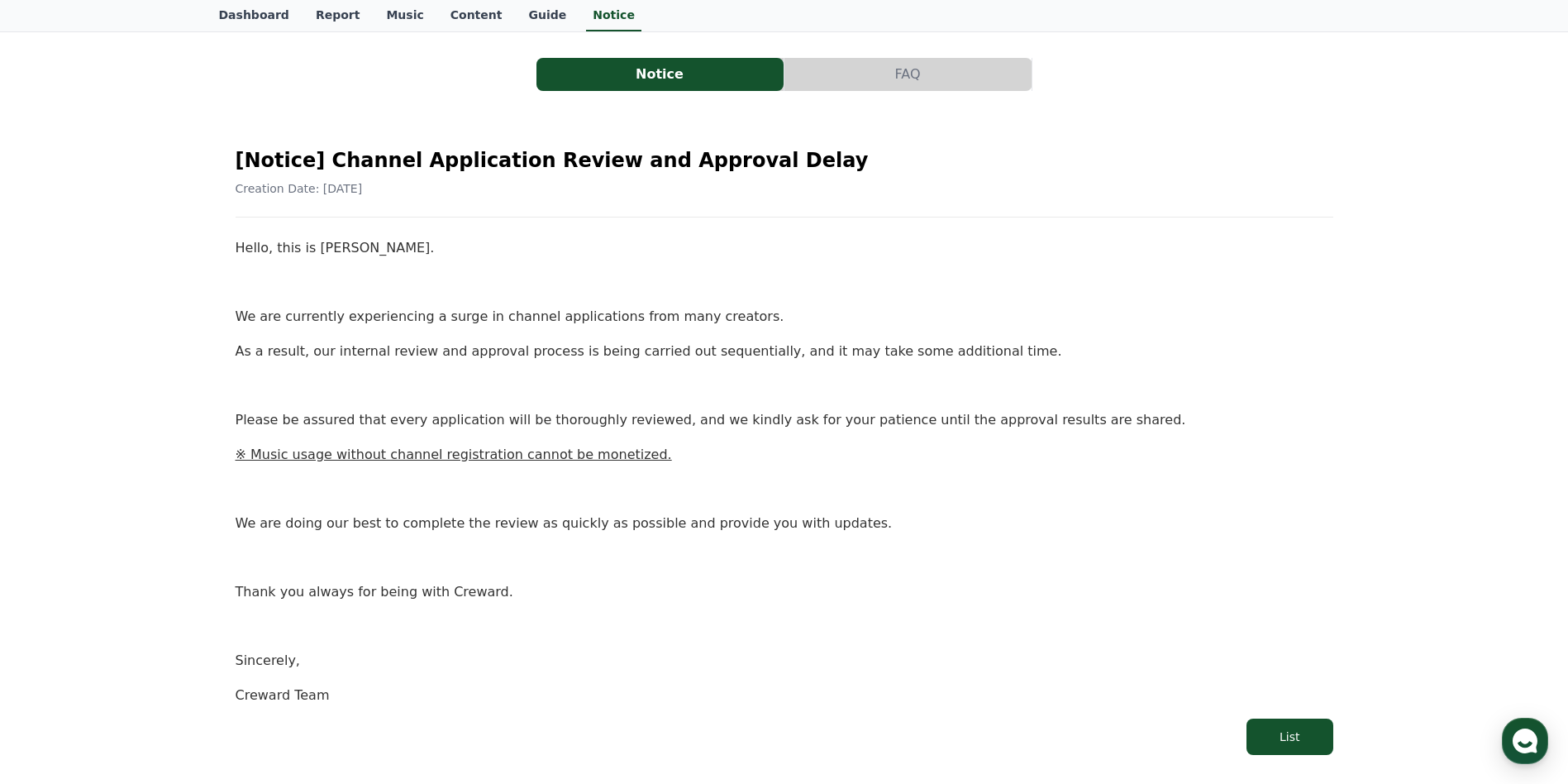
drag, startPoint x: 236, startPoint y: 178, endPoint x: 438, endPoint y: 686, distance: 546.7
click at [438, 686] on div "[Notice] Channel Application Review and Approval Delay Creation Date: [DATE] He…" at bounding box center [784, 445] width 1105 height 628
drag, startPoint x: 438, startPoint y: 686, endPoint x: 568, endPoint y: 421, distance: 295.2
copy div "[Notice] Channel Application Review and Approval Delay Creation Date: [DATE] He…"
click at [104, 329] on div "Notice FAQ [Notice] Channel Application Review and Approval Delay Creation Date…" at bounding box center [784, 408] width 1568 height 754
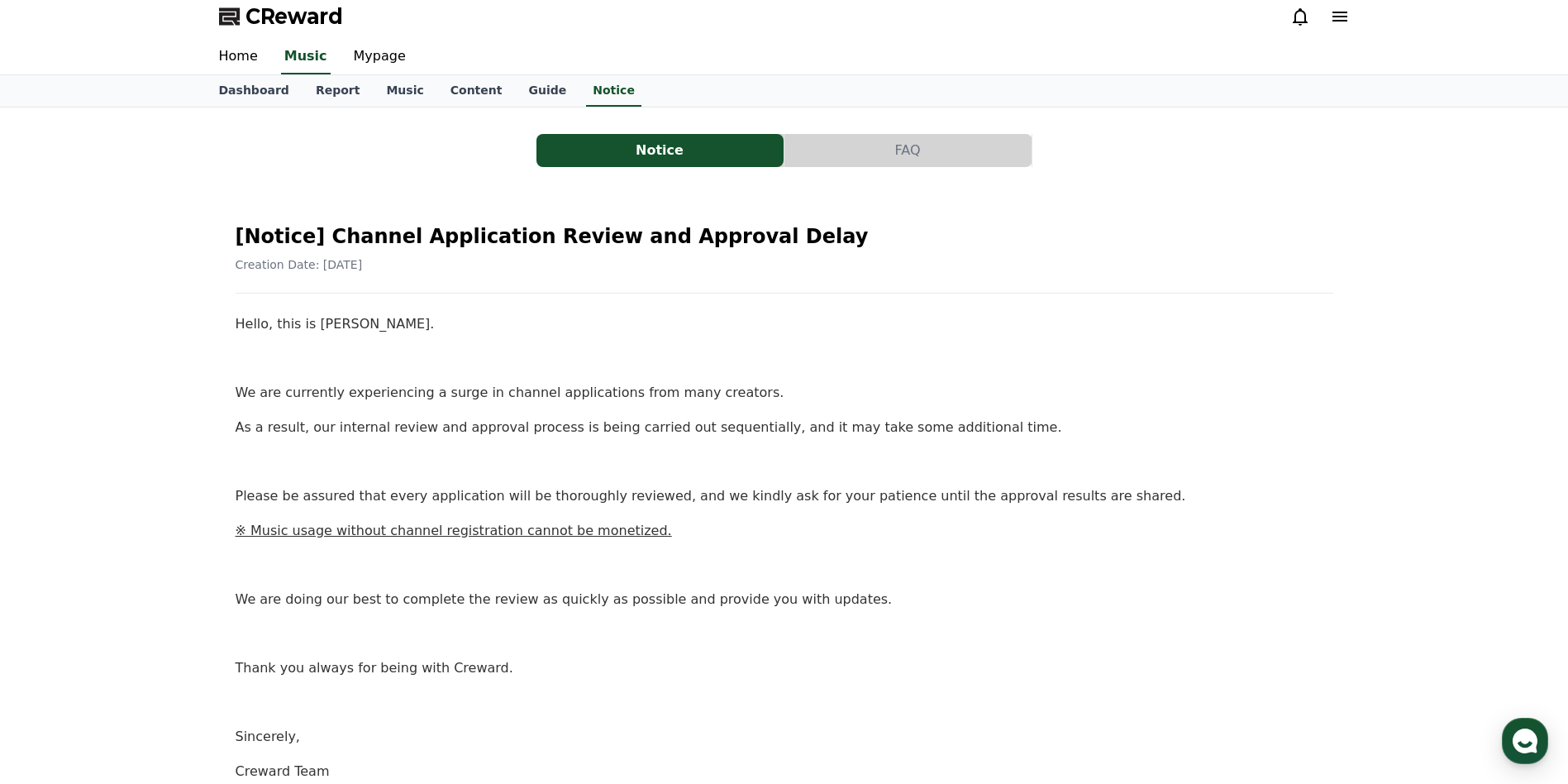
scroll to position [0, 0]
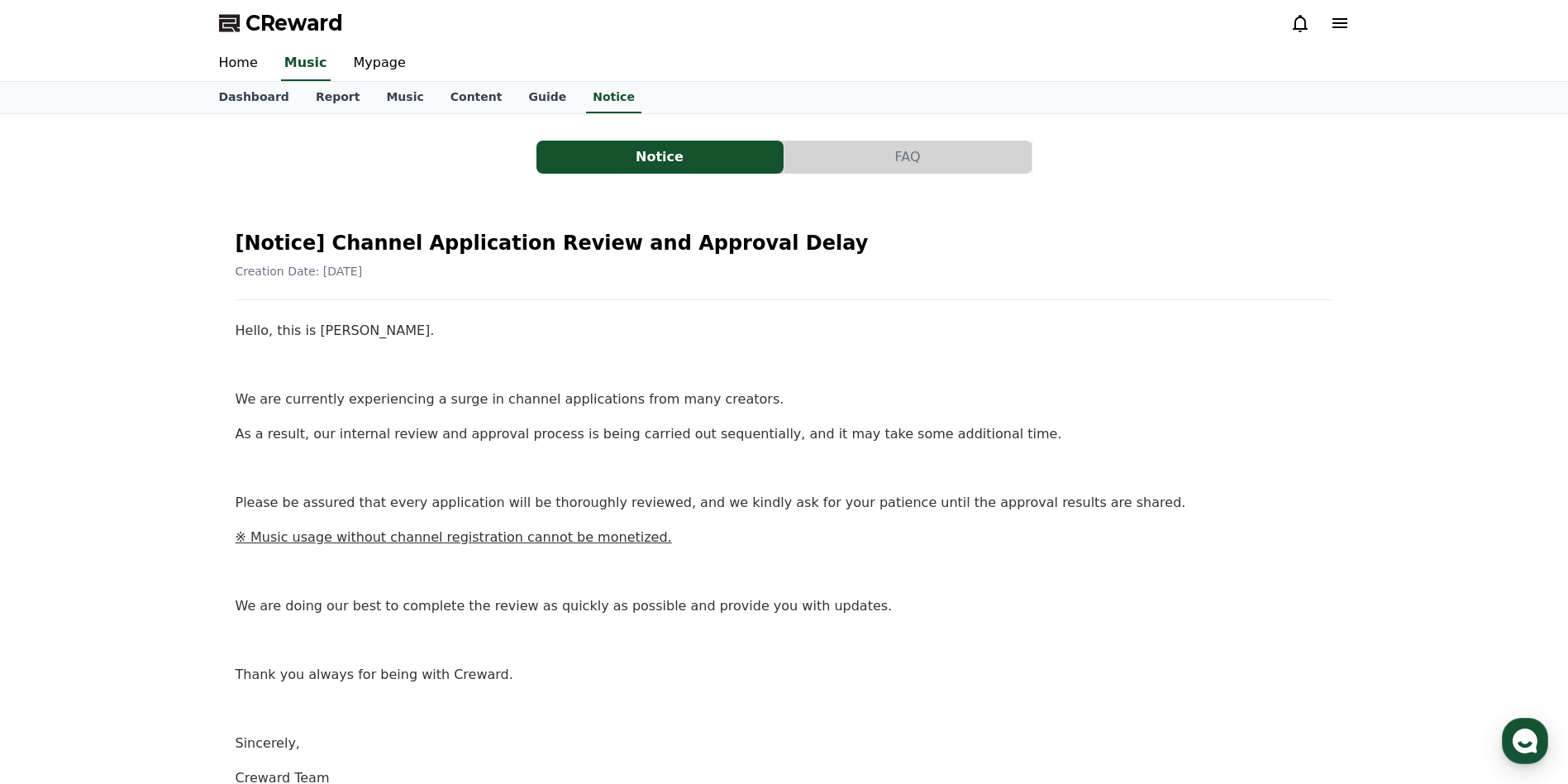
click at [739, 157] on button "Notice" at bounding box center [660, 157] width 247 height 33
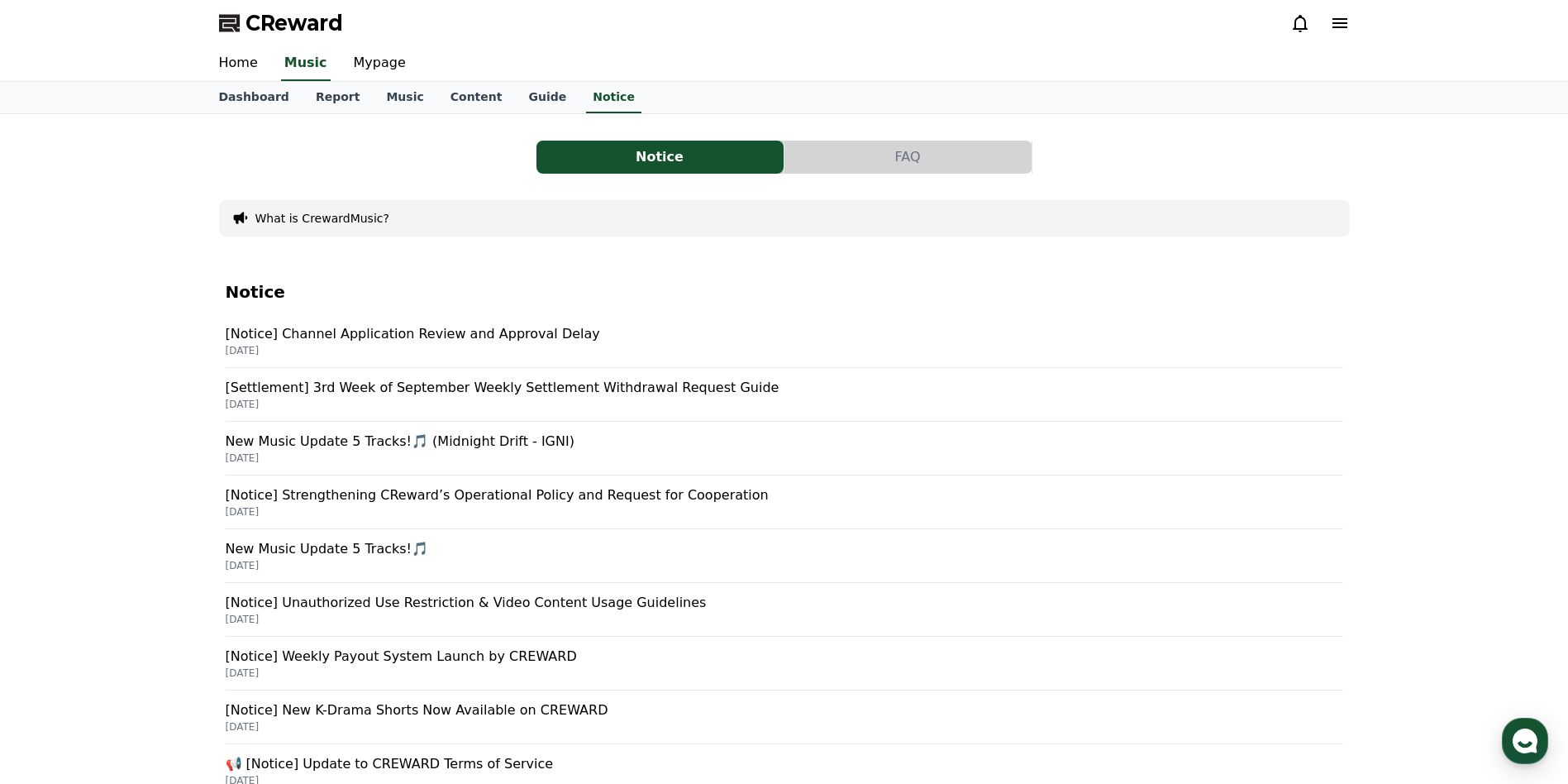
click at [349, 434] on p "New Music Update 5 Tracks!🎵 (Midnight Drift - IGNI)" at bounding box center [784, 441] width 1118 height 20
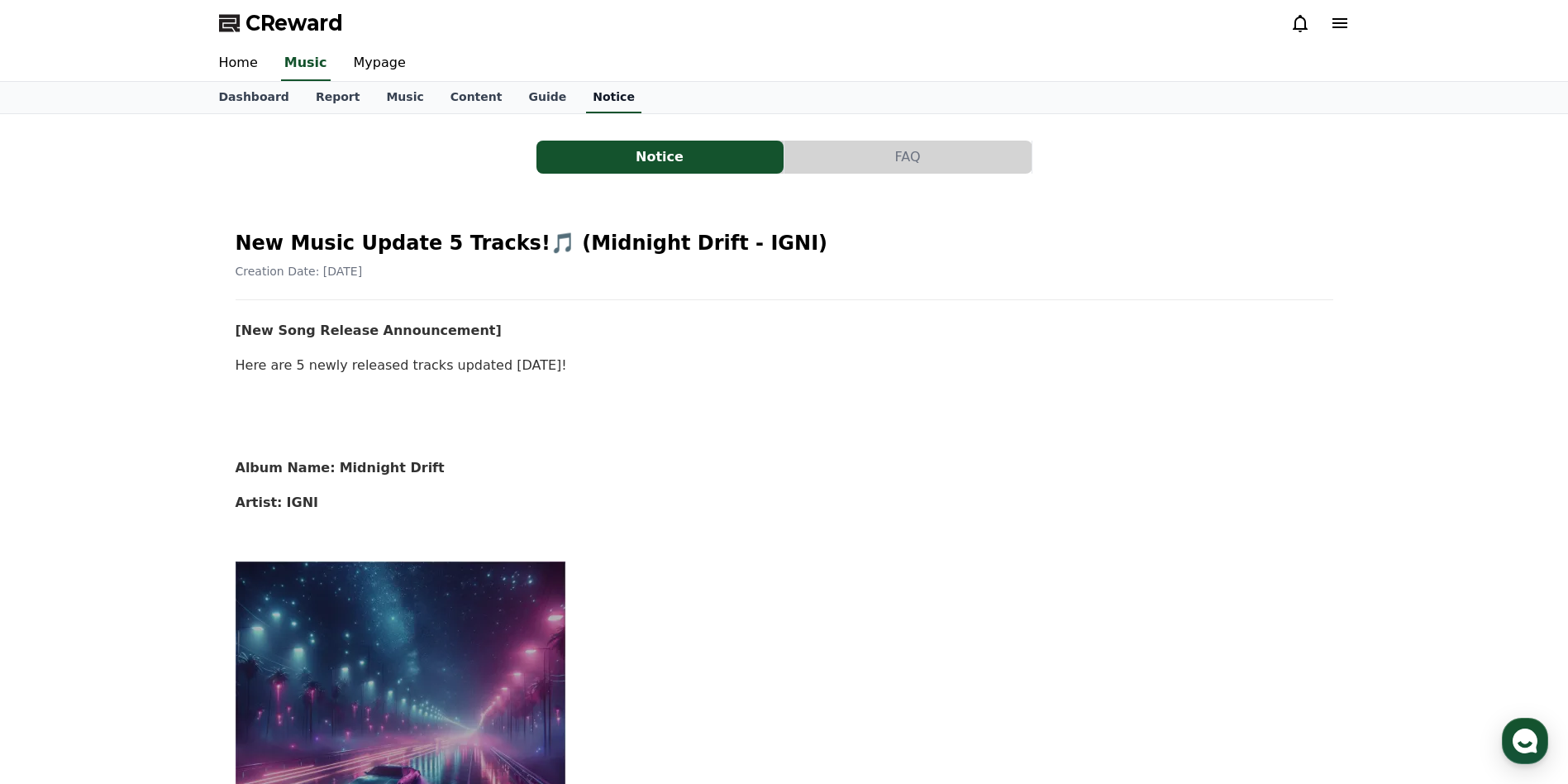
click at [586, 103] on link "Notice" at bounding box center [613, 97] width 55 height 31
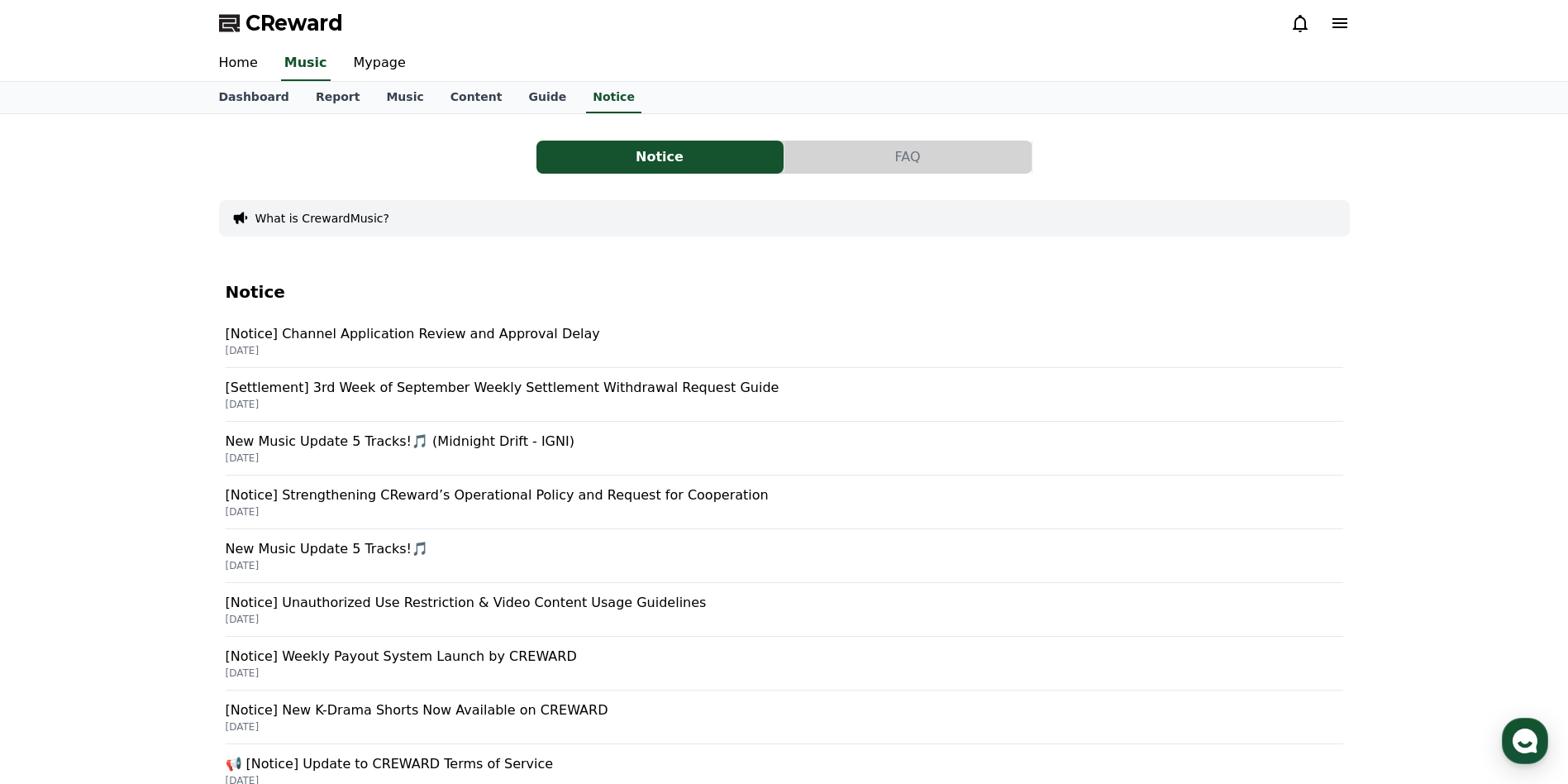
click at [376, 335] on p "[Notice] Channel Application Review and Approval Delay" at bounding box center [784, 334] width 1118 height 20
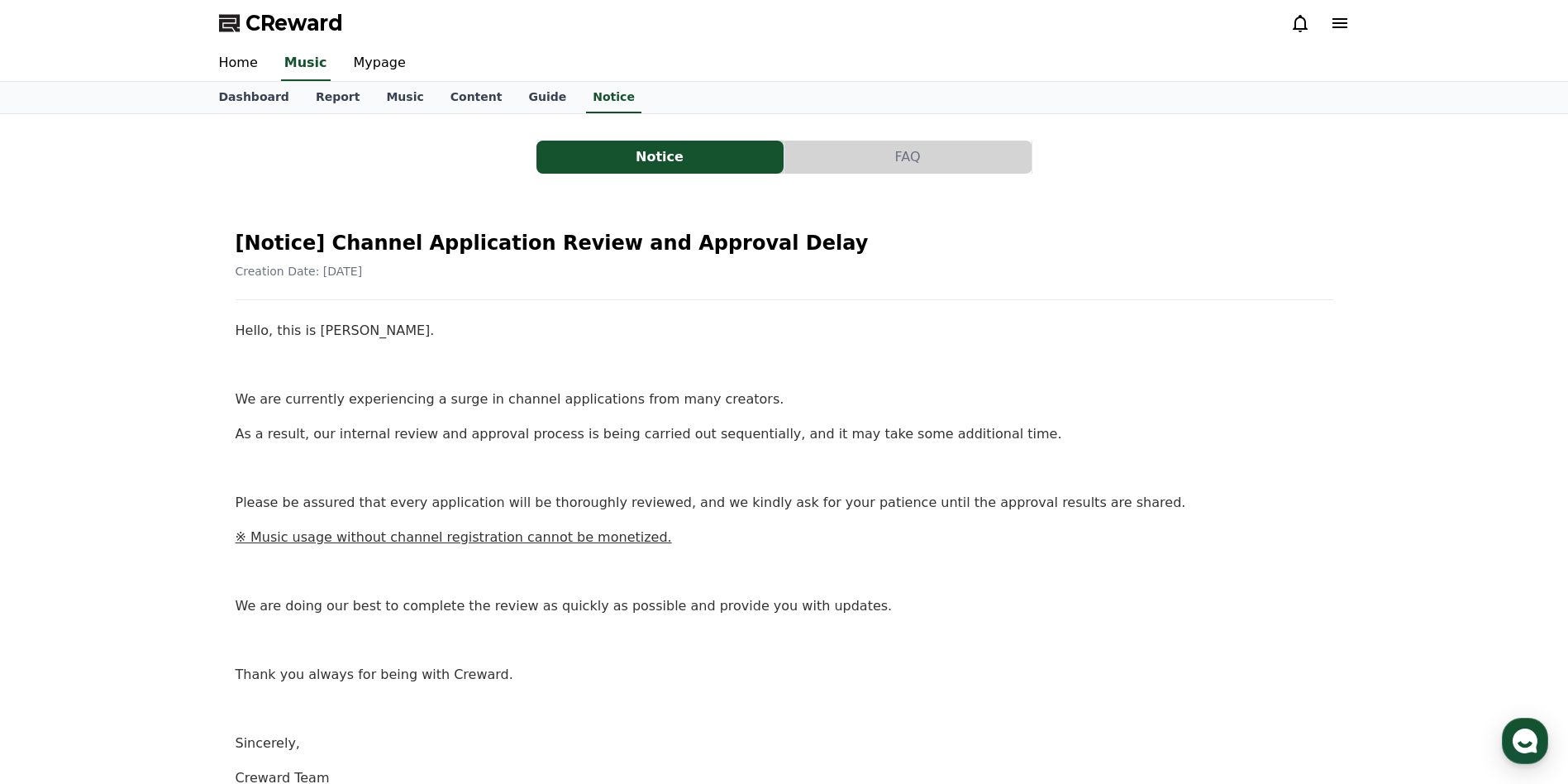
drag, startPoint x: 573, startPoint y: 100, endPoint x: 568, endPoint y: 118, distance: 18.7
click at [586, 100] on link "Notice" at bounding box center [613, 97] width 55 height 31
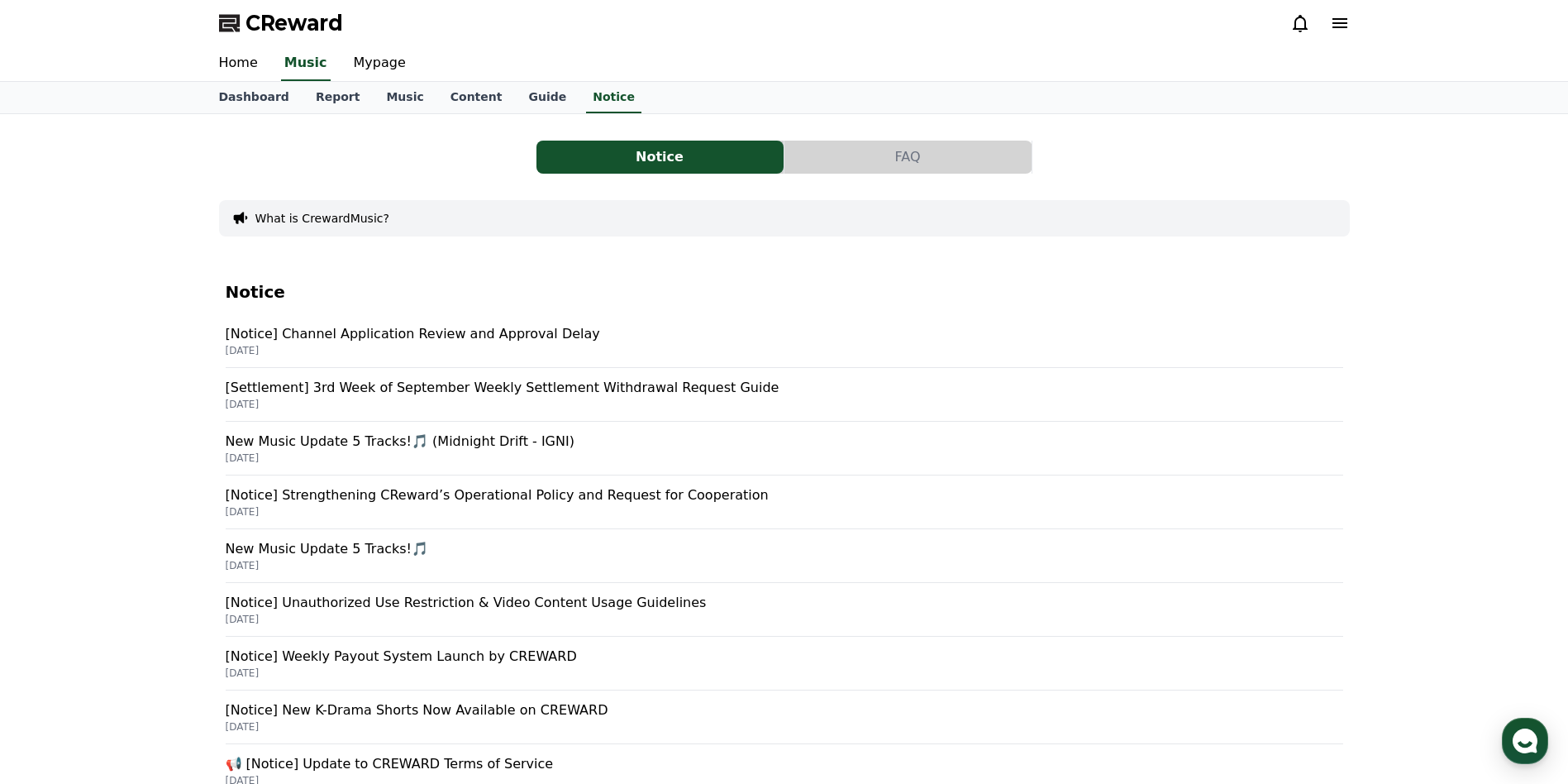
click at [479, 390] on p "[Settlement] 3rd Week of September Weekly Settlement Withdrawal Request Guide" at bounding box center [784, 387] width 1118 height 20
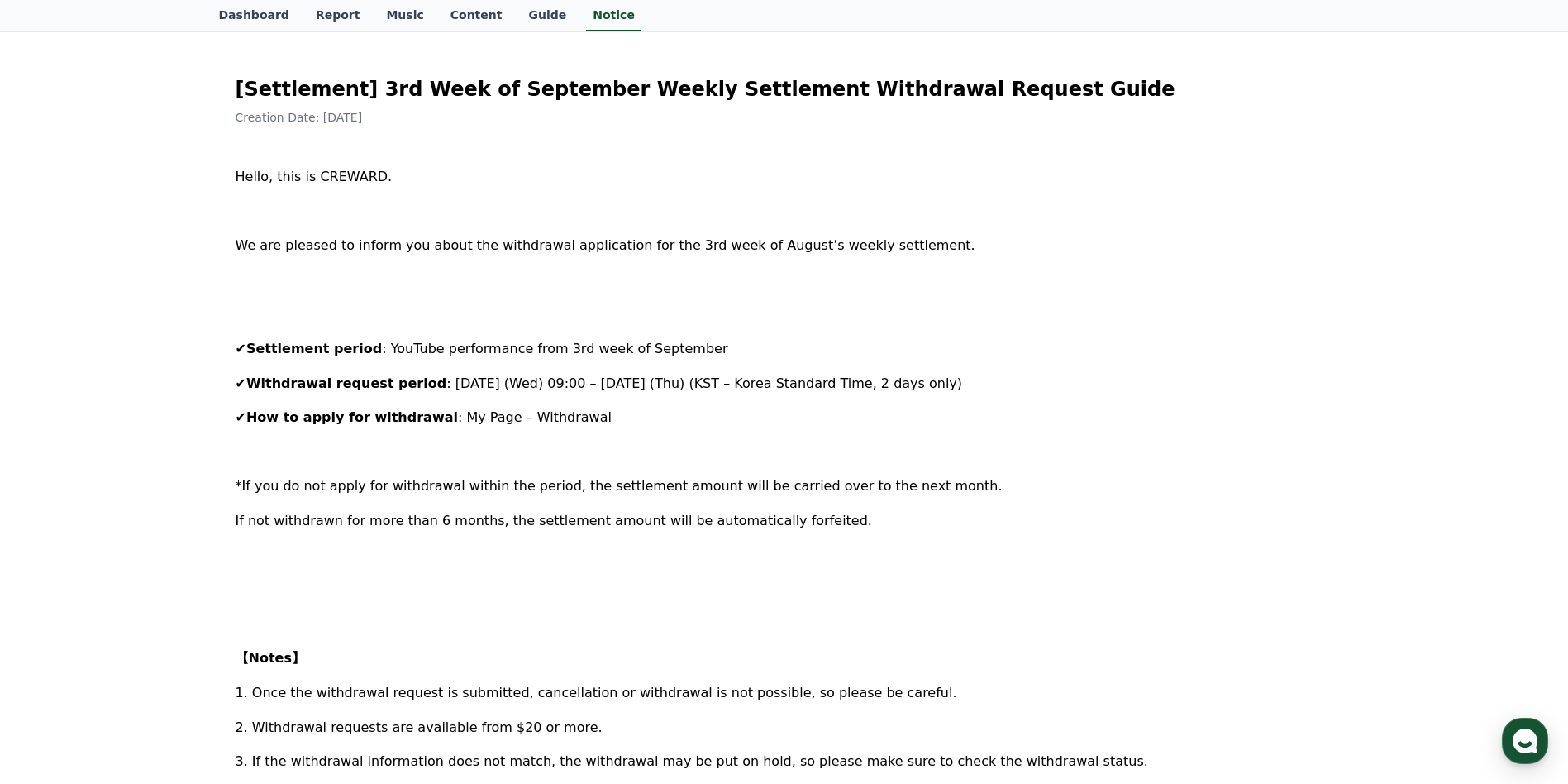
scroll to position [83, 0]
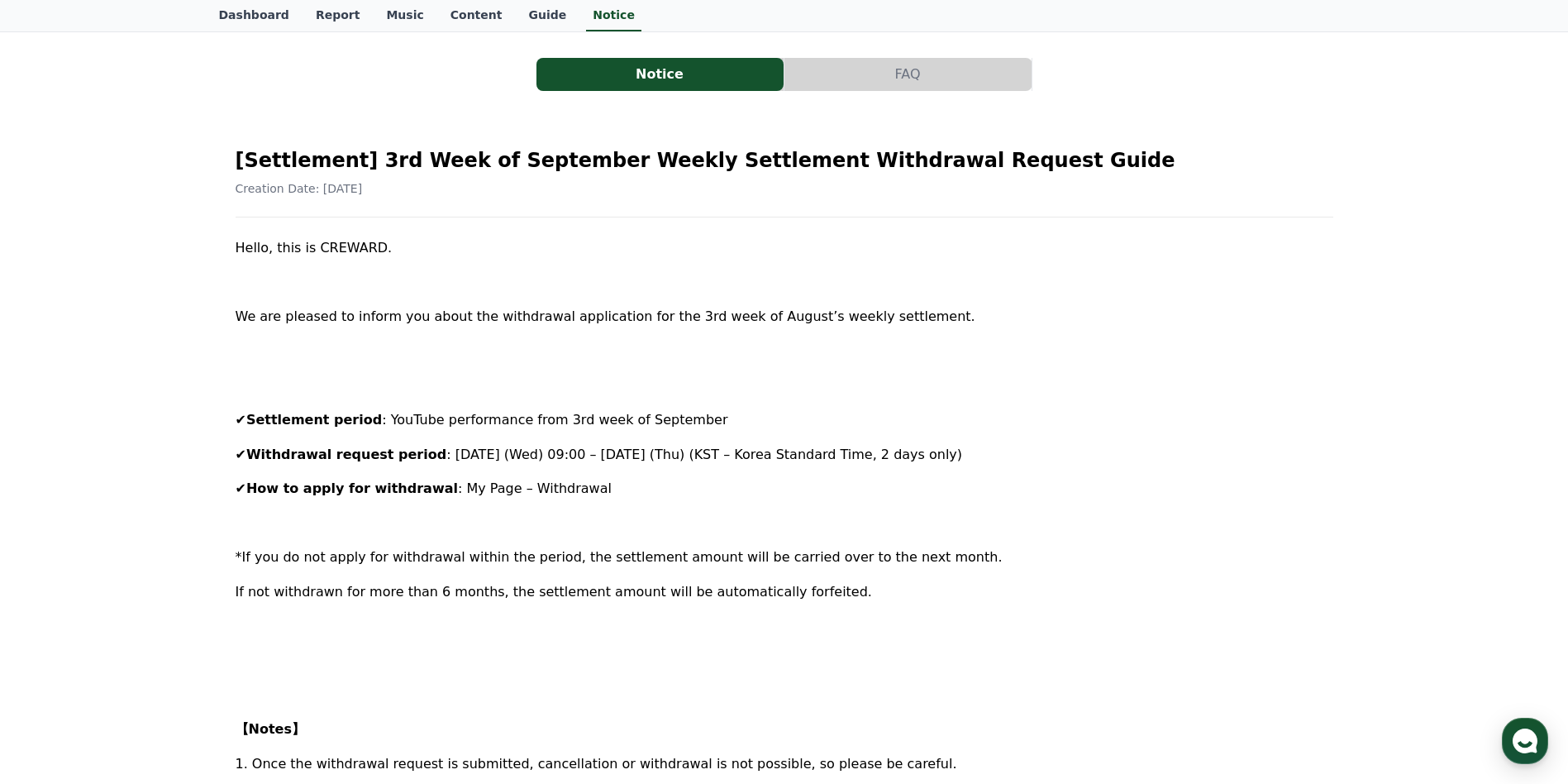
drag, startPoint x: 233, startPoint y: 152, endPoint x: 816, endPoint y: 599, distance: 734.6
click at [816, 599] on div "[Settlement] 3rd Week of September Weekly Settlement Withdrawal Request Guide C…" at bounding box center [784, 730] width 1105 height 1200
copy div "[Settlement] 3rd Week of September Weekly Settlement Withdrawal Request Guide C…"
click at [589, 227] on div "[Settlement] 3rd Week of September Weekly Settlement Withdrawal Request Guide C…" at bounding box center [784, 730] width 1105 height 1200
click at [330, 10] on link "Report" at bounding box center [338, 15] width 71 height 31
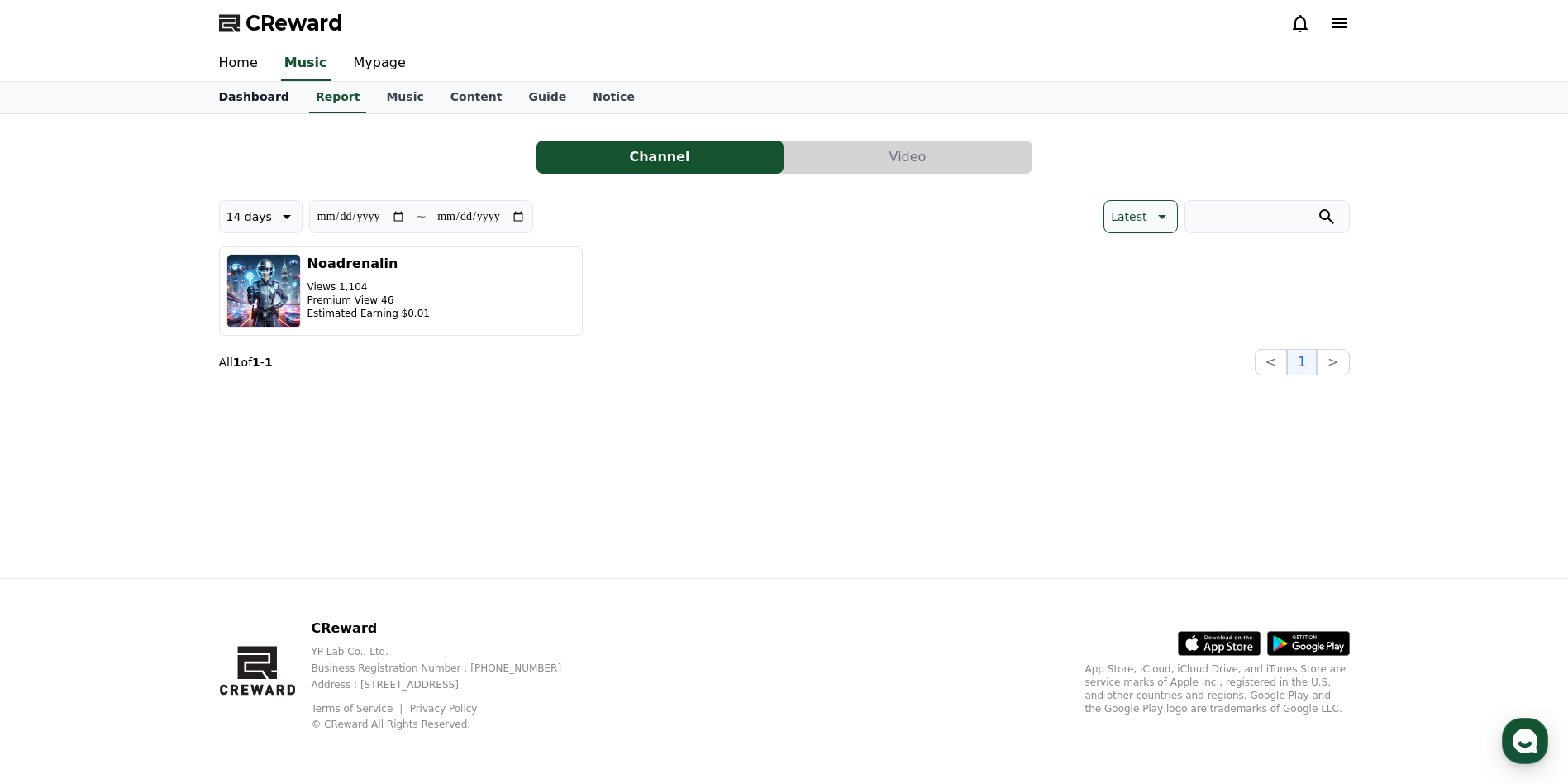
click at [255, 96] on link "Dashboard" at bounding box center [254, 97] width 97 height 31
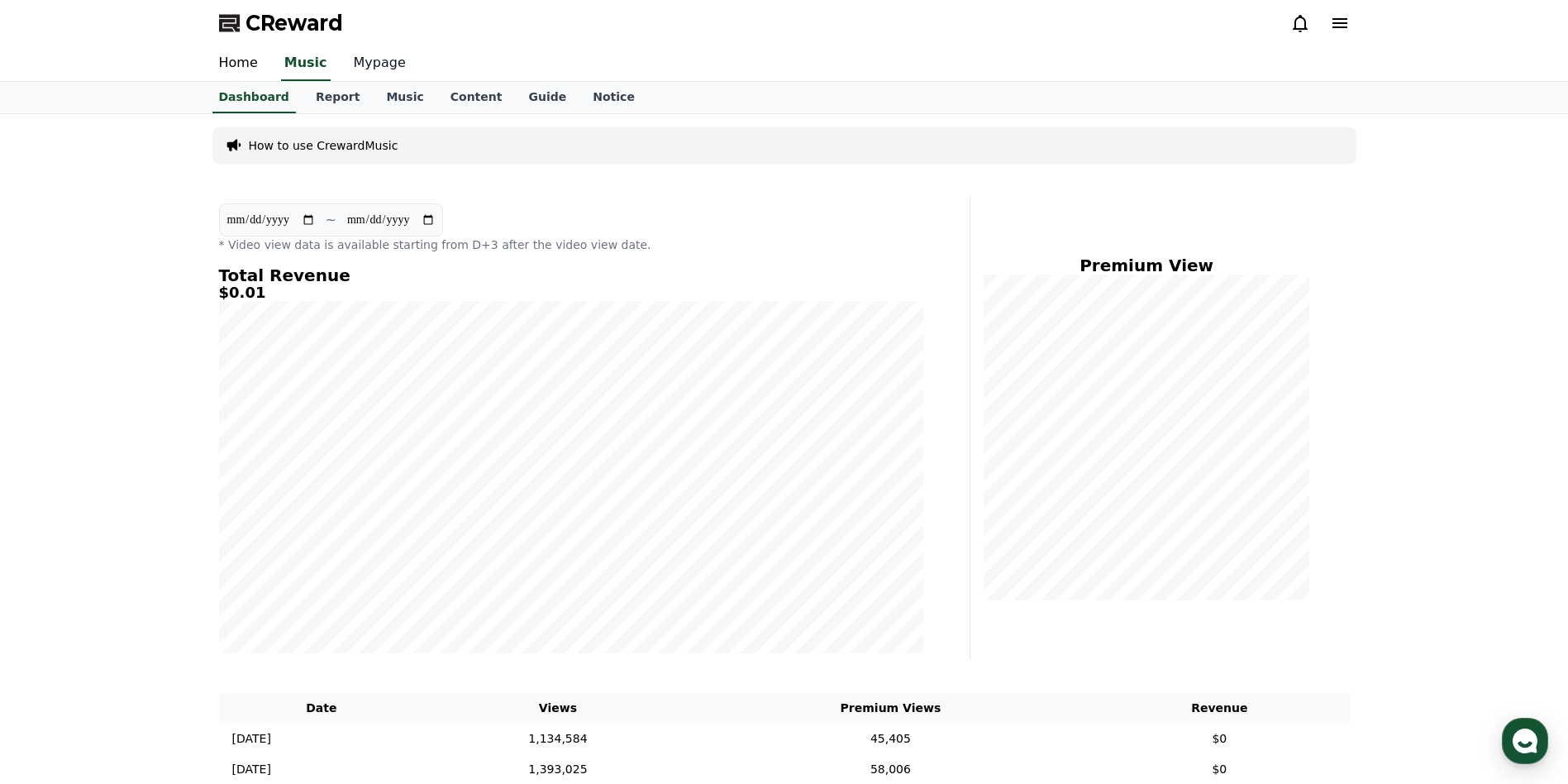
click at [372, 71] on link "Mypage" at bounding box center [380, 63] width 79 height 35
select select "**********"
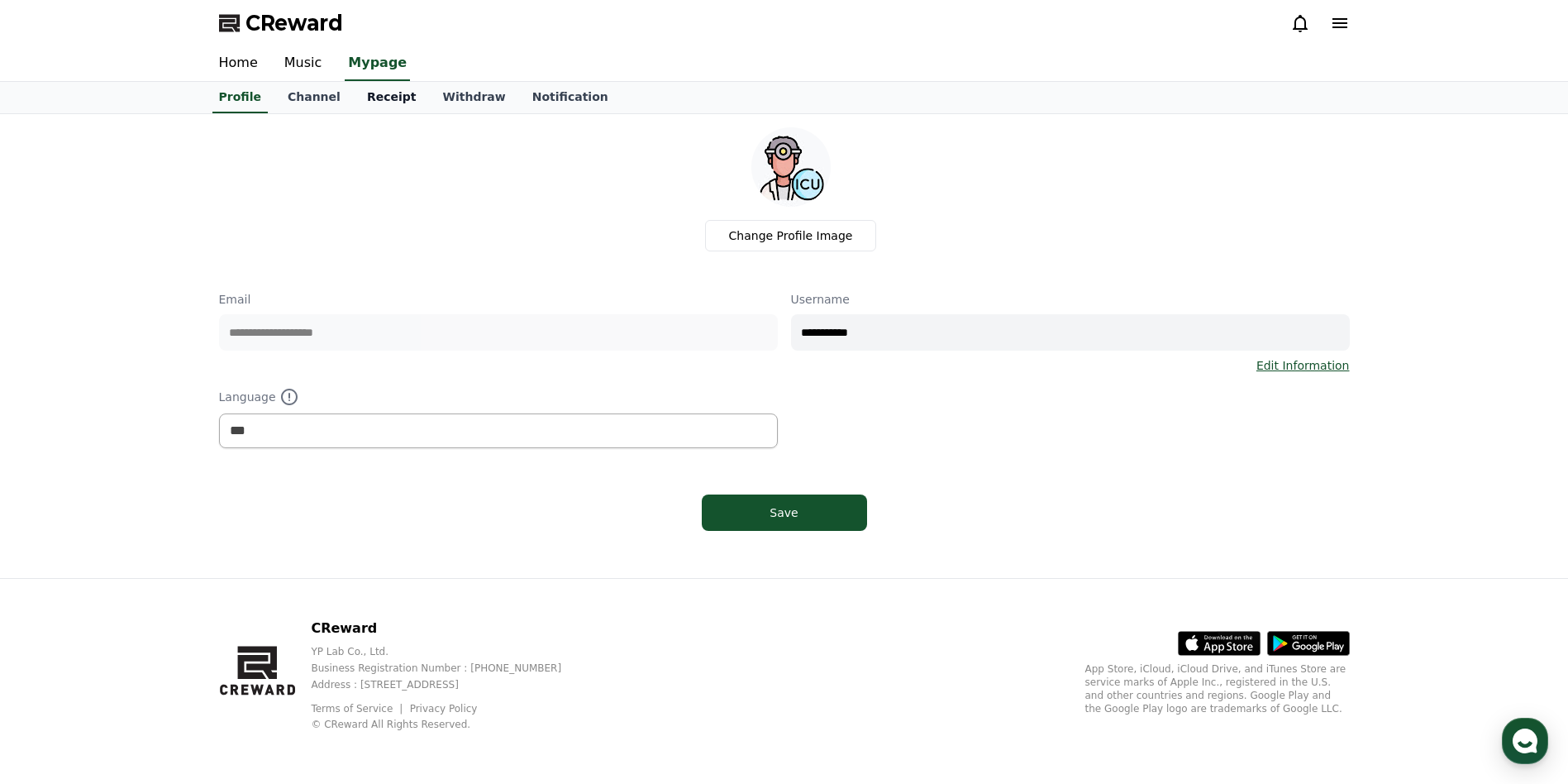
click at [362, 96] on link "Receipt" at bounding box center [392, 97] width 76 height 31
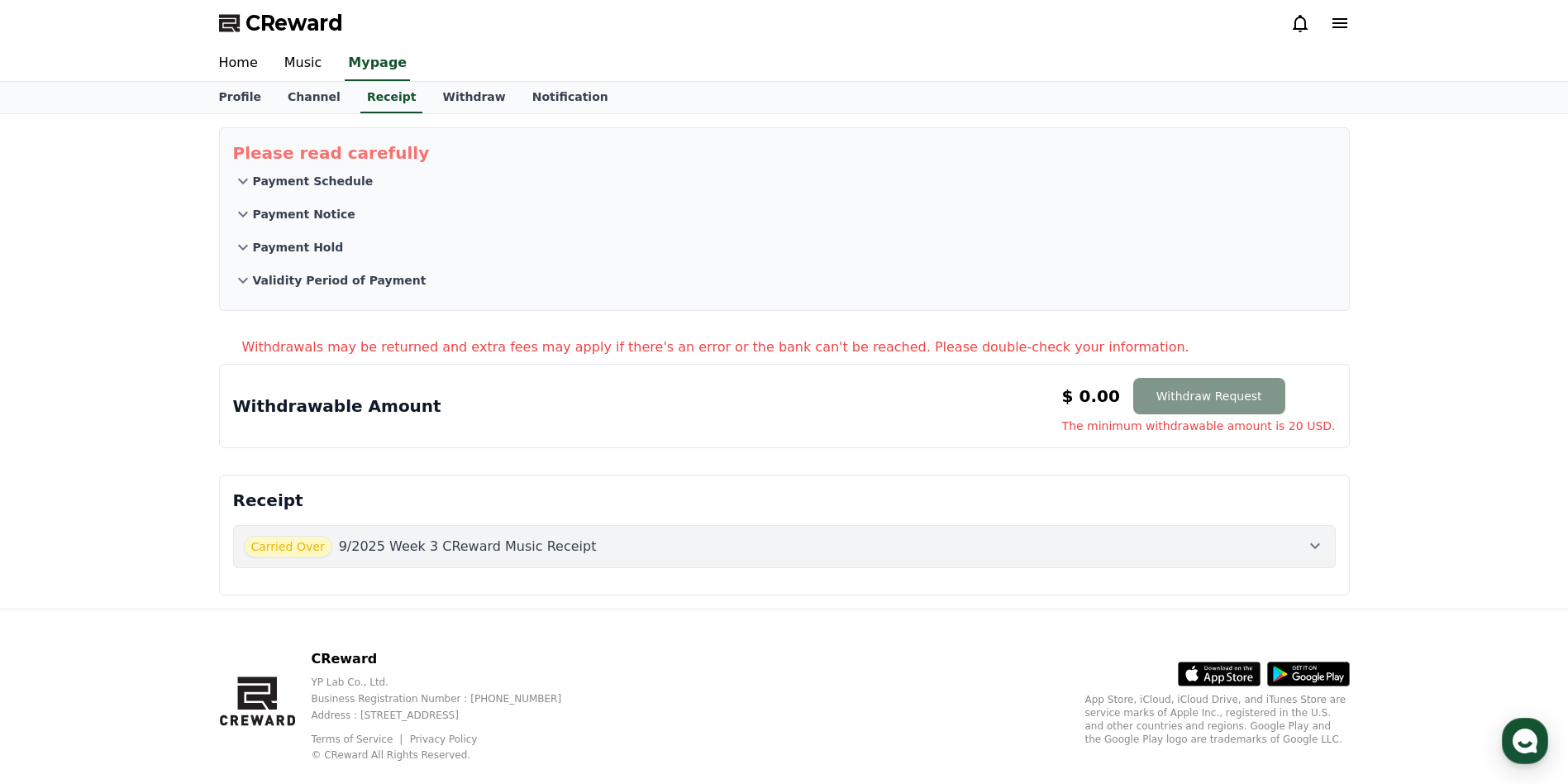
click at [1211, 394] on button "Withdraw Request" at bounding box center [1209, 396] width 152 height 37
click at [418, 412] on div "Withdrawable Amount $ 0.00 Withdraw Request The minimum withdrawable amount is …" at bounding box center [784, 406] width 1103 height 56
click at [1113, 428] on span "The minimum withdrawable amount is 20 USD." at bounding box center [1199, 426] width 273 height 17
click at [272, 385] on div "Withdrawable Amount $ 0.00 Withdraw Request The minimum withdrawable amount is …" at bounding box center [784, 406] width 1103 height 56
click at [301, 327] on div "Please read carefully Payment Schedule Payment Notice Payment Hold Validity Per…" at bounding box center [784, 361] width 1157 height 494
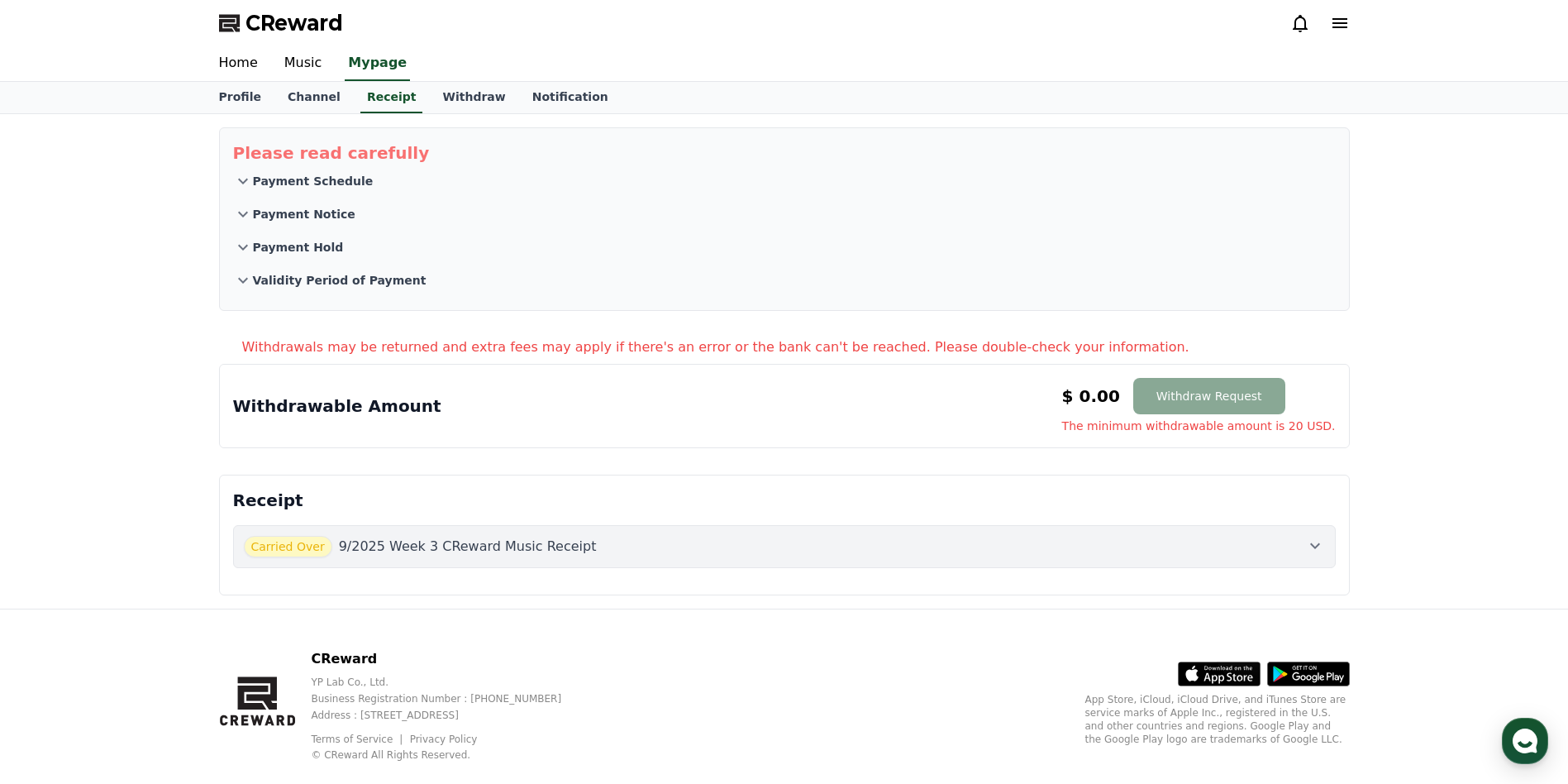
click at [394, 552] on p "9/2025 Week 3 CReward Music Receipt" at bounding box center [468, 546] width 258 height 20
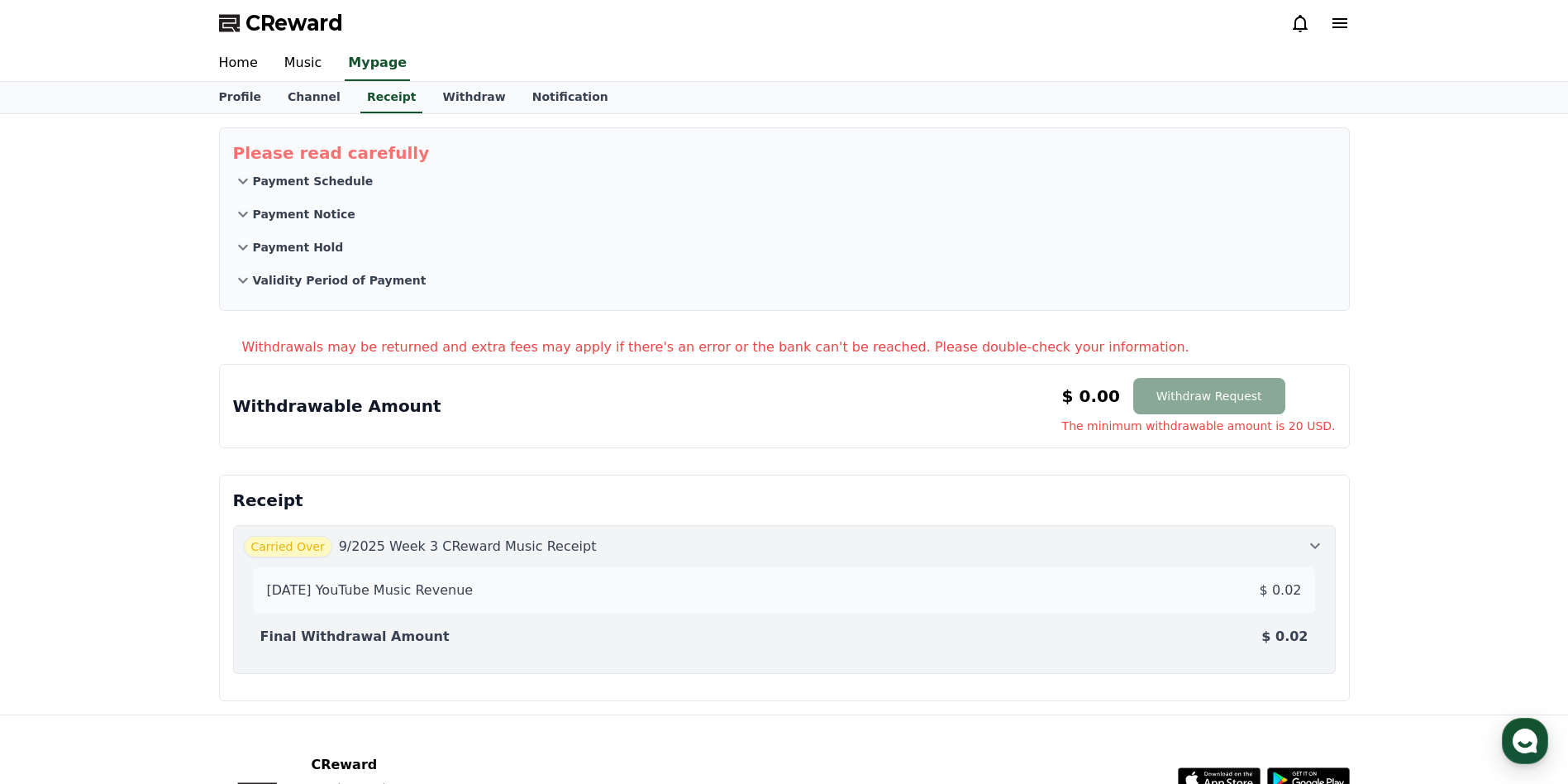
click at [437, 550] on p "9/2025 Week 3 CReward Music Receipt" at bounding box center [468, 546] width 258 height 20
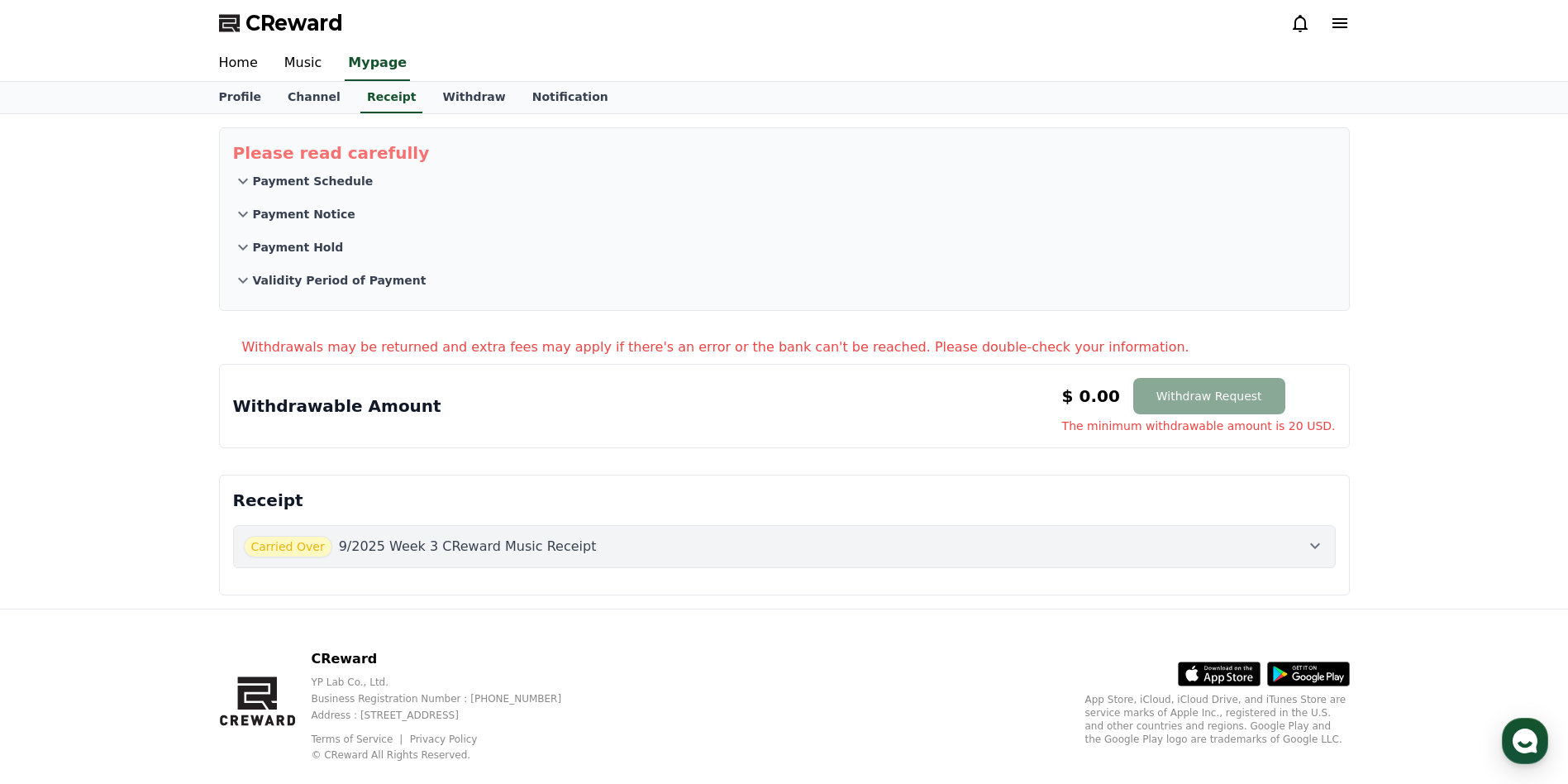
click at [437, 550] on p "9/2025 Week 3 CReward Music Receipt" at bounding box center [468, 546] width 258 height 20
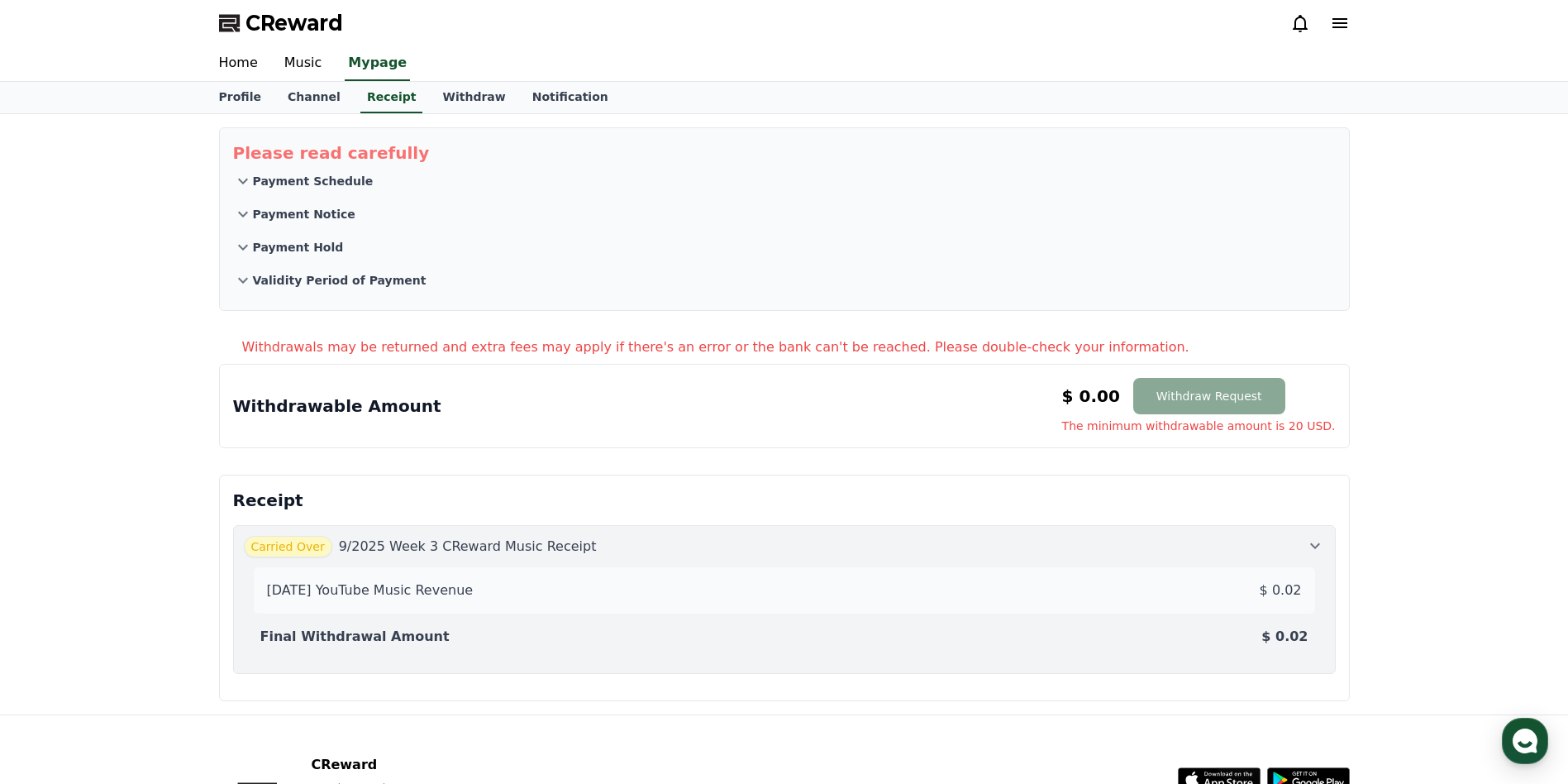
click at [437, 550] on p "9/2025 Week 3 CReward Music Receipt" at bounding box center [468, 546] width 258 height 20
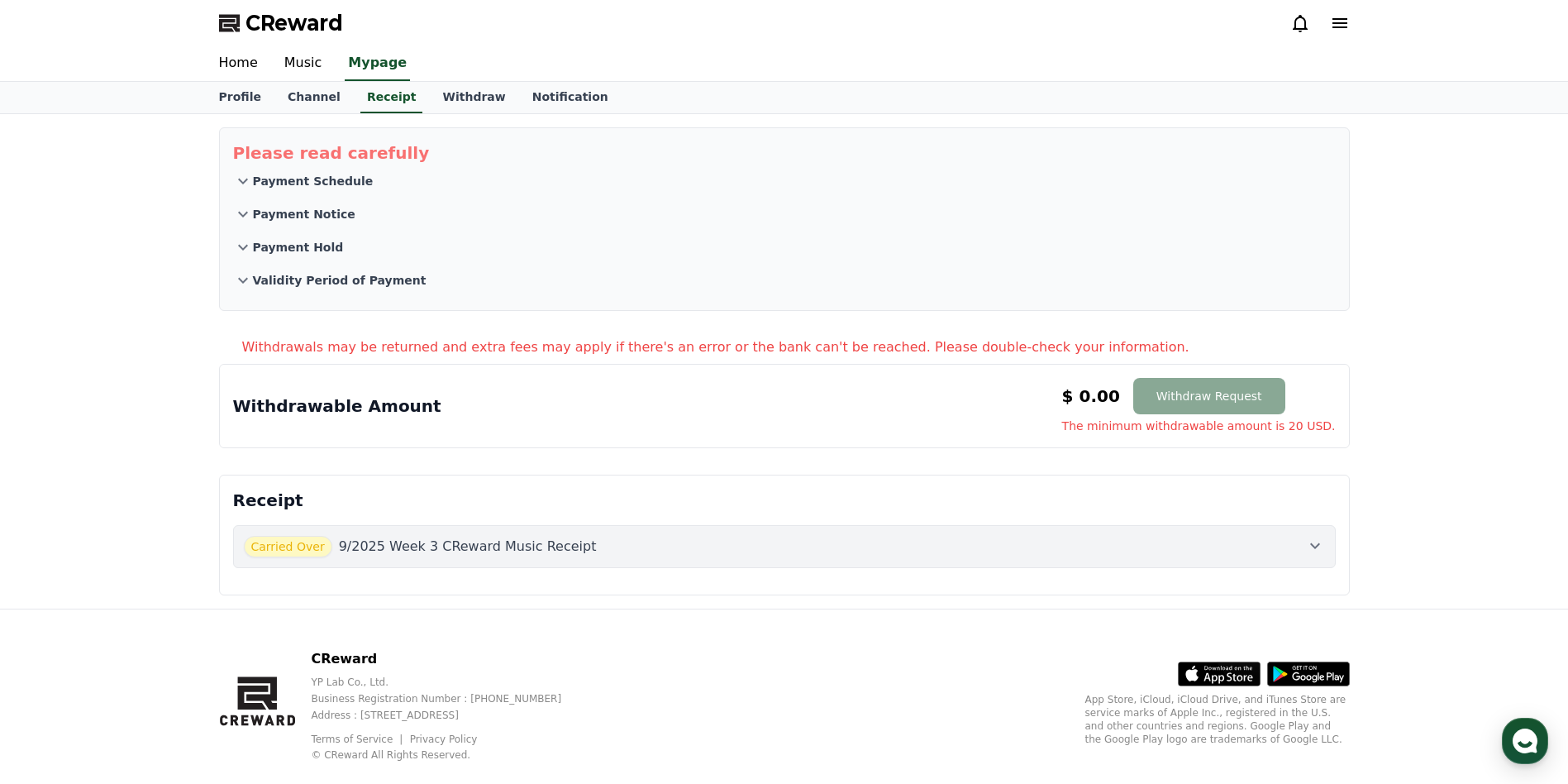
click at [437, 550] on p "9/2025 Week 3 CReward Music Receipt" at bounding box center [468, 546] width 258 height 20
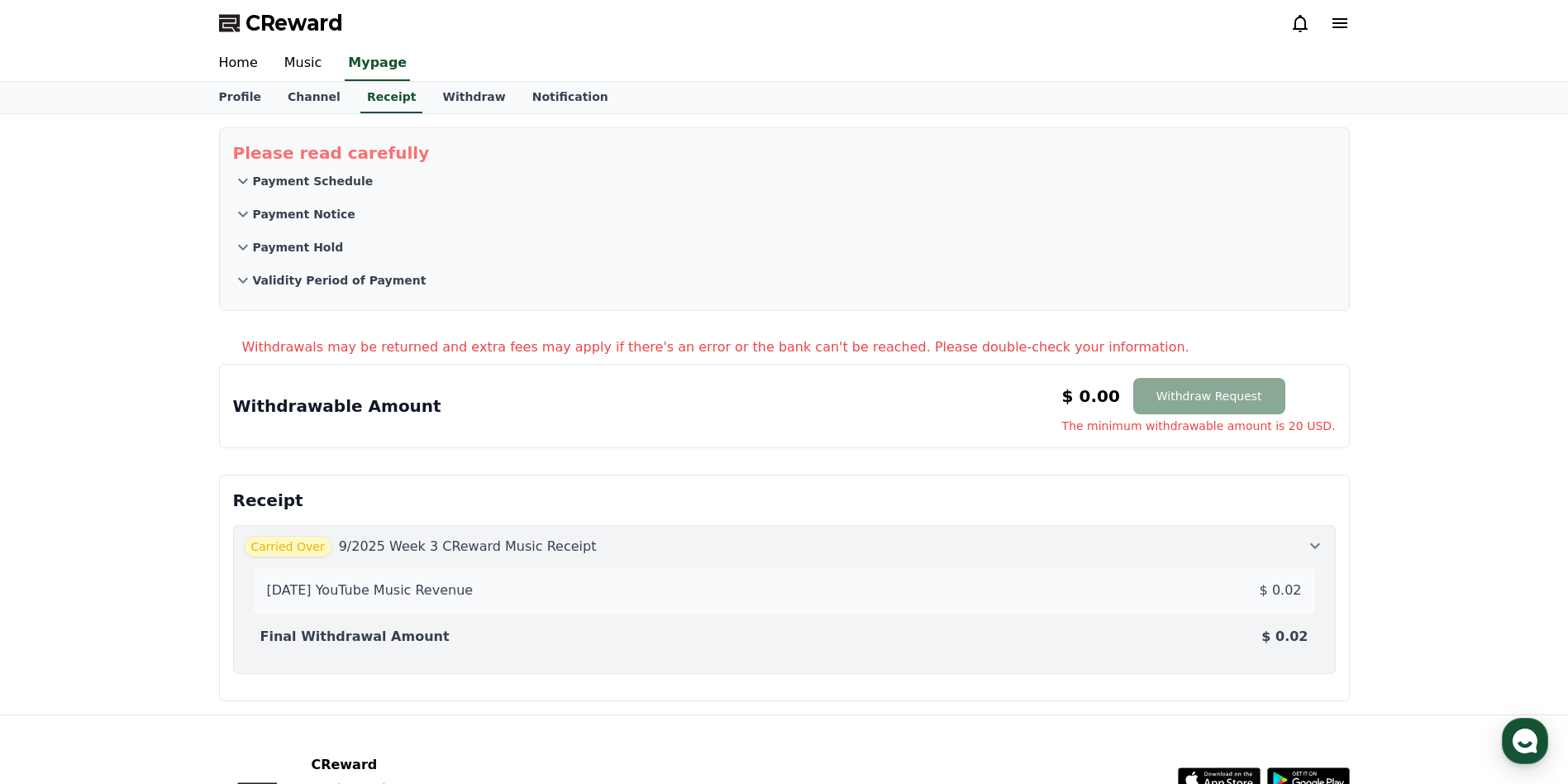
click at [437, 550] on p "9/2025 Week 3 CReward Music Receipt" at bounding box center [468, 546] width 258 height 20
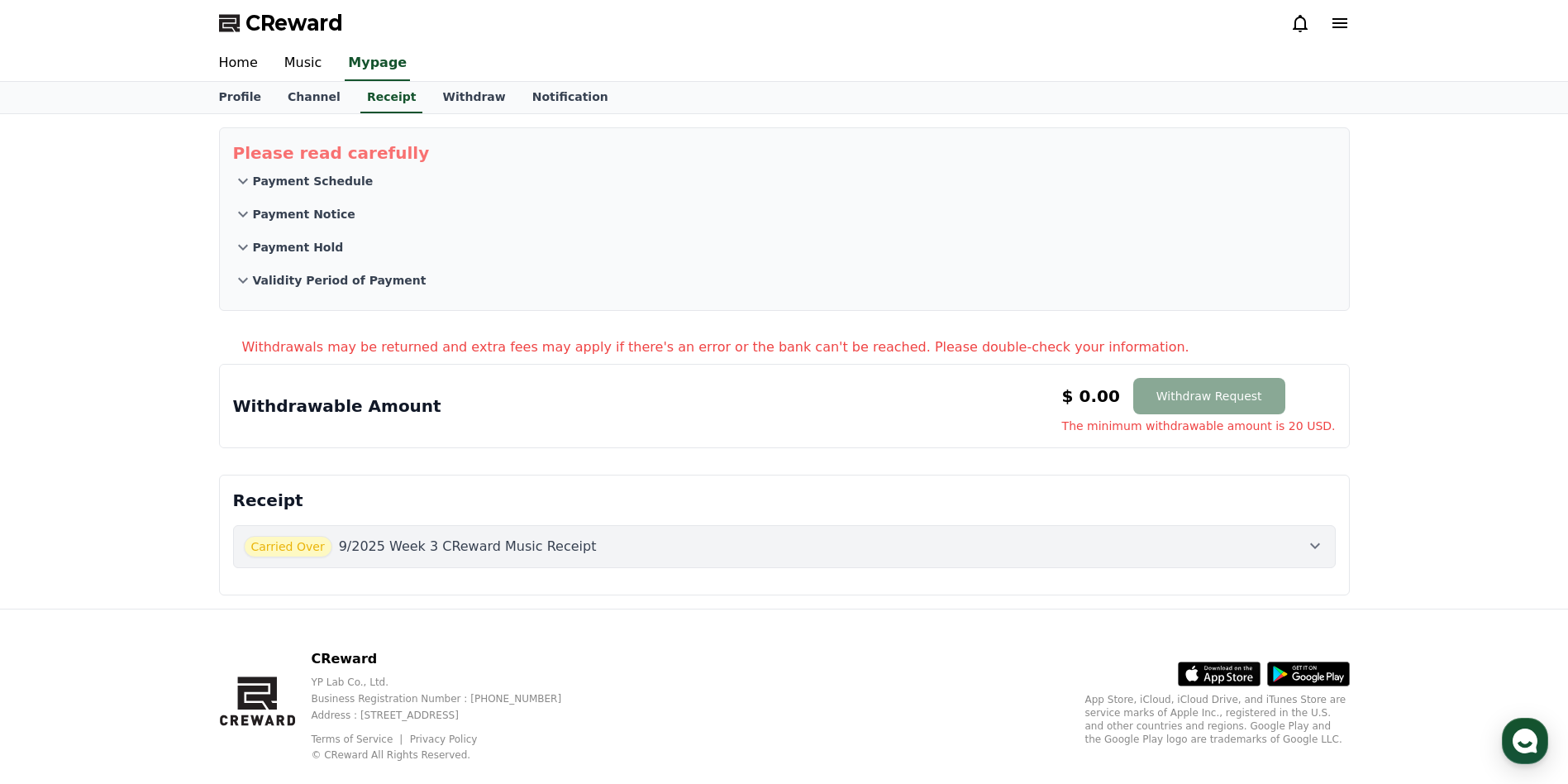
click at [437, 550] on p "9/2025 Week 3 CReward Music Receipt" at bounding box center [468, 546] width 258 height 20
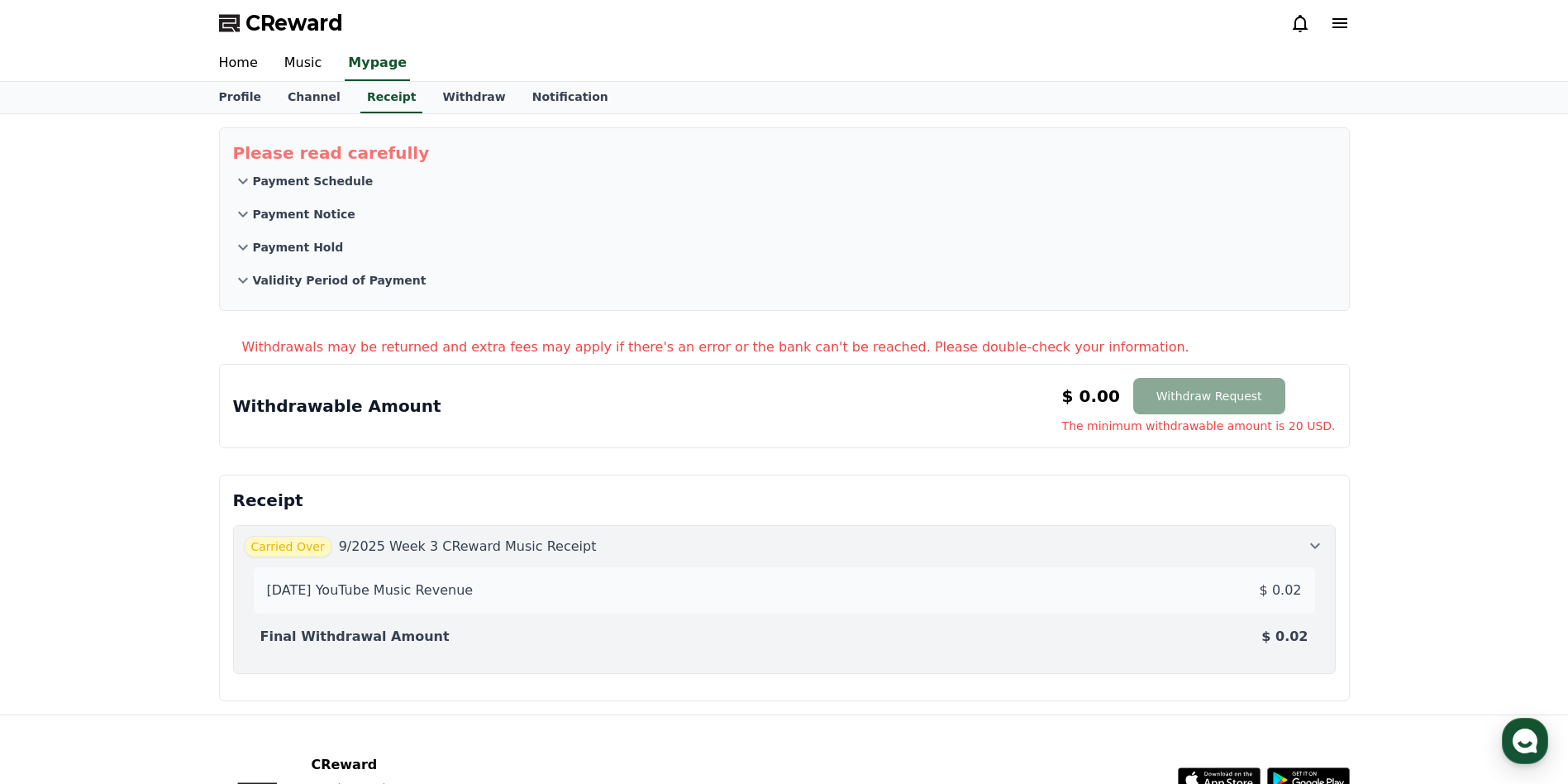
click at [437, 550] on p "9/2025 Week 3 CReward Music Receipt" at bounding box center [468, 546] width 258 height 20
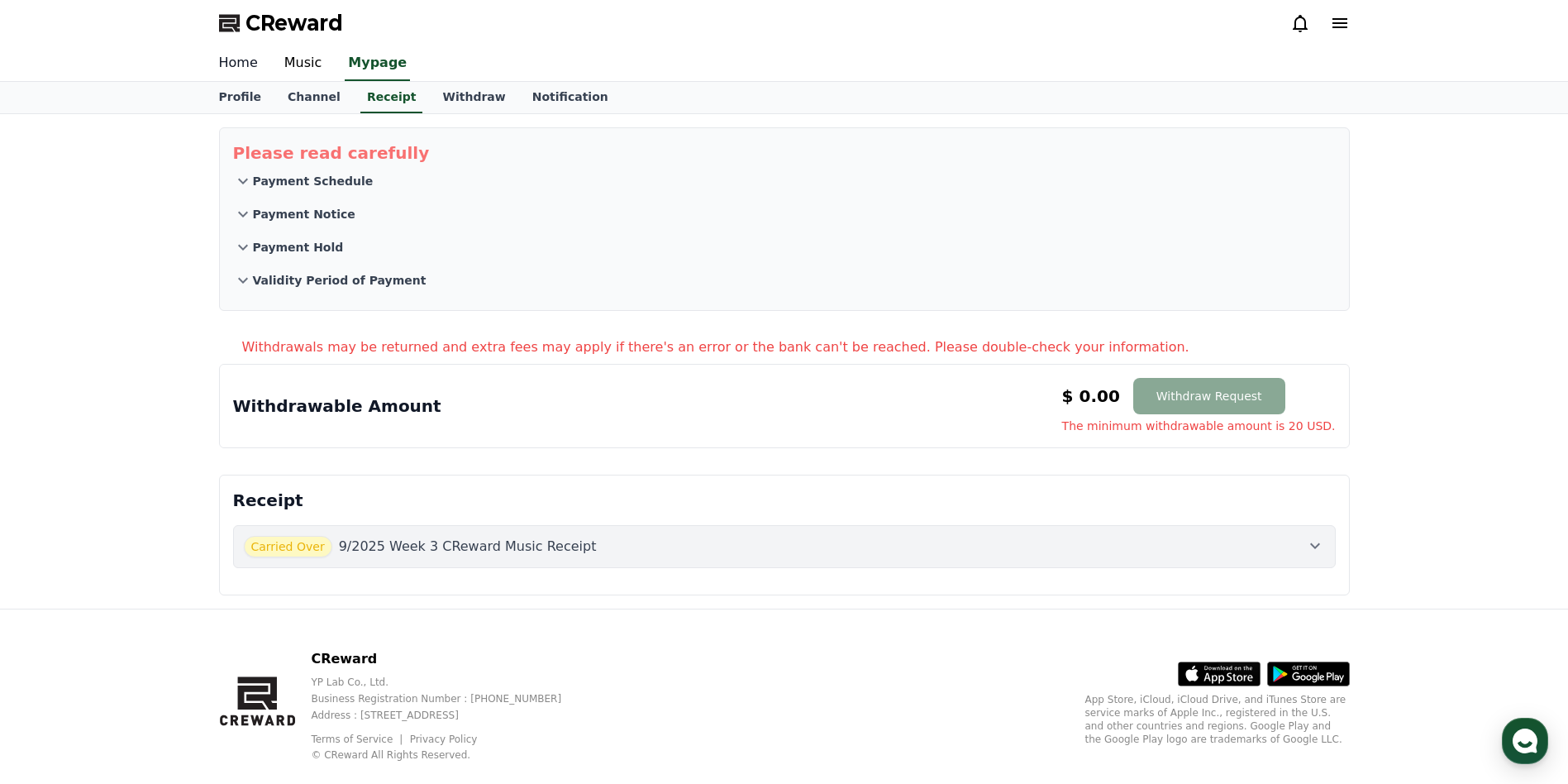
click at [241, 71] on link "Home" at bounding box center [239, 63] width 66 height 35
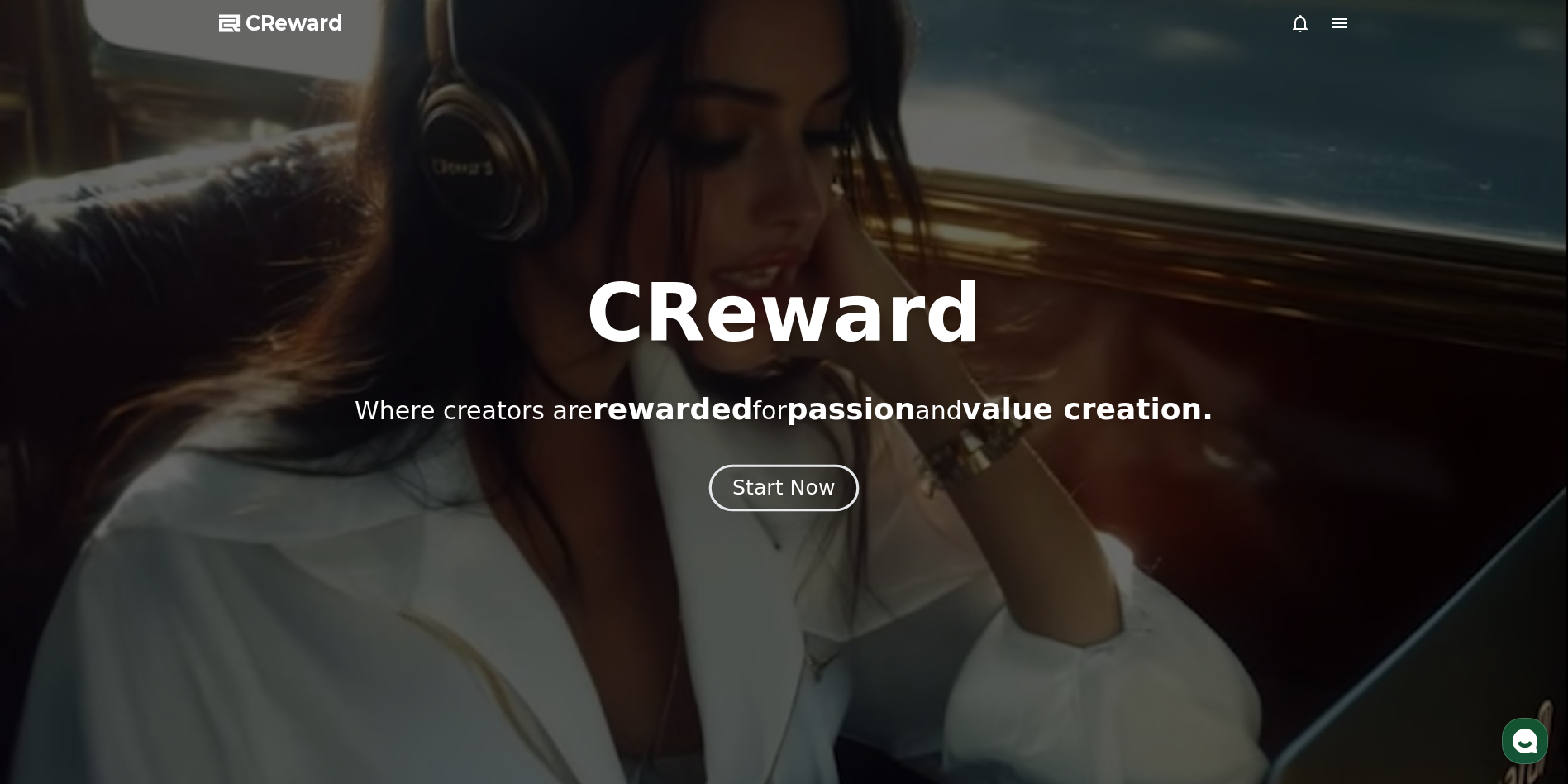
click at [784, 479] on div "Start Now" at bounding box center [784, 488] width 102 height 28
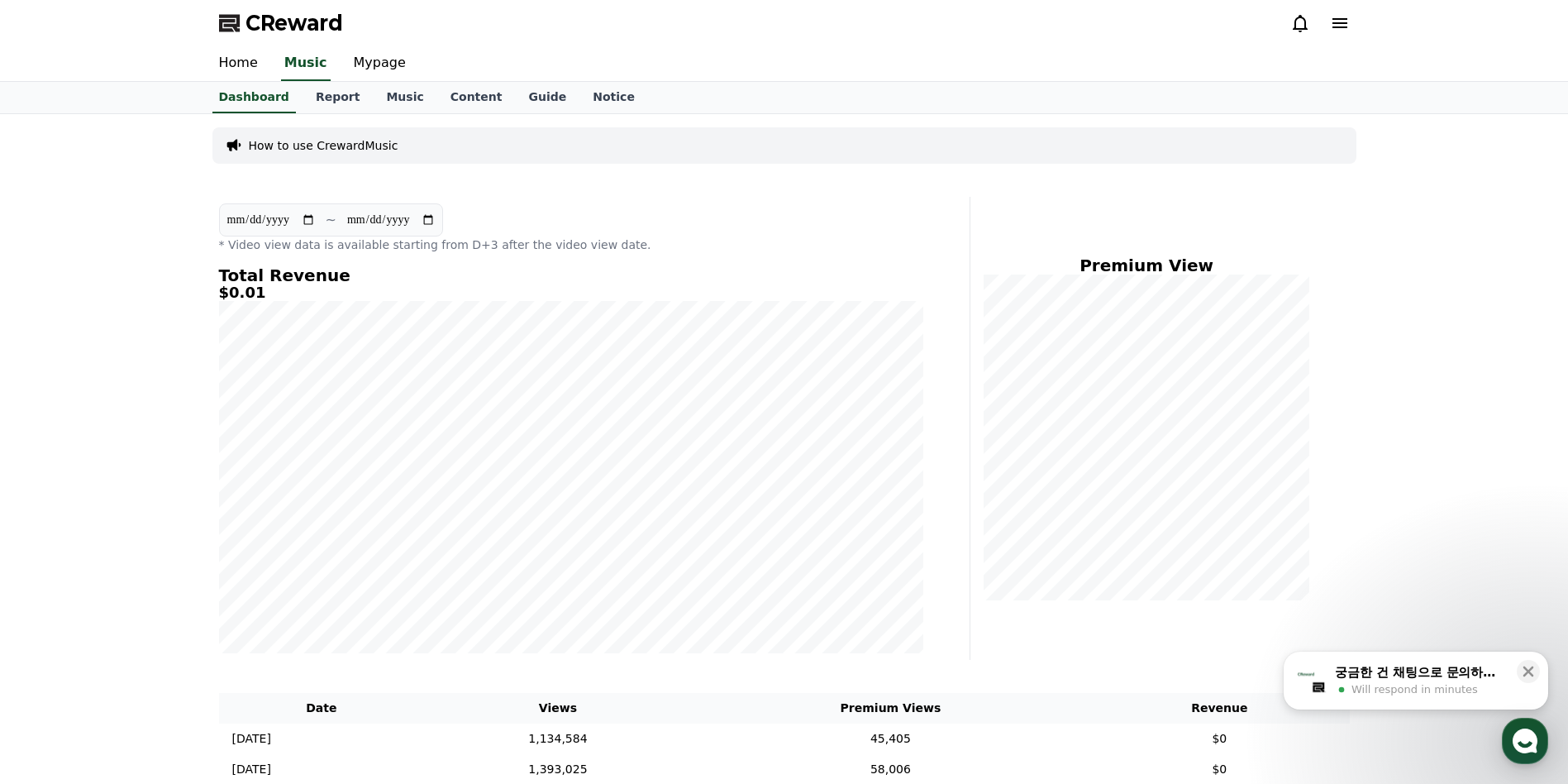
click at [1441, 695] on span "Will respond in minutes" at bounding box center [1415, 690] width 127 height 15
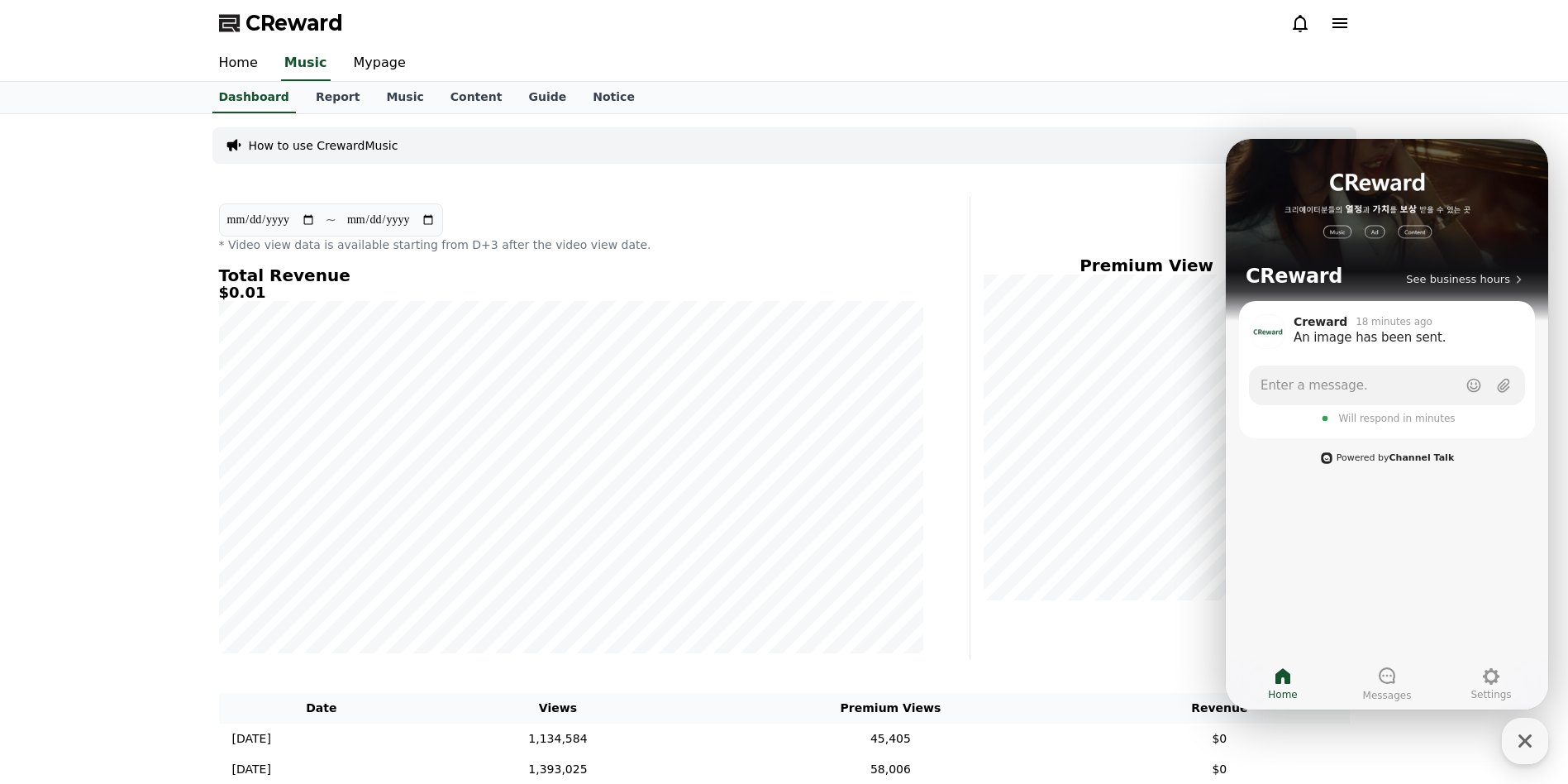
click at [1421, 463] on b "Channel Talk" at bounding box center [1422, 457] width 66 height 10
